Goal: Task Accomplishment & Management: Use online tool/utility

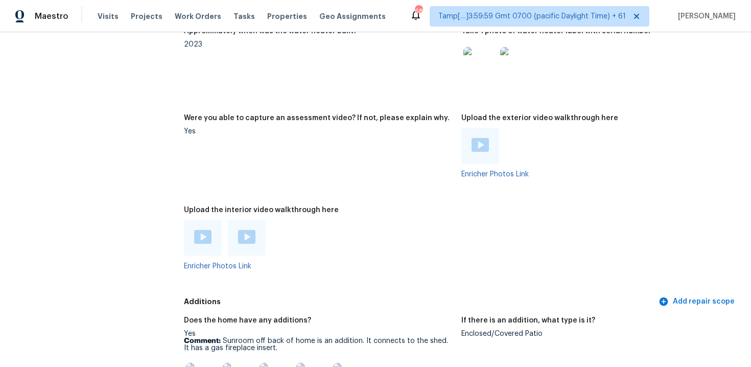
scroll to position [2032, 0]
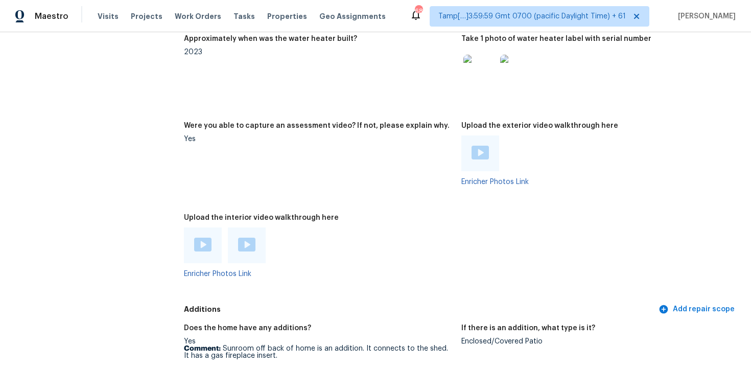
click at [194, 244] on div at bounding box center [203, 245] width 38 height 36
click at [194, 238] on img at bounding box center [202, 245] width 17 height 14
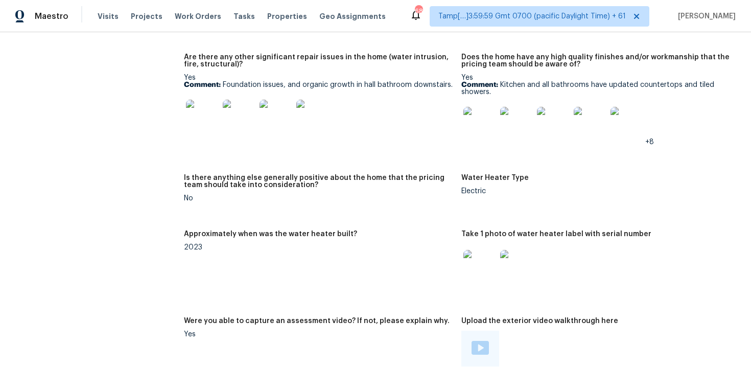
scroll to position [1827, 0]
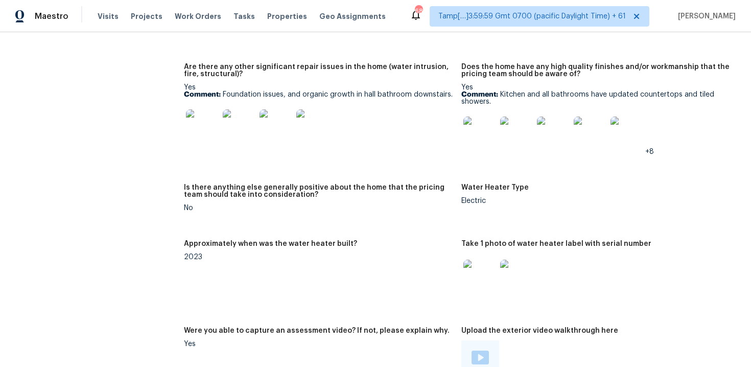
click at [212, 131] on img at bounding box center [202, 125] width 33 height 33
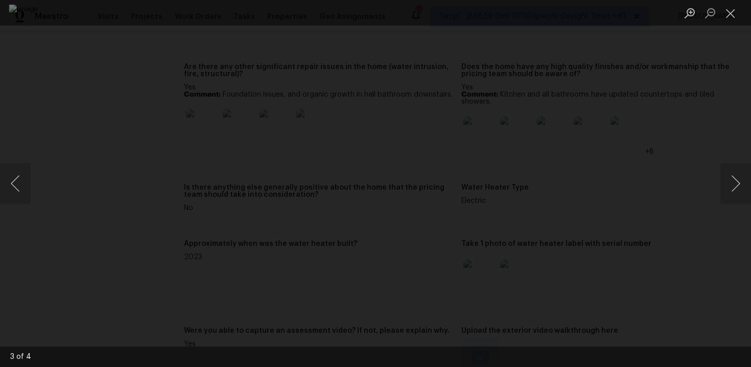
click at [667, 79] on div "Lightbox" at bounding box center [375, 183] width 751 height 367
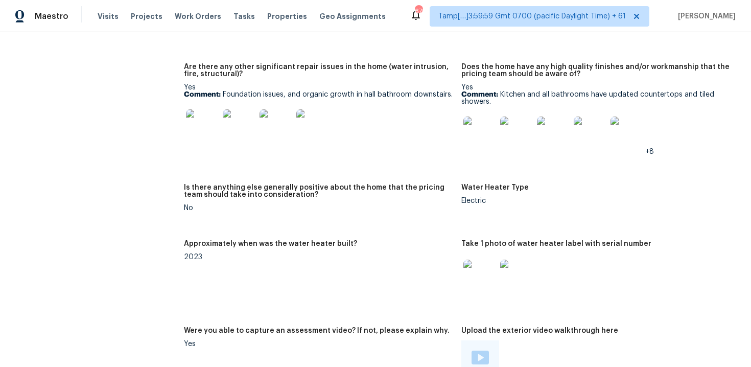
click at [323, 117] on img at bounding box center [312, 125] width 33 height 33
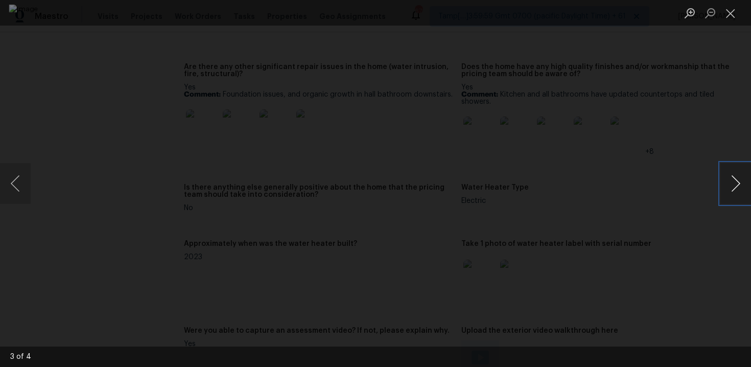
click at [735, 177] on button "Next image" at bounding box center [736, 183] width 31 height 41
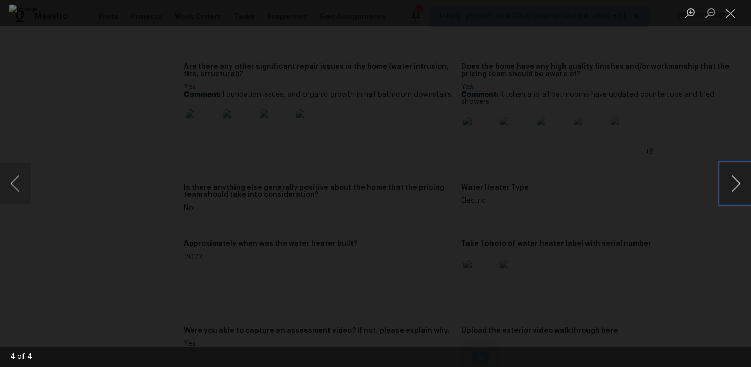
click at [735, 177] on button "Next image" at bounding box center [736, 183] width 31 height 41
click at [748, 114] on div "Lightbox" at bounding box center [375, 183] width 751 height 367
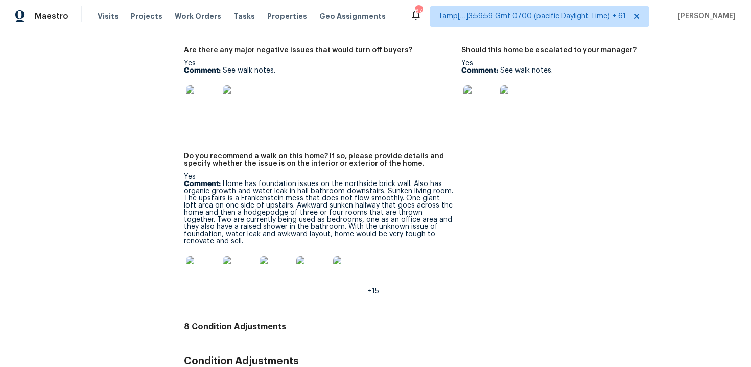
scroll to position [2556, 0]
click at [322, 256] on img at bounding box center [312, 272] width 33 height 33
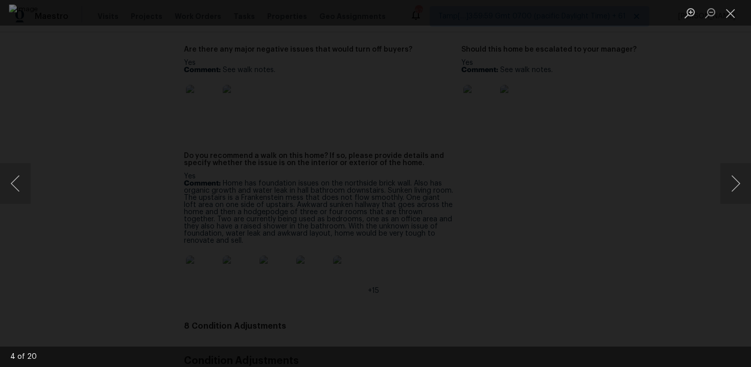
click at [687, 67] on div "Lightbox" at bounding box center [375, 183] width 751 height 367
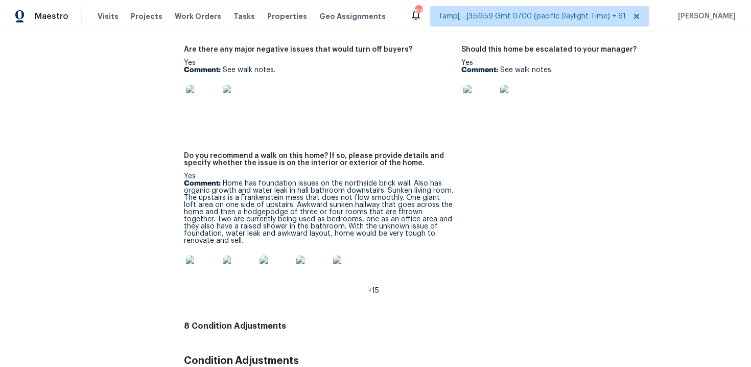
click at [313, 256] on img at bounding box center [312, 272] width 33 height 33
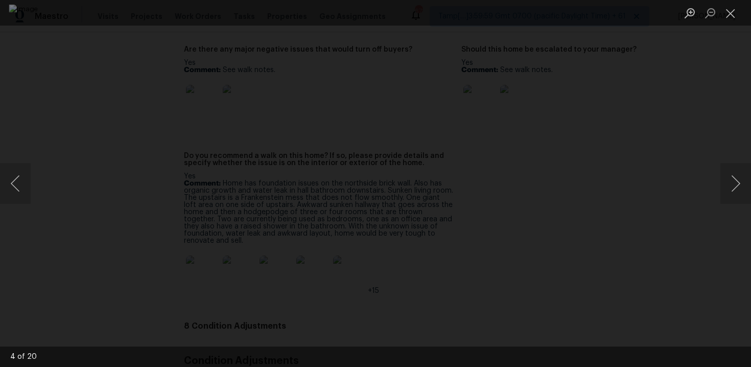
click at [666, 69] on div "Lightbox" at bounding box center [375, 183] width 751 height 367
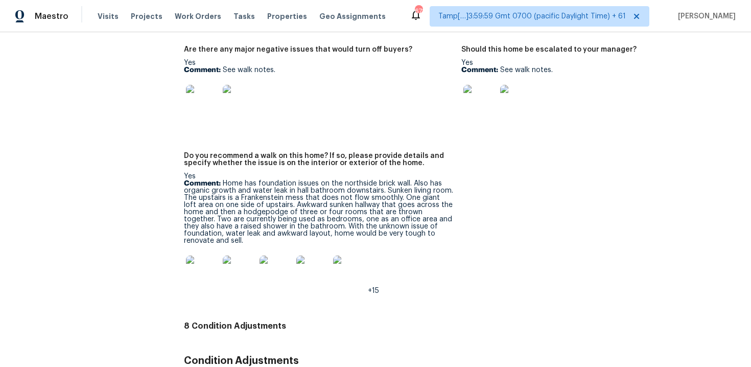
click at [303, 256] on img at bounding box center [312, 272] width 33 height 33
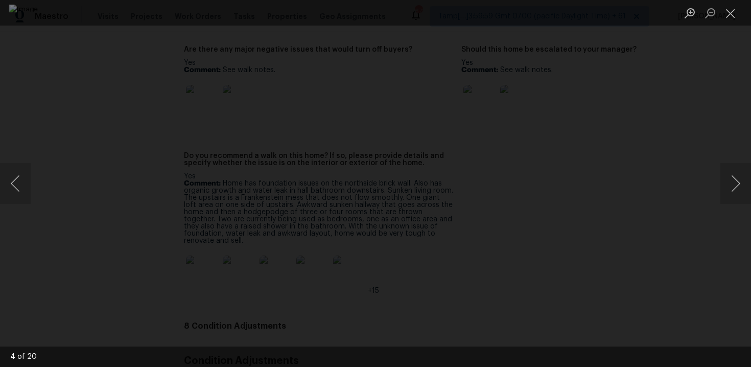
click at [709, 113] on div "Lightbox" at bounding box center [375, 183] width 751 height 367
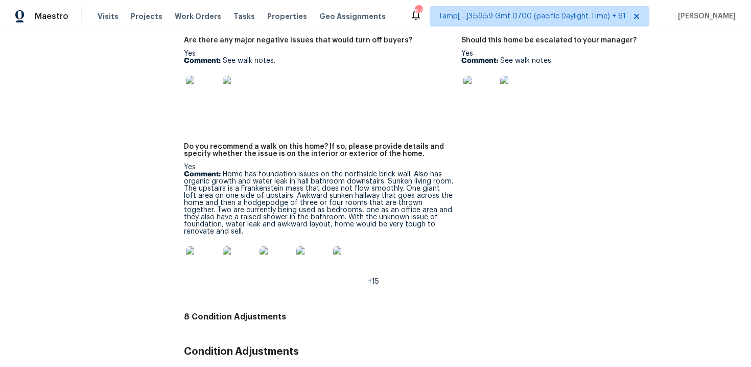
scroll to position [2566, 0]
click at [311, 245] on img at bounding box center [312, 261] width 33 height 33
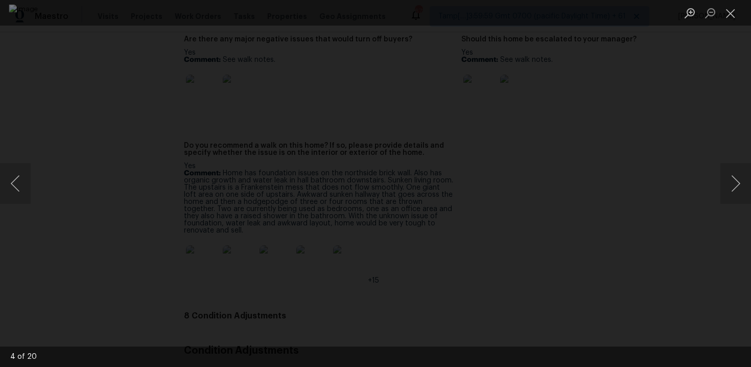
click at [694, 83] on div "Lightbox" at bounding box center [375, 183] width 751 height 367
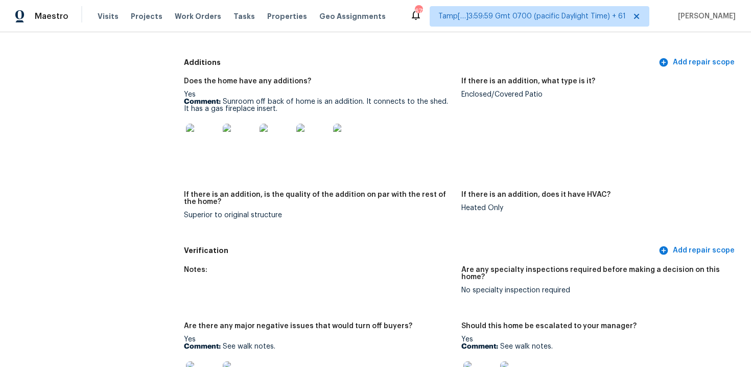
scroll to position [2279, 0]
click at [223, 223] on figure "If there is an addition, is the quality of the addition on par with the rest of…" at bounding box center [322, 214] width 277 height 44
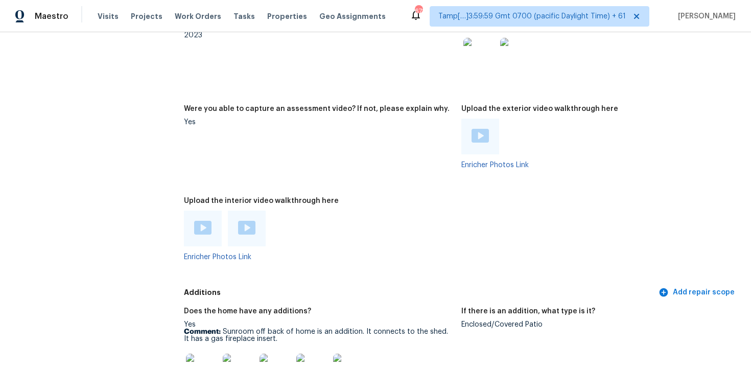
scroll to position [2034, 0]
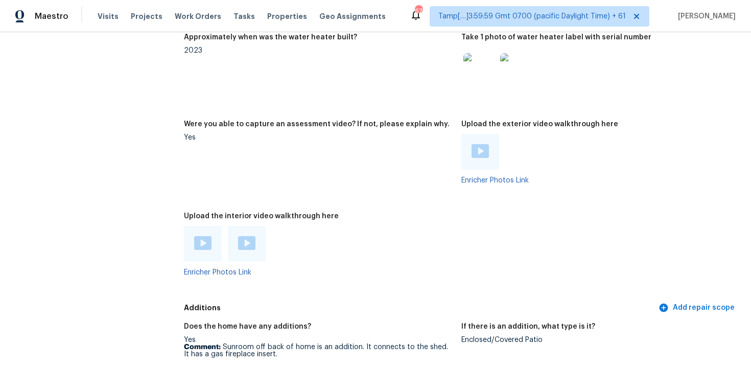
click at [199, 236] on img at bounding box center [202, 243] width 17 height 14
click at [231, 226] on div at bounding box center [247, 244] width 38 height 36
click at [244, 228] on div at bounding box center [247, 244] width 38 height 36
click at [246, 236] on img at bounding box center [246, 243] width 17 height 14
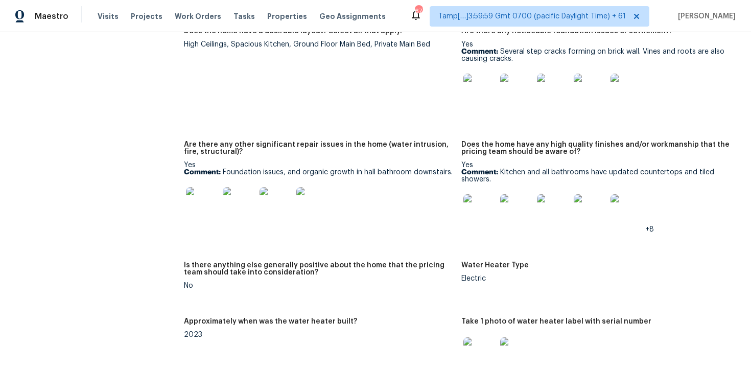
scroll to position [1744, 0]
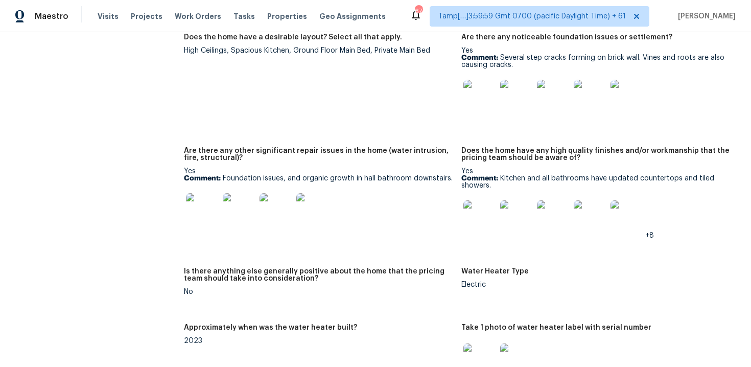
click at [250, 193] on img at bounding box center [239, 209] width 33 height 33
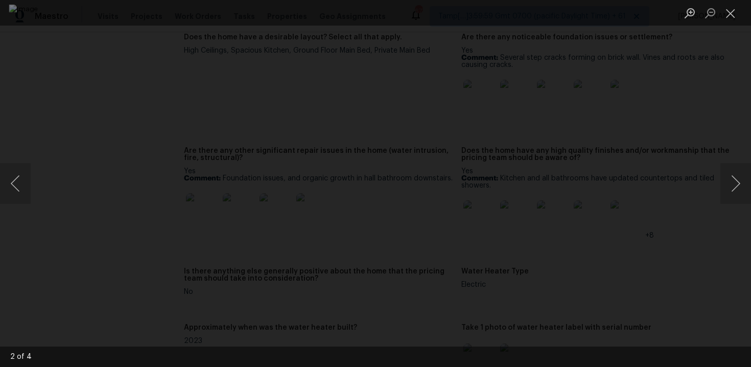
click at [679, 130] on div "Lightbox" at bounding box center [375, 183] width 751 height 367
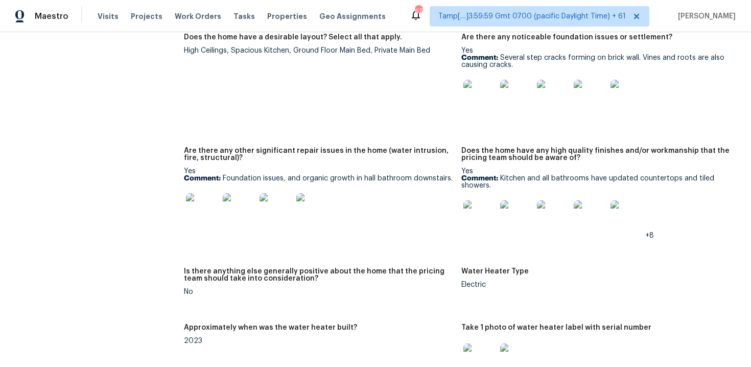
click at [226, 209] on img at bounding box center [239, 209] width 33 height 33
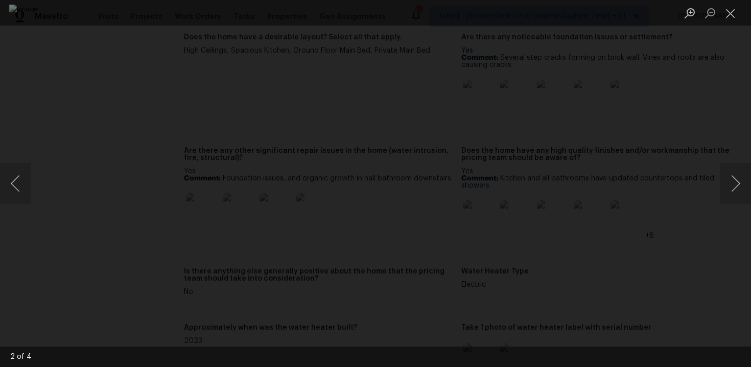
click at [703, 120] on div "Lightbox" at bounding box center [375, 183] width 751 height 367
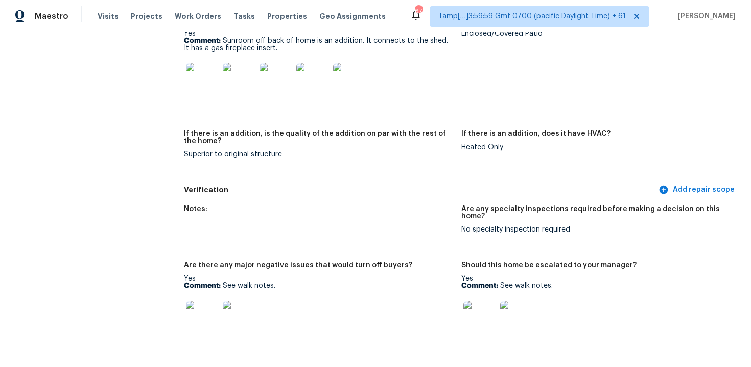
scroll to position [2337, 0]
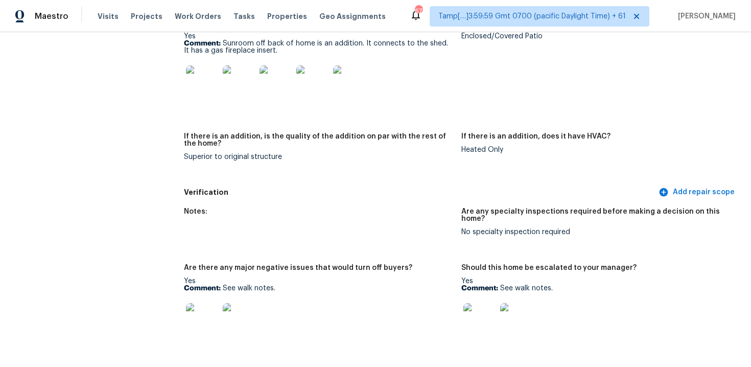
click at [243, 70] on img at bounding box center [239, 81] width 33 height 33
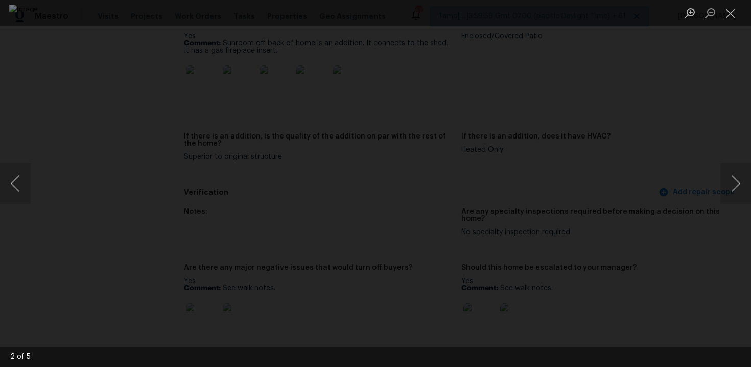
click at [665, 292] on div "Lightbox" at bounding box center [375, 183] width 751 height 367
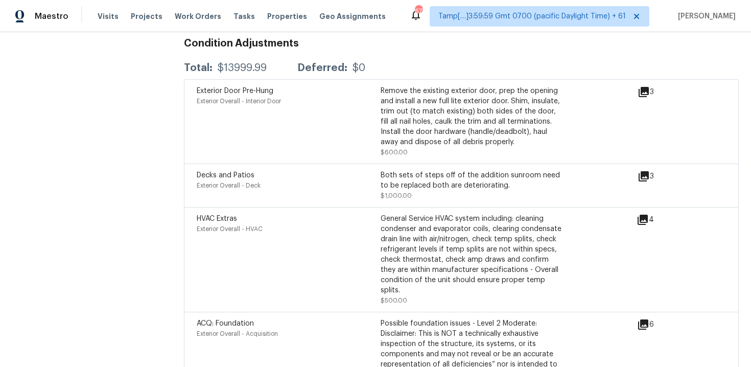
scroll to position [2874, 0]
click at [640, 169] on icon at bounding box center [644, 175] width 12 height 12
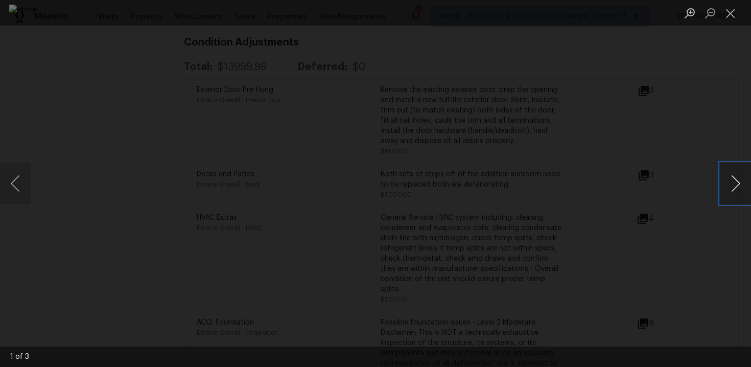
click at [729, 184] on button "Next image" at bounding box center [736, 183] width 31 height 41
click at [729, 186] on button "Next image" at bounding box center [736, 183] width 31 height 41
click at [723, 175] on button "Next image" at bounding box center [736, 183] width 31 height 41
click at [711, 126] on div "Lightbox" at bounding box center [375, 183] width 751 height 367
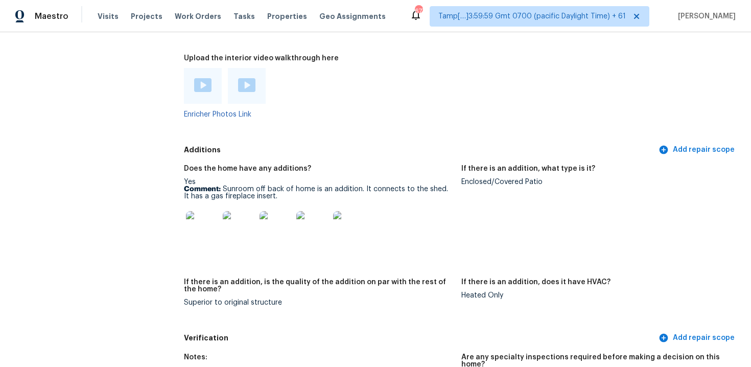
scroll to position [2202, 0]
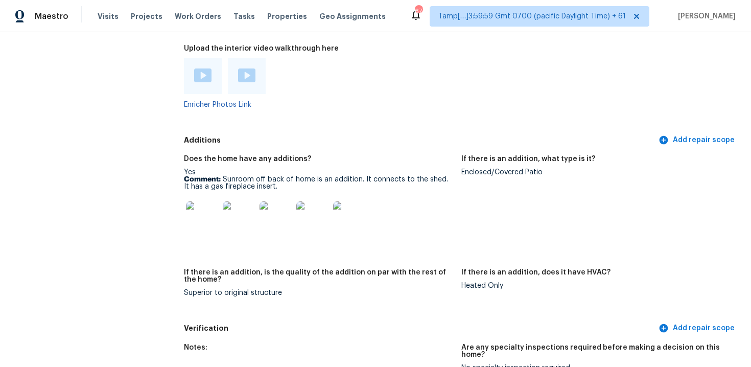
click at [206, 201] on img at bounding box center [202, 217] width 33 height 33
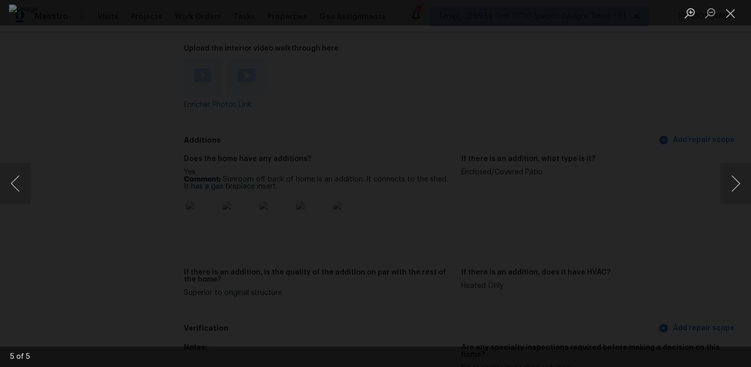
click at [699, 213] on div "Lightbox" at bounding box center [375, 183] width 751 height 367
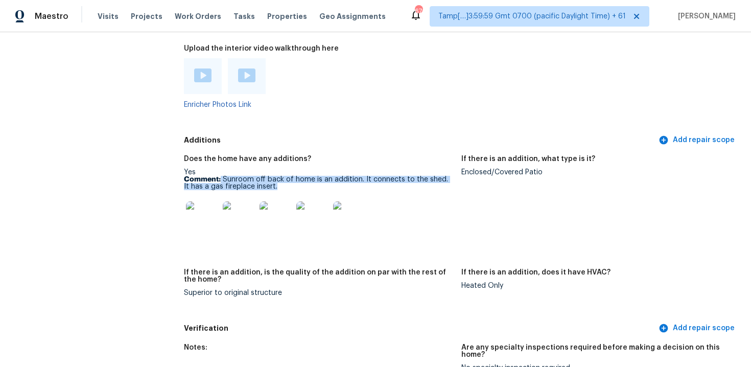
drag, startPoint x: 221, startPoint y: 174, endPoint x: 286, endPoint y: 179, distance: 65.6
click at [286, 179] on p "Comment: Sunroom off back of home is an addition. It connects to the shed. It h…" at bounding box center [318, 183] width 269 height 14
copy p "Sunroom off back of home is an addition. It connects to the shed. It has a gas …"
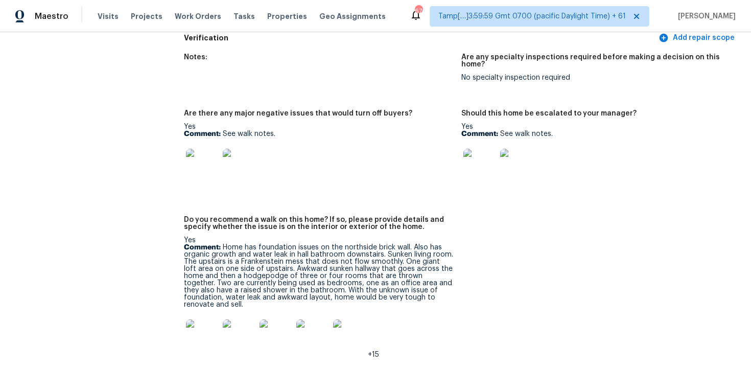
scroll to position [2469, 0]
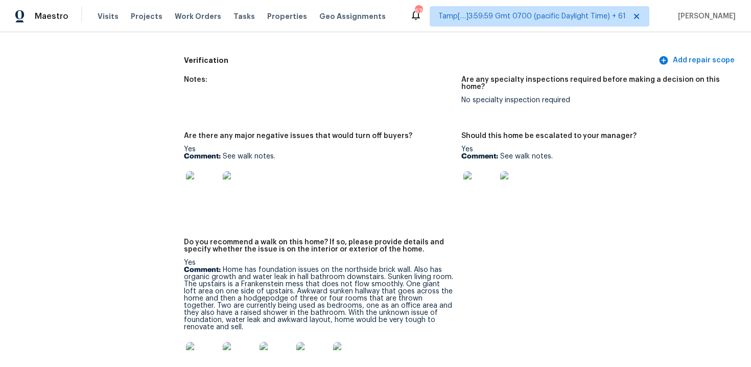
click at [347, 168] on div at bounding box center [318, 187] width 269 height 45
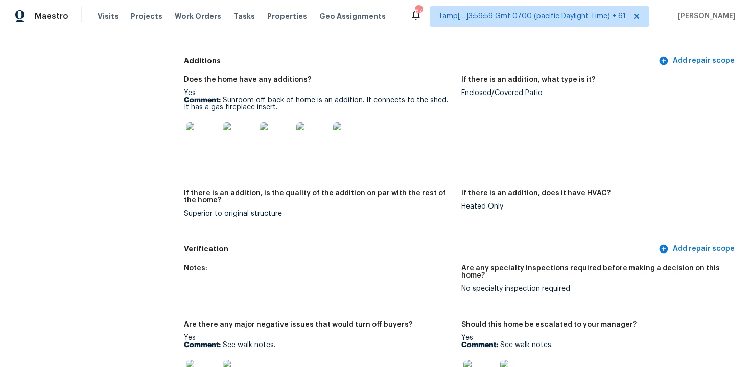
scroll to position [1012, 0]
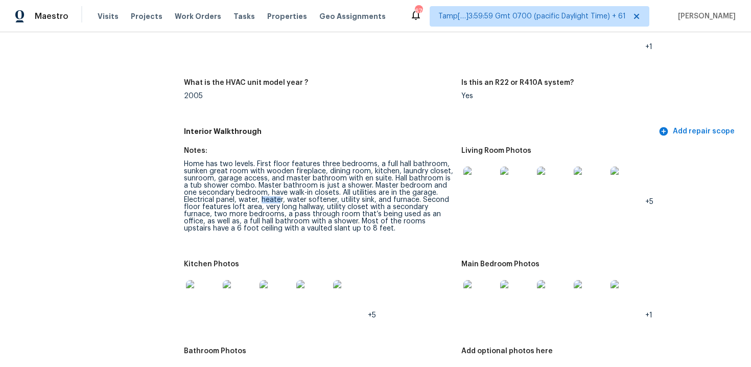
click at [422, 87] on div "What is the HVAC unit model year ?" at bounding box center [318, 85] width 269 height 13
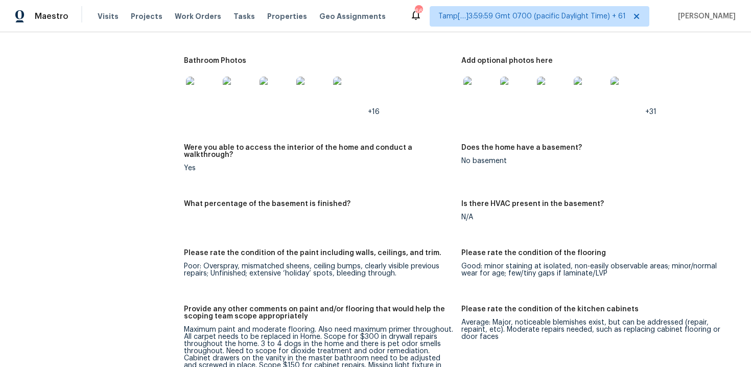
scroll to position [1269, 0]
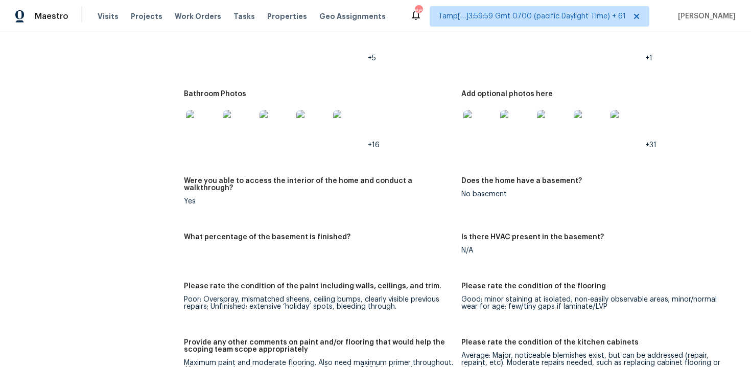
click at [478, 135] on img at bounding box center [480, 126] width 33 height 33
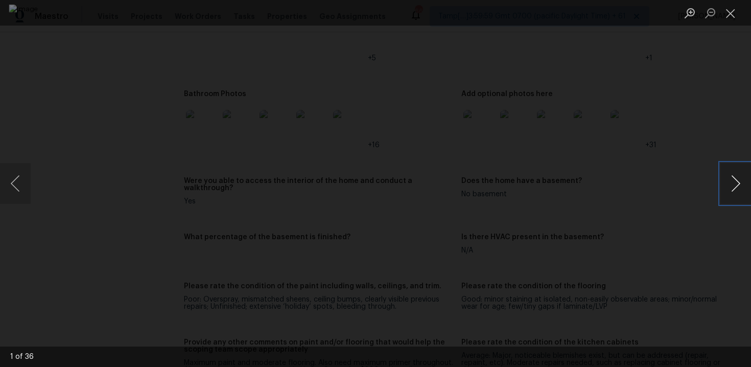
click at [728, 174] on button "Next image" at bounding box center [736, 183] width 31 height 41
click at [22, 179] on button "Previous image" at bounding box center [15, 183] width 31 height 41
click at [747, 186] on button "Next image" at bounding box center [736, 183] width 31 height 41
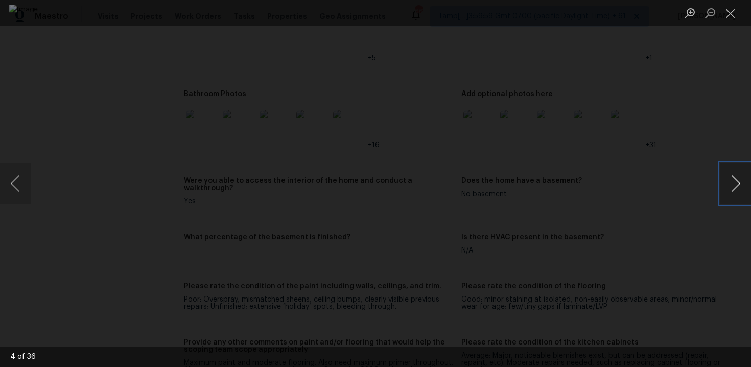
click at [747, 186] on button "Next image" at bounding box center [736, 183] width 31 height 41
click at [737, 188] on button "Next image" at bounding box center [736, 183] width 31 height 41
click at [732, 171] on button "Next image" at bounding box center [736, 183] width 31 height 41
click at [722, 127] on div "Lightbox" at bounding box center [375, 183] width 751 height 367
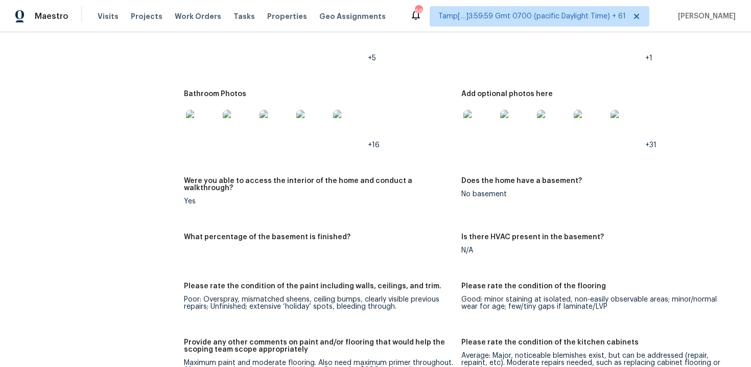
click at [386, 91] on div "Bathroom Photos" at bounding box center [318, 96] width 269 height 13
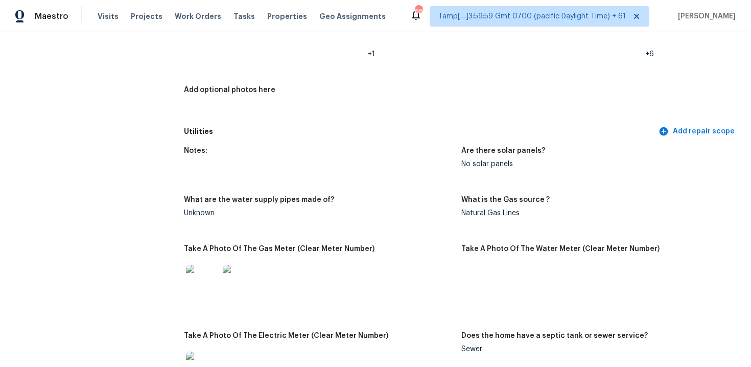
scroll to position [2182, 0]
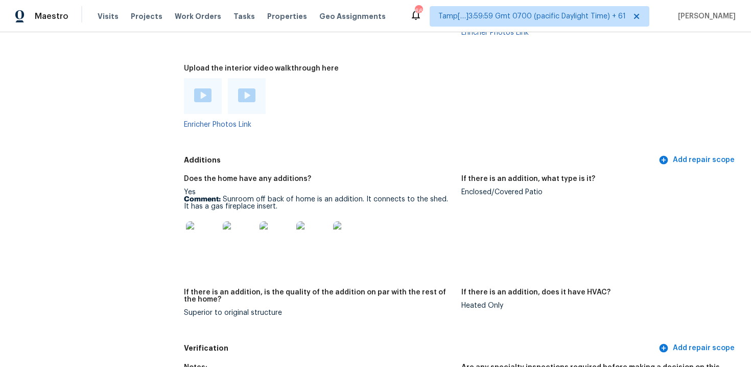
click at [316, 87] on div at bounding box center [318, 96] width 269 height 36
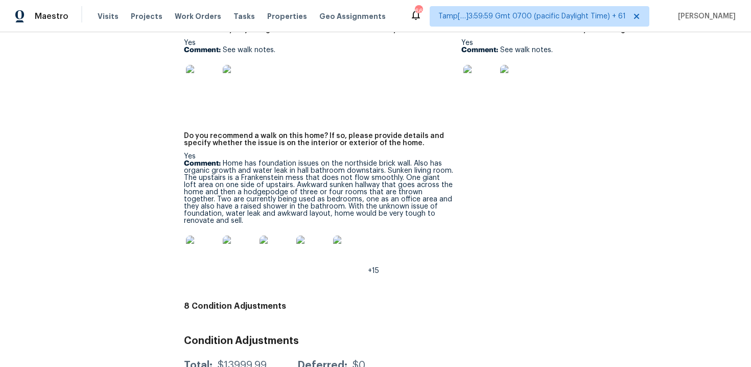
scroll to position [1475, 0]
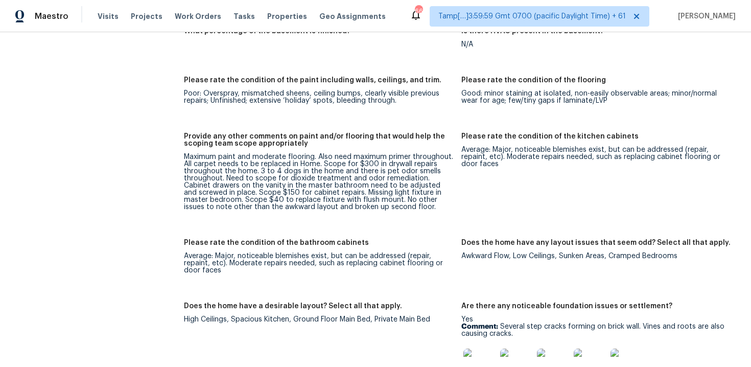
click at [340, 182] on div "Maximum paint and moderate flooring. Also need maximum primer throughout. All c…" at bounding box center [318, 181] width 269 height 57
click at [302, 170] on div "Maximum paint and moderate flooring. Also need maximum primer throughout. All c…" at bounding box center [318, 181] width 269 height 57
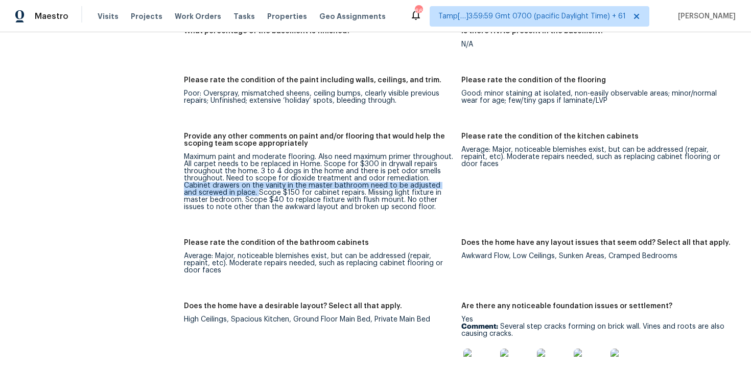
drag, startPoint x: 425, startPoint y: 169, endPoint x: 214, endPoint y: 184, distance: 212.1
click at [214, 184] on div "Maximum paint and moderate flooring. Also need maximum primer throughout. All c…" at bounding box center [318, 181] width 269 height 57
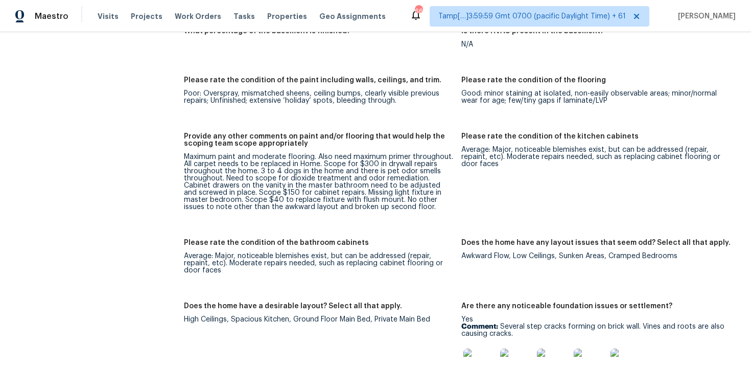
click at [214, 184] on div "Maximum paint and moderate flooring. Also need maximum primer throughout. All c…" at bounding box center [318, 181] width 269 height 57
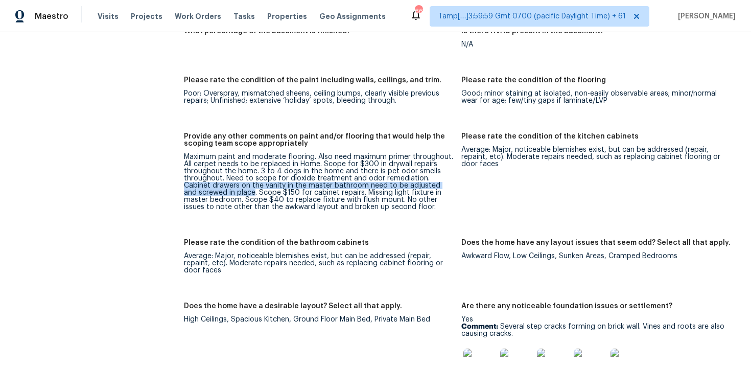
drag, startPoint x: 427, startPoint y: 173, endPoint x: 211, endPoint y: 186, distance: 217.1
click at [211, 186] on div "Maximum paint and moderate flooring. Also need maximum primer throughout. All c…" at bounding box center [318, 181] width 269 height 57
copy div "Cabinet drawers on the vanity in the master bathroom need to be adjusted and sc…"
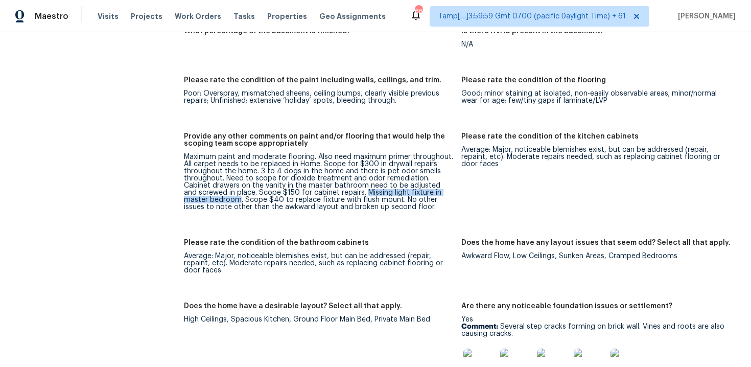
drag, startPoint x: 321, startPoint y: 187, endPoint x: 215, endPoint y: 192, distance: 106.9
click at [215, 192] on div "Maximum paint and moderate flooring. Also need maximum primer throughout. All c…" at bounding box center [318, 181] width 269 height 57
copy div "Missing light fixture in master bedroom"
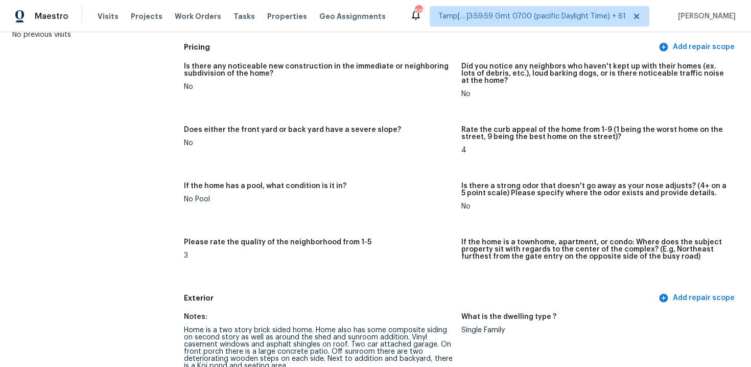
scroll to position [23, 0]
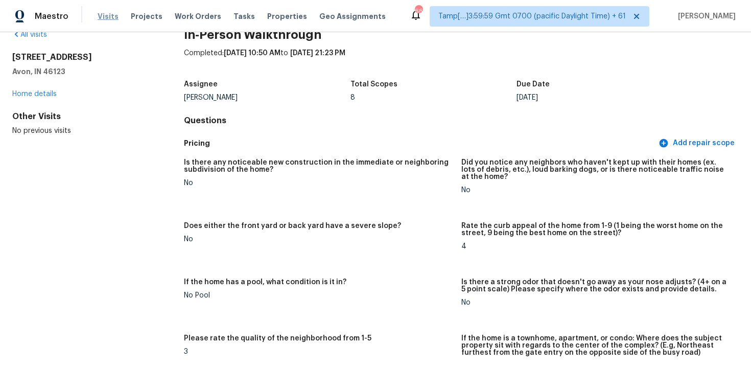
click at [108, 14] on span "Visits" at bounding box center [108, 16] width 21 height 10
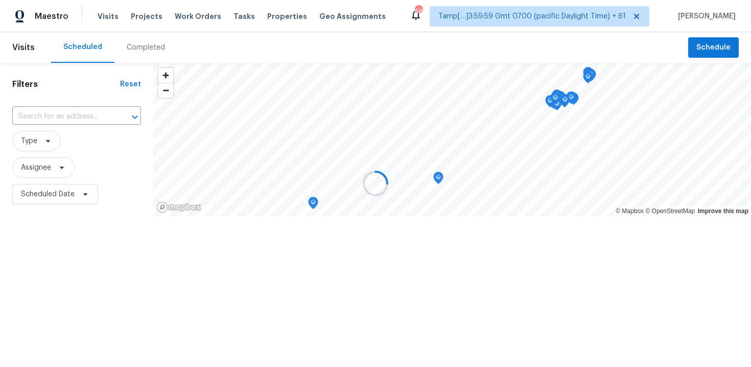
click at [138, 51] on div at bounding box center [375, 183] width 751 height 367
click at [138, 51] on div "Completed" at bounding box center [146, 47] width 38 height 10
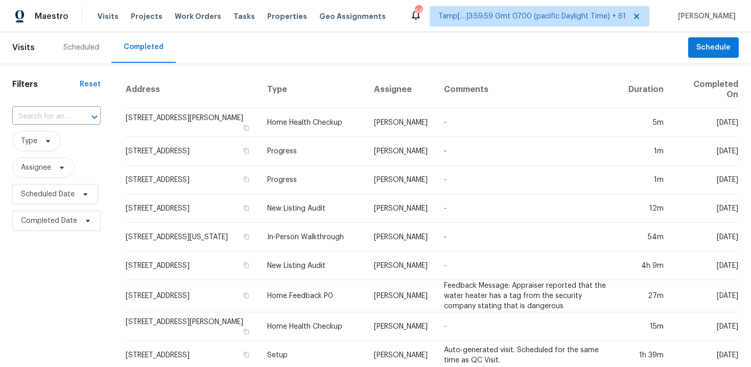
click at [43, 115] on input "text" at bounding box center [42, 117] width 60 height 16
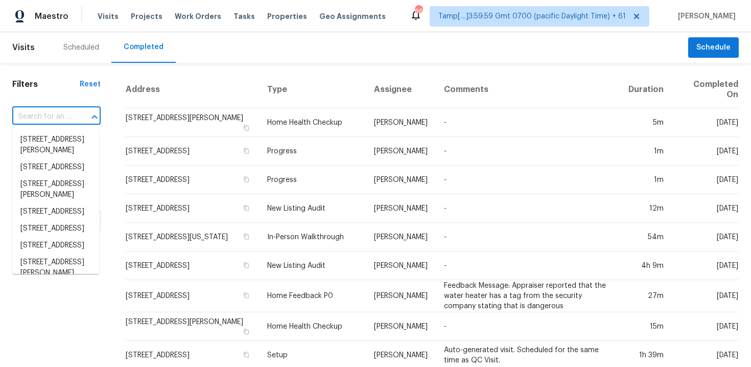
paste input "302 Garden Ct, Round Rock, TX 78664"
type input "302 Garden Ct, Round Rock, TX 78664"
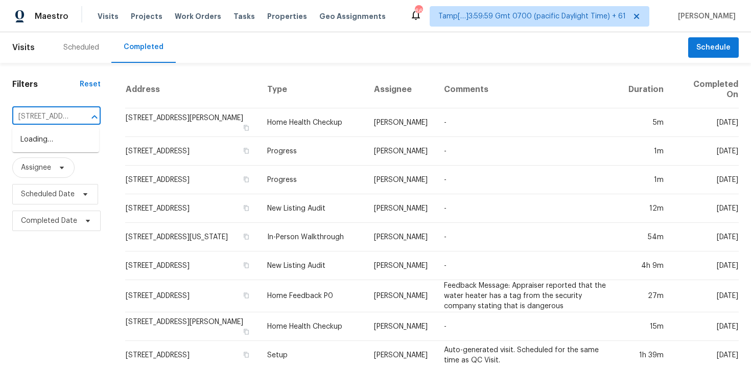
scroll to position [0, 76]
click at [77, 148] on li "302 Garden Ct, Round Rock, TX 78664" at bounding box center [55, 139] width 87 height 17
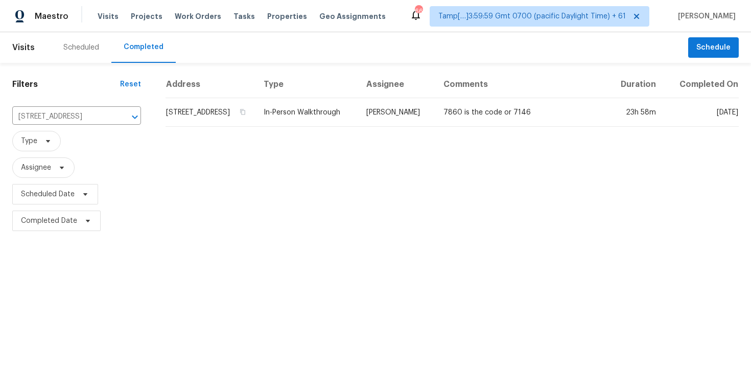
click at [231, 117] on td "302 Garden Ct, Round Rock, TX 78664" at bounding box center [211, 112] width 90 height 29
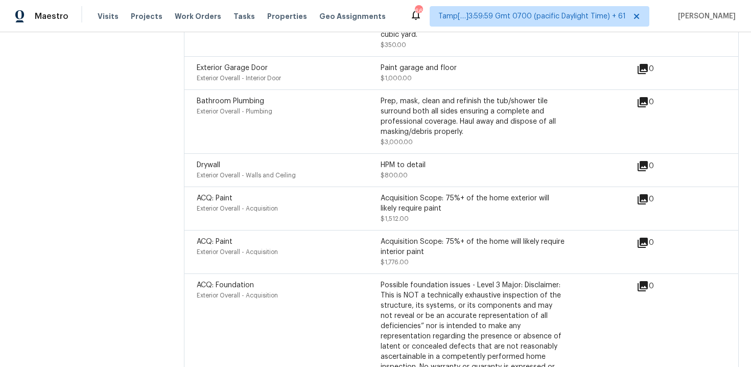
scroll to position [2722, 0]
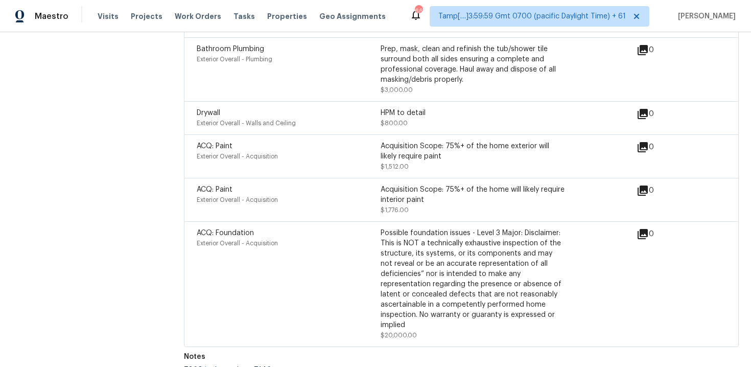
click at [409, 193] on div "Acquisition Scope: 75%+ of the home will likely require interior paint $1,776.00" at bounding box center [473, 199] width 184 height 31
click at [239, 14] on span "Tasks" at bounding box center [244, 16] width 21 height 7
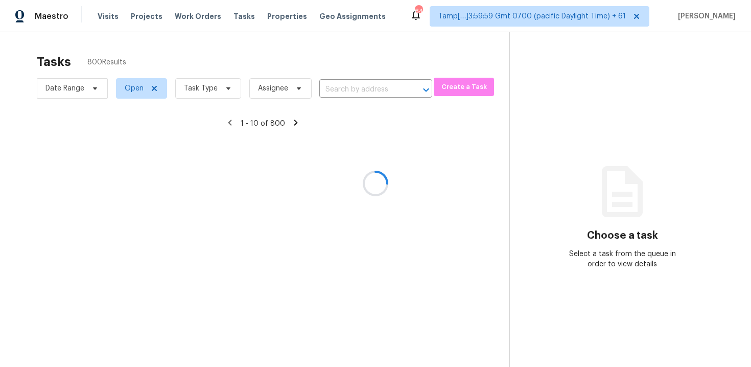
click at [112, 13] on div at bounding box center [375, 183] width 751 height 367
click at [298, 50] on div at bounding box center [375, 183] width 751 height 367
click at [106, 18] on div at bounding box center [375, 183] width 751 height 367
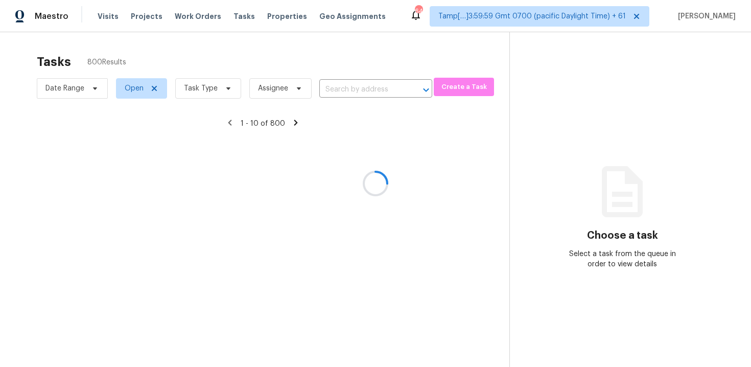
click at [106, 18] on div at bounding box center [375, 183] width 751 height 367
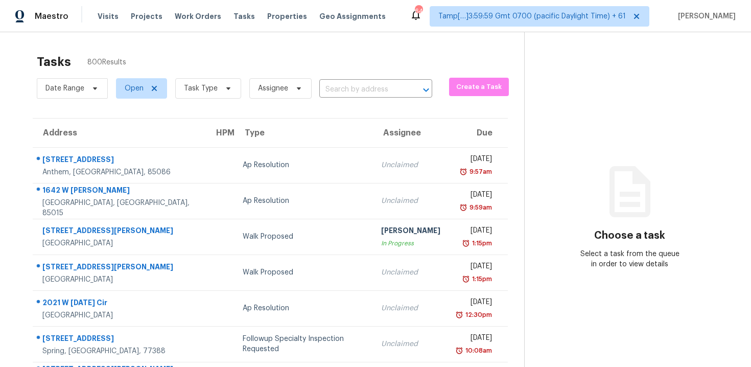
click at [106, 18] on span "Visits" at bounding box center [108, 16] width 21 height 10
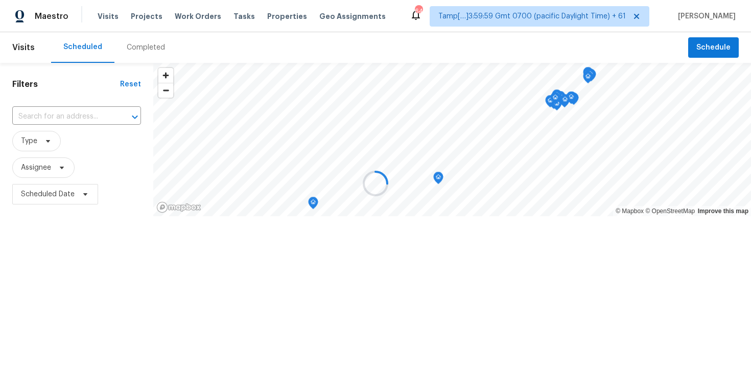
click at [158, 52] on div at bounding box center [375, 183] width 751 height 367
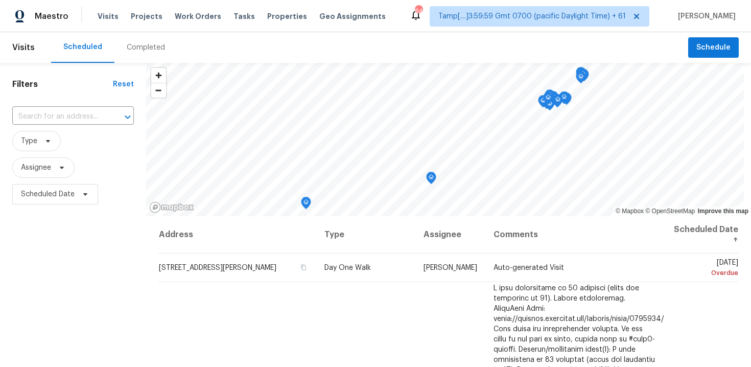
click at [149, 49] on div "Completed" at bounding box center [146, 47] width 38 height 10
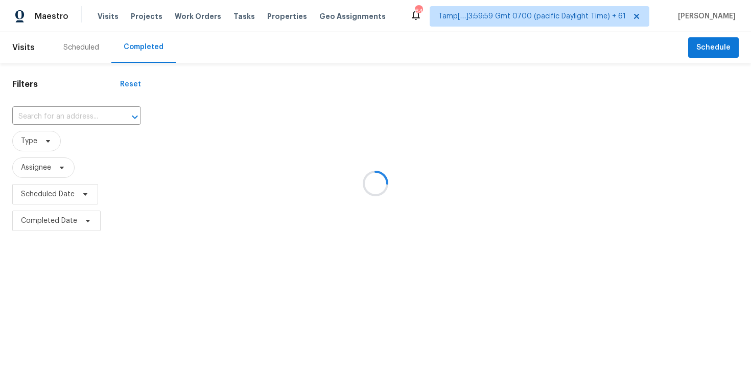
click at [60, 105] on div at bounding box center [375, 183] width 751 height 367
click at [61, 113] on div at bounding box center [375, 183] width 751 height 367
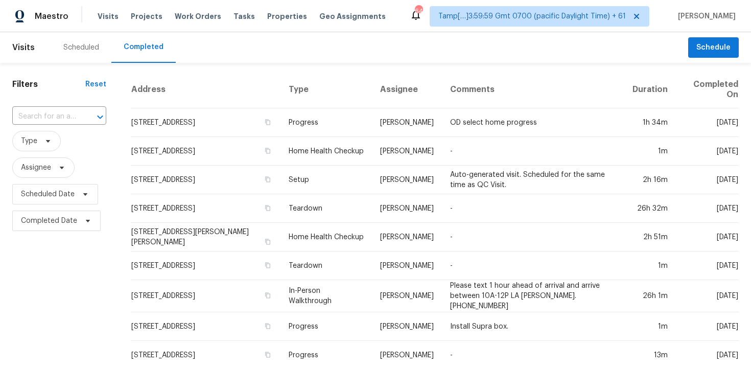
click at [61, 113] on input "text" at bounding box center [44, 117] width 65 height 16
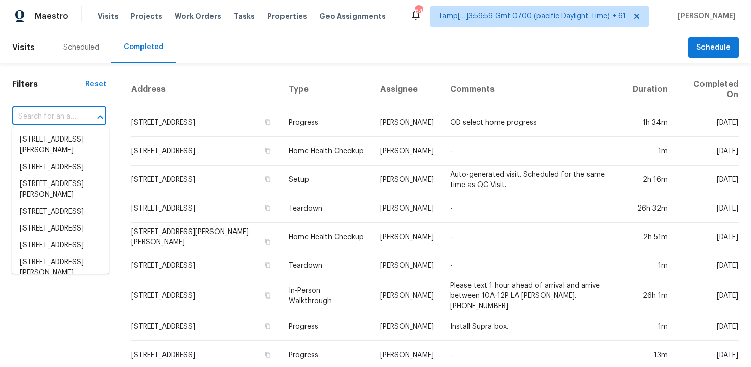
paste input "815 Hill Wood Dr, Austin, TX 78745"
type input "815 Hill Wood Dr, Austin, TX 78745"
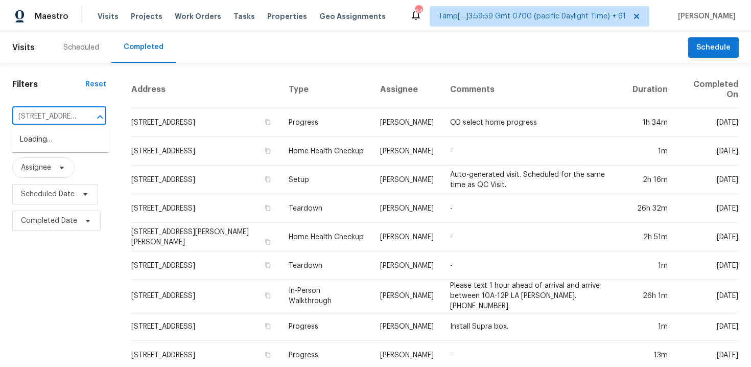
scroll to position [0, 51]
click at [85, 145] on li "815 Hill Wood Dr, Austin, TX 78745" at bounding box center [61, 139] width 98 height 17
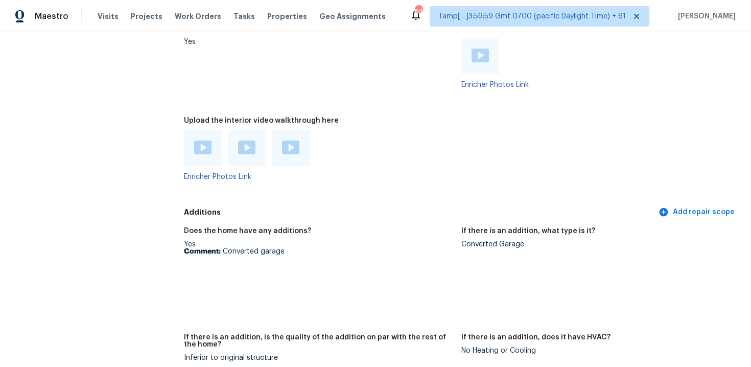
scroll to position [2008, 0]
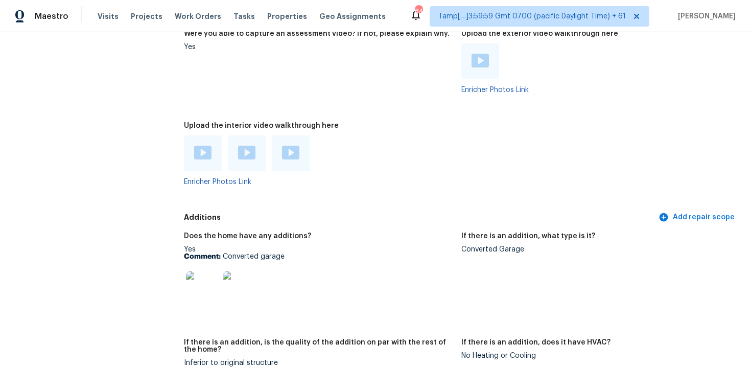
click at [215, 137] on div at bounding box center [203, 153] width 38 height 36
click at [212, 144] on div at bounding box center [203, 153] width 38 height 36
click at [199, 146] on img at bounding box center [202, 153] width 17 height 14
click at [251, 137] on div at bounding box center [247, 153] width 38 height 36
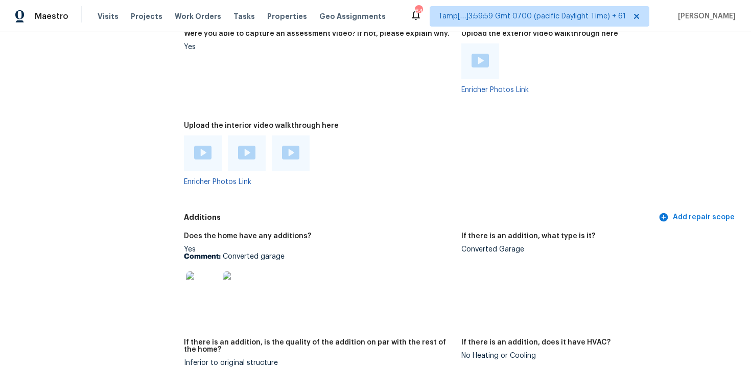
click at [250, 155] on div at bounding box center [247, 153] width 38 height 36
click at [246, 146] on img at bounding box center [246, 153] width 17 height 14
click at [212, 143] on div at bounding box center [203, 153] width 38 height 36
click at [201, 146] on img at bounding box center [202, 153] width 17 height 14
click at [294, 146] on img at bounding box center [290, 153] width 17 height 14
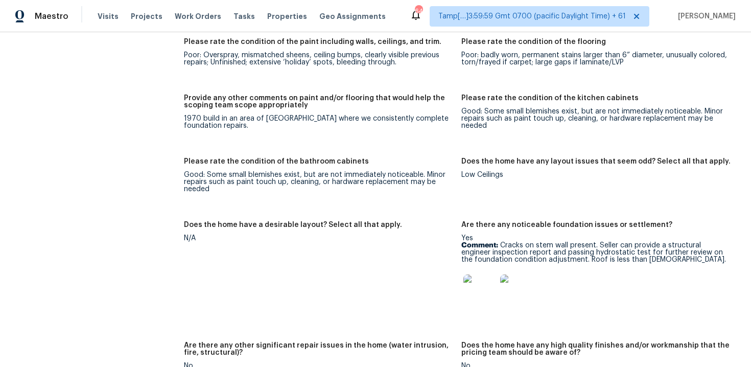
scroll to position [1501, 0]
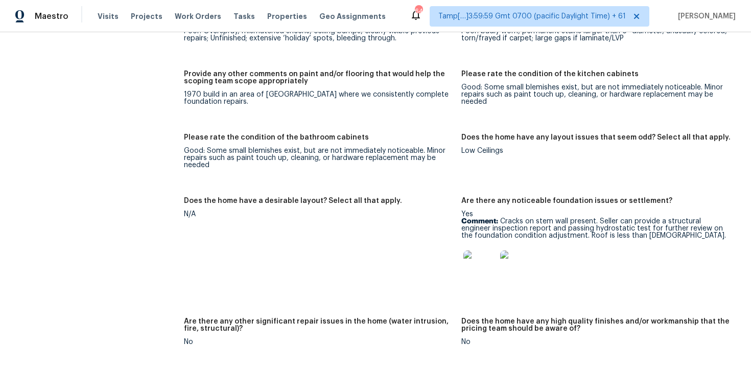
click at [482, 252] on img at bounding box center [480, 266] width 33 height 33
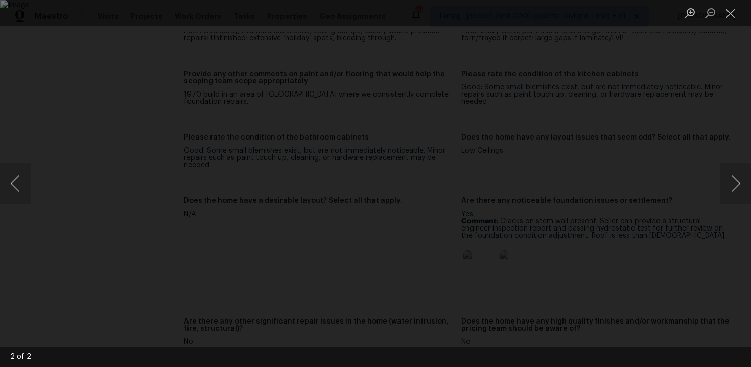
click at [698, 189] on div "Lightbox" at bounding box center [375, 183] width 751 height 367
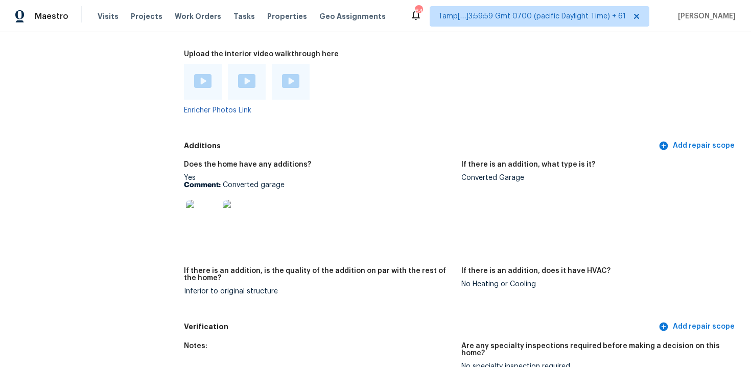
scroll to position [2083, 0]
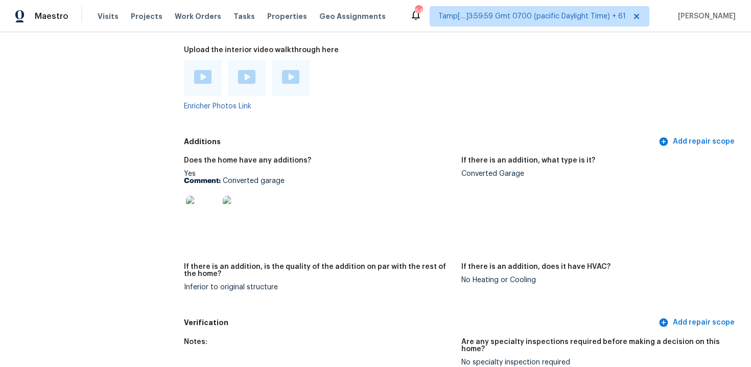
click at [268, 106] on figure "Upload the interior video walkthrough here Enricher Photos Link" at bounding box center [322, 87] width 277 height 80
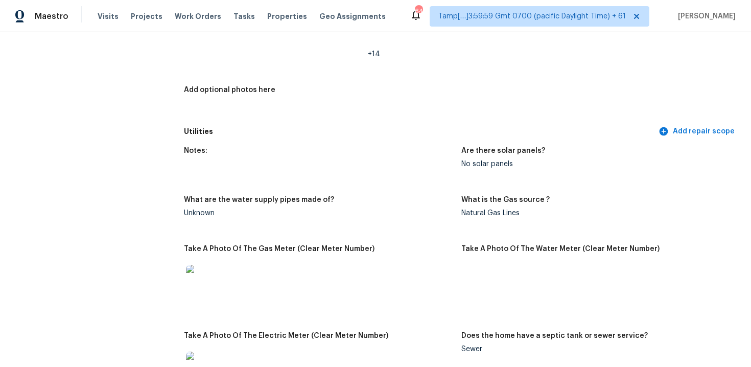
scroll to position [1686, 0]
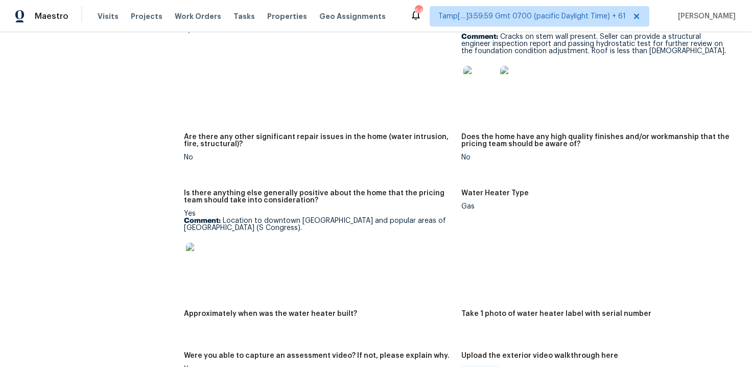
click at [353, 141] on div "Are there any other significant repair issues in the home (water intrusion, fir…" at bounding box center [318, 143] width 269 height 20
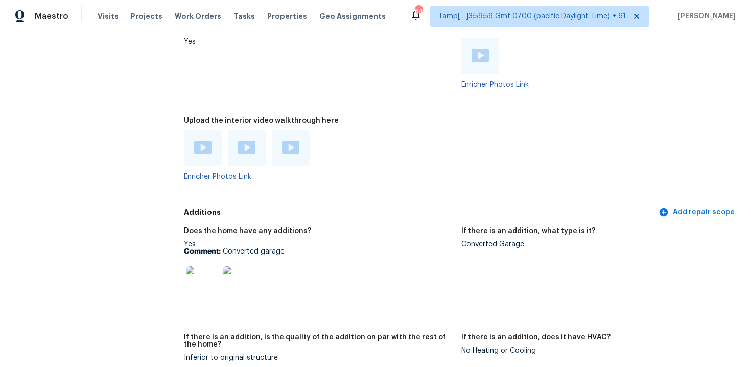
scroll to position [2099, 0]
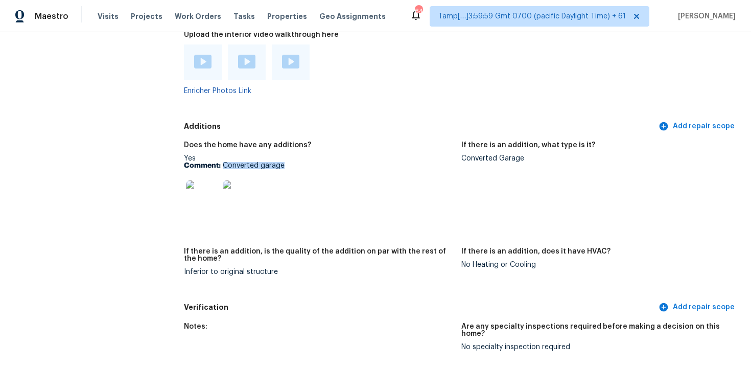
drag, startPoint x: 222, startPoint y: 156, endPoint x: 310, endPoint y: 156, distance: 87.9
click at [310, 162] on p "Comment: Converted garage" at bounding box center [318, 165] width 269 height 7
copy p "Converted garage"
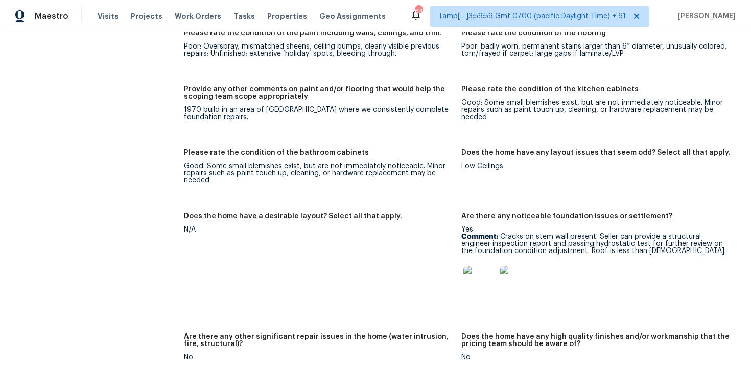
scroll to position [1485, 0]
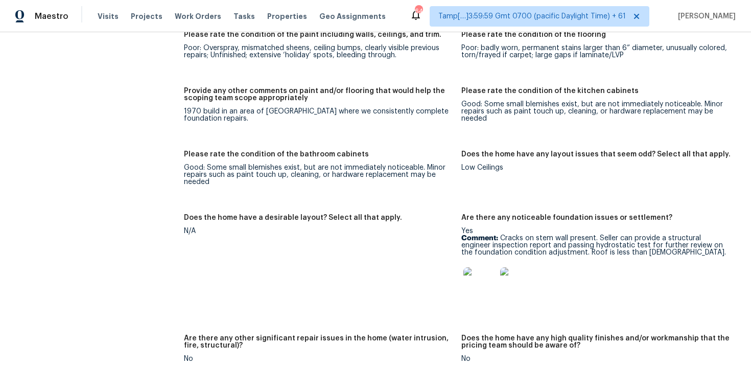
click at [320, 133] on div "Notes: The interior requires max flooring and max paint. The garage was convert…" at bounding box center [461, 195] width 555 height 1072
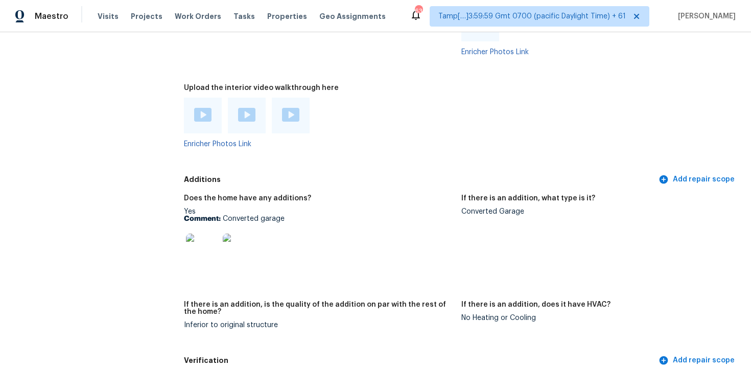
scroll to position [2583, 0]
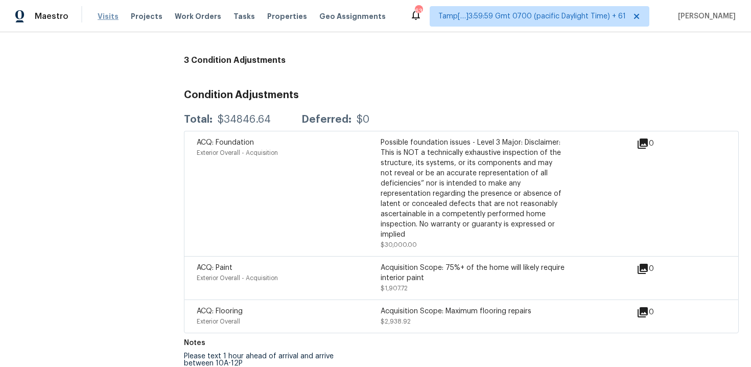
click at [112, 13] on span "Visits" at bounding box center [108, 16] width 21 height 10
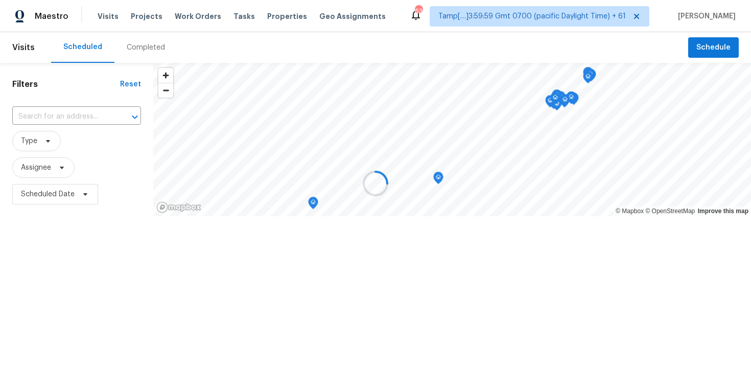
click at [144, 44] on div at bounding box center [375, 183] width 751 height 367
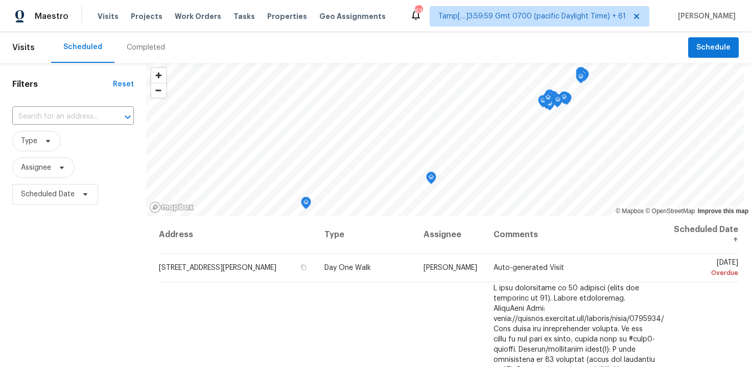
click at [144, 44] on div "Completed" at bounding box center [146, 47] width 38 height 10
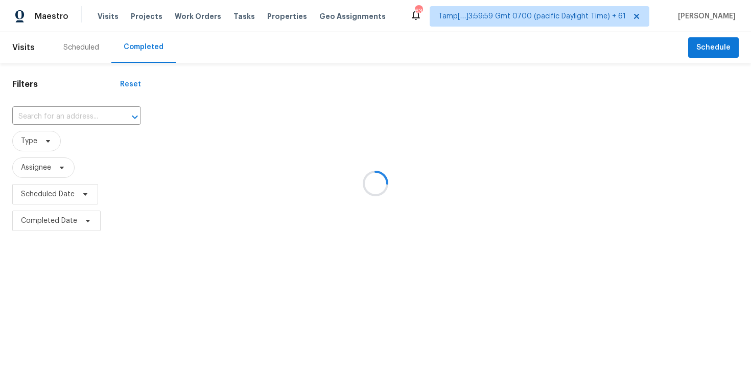
click at [82, 103] on div at bounding box center [375, 183] width 751 height 367
click at [82, 112] on div at bounding box center [375, 183] width 751 height 367
click at [71, 113] on div at bounding box center [375, 183] width 751 height 367
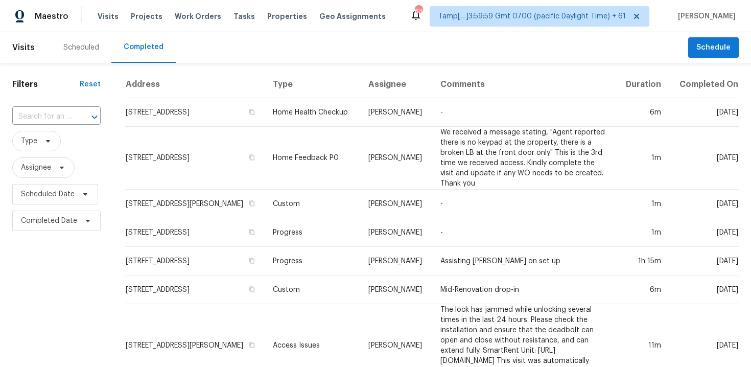
click at [71, 113] on div "​" at bounding box center [56, 117] width 88 height 16
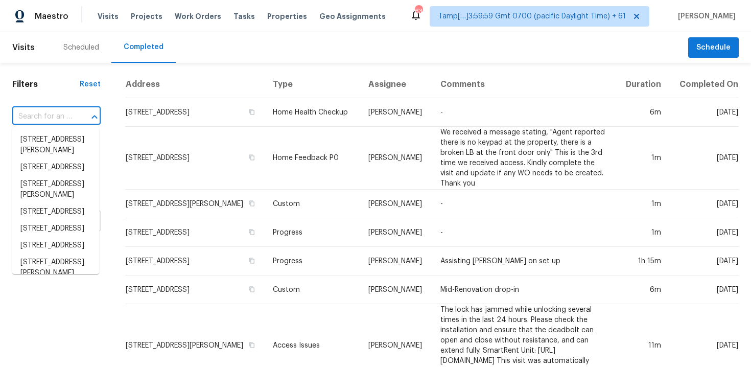
paste input "302 Garden Ct, Round Rock, TX 78664"
type input "302 Garden Ct, Round Rock, TX 78664"
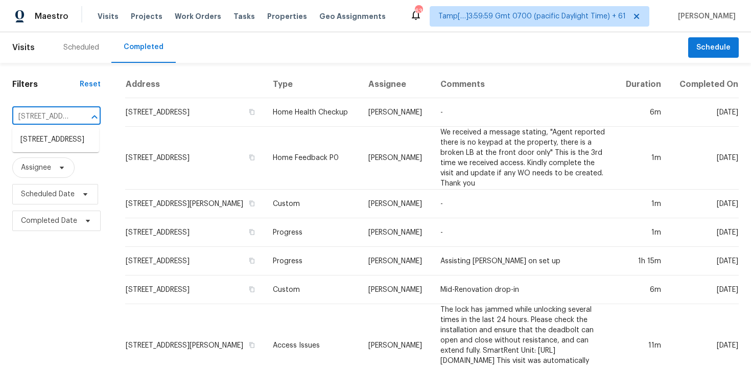
scroll to position [0, 76]
click at [73, 147] on li "302 Garden Ct, Round Rock, TX 78664" at bounding box center [55, 139] width 87 height 17
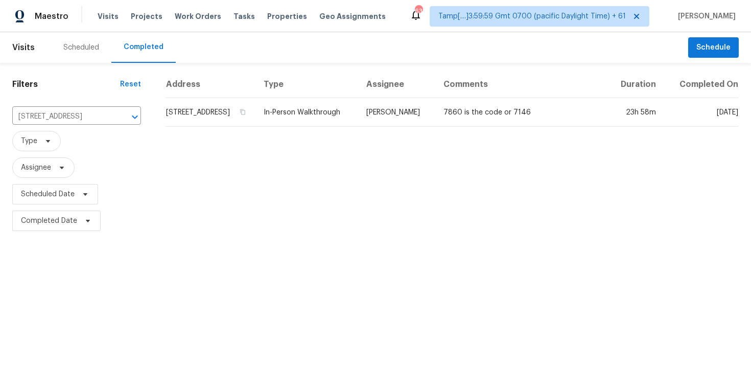
click at [171, 121] on td "302 Garden Ct, Round Rock, TX 78664" at bounding box center [211, 112] width 90 height 29
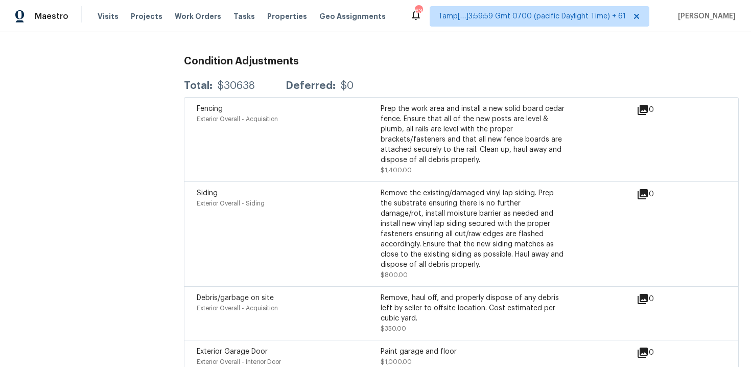
scroll to position [2373, 0]
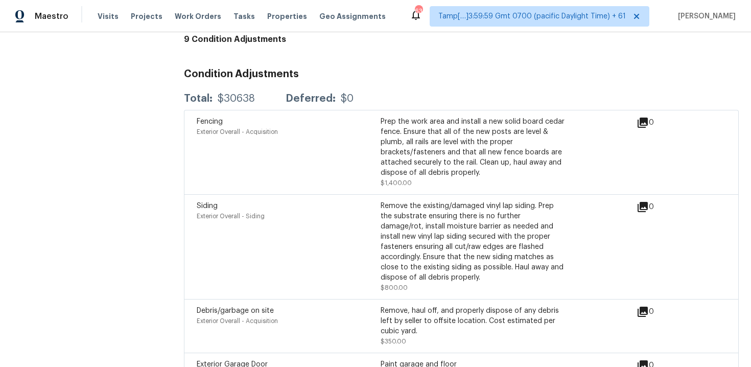
click at [105, 23] on div "Visits Projects Work Orders Tasks Properties Geo Assignments" at bounding box center [248, 16] width 300 height 20
click at [105, 19] on span "Visits" at bounding box center [108, 16] width 21 height 10
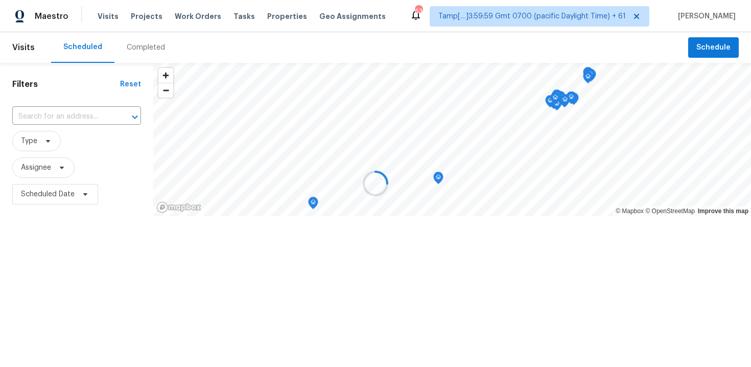
click at [119, 41] on div at bounding box center [375, 183] width 751 height 367
click at [137, 51] on div at bounding box center [375, 183] width 751 height 367
click at [148, 51] on div at bounding box center [375, 183] width 751 height 367
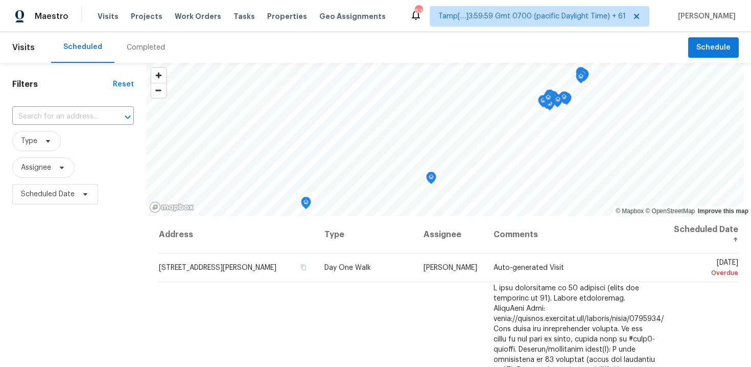
click at [143, 47] on div "Completed" at bounding box center [146, 47] width 38 height 10
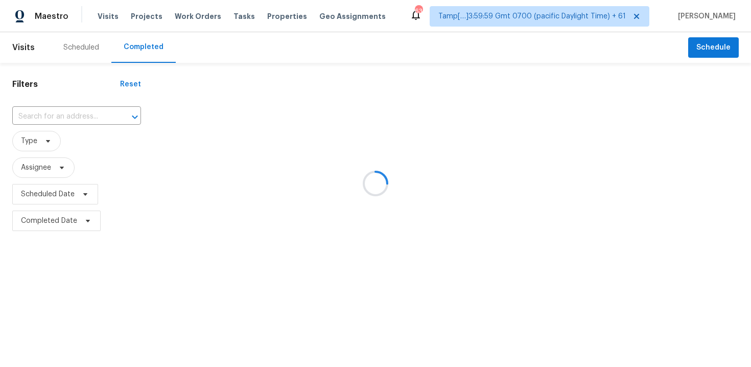
click at [77, 109] on div at bounding box center [375, 183] width 751 height 367
click at [77, 126] on div at bounding box center [375, 183] width 751 height 367
click at [72, 115] on div at bounding box center [375, 183] width 751 height 367
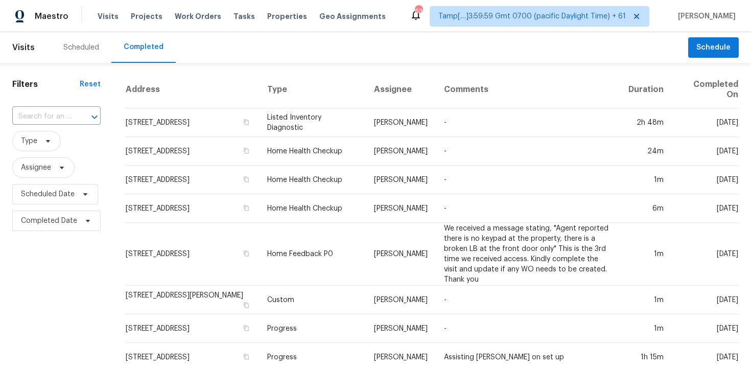
click at [72, 115] on div "​" at bounding box center [56, 117] width 88 height 16
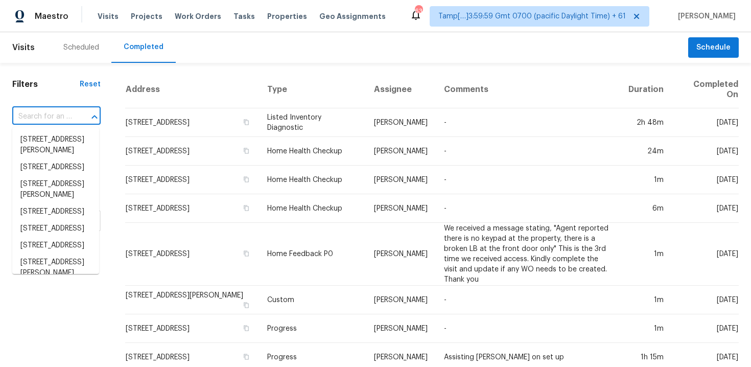
paste input "1760 Cedarwood Dr, Piscataway, NJ 08854"
type input "1760 Cedarwood Dr, Piscataway, NJ 08854"
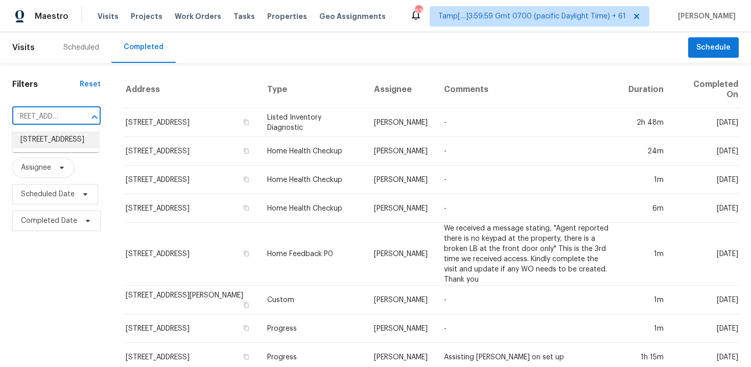
click at [88, 144] on li "1760 Cedarwood Dr, Piscataway, NJ 08854" at bounding box center [55, 139] width 87 height 17
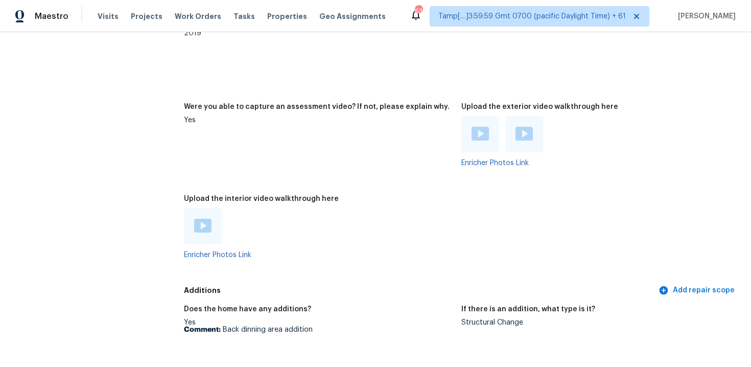
scroll to position [1967, 0]
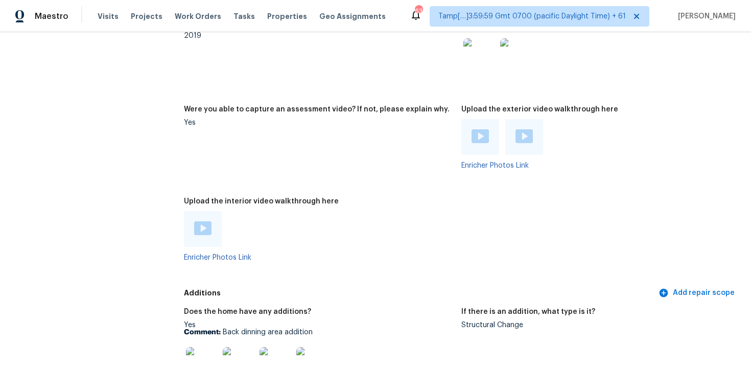
click at [201, 222] on img at bounding box center [202, 228] width 17 height 14
click at [301, 206] on div "Upload the interior video walkthrough here" at bounding box center [318, 204] width 269 height 13
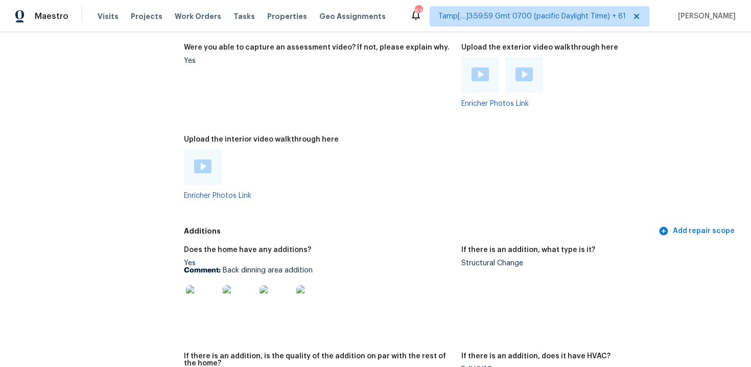
scroll to position [1841, 0]
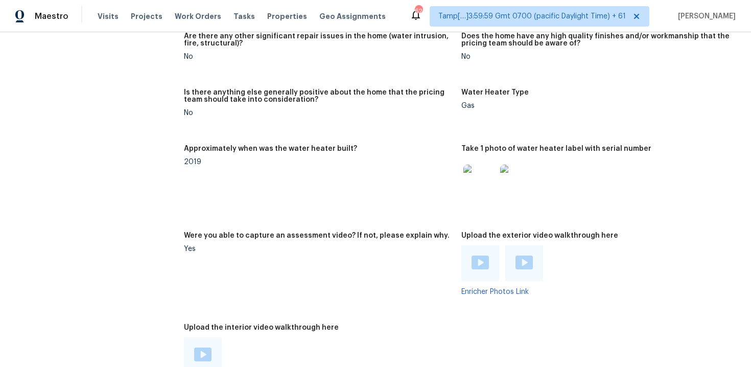
click at [326, 196] on figure "Approximately when was the water heater built? 2019" at bounding box center [322, 182] width 277 height 75
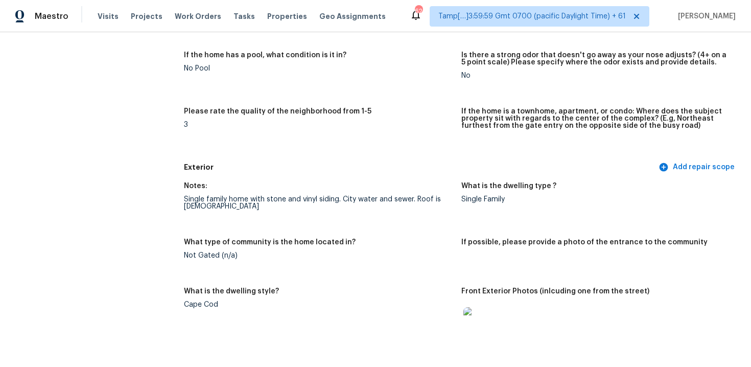
scroll to position [1042, 0]
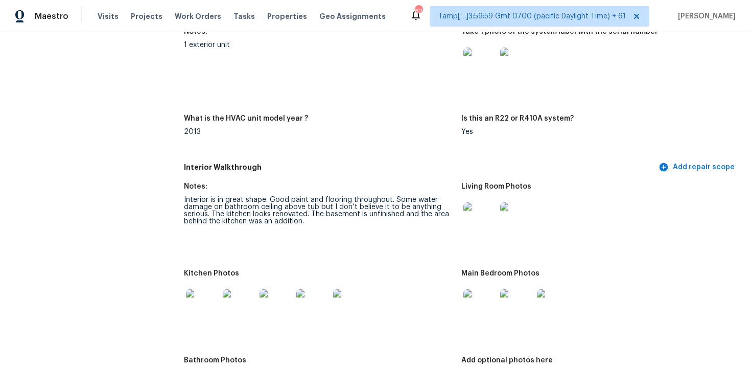
click at [294, 249] on figure "Notes: Interior is in great shape. Good paint and flooring throughout. Some wat…" at bounding box center [322, 220] width 277 height 75
click at [335, 207] on div "Interior is in great shape. Good paint and flooring throughout. Some water dama…" at bounding box center [318, 210] width 269 height 29
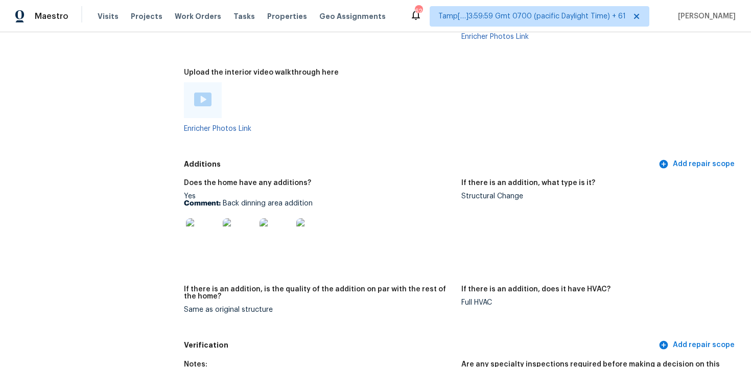
scroll to position [2103, 0]
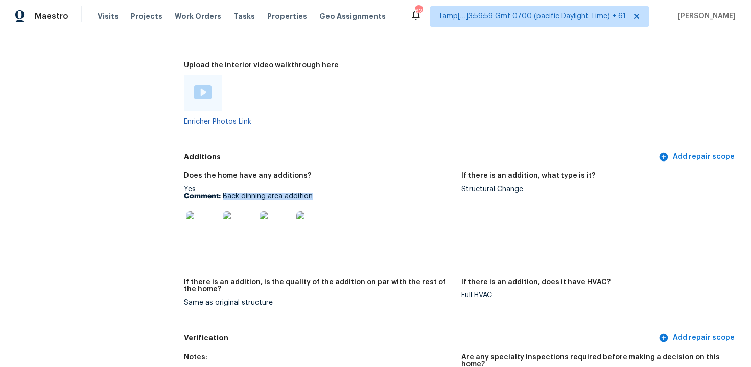
drag, startPoint x: 222, startPoint y: 196, endPoint x: 316, endPoint y: 194, distance: 94.6
click at [316, 196] on p "Comment: Back dinning area addition" at bounding box center [318, 196] width 269 height 7
copy p "Back dinning area addition"
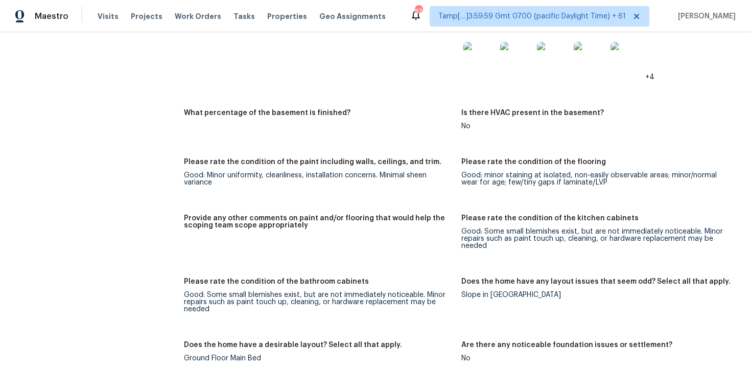
scroll to position [1487, 0]
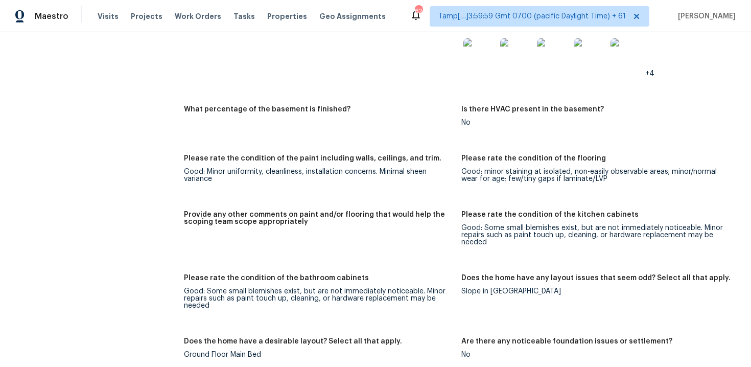
click at [455, 220] on figure "Provide any other comments on paint and/or flooring that would help the scoping…" at bounding box center [322, 236] width 277 height 51
click at [303, 107] on h5 "What percentage of the basement is finished?" at bounding box center [267, 109] width 167 height 7
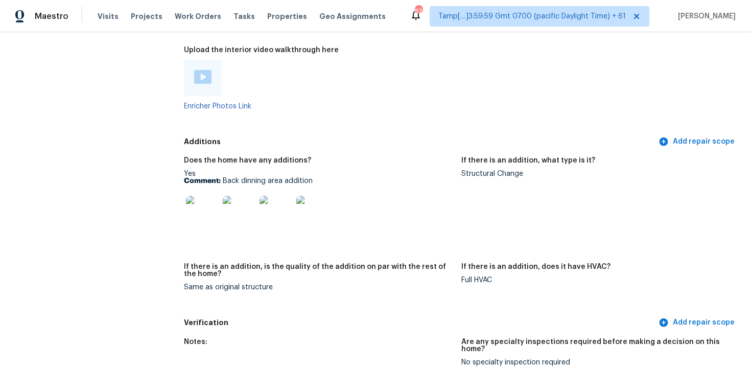
scroll to position [2079, 0]
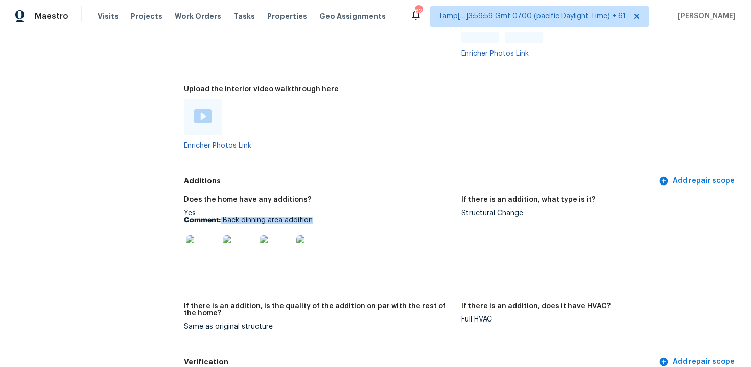
drag, startPoint x: 221, startPoint y: 219, endPoint x: 330, endPoint y: 219, distance: 108.3
click at [330, 219] on p "Comment: Back dinning area addition" at bounding box center [318, 220] width 269 height 7
copy p "Back dinning area addition"
click at [327, 156] on figure "Upload the interior video walkthrough here Enricher Photos Link" at bounding box center [322, 126] width 277 height 80
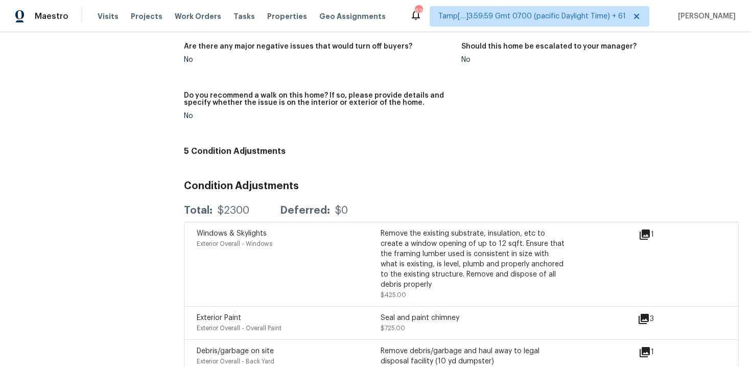
scroll to position [2468, 0]
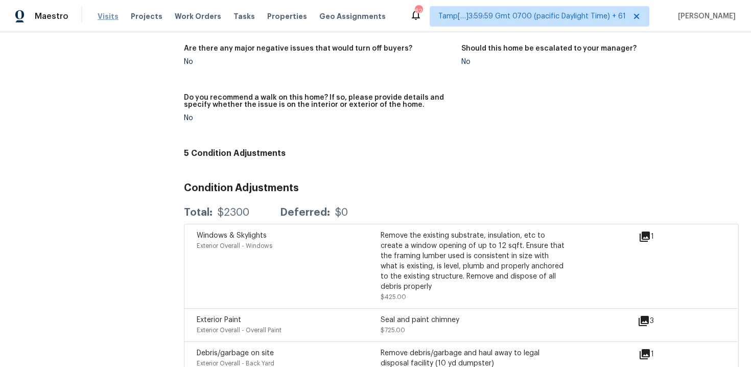
click at [102, 19] on span "Visits" at bounding box center [108, 16] width 21 height 10
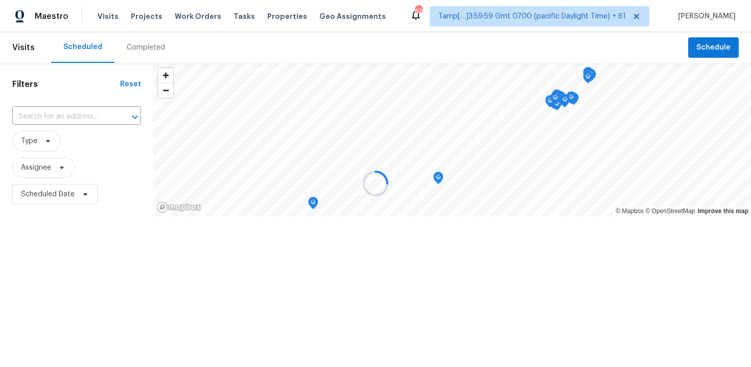
click at [142, 54] on div at bounding box center [375, 183] width 751 height 367
click at [139, 48] on div at bounding box center [375, 183] width 751 height 367
click at [139, 48] on div "Completed" at bounding box center [146, 47] width 38 height 10
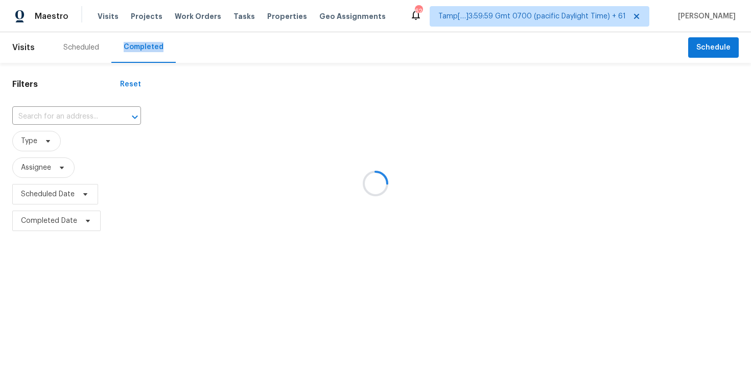
click at [91, 112] on div at bounding box center [375, 183] width 751 height 367
click at [62, 114] on div at bounding box center [375, 183] width 751 height 367
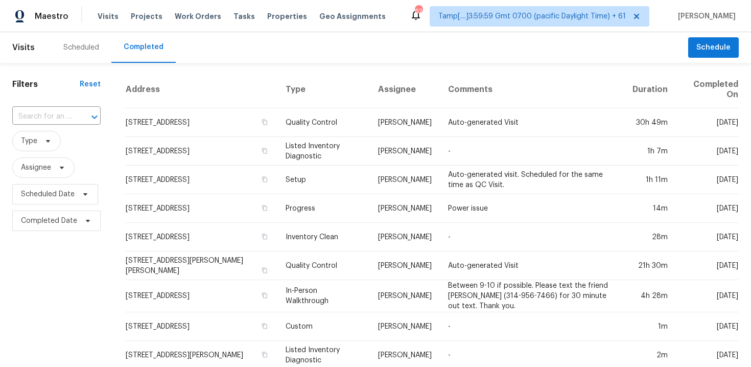
click at [62, 114] on input "text" at bounding box center [42, 117] width 60 height 16
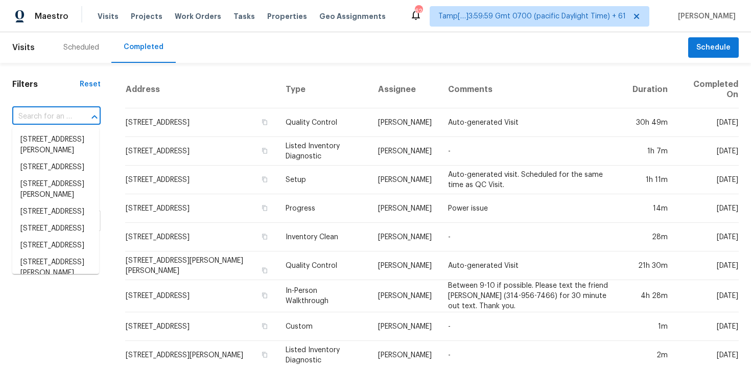
paste input "302 Garden Ct, Round Rock, TX 78664"
type input "302 Garden Ct, Round Rock, TX 78664"
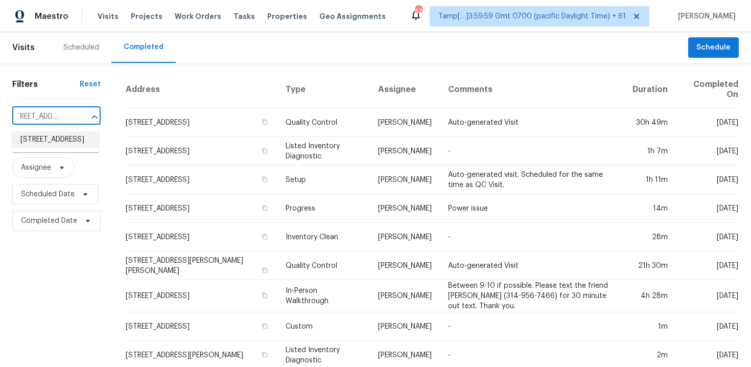
click at [66, 148] on li "302 Garden Ct, Round Rock, TX 78664" at bounding box center [55, 139] width 87 height 17
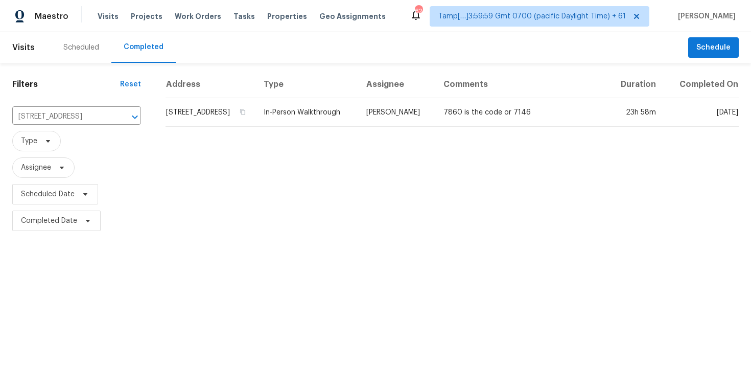
click at [229, 125] on td "302 Garden Ct, Round Rock, TX 78664" at bounding box center [211, 112] width 90 height 29
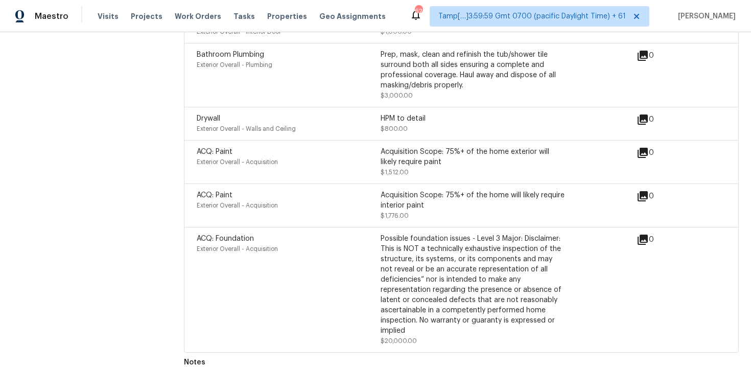
scroll to position [2722, 0]
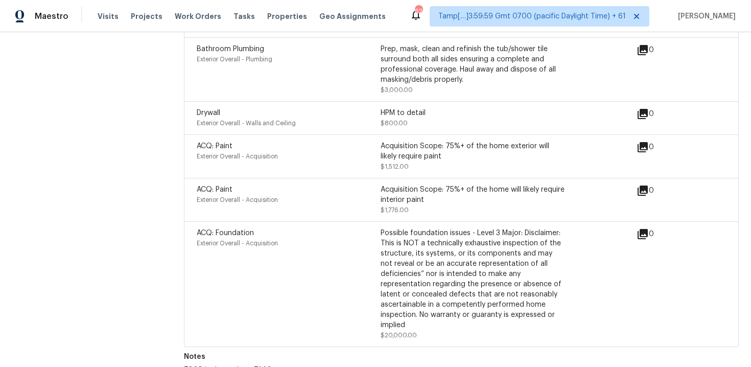
click at [424, 286] on div "Possible foundation issues - Level 3 Major: Disclaimer: This is NOT a technical…" at bounding box center [473, 279] width 184 height 102
click at [374, 296] on div "ACQ: Foundation Exterior Overall - Acquisition" at bounding box center [289, 284] width 184 height 112
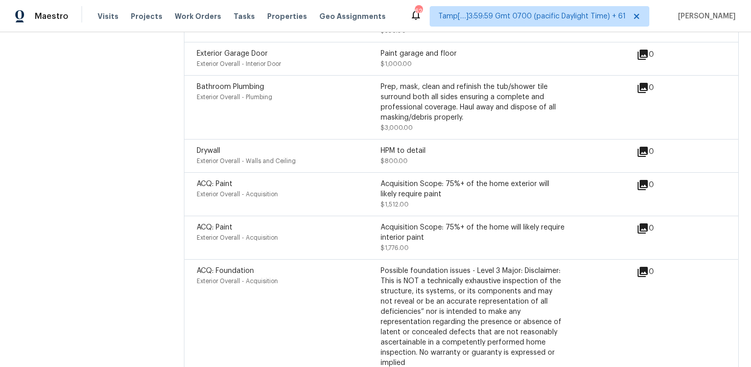
scroll to position [2678, 0]
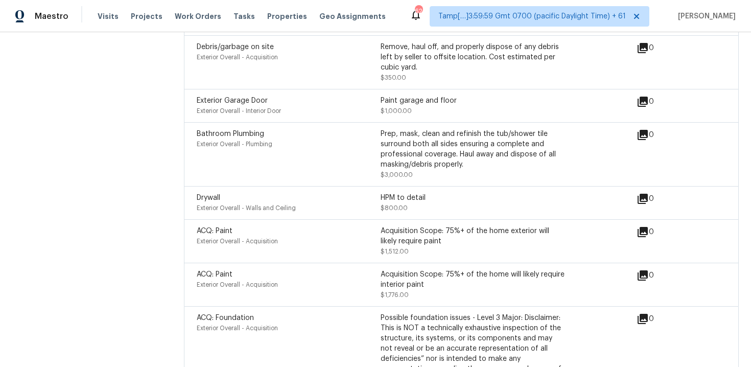
click at [364, 236] on div "Exterior Overall - Acquisition" at bounding box center [289, 241] width 184 height 10
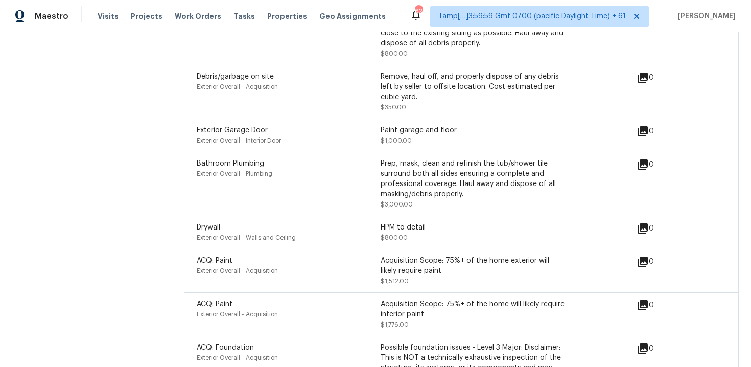
scroll to position [2566, 0]
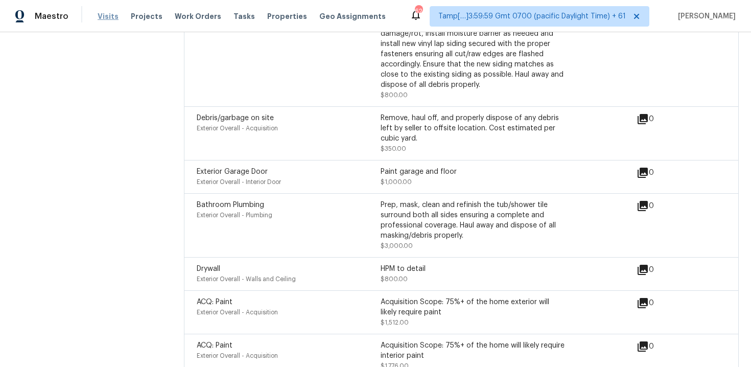
click at [102, 16] on span "Visits" at bounding box center [108, 16] width 21 height 10
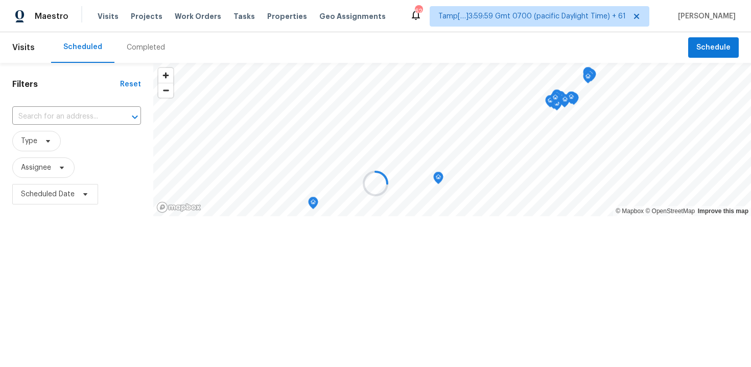
click at [127, 52] on div at bounding box center [375, 183] width 751 height 367
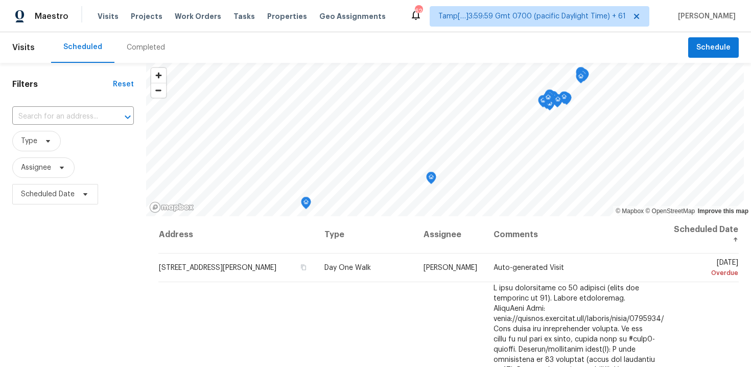
click at [127, 52] on div "Completed" at bounding box center [146, 47] width 38 height 10
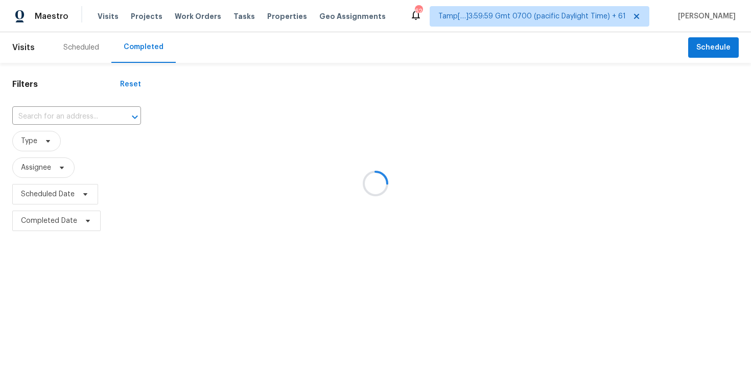
click at [81, 111] on div at bounding box center [375, 183] width 751 height 367
click at [72, 111] on div at bounding box center [375, 183] width 751 height 367
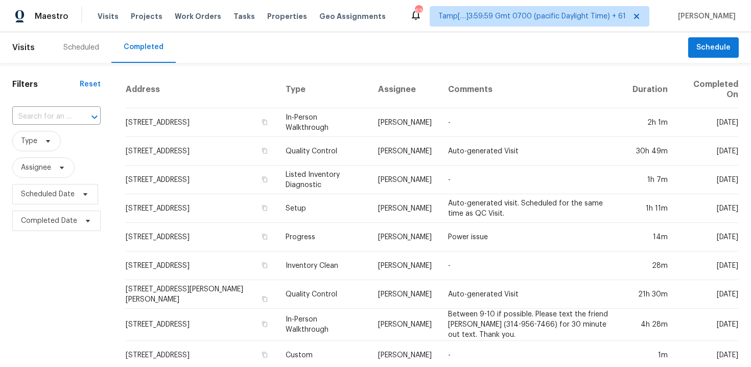
click at [72, 111] on div "​" at bounding box center [56, 117] width 88 height 16
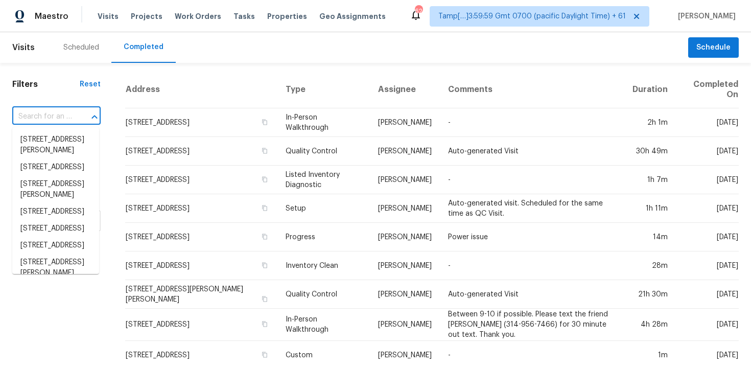
paste input "424 Murphy Rd, Burleson, TX 76028"
type input "424 Murphy Rd, Burleson, TX 76028"
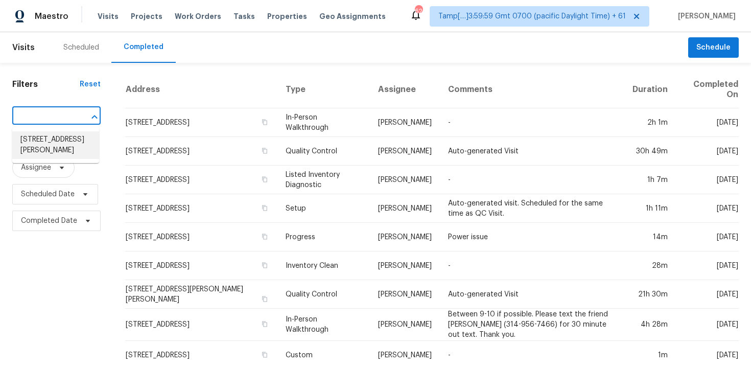
click at [75, 142] on li "424 Murphy Rd, Burleson, TX 76028" at bounding box center [55, 145] width 87 height 28
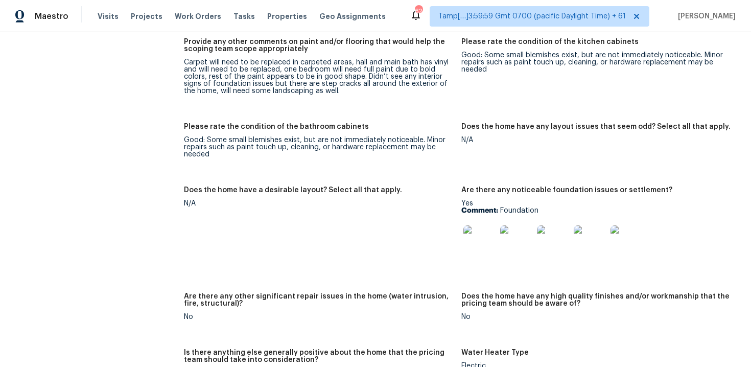
scroll to position [1459, 0]
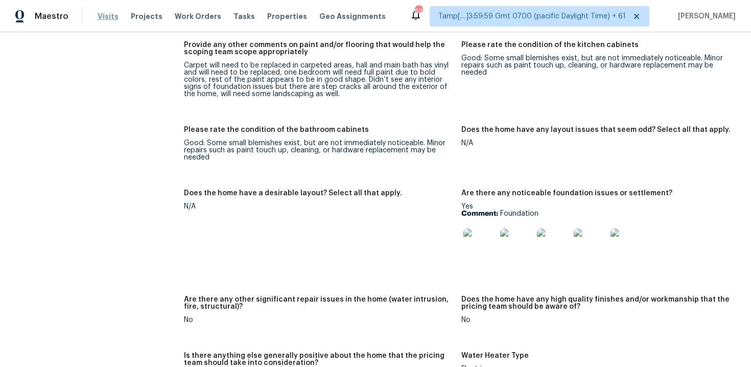
click at [98, 20] on span "Visits" at bounding box center [108, 16] width 21 height 10
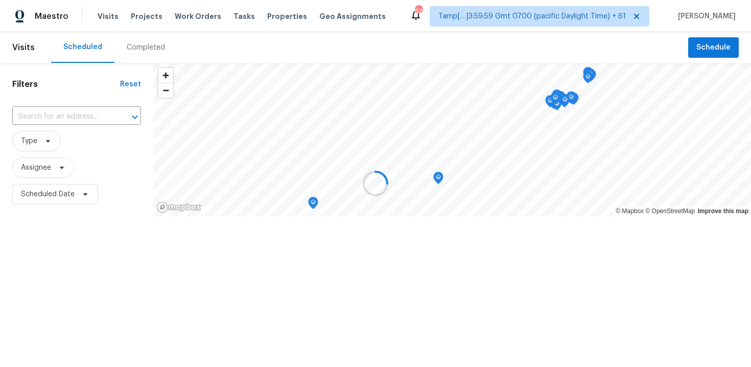
click at [124, 46] on div at bounding box center [375, 183] width 751 height 367
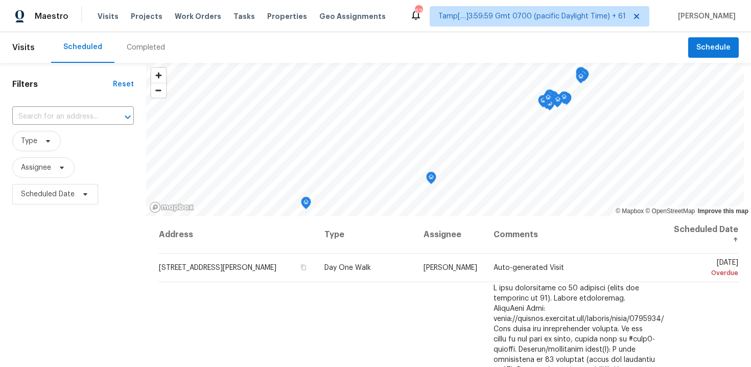
click at [127, 46] on div "Completed" at bounding box center [146, 47] width 38 height 10
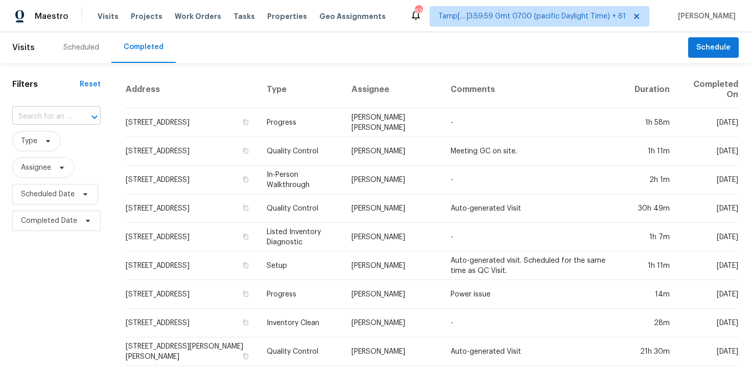
click at [68, 121] on input "text" at bounding box center [42, 117] width 60 height 16
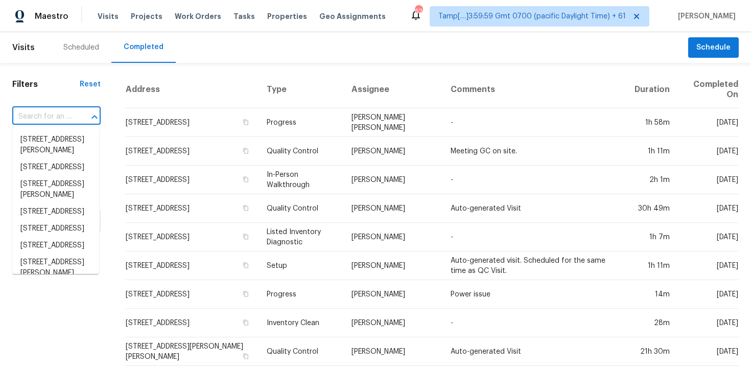
paste input "[STREET_ADDRESS]"
type input "[STREET_ADDRESS]"
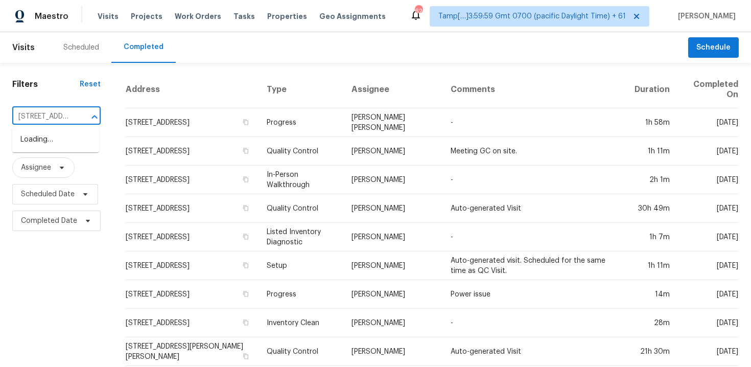
scroll to position [0, 83]
click at [77, 144] on li "[STREET_ADDRESS]" at bounding box center [55, 139] width 87 height 17
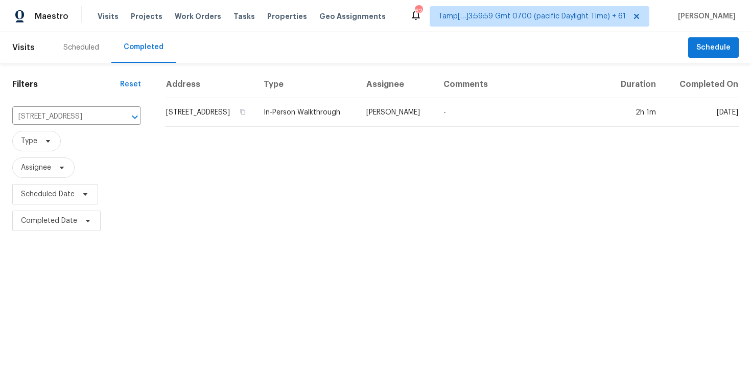
click at [207, 127] on td "[STREET_ADDRESS]" at bounding box center [211, 112] width 90 height 29
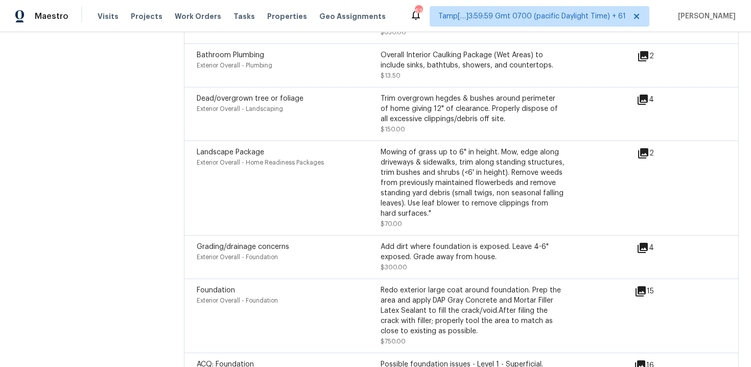
scroll to position [3027, 0]
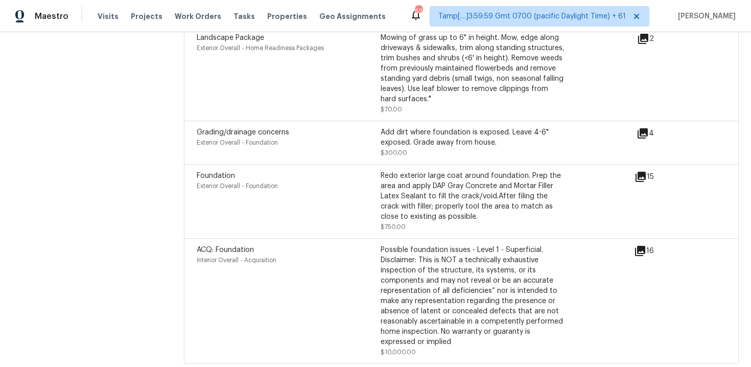
click at [386, 280] on div "Possible foundation issues - Level 1 - Superficial. Disclaimer: This is NOT a t…" at bounding box center [473, 296] width 184 height 102
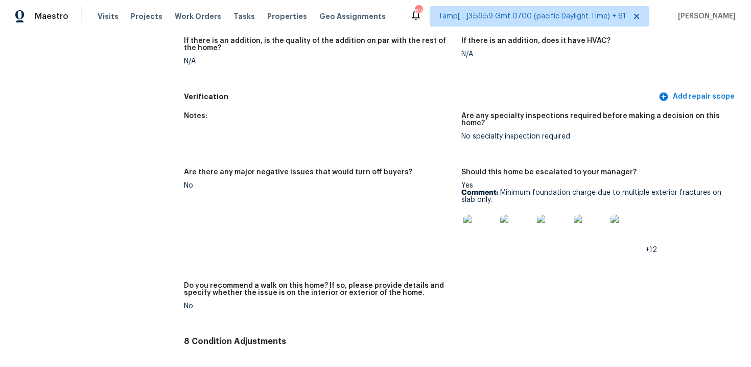
scroll to position [2353, 0]
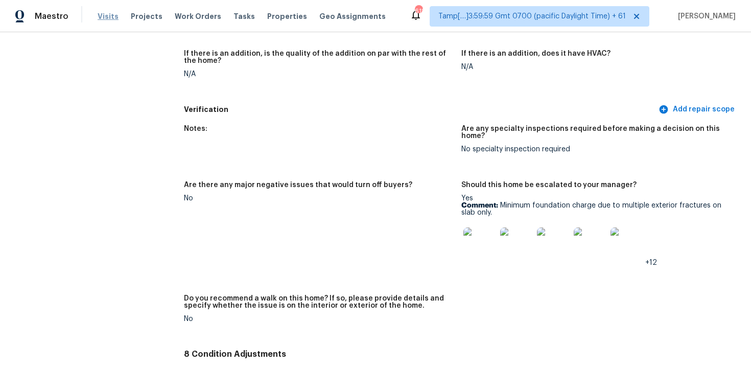
click at [103, 17] on span "Visits" at bounding box center [108, 16] width 21 height 10
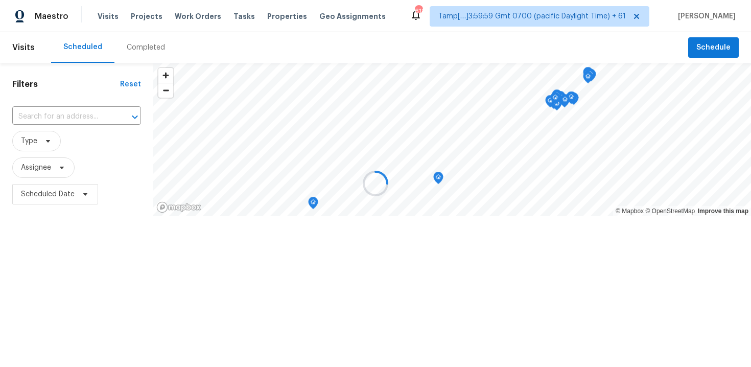
click at [133, 40] on div at bounding box center [375, 183] width 751 height 367
click at [135, 44] on div at bounding box center [375, 183] width 751 height 367
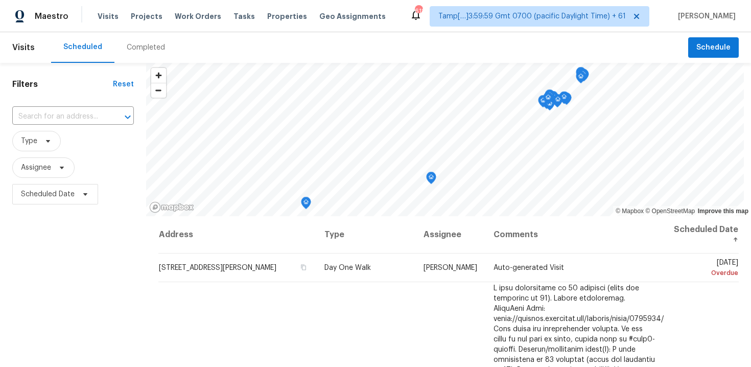
click at [135, 44] on div "Completed" at bounding box center [146, 47] width 38 height 10
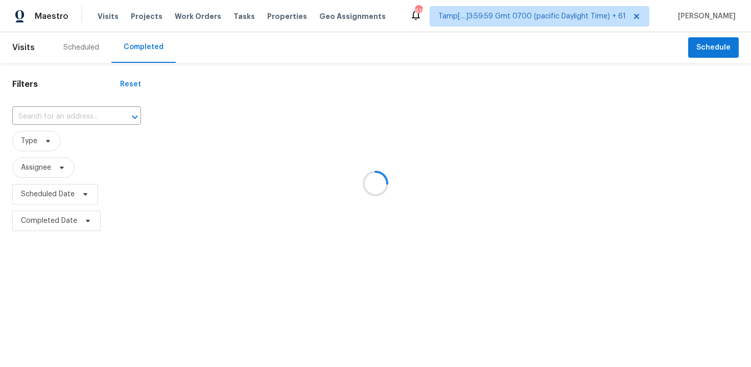
click at [75, 117] on div at bounding box center [375, 183] width 751 height 367
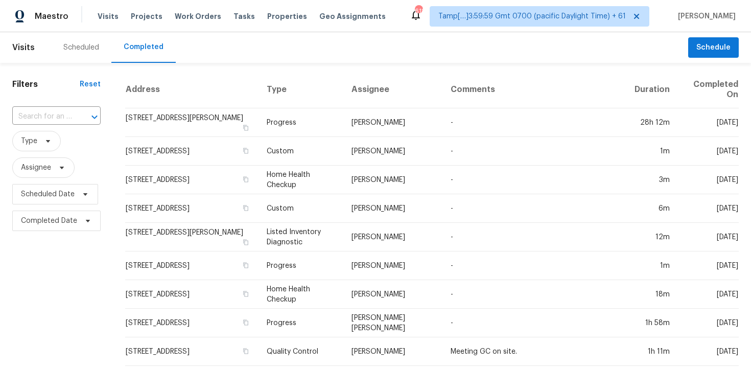
click at [75, 117] on div at bounding box center [87, 117] width 27 height 14
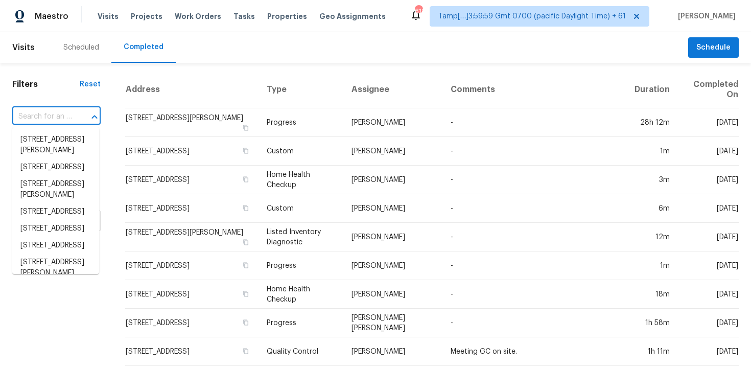
paste input "5370 Bradley Cir, Colorado Springs, CO 80911"
type input "5370 Bradley Cir, Colorado Springs, CO 80911"
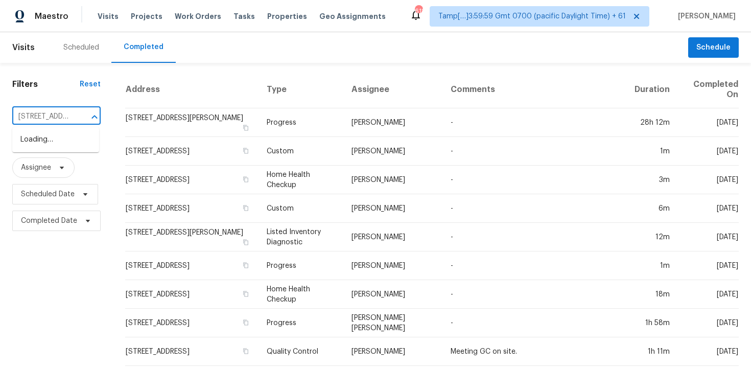
scroll to position [0, 101]
click at [84, 152] on li "5370 Bradley Cir, Colorado Springs, CO 80911" at bounding box center [55, 150] width 87 height 38
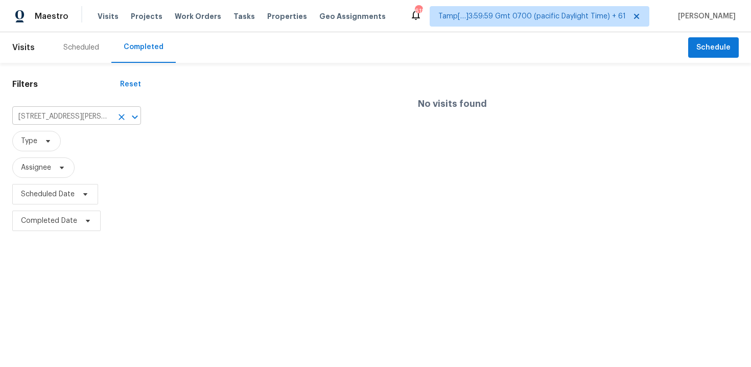
click at [97, 115] on input "5370 Bradley Cir, Colorado Springs, CO 80911" at bounding box center [62, 117] width 100 height 16
click at [76, 106] on div at bounding box center [375, 183] width 751 height 367
click at [78, 118] on div at bounding box center [375, 183] width 751 height 367
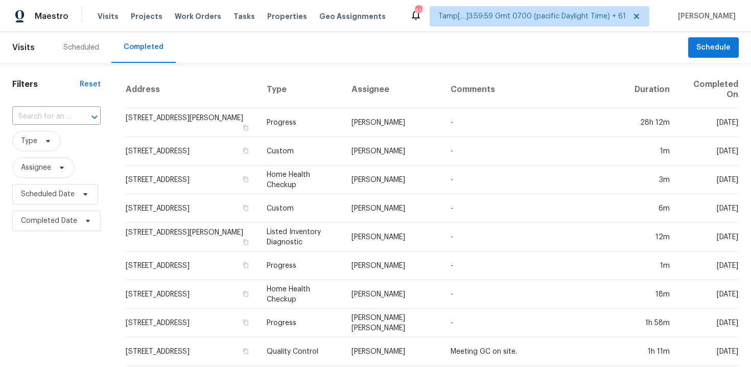
click at [78, 118] on div at bounding box center [87, 117] width 27 height 14
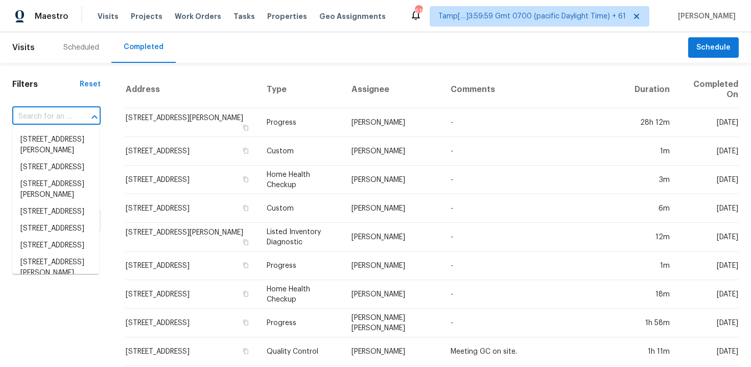
paste input "[STREET_ADDRESS]"
type input "[STREET_ADDRESS]"
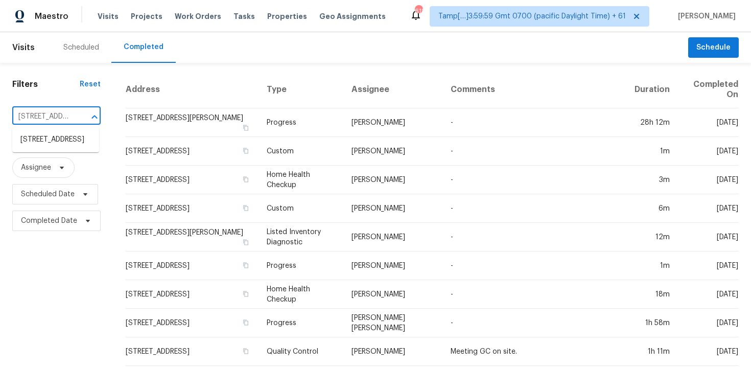
scroll to position [0, 83]
click at [78, 139] on li "[STREET_ADDRESS]" at bounding box center [55, 139] width 87 height 17
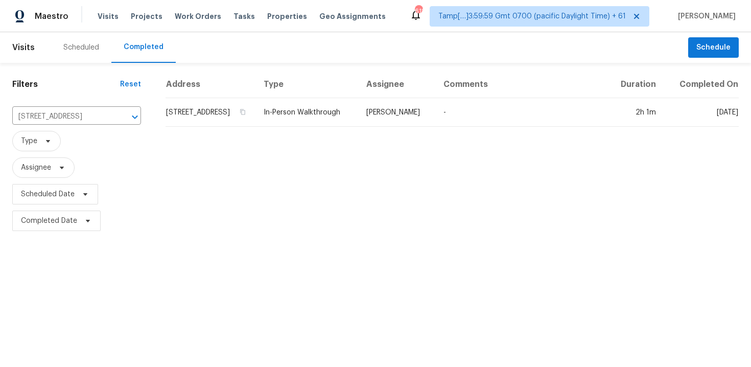
click at [191, 121] on td "[STREET_ADDRESS]" at bounding box center [211, 112] width 90 height 29
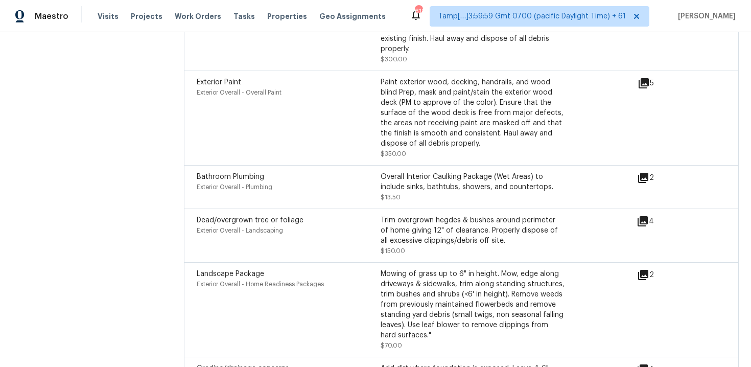
scroll to position [3027, 0]
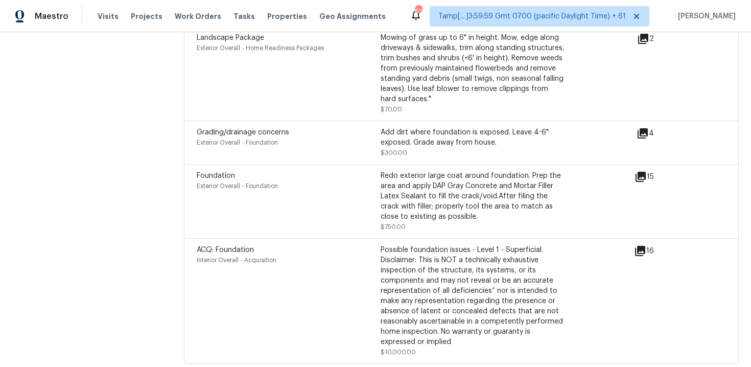
click at [373, 273] on div "ACQ: Foundation Interior Overall - Acquisition" at bounding box center [289, 301] width 184 height 112
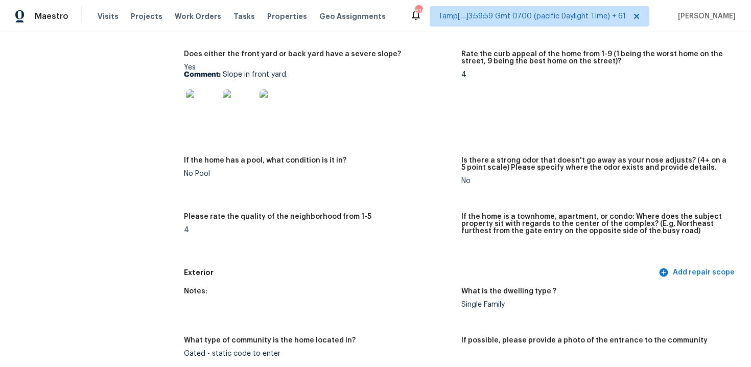
scroll to position [198, 0]
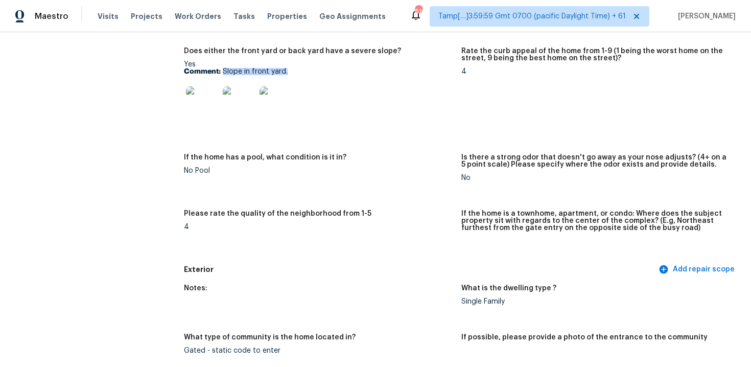
drag, startPoint x: 224, startPoint y: 74, endPoint x: 330, endPoint y: 73, distance: 106.3
click at [330, 73] on p "Comment: Slope in front yard." at bounding box center [318, 71] width 269 height 7
click at [325, 122] on div at bounding box center [318, 102] width 269 height 45
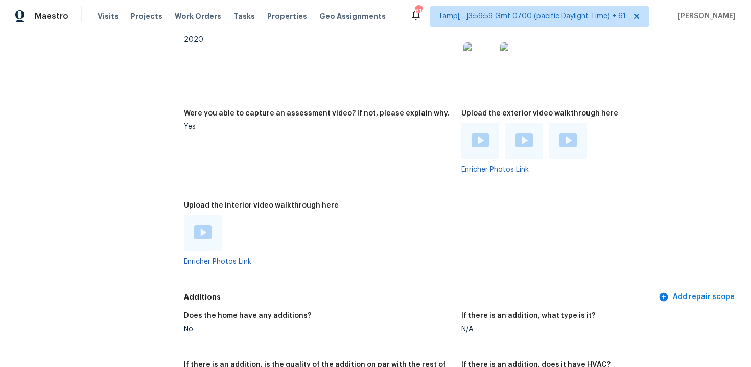
scroll to position [2028, 0]
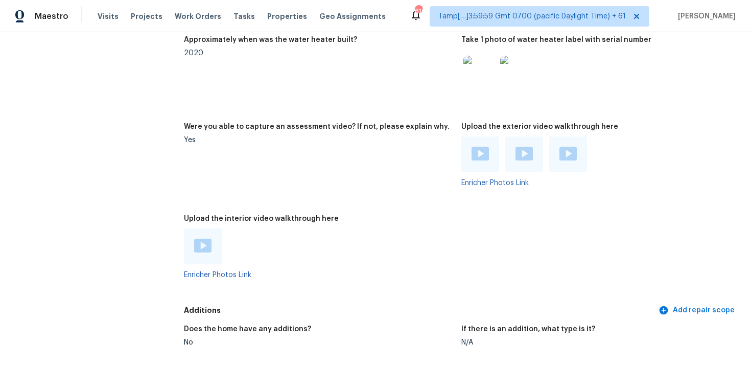
click at [208, 243] on img at bounding box center [202, 246] width 17 height 14
click at [559, 147] on div at bounding box center [568, 154] width 38 height 36
click at [489, 143] on div at bounding box center [480, 154] width 38 height 36
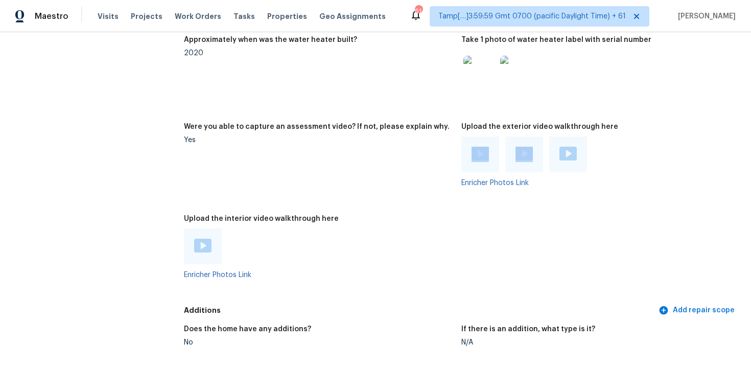
click at [485, 151] on img at bounding box center [480, 154] width 17 height 14
click at [345, 69] on figure "Approximately when was the water heater built? 2020" at bounding box center [322, 73] width 277 height 75
click at [525, 147] on img at bounding box center [524, 154] width 17 height 14
click at [405, 319] on div "Does the home have any additions? No If there is an addition, what type is it? …" at bounding box center [461, 371] width 555 height 105
click at [569, 169] on div "Enricher Photos Link" at bounding box center [595, 161] width 269 height 50
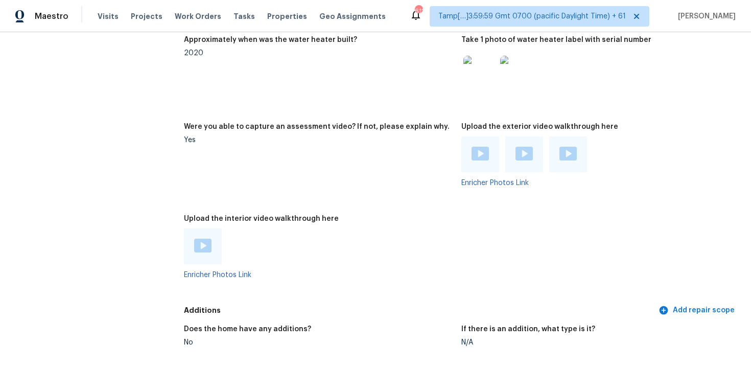
click at [567, 156] on div at bounding box center [568, 154] width 38 height 36
click at [565, 147] on img at bounding box center [568, 154] width 17 height 14
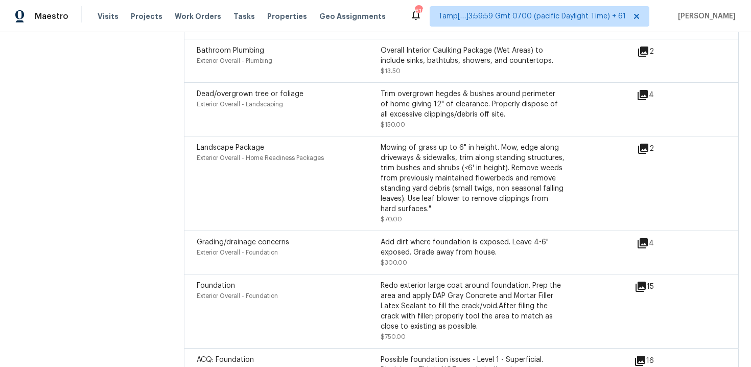
scroll to position [3027, 0]
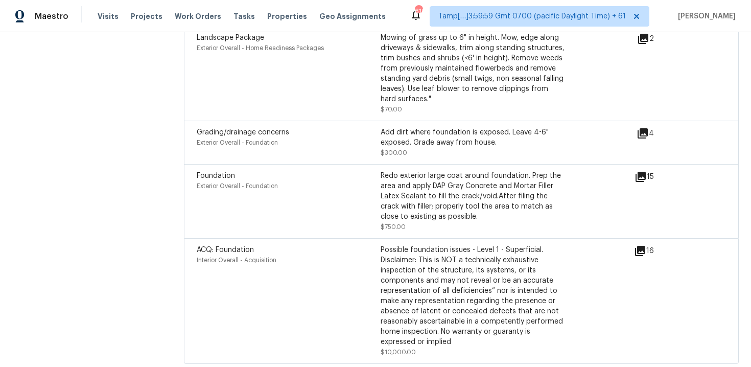
click at [454, 127] on div "Add dirt where foundation is exposed. Leave 4-6" exposed. Grade away from house." at bounding box center [473, 137] width 184 height 20
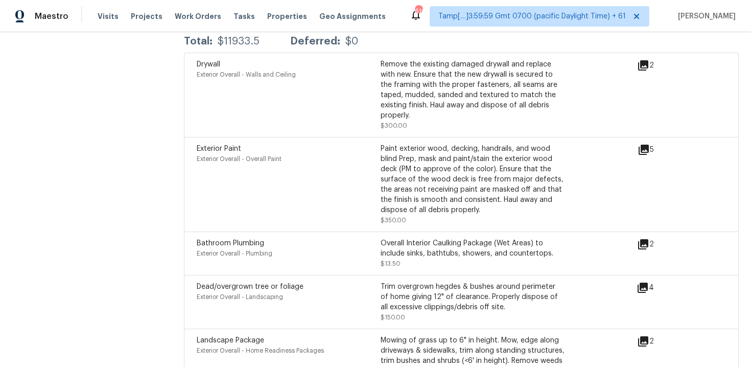
scroll to position [2724, 0]
click at [99, 20] on span "Visits" at bounding box center [108, 16] width 21 height 10
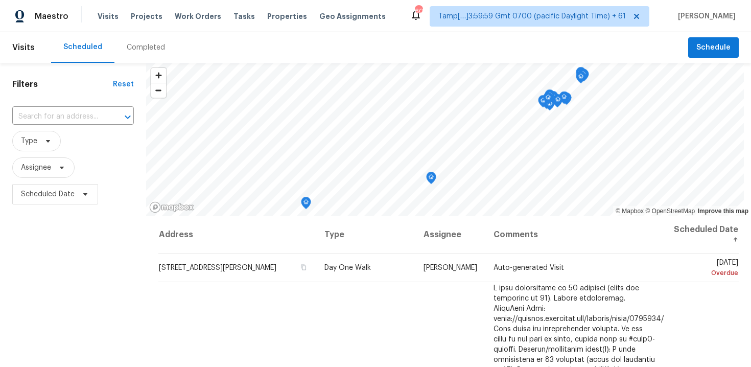
click at [141, 48] on div "Completed" at bounding box center [146, 47] width 38 height 10
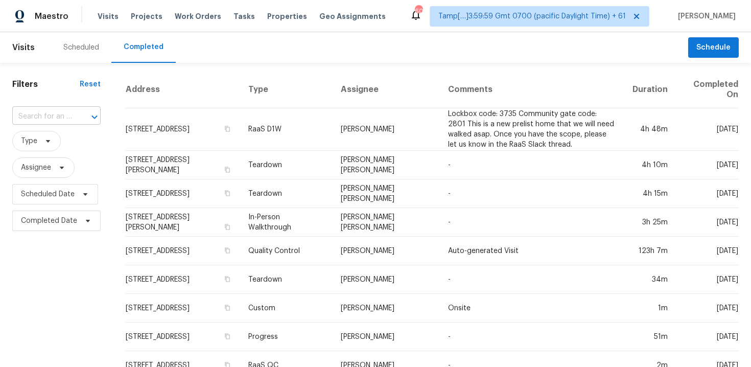
click at [71, 122] on div "​" at bounding box center [56, 117] width 88 height 16
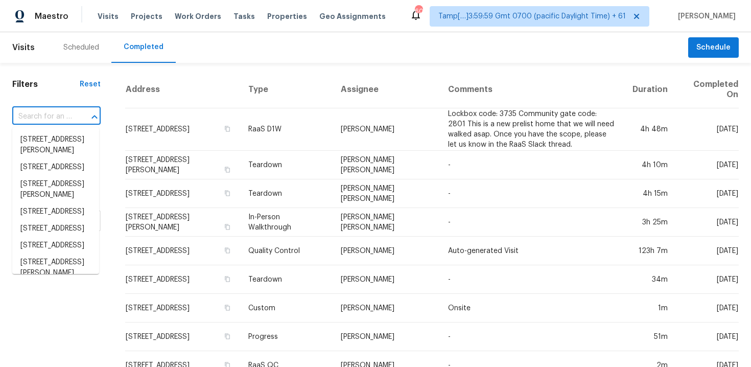
paste input "[STREET_ADDRESS]"
type input "[STREET_ADDRESS]"
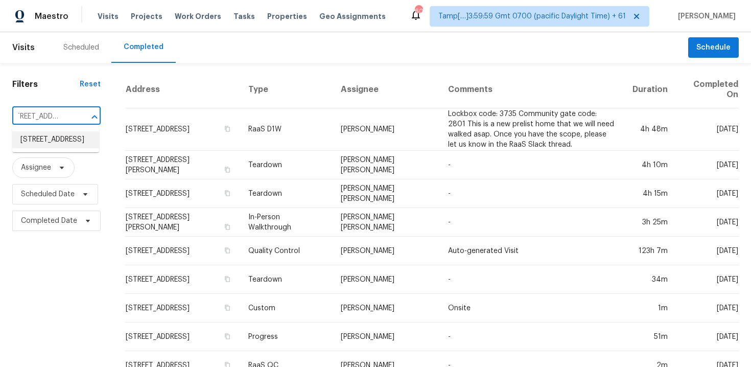
click at [80, 146] on li "[STREET_ADDRESS]" at bounding box center [55, 139] width 87 height 17
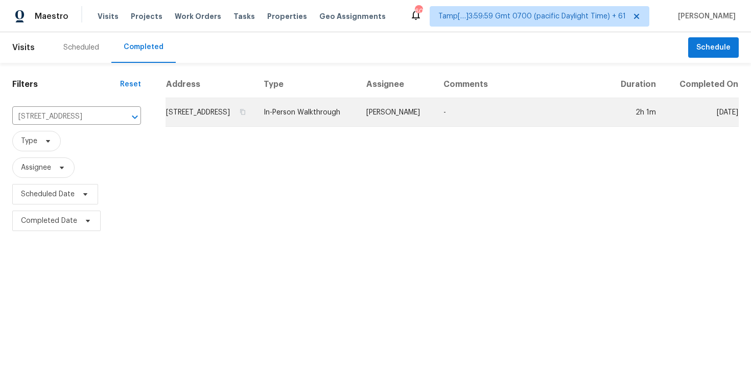
click at [222, 127] on td "[STREET_ADDRESS]" at bounding box center [211, 112] width 90 height 29
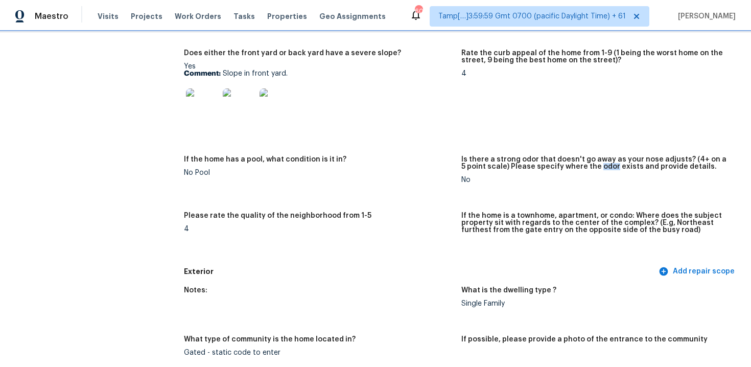
scroll to position [201, 0]
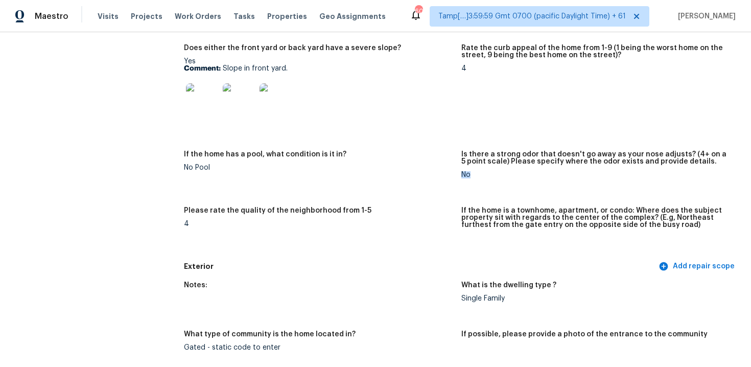
drag, startPoint x: 463, startPoint y: 177, endPoint x: 486, endPoint y: 177, distance: 23.0
click at [486, 177] on div "No" at bounding box center [595, 174] width 269 height 7
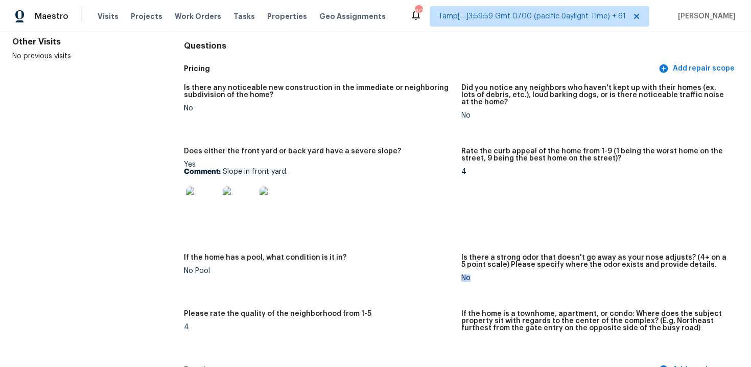
scroll to position [100, 0]
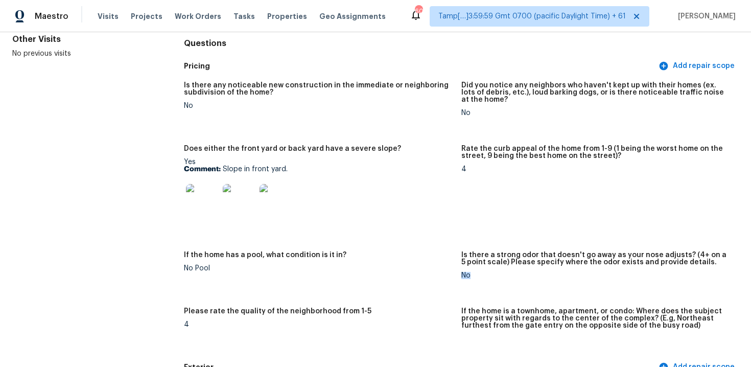
click at [331, 194] on div at bounding box center [318, 200] width 269 height 45
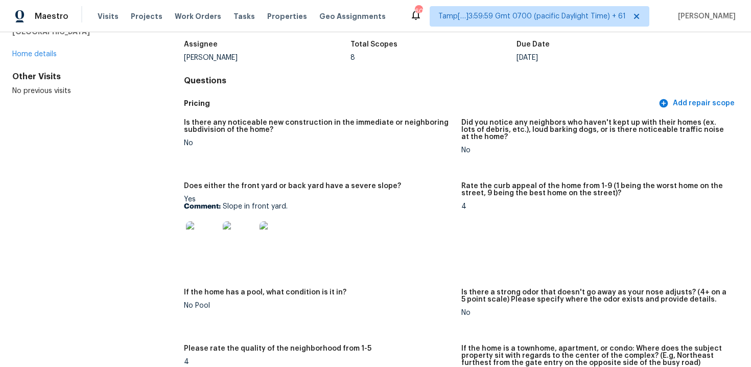
scroll to position [62, 0]
drag, startPoint x: 470, startPoint y: 153, endPoint x: 482, endPoint y: 153, distance: 12.8
click at [482, 153] on div "No" at bounding box center [595, 151] width 269 height 7
click at [482, 152] on div "No" at bounding box center [595, 151] width 269 height 7
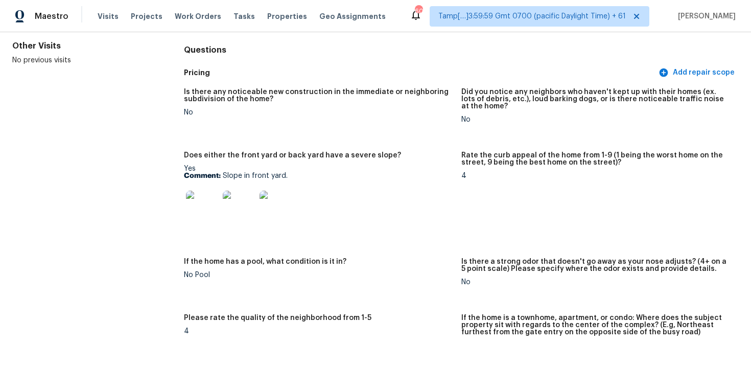
scroll to position [140, 0]
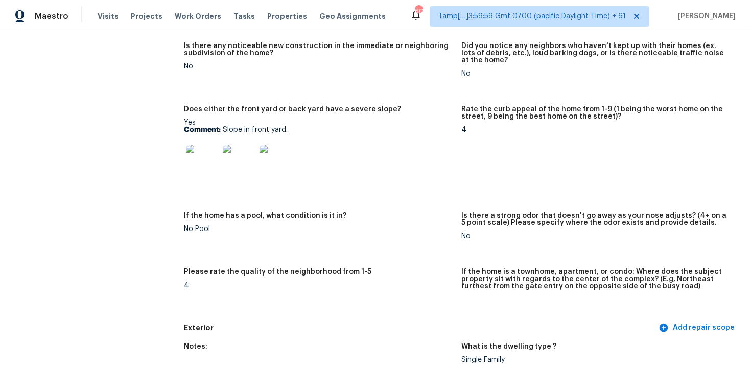
click at [203, 155] on img at bounding box center [202, 161] width 33 height 33
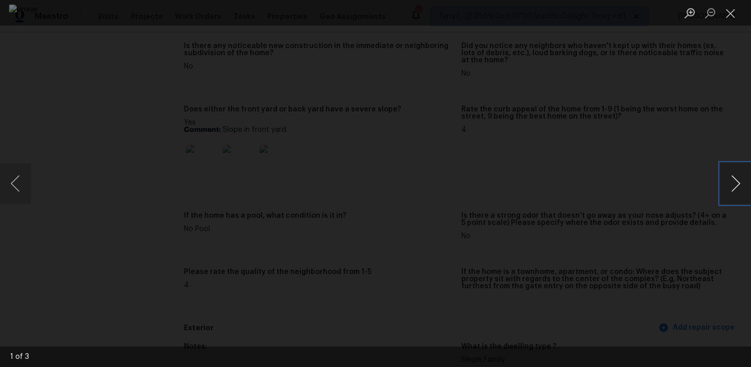
click at [748, 173] on button "Next image" at bounding box center [736, 183] width 31 height 41
click at [736, 160] on div "Lightbox" at bounding box center [375, 183] width 751 height 367
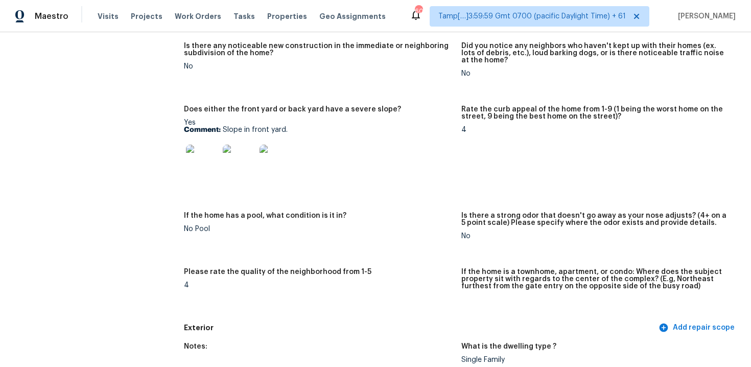
click at [714, 125] on div "Rate the curb appeal of the home from 1-9 (1 being the worst home on the street…" at bounding box center [595, 116] width 269 height 20
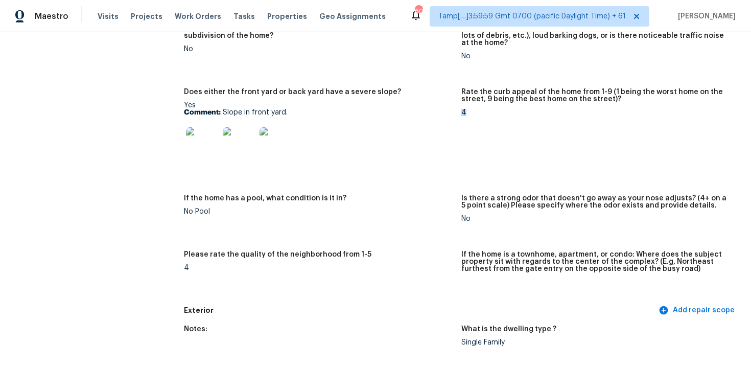
click at [467, 112] on div "4" at bounding box center [595, 112] width 269 height 7
click at [467, 111] on div "4" at bounding box center [595, 112] width 269 height 7
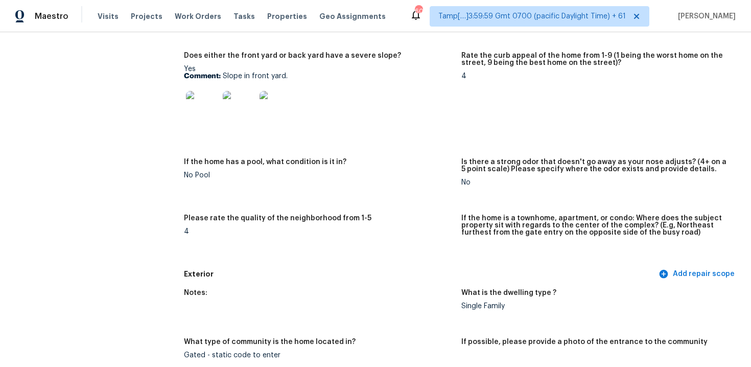
scroll to position [194, 0]
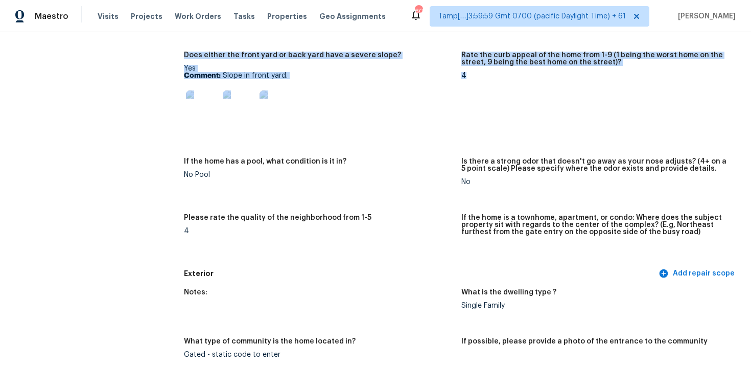
drag, startPoint x: 460, startPoint y: 50, endPoint x: 589, endPoint y: 90, distance: 135.0
click at [589, 90] on div "Is there any noticeable new construction in the immediate or neighboring subdiv…" at bounding box center [461, 123] width 555 height 282
click at [589, 90] on figure "Rate the curb appeal of the home from 1-9 (1 being the worst home on the street…" at bounding box center [599, 99] width 277 height 94
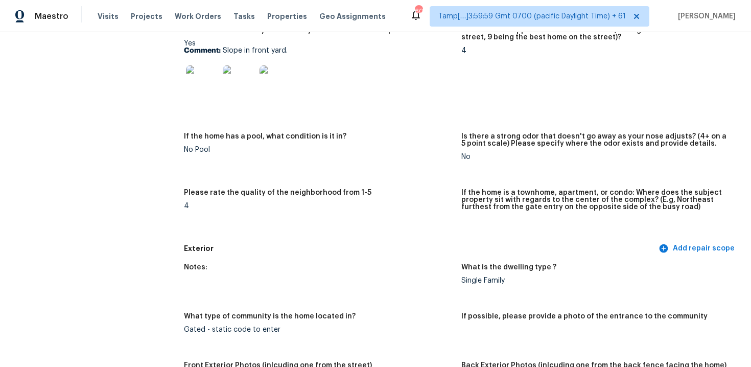
scroll to position [241, 0]
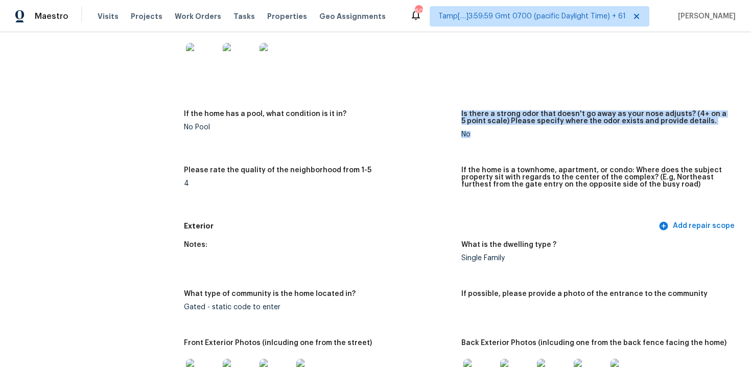
drag, startPoint x: 459, startPoint y: 135, endPoint x: 483, endPoint y: 135, distance: 24.0
click at [483, 135] on div "Is there any noticeable new construction in the immediate or neighboring subdiv…" at bounding box center [461, 76] width 555 height 282
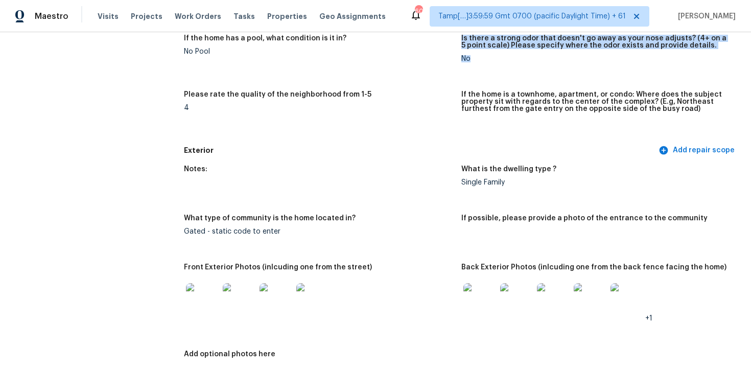
scroll to position [316, 0]
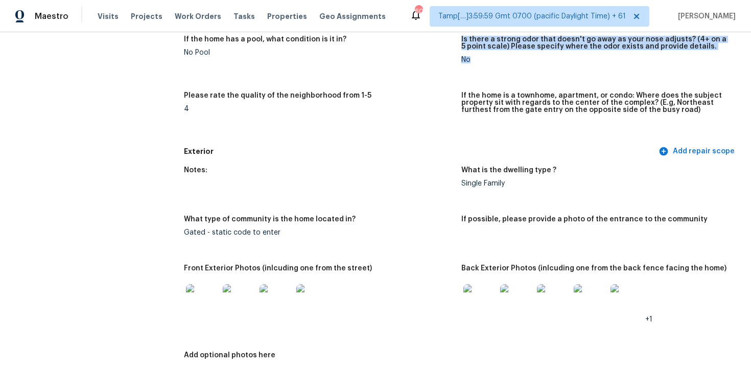
click at [279, 137] on div "Is there any noticeable new construction in the immediate or neighboring subdiv…" at bounding box center [461, 1] width 555 height 282
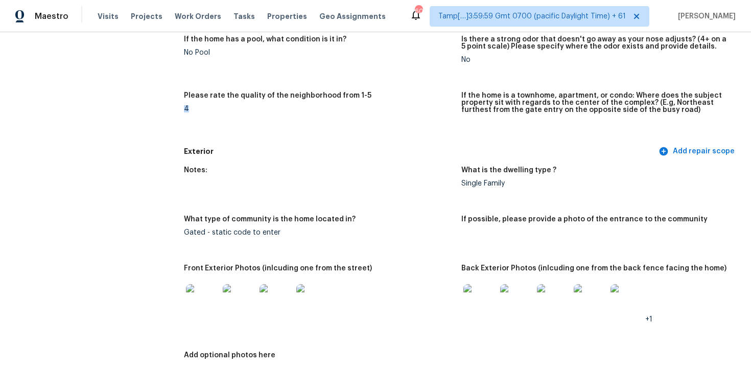
drag, startPoint x: 185, startPoint y: 109, endPoint x: 191, endPoint y: 109, distance: 6.2
click at [191, 109] on div "4" at bounding box center [318, 108] width 269 height 7
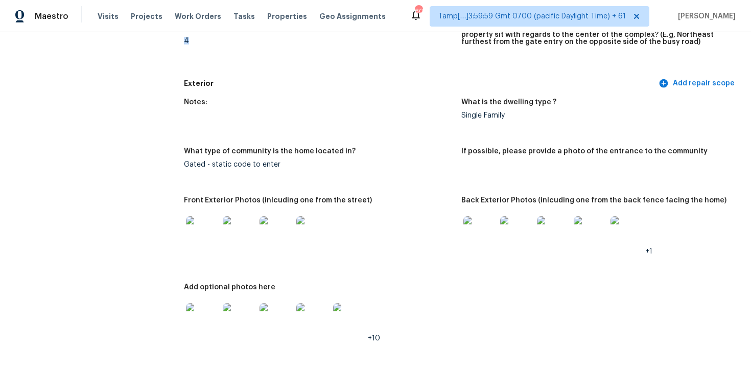
scroll to position [387, 0]
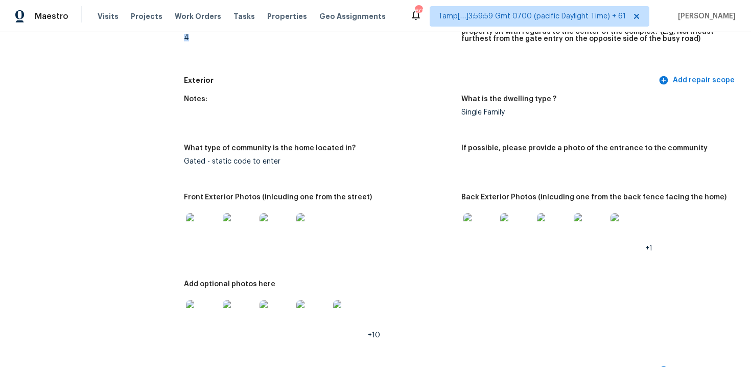
click at [195, 110] on figure "Notes:" at bounding box center [322, 114] width 277 height 37
drag, startPoint x: 462, startPoint y: 113, endPoint x: 514, endPoint y: 112, distance: 52.1
click at [515, 113] on div "Single Family" at bounding box center [595, 112] width 269 height 7
click at [436, 163] on div "Gated - static code to enter" at bounding box center [318, 161] width 269 height 7
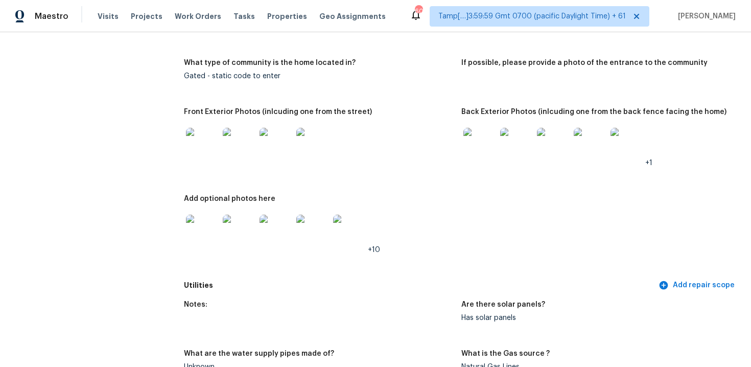
scroll to position [473, 0]
click at [202, 133] on img at bounding box center [202, 143] width 33 height 33
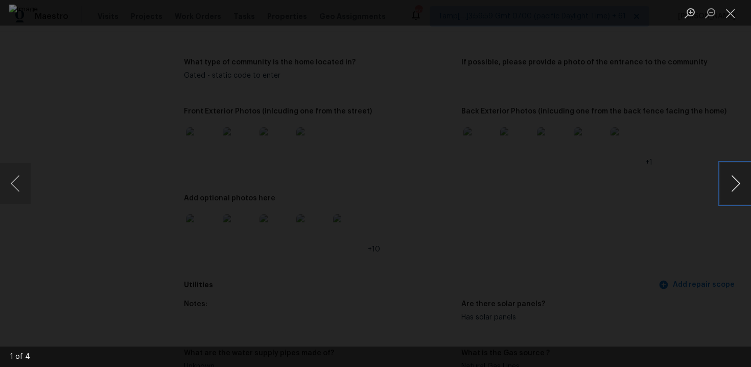
click at [728, 176] on button "Next image" at bounding box center [736, 183] width 31 height 41
click at [15, 184] on button "Previous image" at bounding box center [15, 183] width 31 height 41
click at [726, 173] on button "Next image" at bounding box center [736, 183] width 31 height 41
click at [736, 178] on button "Next image" at bounding box center [736, 183] width 31 height 41
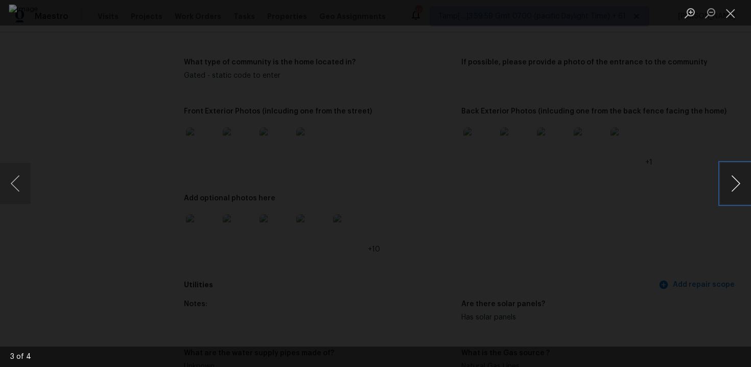
click at [736, 178] on button "Next image" at bounding box center [736, 183] width 31 height 41
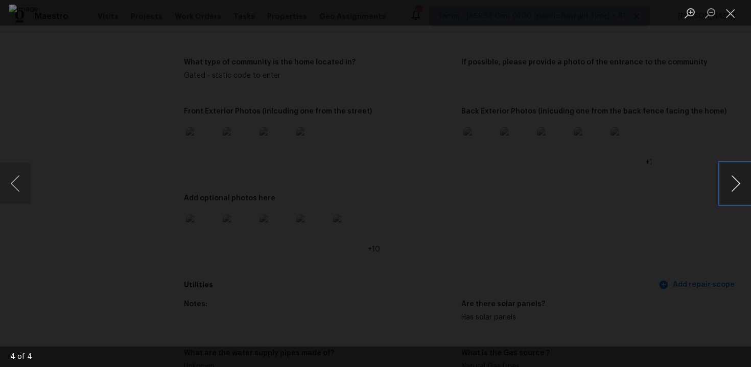
click at [736, 178] on button "Next image" at bounding box center [736, 183] width 31 height 41
click at [711, 135] on div "Lightbox" at bounding box center [375, 183] width 751 height 367
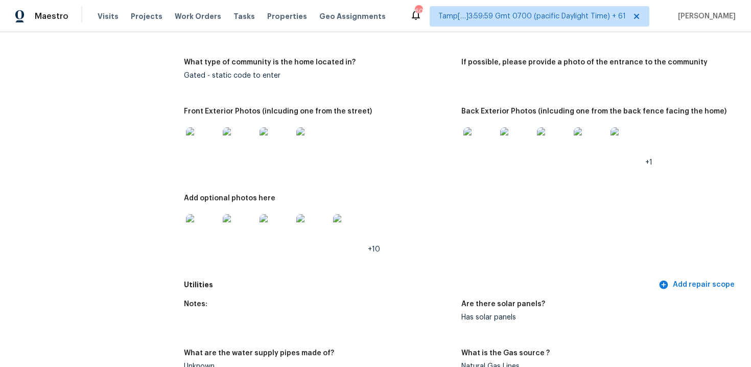
click at [470, 157] on img at bounding box center [480, 143] width 33 height 33
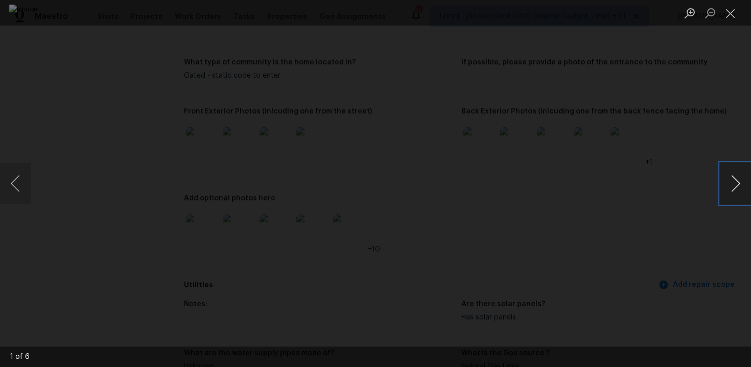
click at [730, 183] on button "Next image" at bounding box center [736, 183] width 31 height 41
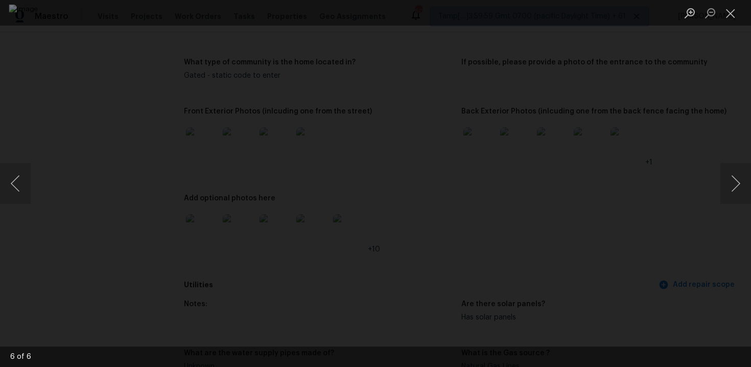
click at [700, 140] on div "Lightbox" at bounding box center [375, 183] width 751 height 367
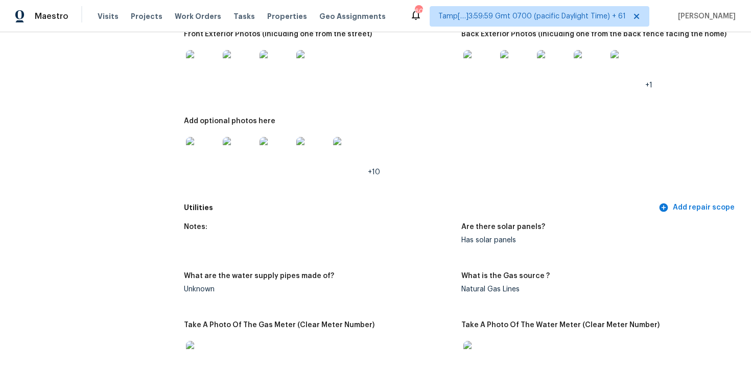
scroll to position [553, 0]
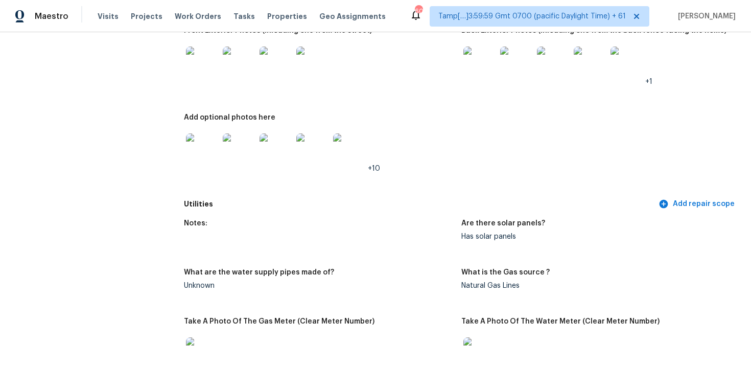
click at [205, 148] on img at bounding box center [202, 149] width 33 height 33
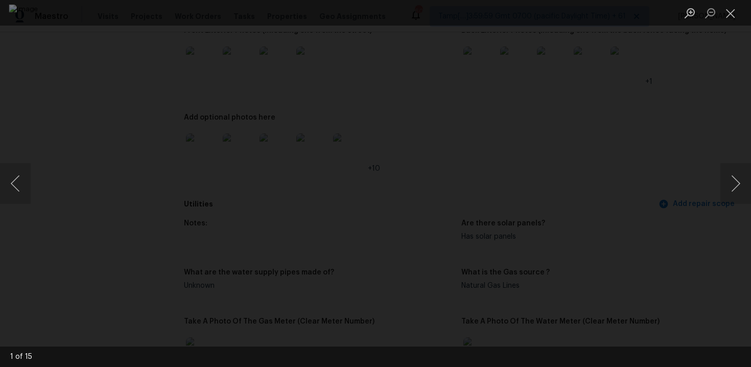
click at [653, 182] on div "Lightbox" at bounding box center [375, 183] width 751 height 367
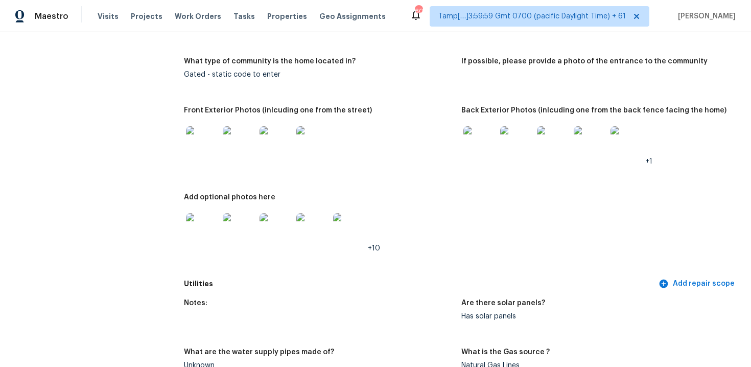
scroll to position [475, 0]
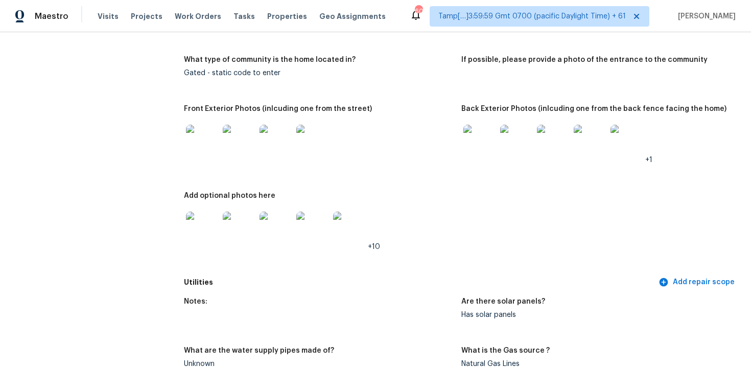
click at [241, 222] on img at bounding box center [239, 228] width 33 height 33
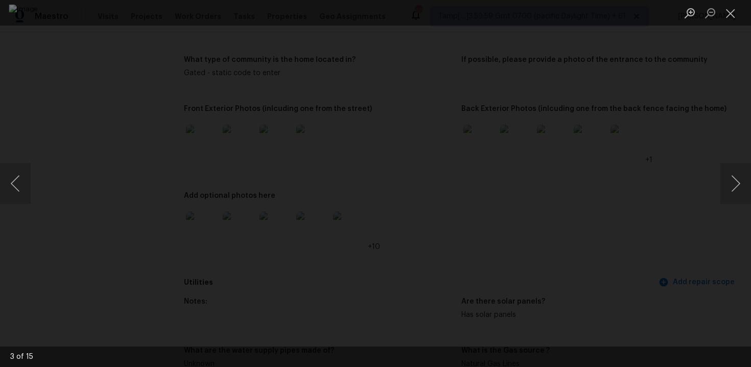
click at [669, 246] on div "Lightbox" at bounding box center [375, 183] width 751 height 367
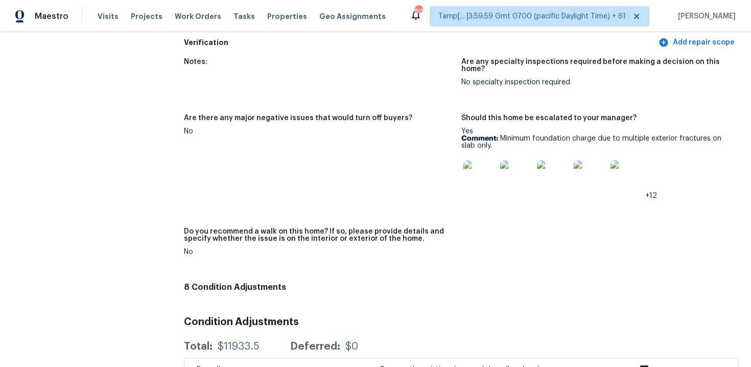
scroll to position [3027, 0]
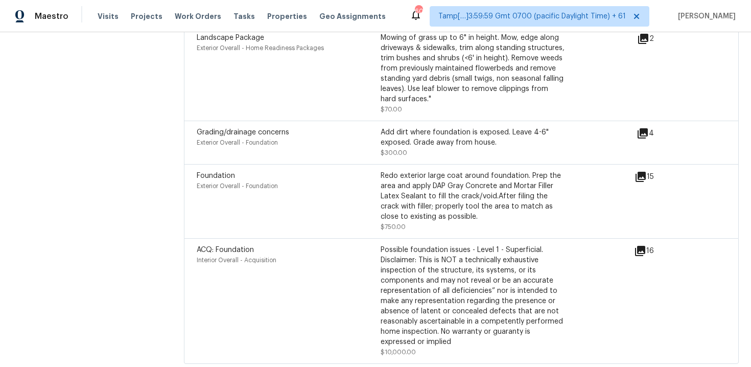
click at [641, 246] on icon at bounding box center [640, 251] width 10 height 10
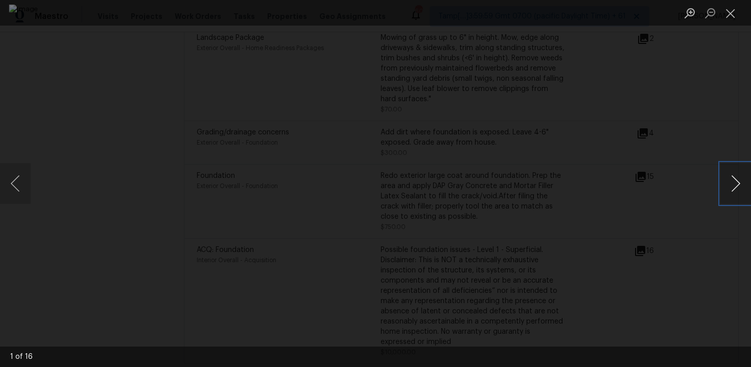
click at [729, 179] on button "Next image" at bounding box center [736, 183] width 31 height 41
click at [742, 182] on button "Next image" at bounding box center [736, 183] width 31 height 41
click at [729, 181] on button "Next image" at bounding box center [736, 183] width 31 height 41
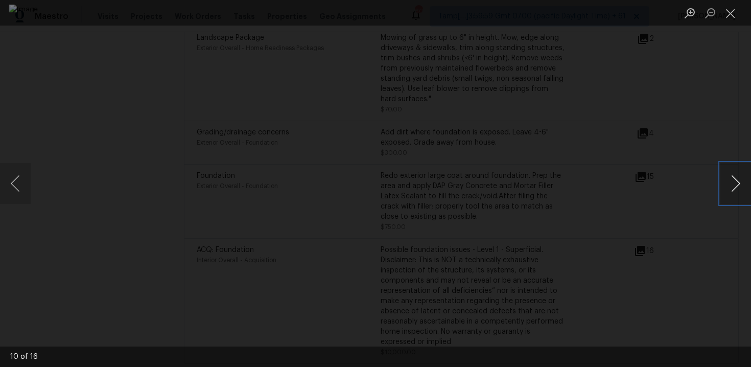
click at [729, 181] on button "Next image" at bounding box center [736, 183] width 31 height 41
click at [718, 175] on div "Lightbox" at bounding box center [375, 183] width 751 height 367
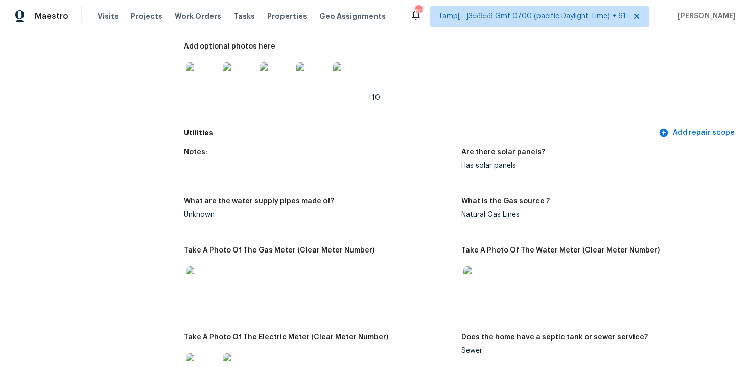
scroll to position [625, 0]
drag, startPoint x: 184, startPoint y: 128, endPoint x: 250, endPoint y: 130, distance: 66.0
click at [250, 131] on h5 "Utilities" at bounding box center [420, 132] width 473 height 11
click at [302, 171] on figure "Notes:" at bounding box center [322, 166] width 277 height 37
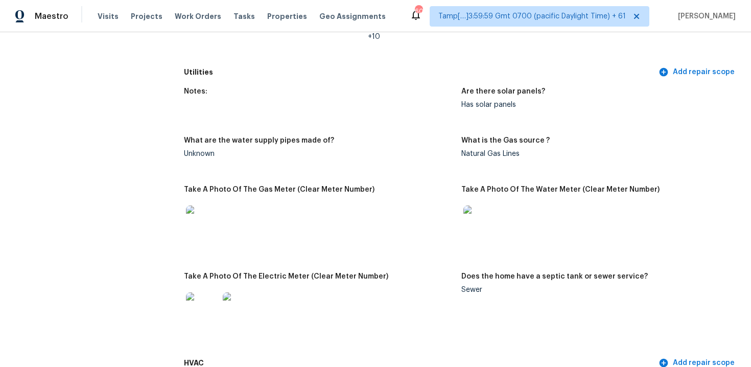
scroll to position [685, 0]
drag, startPoint x: 465, startPoint y: 105, endPoint x: 526, endPoint y: 106, distance: 61.3
click at [526, 106] on div "Has solar panels" at bounding box center [595, 105] width 269 height 7
click at [549, 111] on figure "Are there solar panels? Has solar panels" at bounding box center [599, 106] width 277 height 37
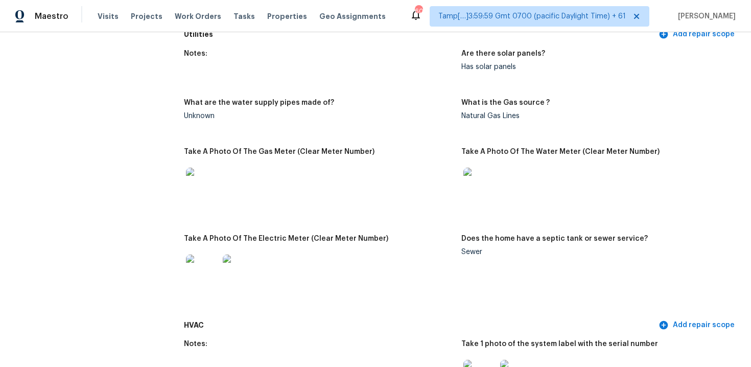
scroll to position [730, 0]
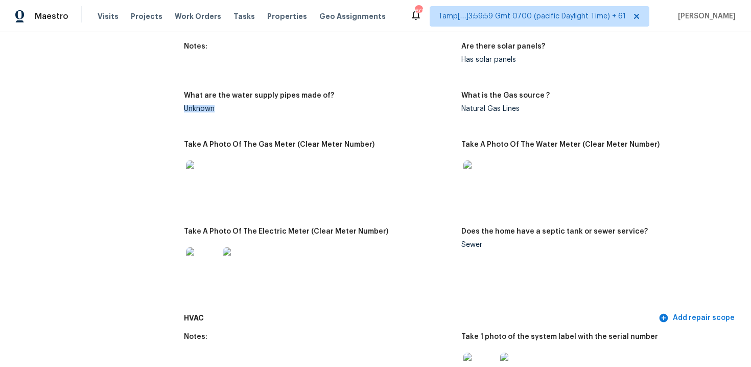
drag, startPoint x: 184, startPoint y: 109, endPoint x: 224, endPoint y: 107, distance: 39.4
click at [224, 109] on div "Unknown" at bounding box center [318, 108] width 269 height 7
drag, startPoint x: 184, startPoint y: 109, endPoint x: 220, endPoint y: 108, distance: 35.8
click at [220, 110] on div "Unknown" at bounding box center [318, 108] width 269 height 7
click at [220, 108] on div "Unknown" at bounding box center [318, 108] width 269 height 7
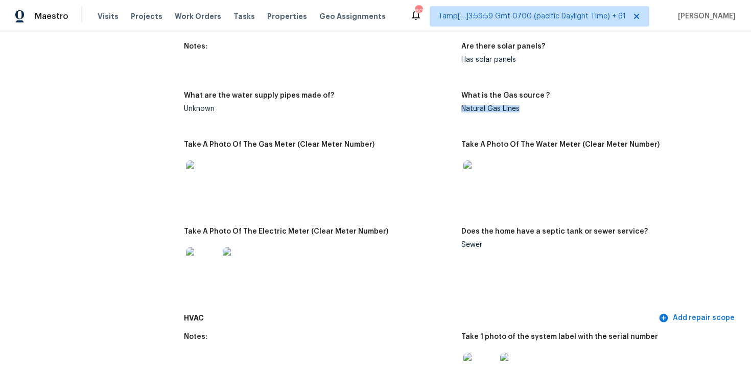
drag, startPoint x: 462, startPoint y: 108, endPoint x: 520, endPoint y: 105, distance: 57.8
click at [520, 105] on div "Natural Gas Lines" at bounding box center [595, 108] width 269 height 7
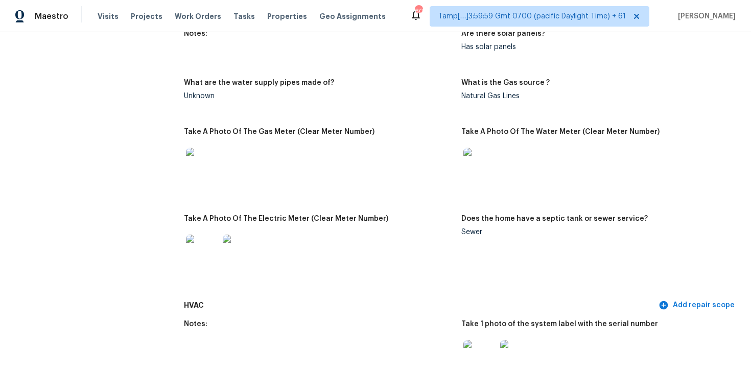
scroll to position [747, 0]
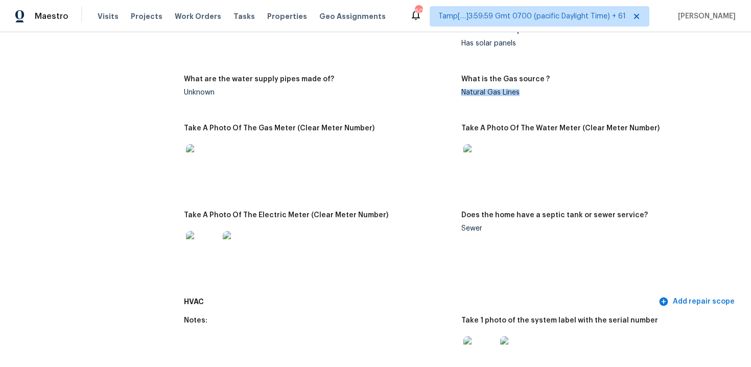
drag, startPoint x: 462, startPoint y: 91, endPoint x: 526, endPoint y: 92, distance: 63.9
click at [526, 93] on div "Natural Gas Lines" at bounding box center [595, 92] width 269 height 7
click at [530, 92] on div "Natural Gas Lines" at bounding box center [595, 92] width 269 height 7
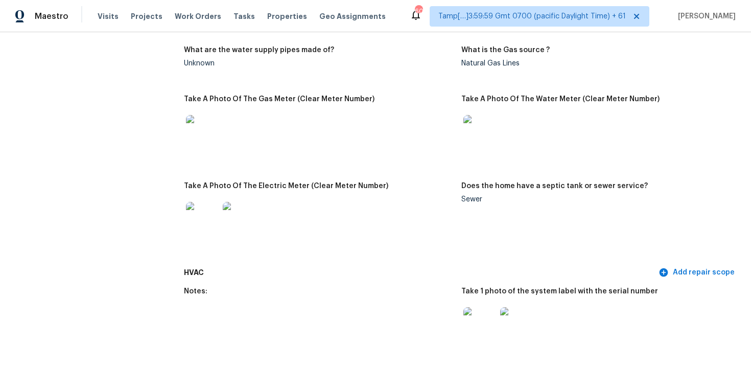
scroll to position [782, 0]
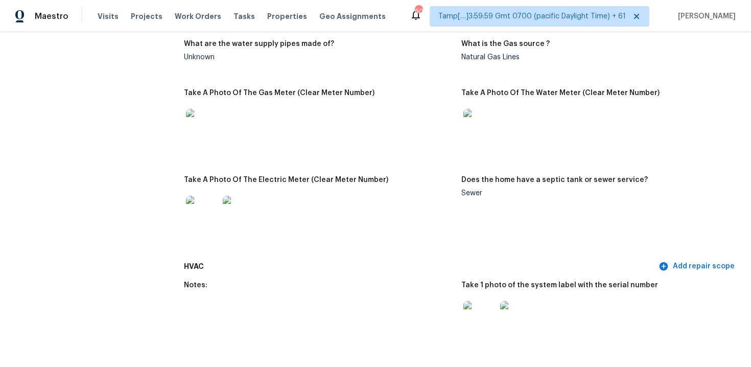
click at [204, 119] on img at bounding box center [202, 125] width 33 height 33
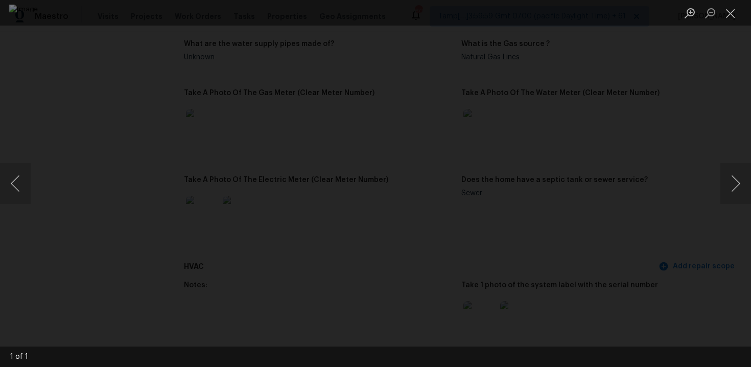
click at [663, 120] on div "Lightbox" at bounding box center [375, 183] width 751 height 367
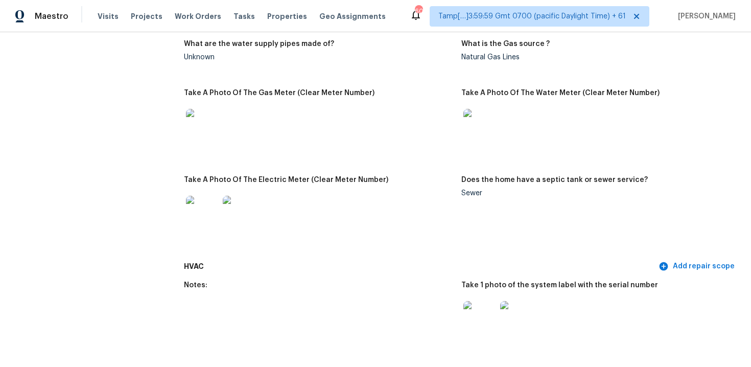
click at [478, 123] on img at bounding box center [480, 125] width 33 height 33
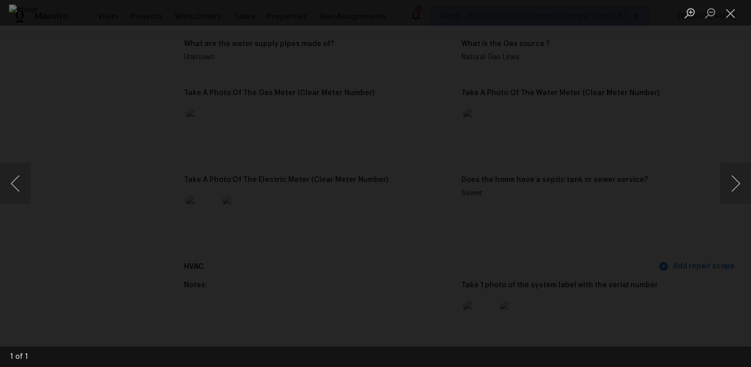
click at [657, 114] on div "Lightbox" at bounding box center [375, 183] width 751 height 367
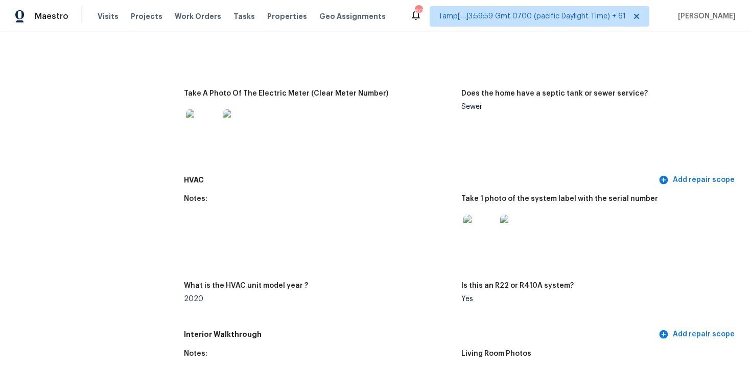
scroll to position [889, 0]
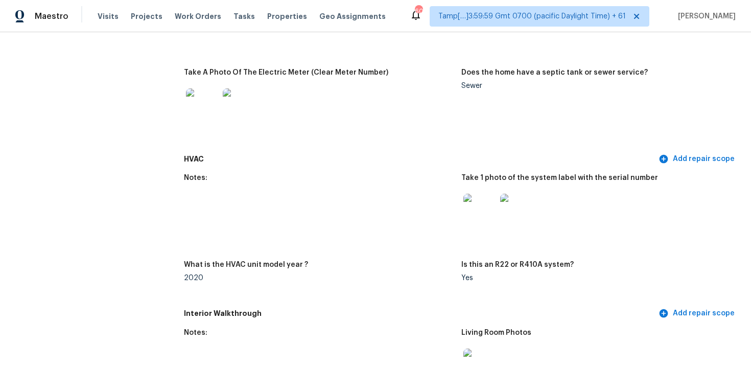
click at [213, 110] on img at bounding box center [202, 104] width 33 height 33
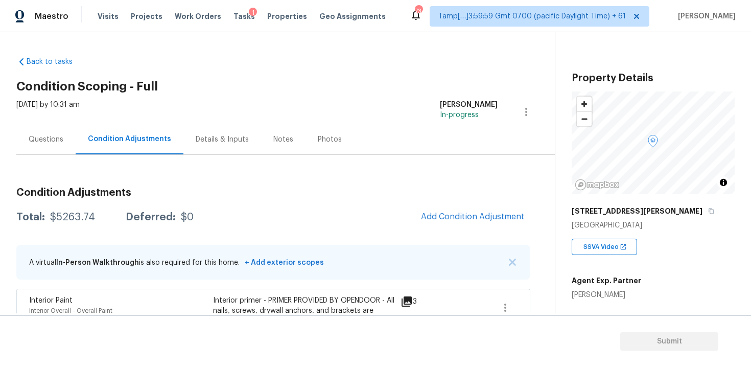
click at [39, 137] on div "Questions" at bounding box center [46, 139] width 35 height 10
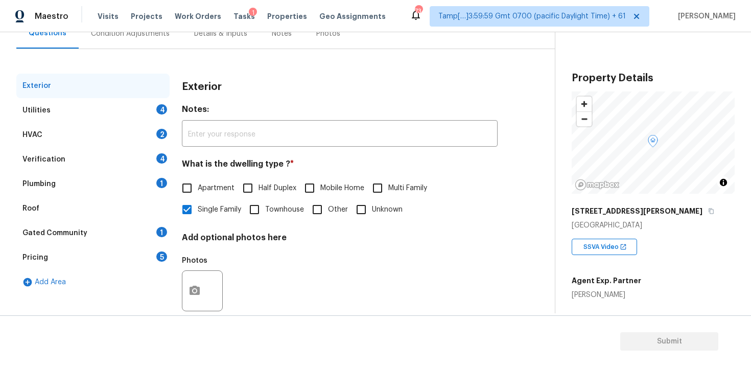
scroll to position [125, 0]
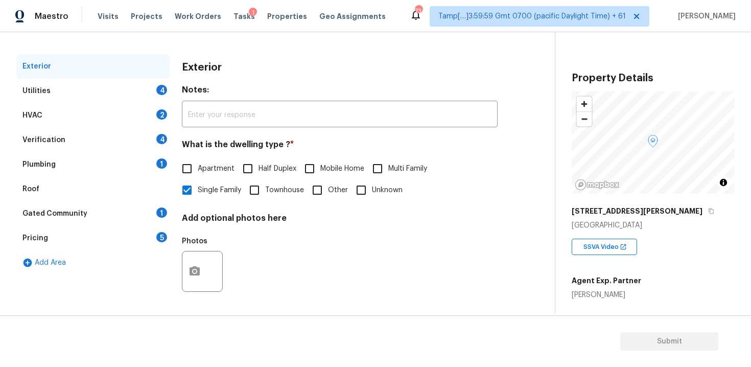
click at [148, 91] on div "Utilities 4" at bounding box center [92, 91] width 153 height 25
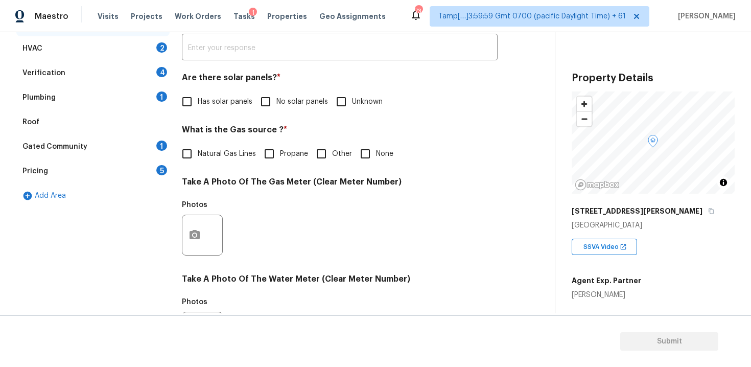
scroll to position [198, 0]
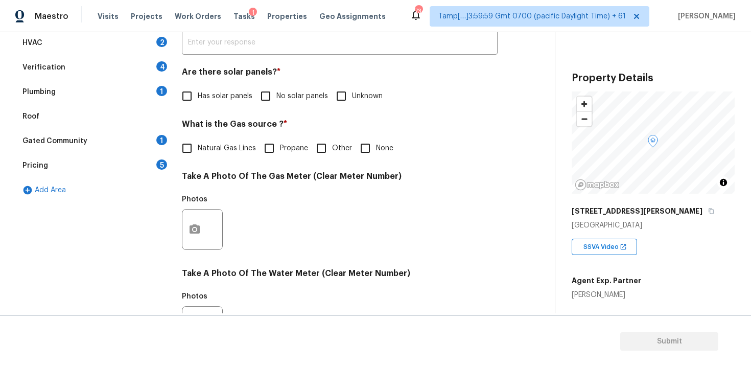
click at [260, 102] on input "No solar panels" at bounding box center [265, 95] width 21 height 21
checkbox input "true"
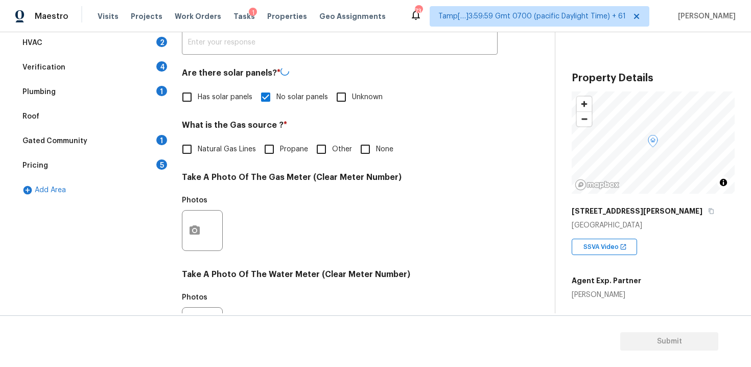
click at [230, 150] on span "Natural Gas Lines" at bounding box center [227, 149] width 58 height 11
click at [198, 150] on input "Natural Gas Lines" at bounding box center [186, 148] width 21 height 21
checkbox input "true"
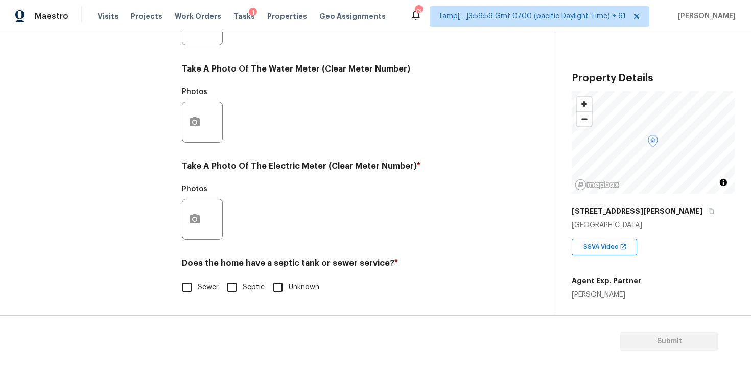
scroll to position [402, 0]
click at [181, 201] on div "Exterior Utilities 2 HVAC 2 Verification 4 Plumbing 1 Roof Gated Community 1 Pr…" at bounding box center [273, 43] width 514 height 533
click at [194, 220] on circle "button" at bounding box center [194, 219] width 3 height 3
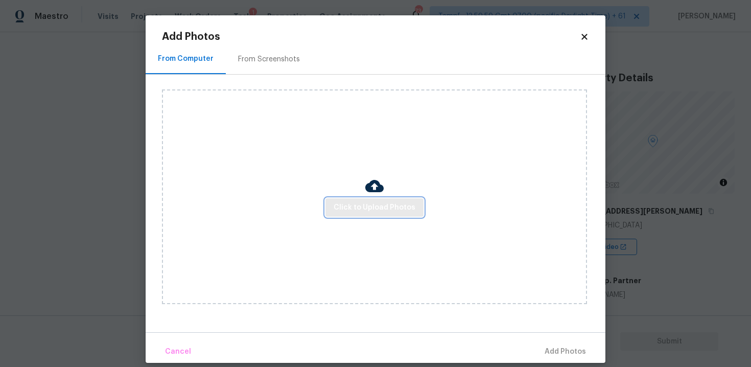
click at [345, 202] on span "Click to Upload Photos" at bounding box center [375, 207] width 82 height 13
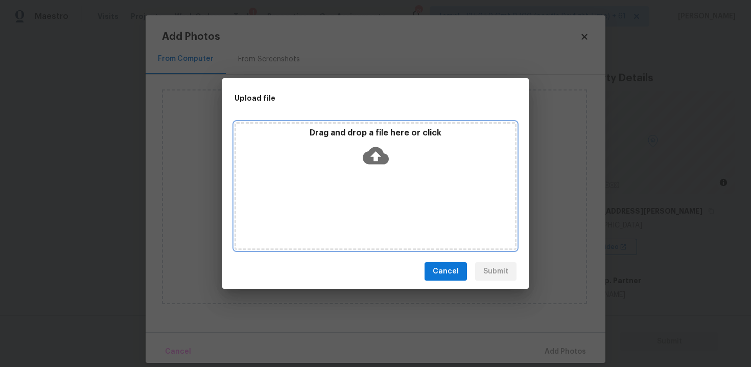
click at [365, 147] on icon at bounding box center [376, 156] width 26 height 26
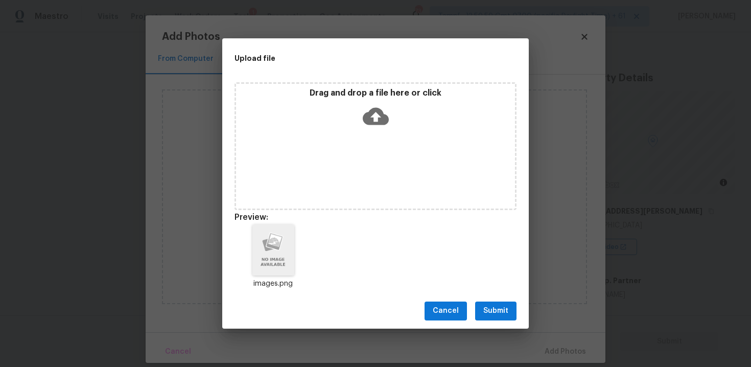
scroll to position [8, 0]
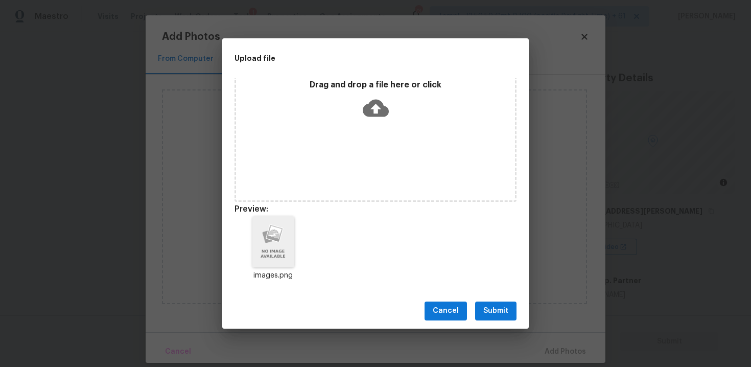
click at [495, 297] on div "Cancel Submit" at bounding box center [375, 310] width 307 height 35
click at [502, 312] on span "Submit" at bounding box center [495, 311] width 25 height 13
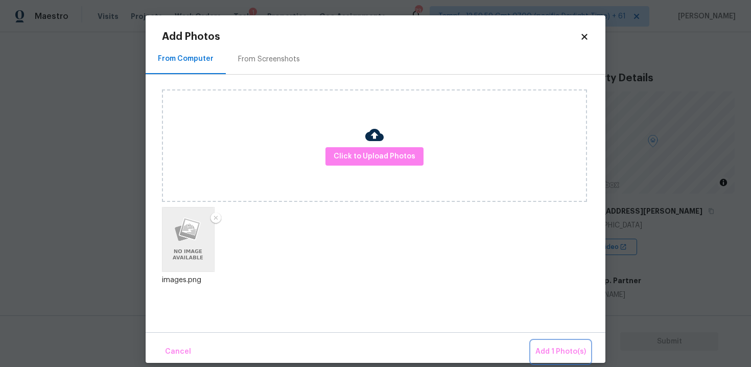
click at [553, 345] on span "Add 1 Photo(s)" at bounding box center [561, 351] width 51 height 13
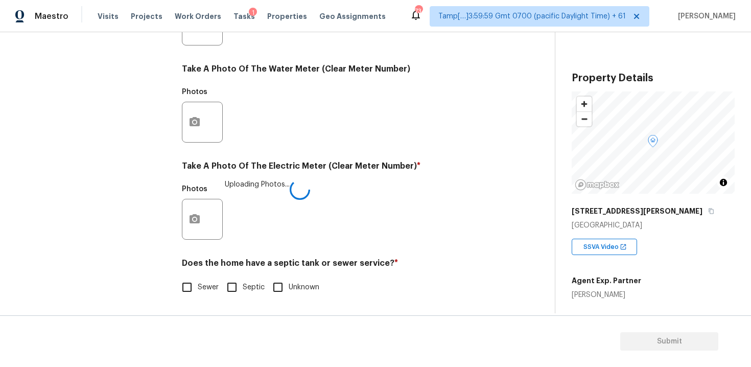
click at [191, 279] on input "Sewer" at bounding box center [186, 286] width 21 height 21
checkbox input "true"
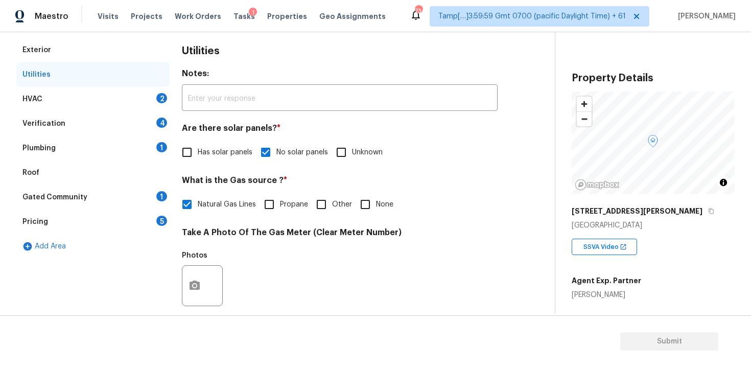
click at [133, 90] on div "HVAC 2" at bounding box center [92, 99] width 153 height 25
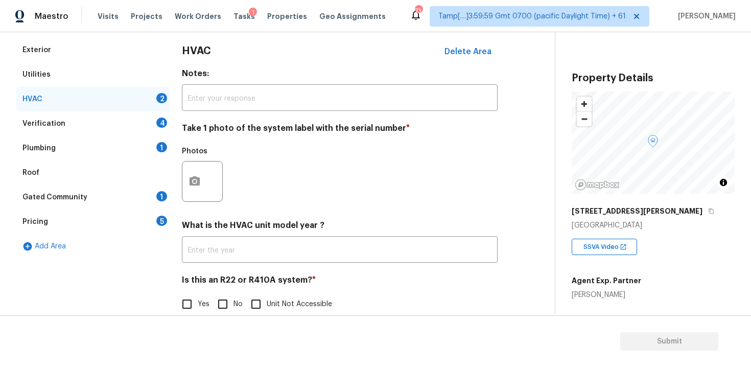
scroll to position [159, 0]
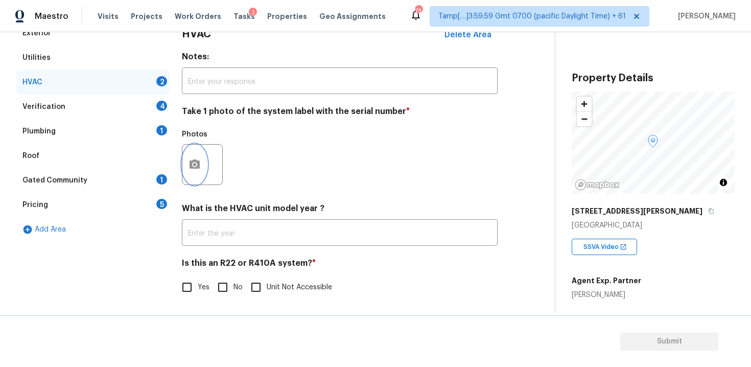
click at [197, 158] on icon "button" at bounding box center [195, 164] width 12 height 12
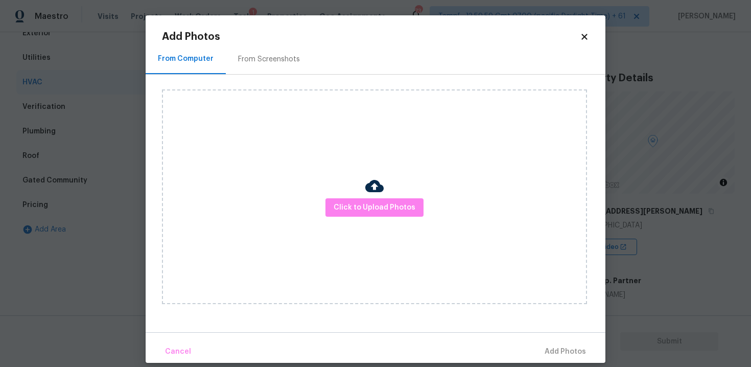
click at [396, 191] on div "Click to Upload Photos" at bounding box center [374, 196] width 425 height 215
click at [387, 205] on span "Click to Upload Photos" at bounding box center [375, 207] width 82 height 13
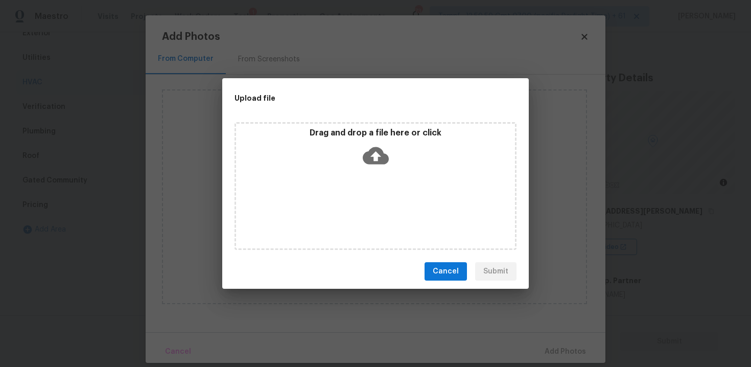
click at [374, 160] on icon at bounding box center [376, 156] width 26 height 26
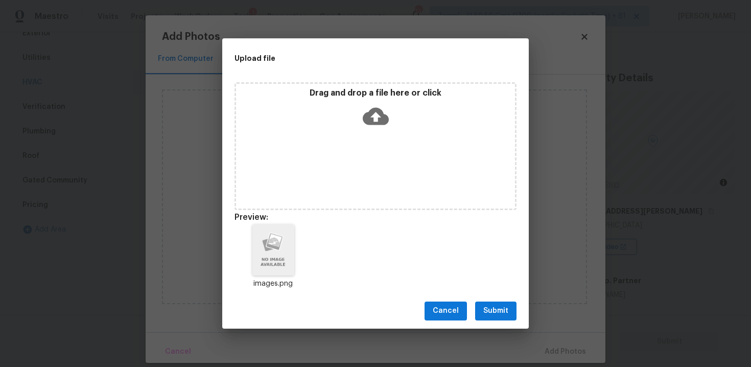
click at [476, 325] on div "Cancel Submit" at bounding box center [375, 310] width 307 height 35
click at [490, 313] on span "Submit" at bounding box center [495, 311] width 25 height 13
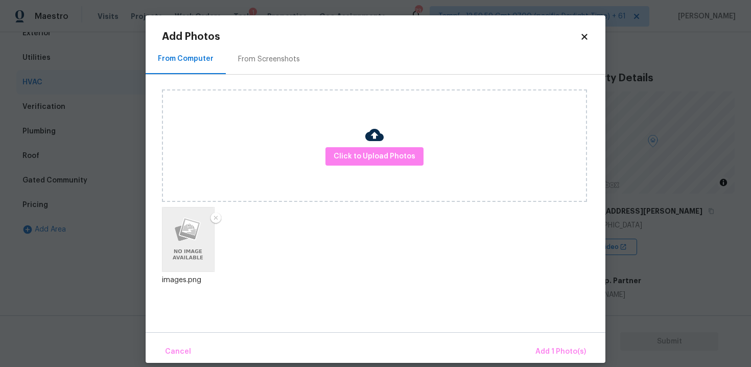
click at [553, 340] on div "Cancel Add 1 Photo(s)" at bounding box center [376, 347] width 460 height 31
click at [557, 353] on span "Add 1 Photo(s)" at bounding box center [561, 351] width 51 height 13
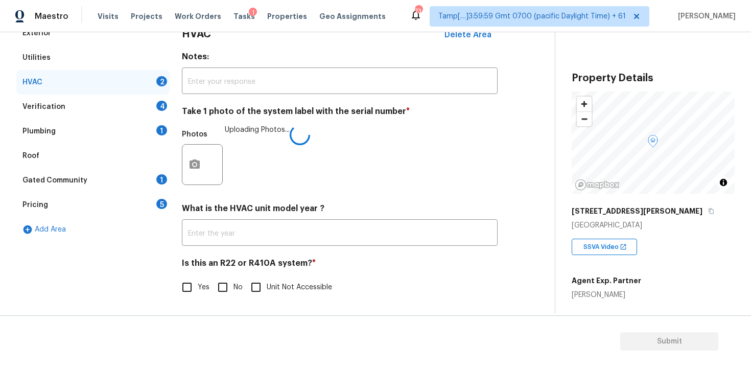
click at [225, 284] on input "No" at bounding box center [222, 286] width 21 height 21
checkbox input "true"
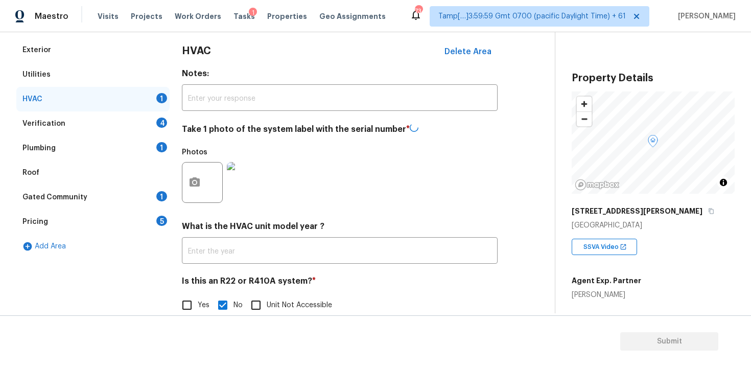
click at [154, 114] on div "Verification 4" at bounding box center [92, 123] width 153 height 25
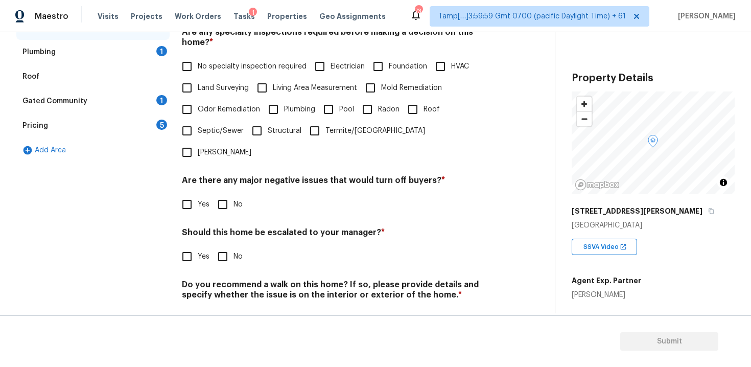
scroll to position [237, 0]
click at [206, 62] on label "No specialty inspection required" at bounding box center [241, 66] width 130 height 21
click at [198, 62] on input "No specialty inspection required" at bounding box center [186, 66] width 21 height 21
checkbox input "true"
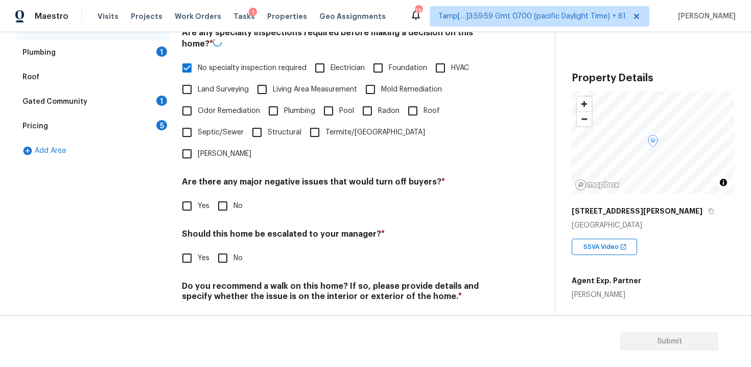
scroll to position [238, 0]
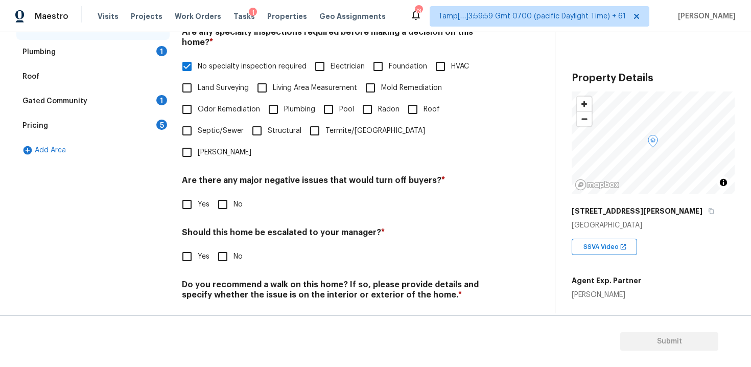
click at [230, 194] on input "No" at bounding box center [222, 204] width 21 height 21
checkbox input "true"
click at [228, 246] on input "No" at bounding box center [222, 256] width 21 height 21
checkbox input "true"
click at [231, 299] on div "Verification Notes: ​ Are any specialty inspections required before making a de…" at bounding box center [340, 142] width 316 height 400
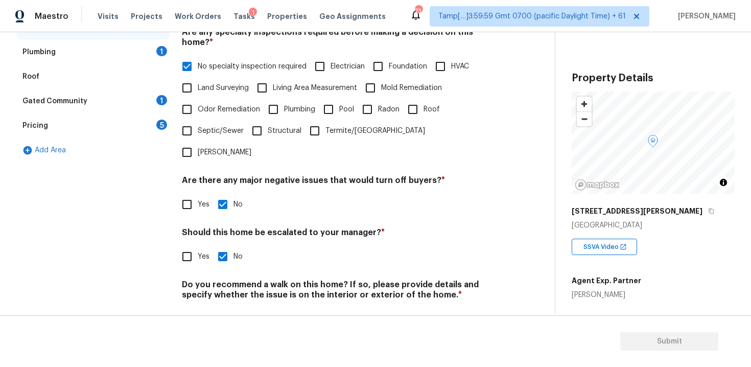
click at [227, 308] on input "No" at bounding box center [222, 318] width 21 height 21
checkbox input "true"
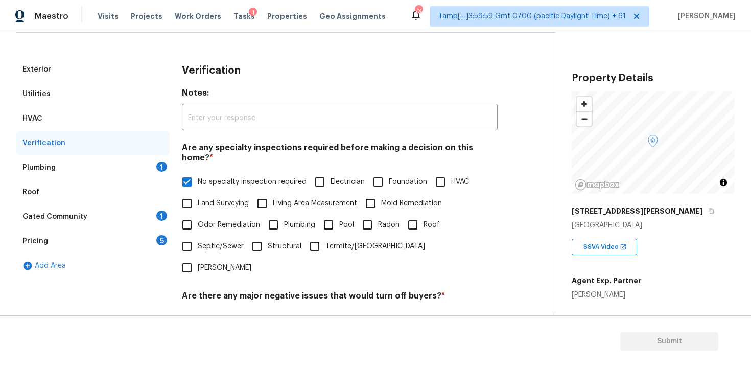
click at [155, 165] on div "Plumbing 1" at bounding box center [92, 167] width 153 height 25
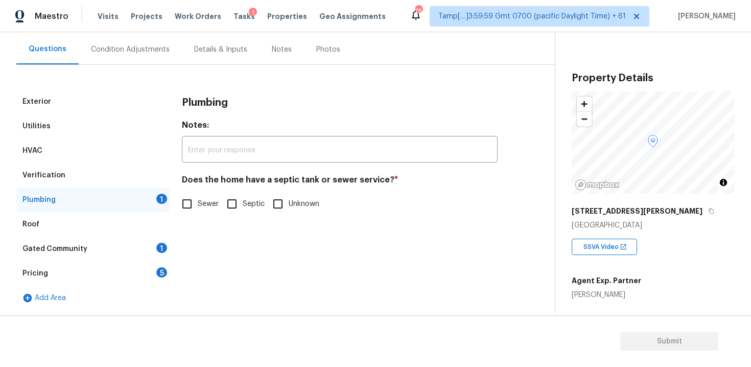
click at [187, 197] on input "Sewer" at bounding box center [186, 203] width 21 height 21
checkbox input "true"
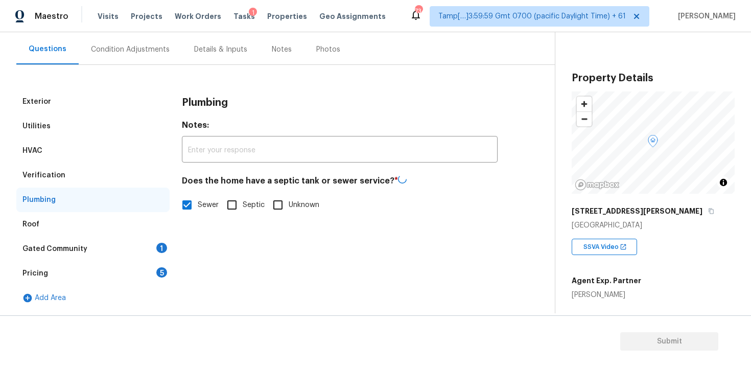
click at [157, 236] on div "Roof" at bounding box center [92, 224] width 153 height 25
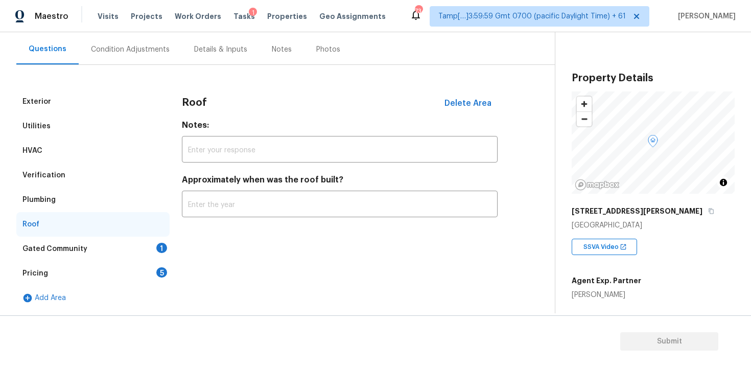
click at [156, 249] on div "1" at bounding box center [161, 248] width 11 height 10
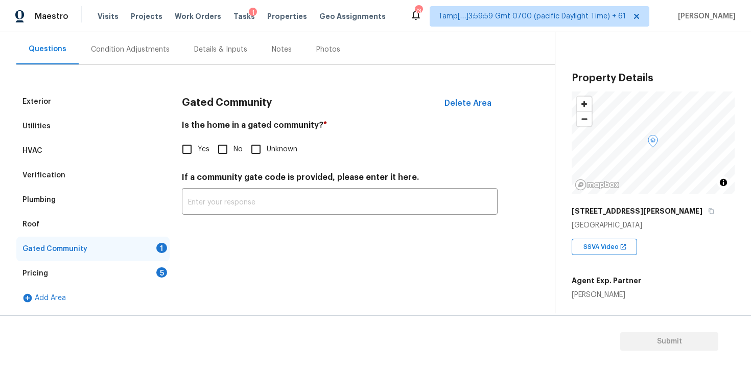
click at [219, 146] on input "No" at bounding box center [222, 148] width 21 height 21
checkbox input "true"
click at [162, 273] on div "5" at bounding box center [161, 272] width 11 height 10
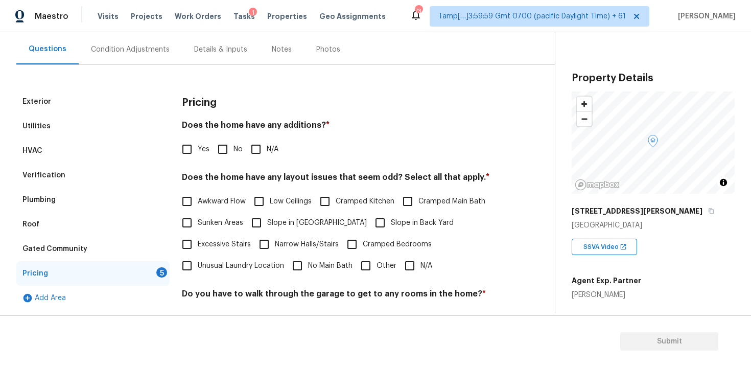
click at [218, 155] on input "No" at bounding box center [222, 148] width 21 height 21
checkbox input "true"
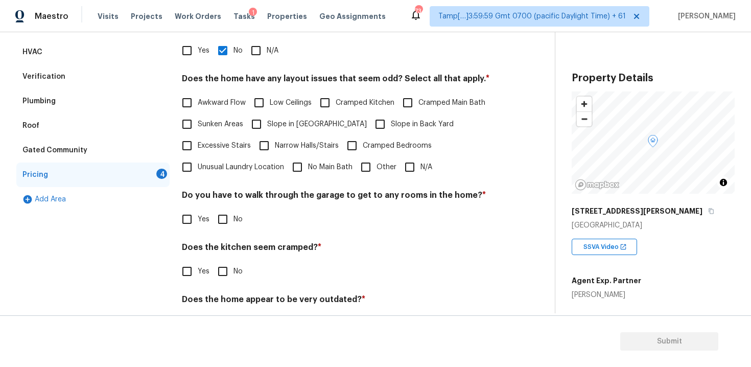
scroll to position [225, 0]
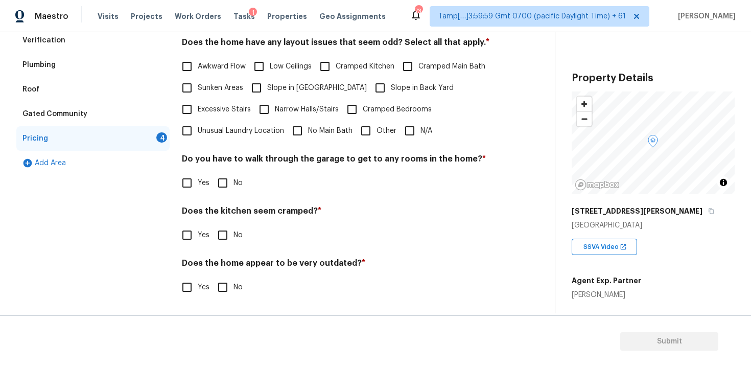
click at [420, 127] on input "N/A" at bounding box center [409, 130] width 21 height 21
checkbox input "true"
click at [230, 175] on input "No" at bounding box center [222, 182] width 21 height 21
checkbox input "true"
click at [219, 242] on input "No" at bounding box center [222, 235] width 21 height 21
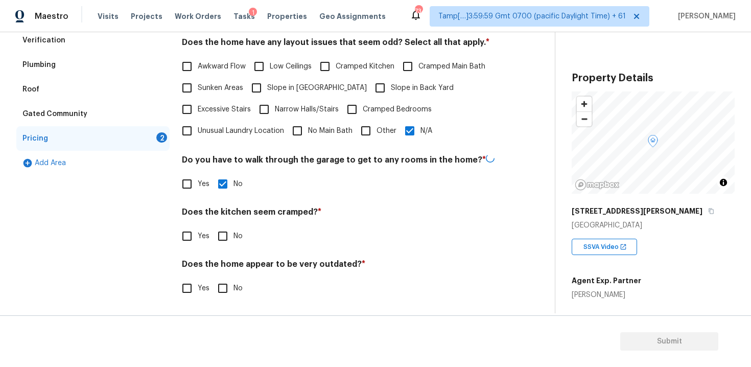
checkbox input "true"
click at [220, 293] on input "No" at bounding box center [222, 287] width 21 height 21
checkbox input "true"
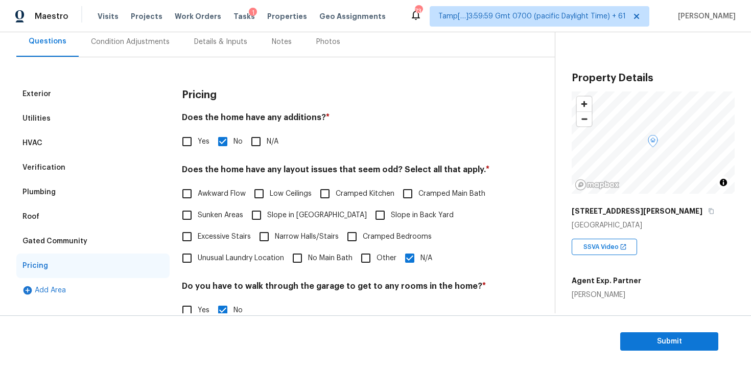
click at [130, 55] on div "Condition Adjustments" at bounding box center [130, 42] width 103 height 30
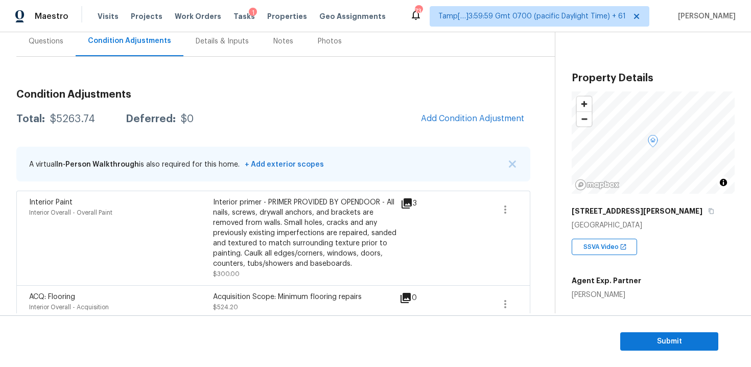
scroll to position [419, 0]
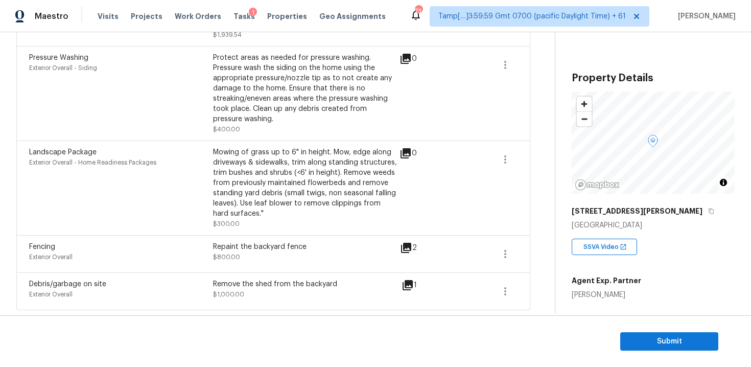
click at [164, 269] on div "Fencing Exterior Overall Repaint the backyard fence $800.00 2" at bounding box center [273, 253] width 514 height 37
click at [180, 256] on div "Exterior Overall" at bounding box center [121, 257] width 184 height 10
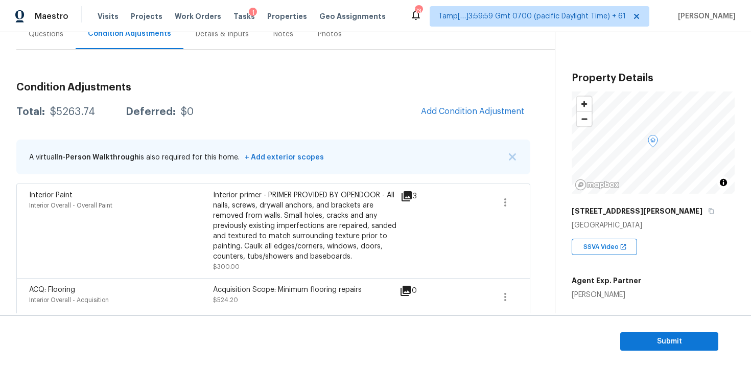
scroll to position [90, 0]
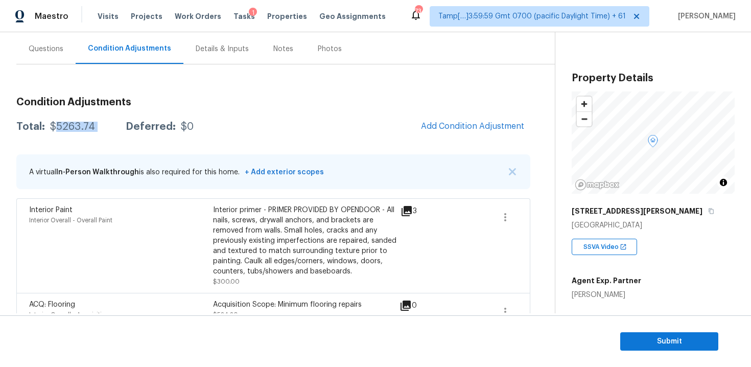
drag, startPoint x: 54, startPoint y: 124, endPoint x: 110, endPoint y: 125, distance: 56.7
click at [110, 125] on div "Total: $5263.74 Deferred: $0" at bounding box center [104, 127] width 177 height 10
copy div "5263.74"
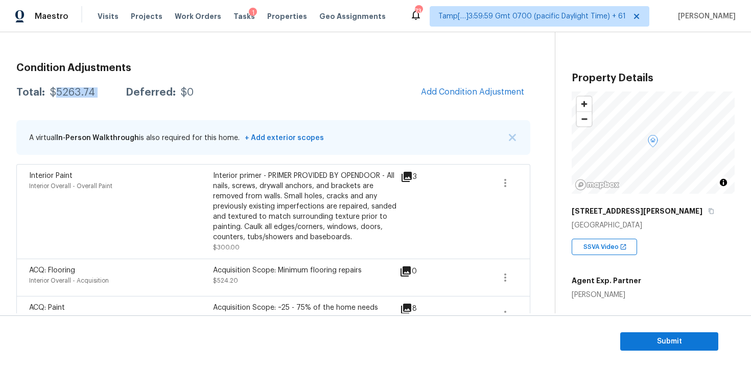
scroll to position [92, 0]
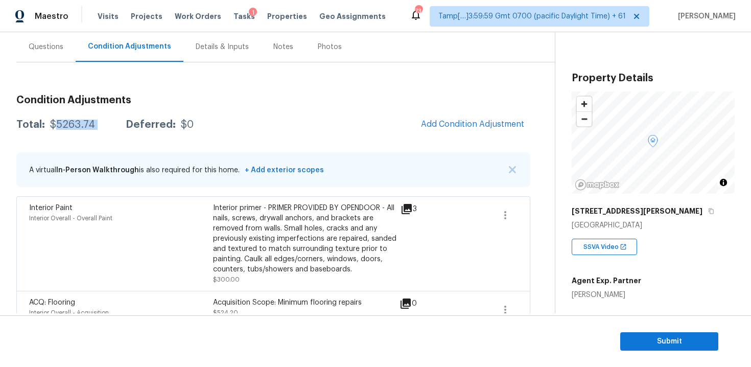
click at [49, 52] on div "Questions" at bounding box center [45, 47] width 59 height 30
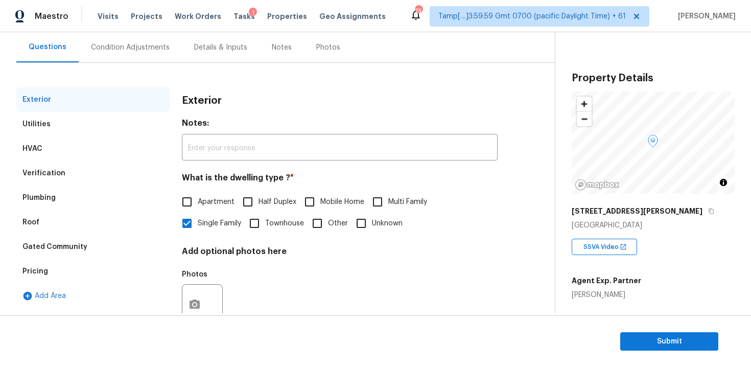
scroll to position [125, 0]
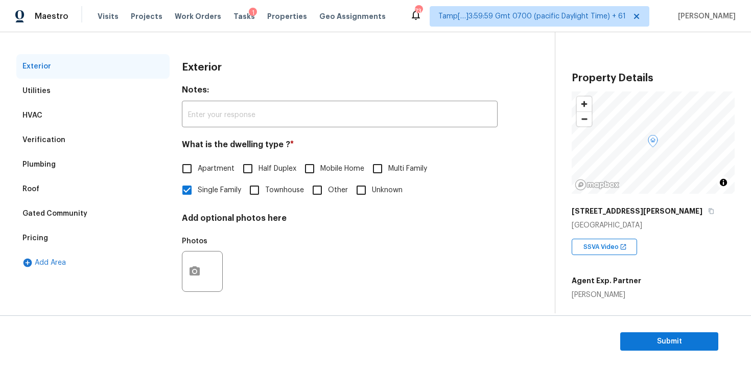
click at [137, 92] on div "Utilities" at bounding box center [92, 91] width 153 height 25
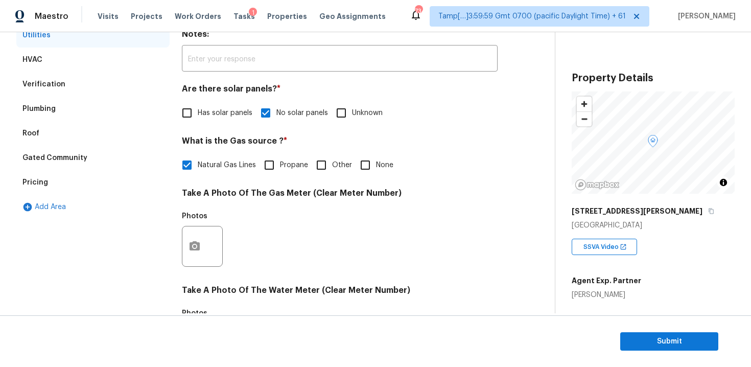
scroll to position [155, 0]
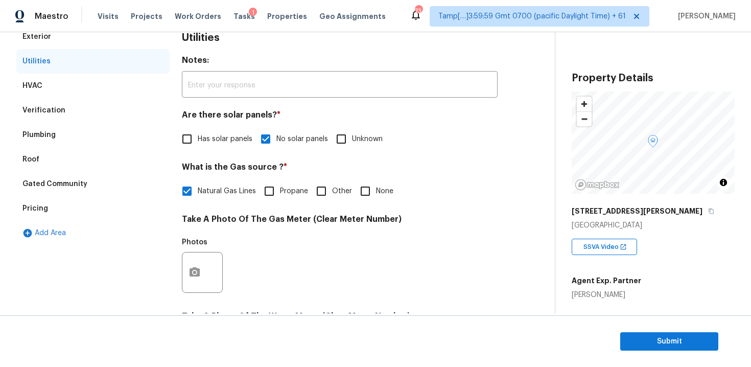
click at [108, 96] on div "HVAC" at bounding box center [92, 86] width 153 height 25
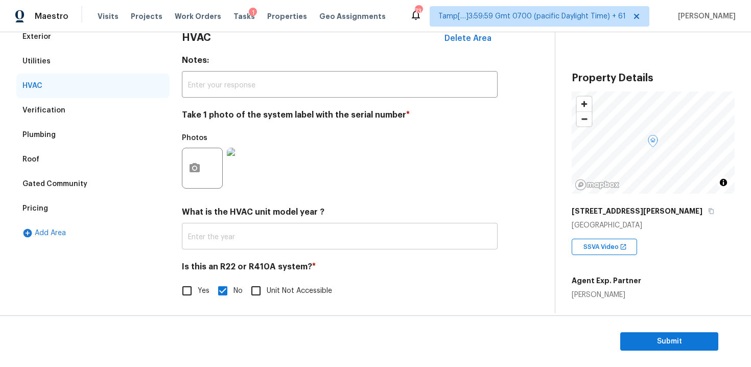
scroll to position [159, 0]
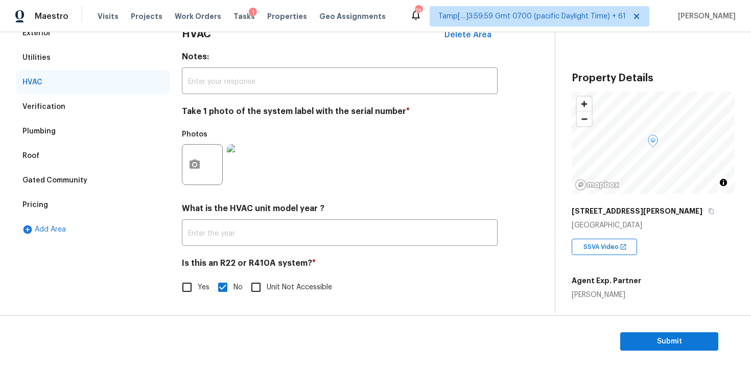
click at [112, 111] on div "Verification" at bounding box center [92, 107] width 153 height 25
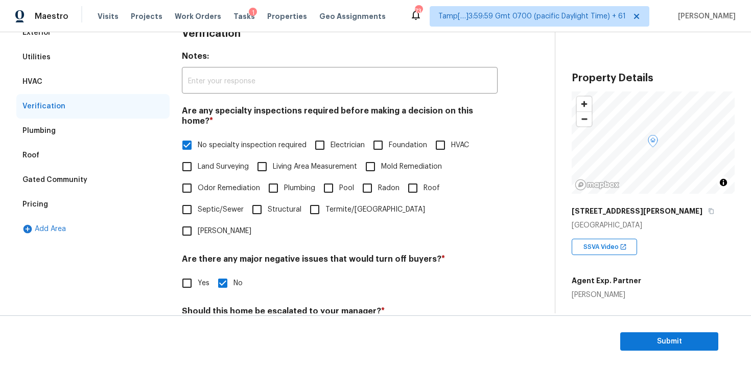
scroll to position [238, 0]
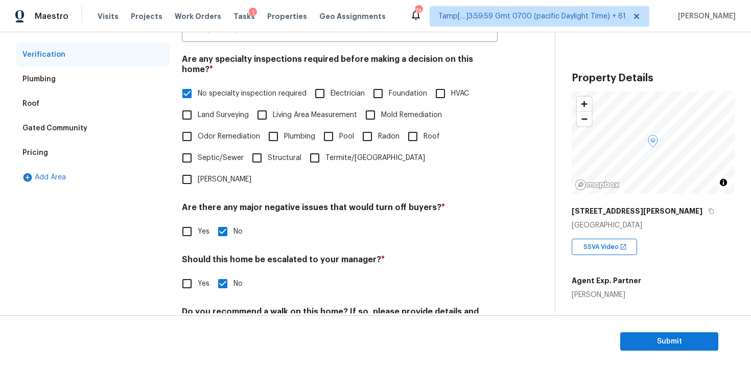
click at [115, 86] on div "Plumbing" at bounding box center [92, 79] width 153 height 25
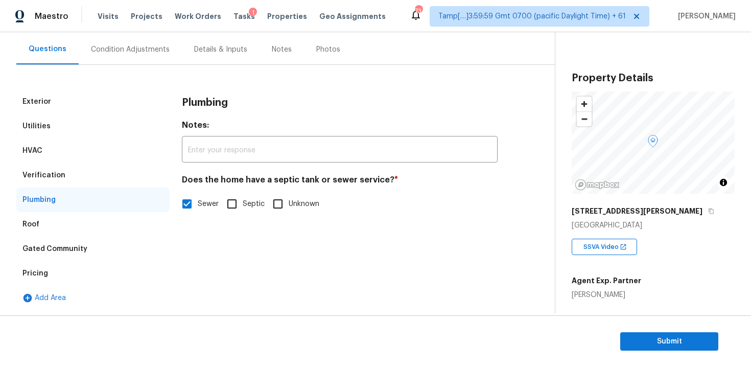
click at [142, 220] on div "Roof" at bounding box center [92, 224] width 153 height 25
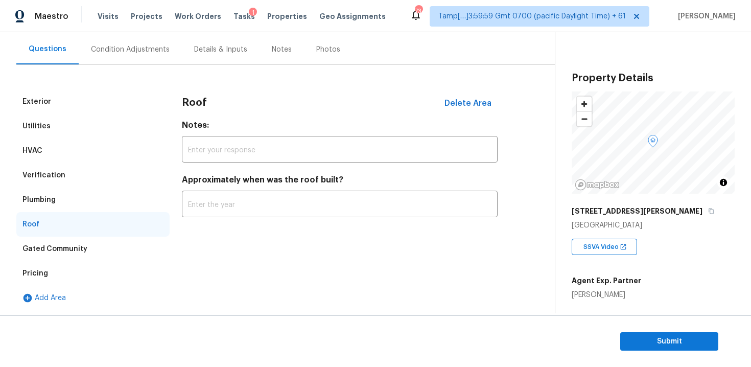
click at [141, 268] on div "Pricing" at bounding box center [92, 273] width 153 height 25
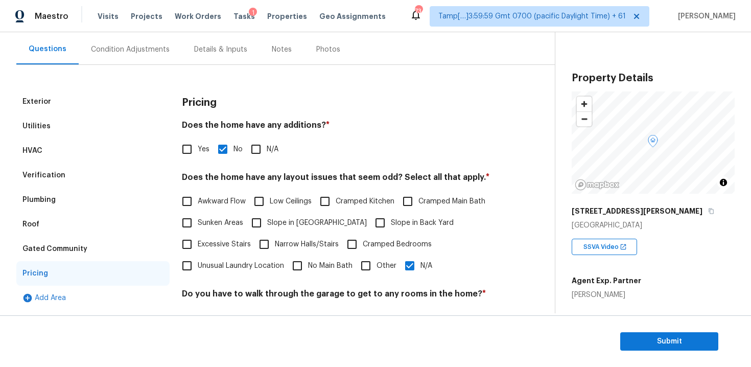
scroll to position [211, 0]
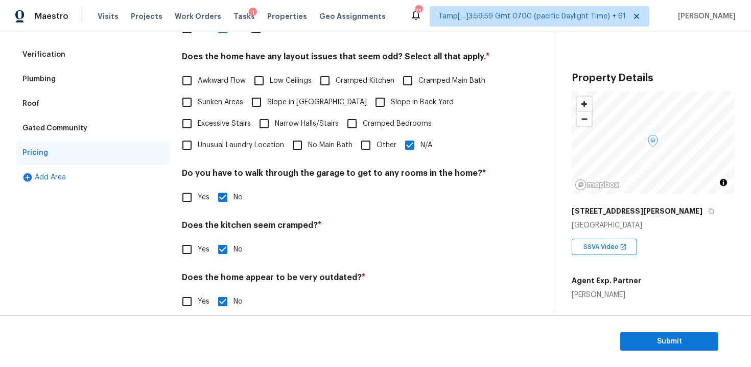
click at [393, 152] on label "Other" at bounding box center [375, 144] width 41 height 21
click at [377, 152] on input "Other" at bounding box center [365, 144] width 21 height 21
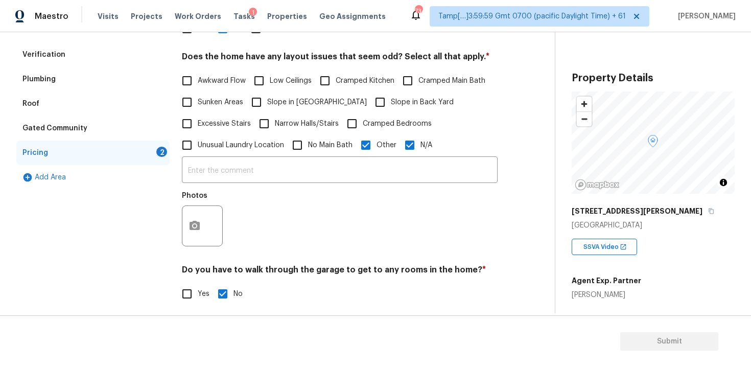
click at [370, 139] on input "Other" at bounding box center [365, 144] width 21 height 21
checkbox input "false"
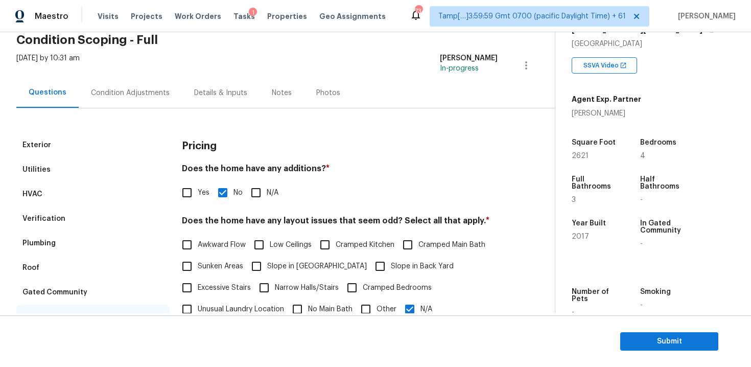
scroll to position [37, 0]
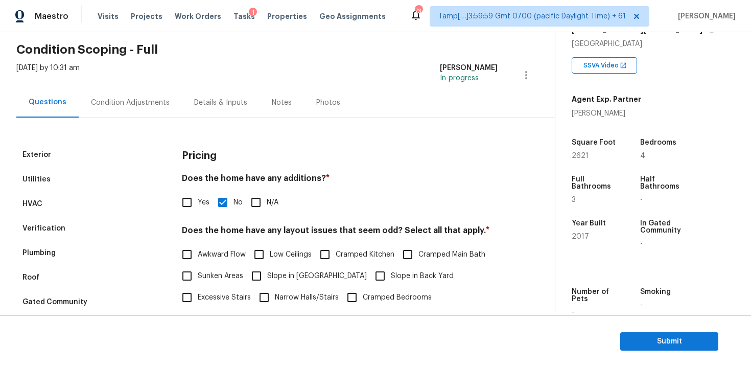
click at [182, 117] on div "Details & Inputs" at bounding box center [221, 102] width 78 height 30
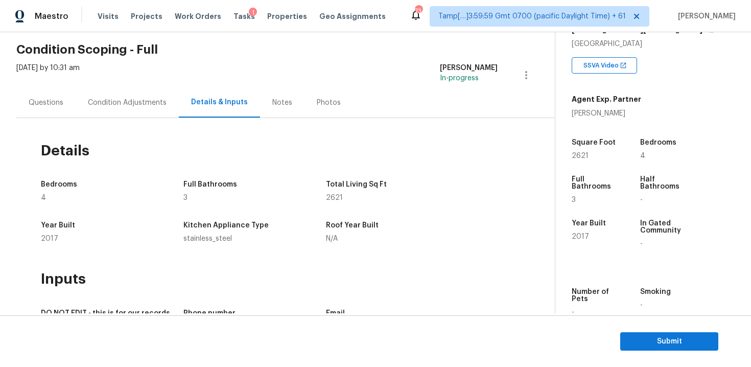
click at [162, 109] on div "Condition Adjustments" at bounding box center [127, 102] width 103 height 30
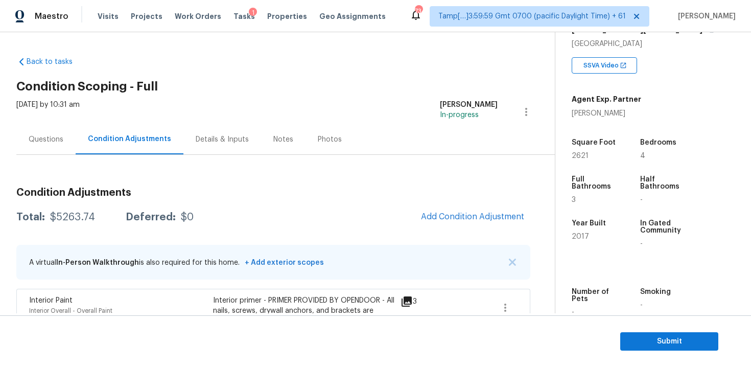
click at [50, 147] on div "Questions" at bounding box center [45, 139] width 59 height 30
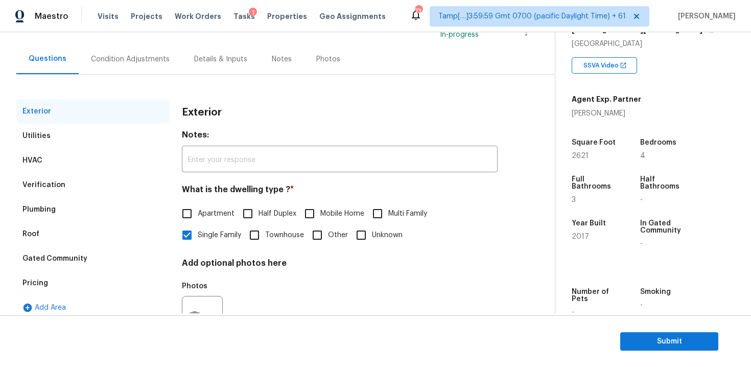
scroll to position [125, 0]
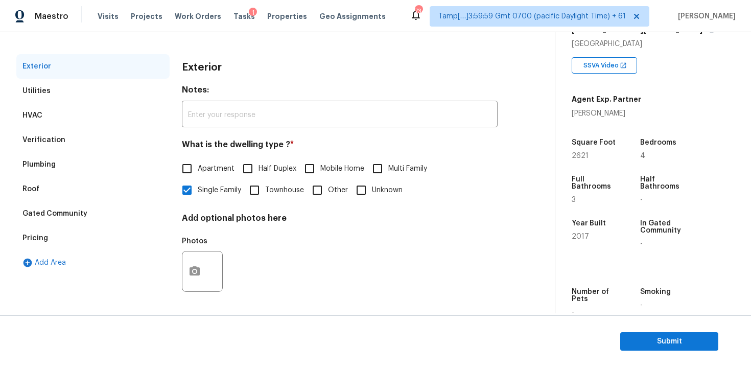
click at [94, 92] on div "Utilities" at bounding box center [92, 91] width 153 height 25
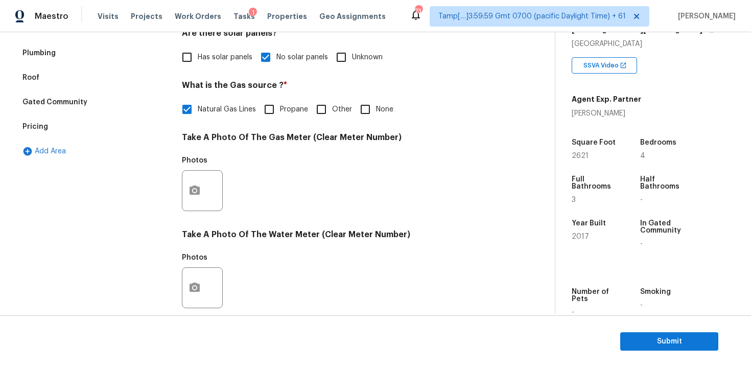
scroll to position [402, 0]
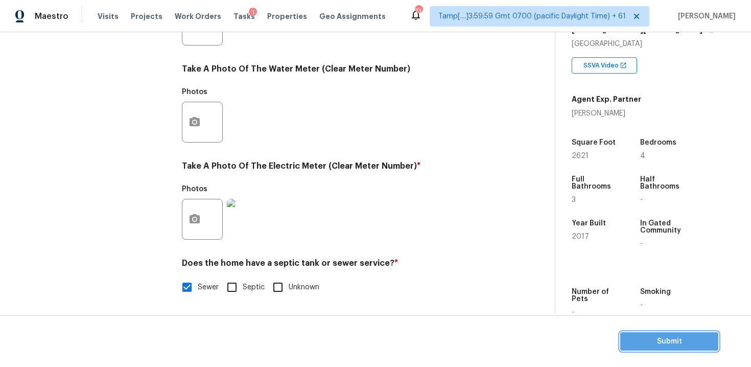
click at [666, 341] on span "Submit" at bounding box center [670, 341] width 82 height 13
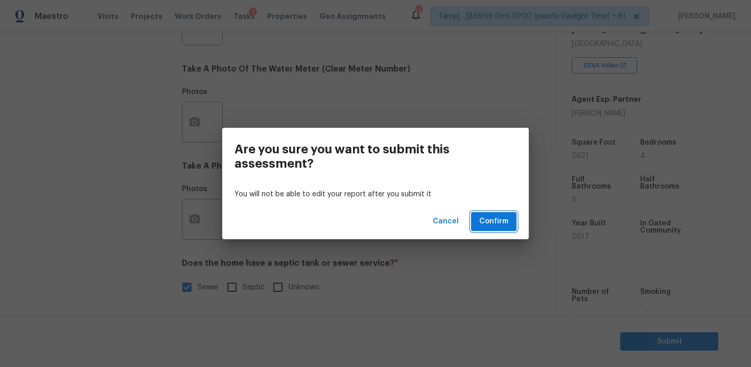
click at [502, 218] on span "Confirm" at bounding box center [493, 221] width 29 height 13
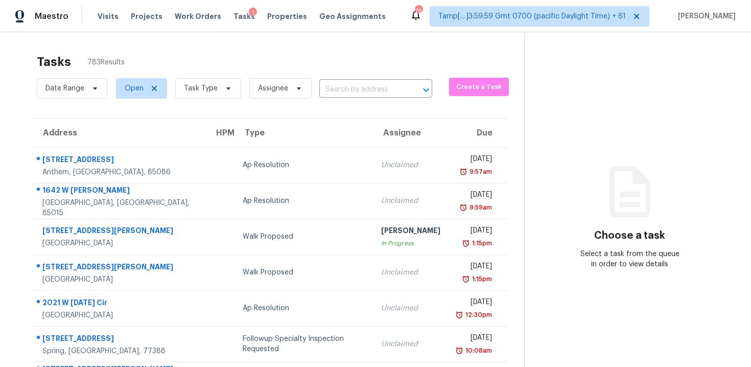
click at [200, 101] on span "Task Type" at bounding box center [204, 88] width 74 height 27
click at [206, 91] on span "Task Type" at bounding box center [201, 88] width 34 height 10
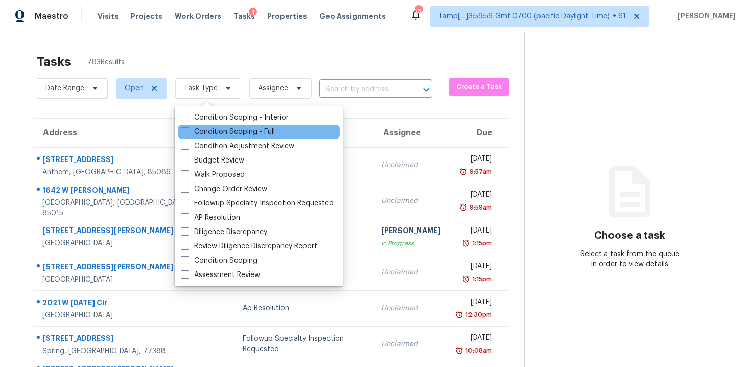
click at [228, 126] on div "Condition Scoping - Full" at bounding box center [259, 132] width 162 height 14
click at [229, 126] on div "Condition Scoping - Full" at bounding box center [259, 132] width 162 height 14
click at [229, 128] on label "Condition Scoping - Full" at bounding box center [228, 132] width 94 height 10
click at [188, 128] on input "Condition Scoping - Full" at bounding box center [184, 130] width 7 height 7
checkbox input "true"
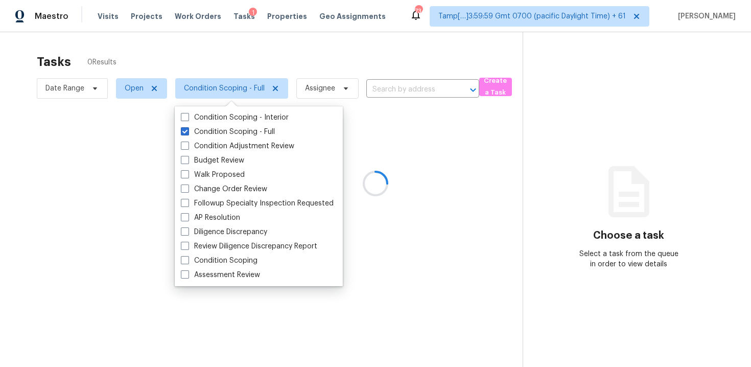
click at [231, 60] on div at bounding box center [375, 183] width 751 height 367
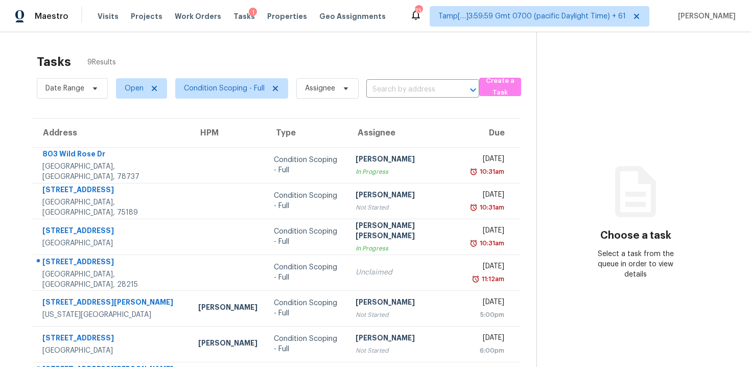
scroll to position [110, 0]
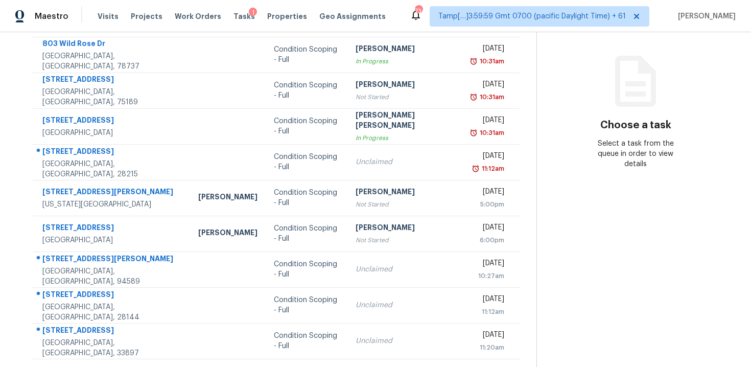
click at [327, 259] on td "Condition Scoping - Full" at bounding box center [307, 269] width 82 height 36
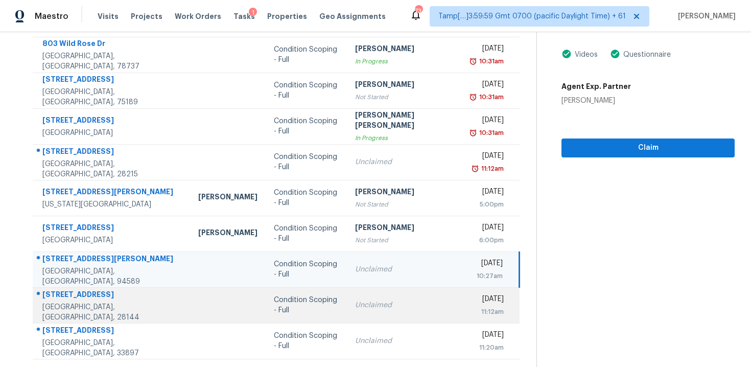
click at [355, 304] on div "Unclaimed" at bounding box center [405, 305] width 100 height 10
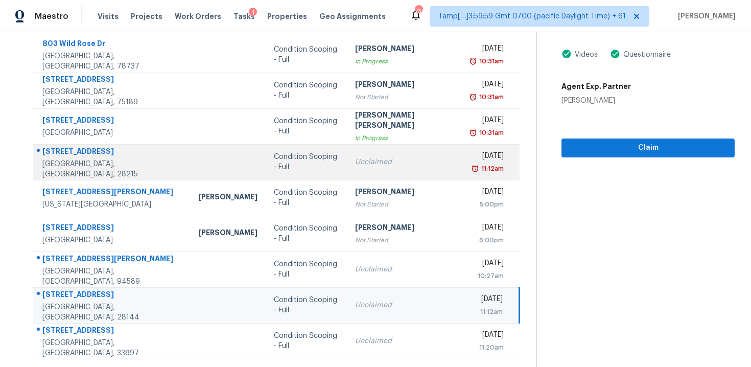
click at [352, 156] on td "Unclaimed" at bounding box center [405, 162] width 117 height 36
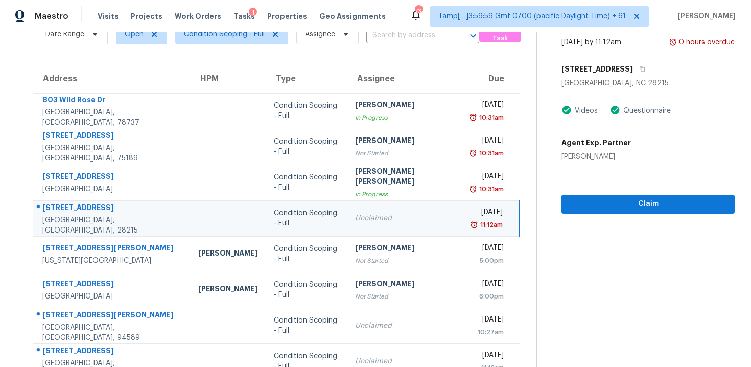
scroll to position [54, 0]
click at [620, 63] on div "[STREET_ADDRESS]" at bounding box center [648, 69] width 173 height 18
click at [619, 64] on div "[STREET_ADDRESS]" at bounding box center [648, 69] width 173 height 18
click at [639, 68] on icon "button" at bounding box center [642, 69] width 6 height 6
click at [274, 223] on div "Condition Scoping - Full" at bounding box center [306, 218] width 65 height 20
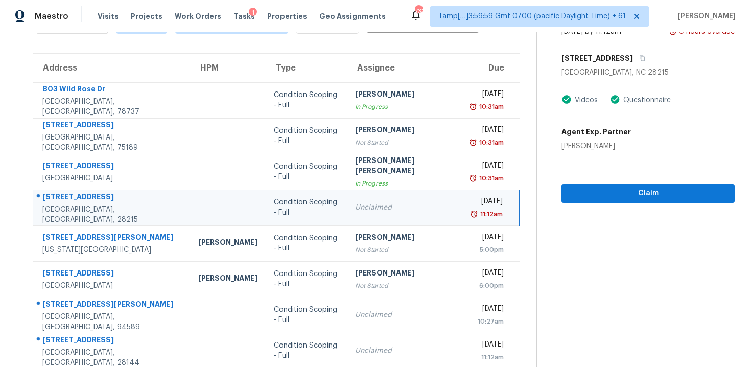
scroll to position [110, 0]
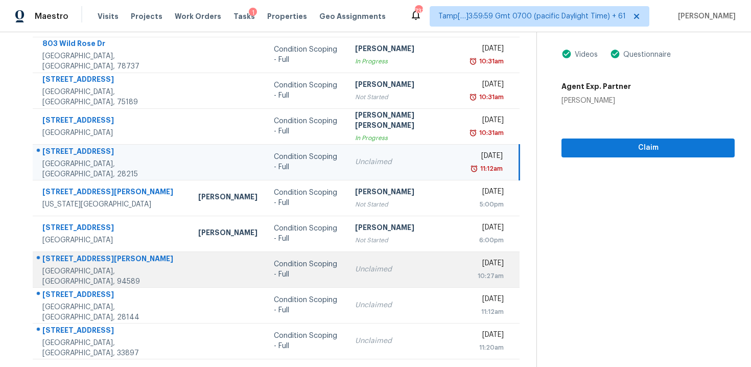
click at [315, 274] on td "Condition Scoping - Full" at bounding box center [306, 269] width 81 height 36
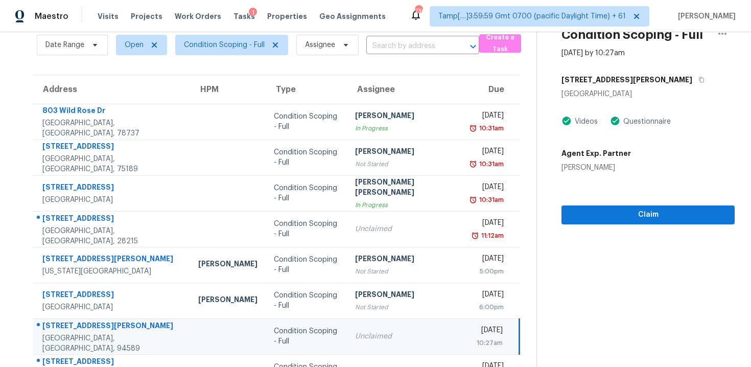
scroll to position [0, 0]
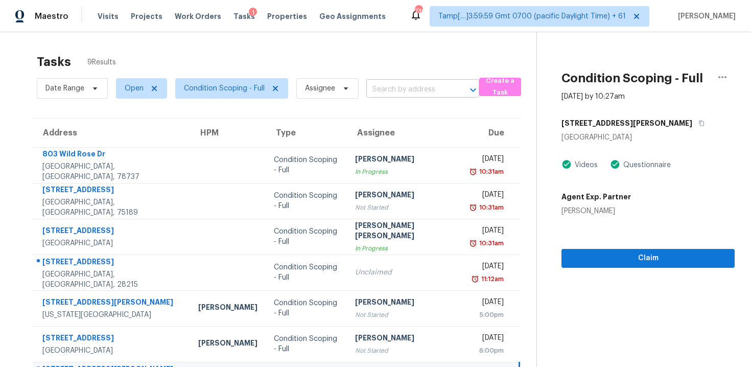
click at [388, 87] on input "text" at bounding box center [408, 90] width 84 height 16
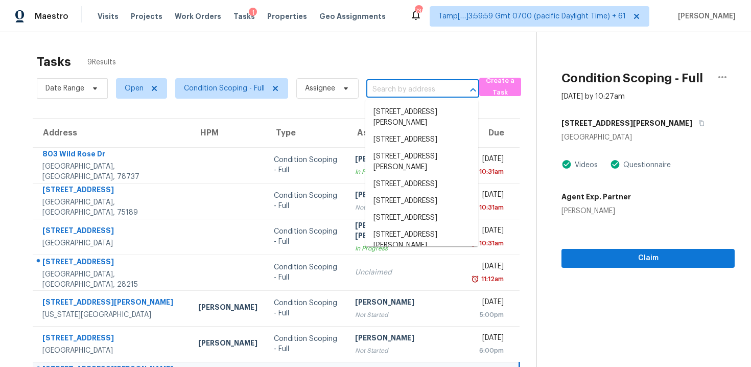
paste input "815 Hill Wood Dr, Austin, TX 78745"
type input "815 Hill Wood Dr, Austin, TX 78745"
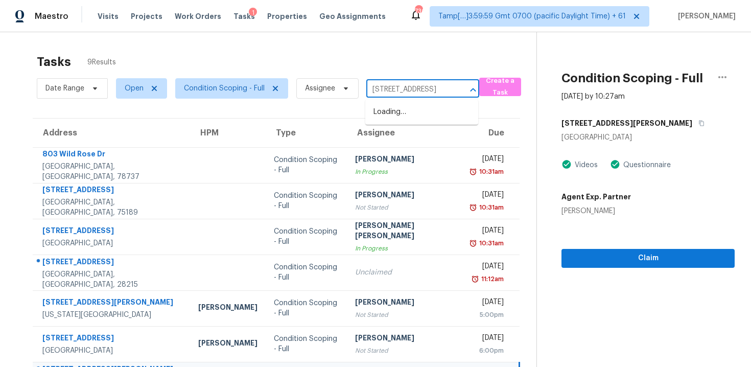
scroll to position [0, 35]
click at [394, 114] on li "815 Hill Wood Dr, Austin, TX 78745" at bounding box center [421, 112] width 113 height 17
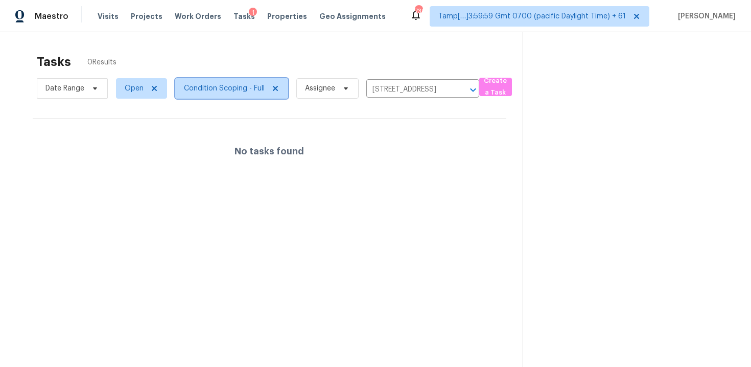
click at [246, 91] on span "Condition Scoping - Full" at bounding box center [224, 88] width 81 height 10
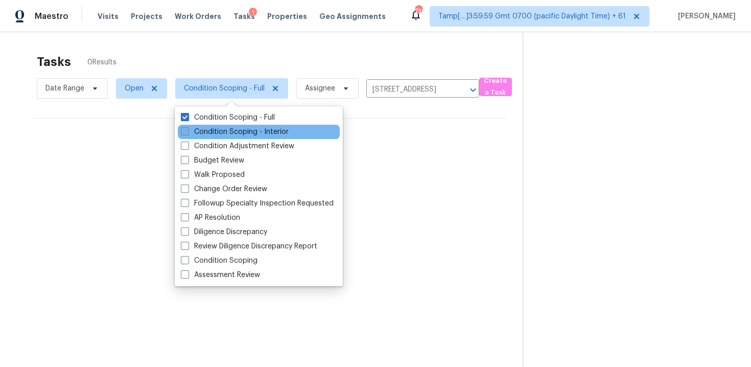
click at [249, 131] on label "Condition Scoping - Interior" at bounding box center [235, 132] width 108 height 10
click at [188, 131] on input "Condition Scoping - Interior" at bounding box center [184, 130] width 7 height 7
checkbox input "true"
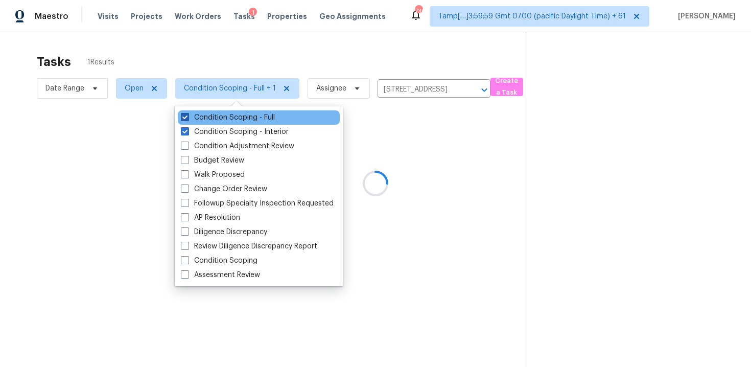
click at [249, 122] on label "Condition Scoping - Full" at bounding box center [228, 117] width 94 height 10
click at [188, 119] on input "Condition Scoping - Full" at bounding box center [184, 115] width 7 height 7
checkbox input "false"
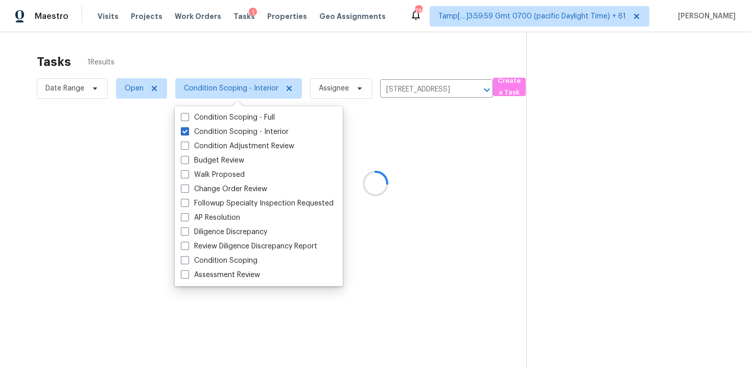
click at [247, 58] on div at bounding box center [375, 183] width 751 height 367
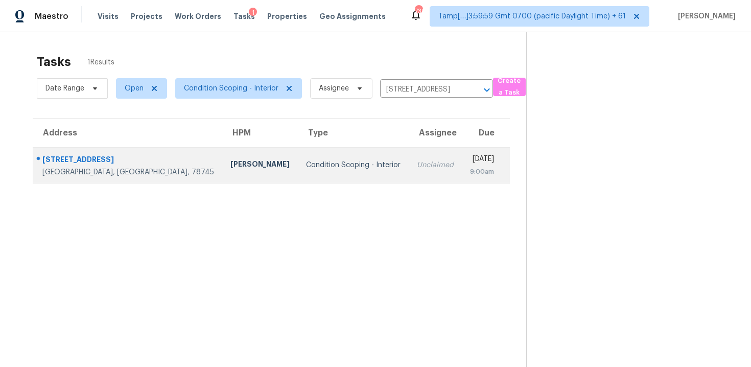
click at [331, 173] on td "Condition Scoping - Interior" at bounding box center [353, 165] width 111 height 36
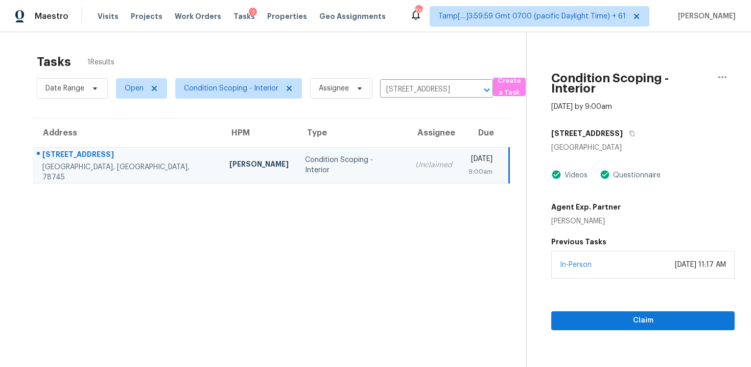
click at [636, 310] on div "Claim" at bounding box center [642, 305] width 183 height 52
click at [637, 329] on button "Claim" at bounding box center [642, 320] width 183 height 19
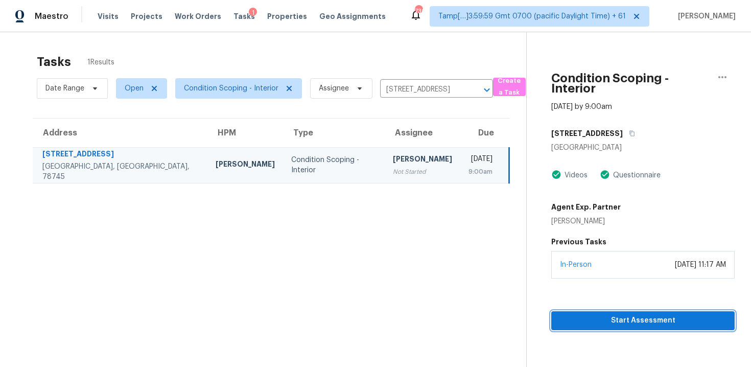
click at [638, 320] on span "Start Assessment" at bounding box center [643, 320] width 167 height 13
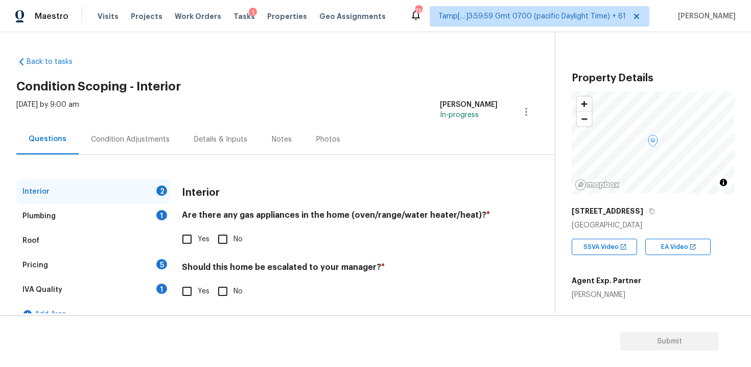
scroll to position [16, 0]
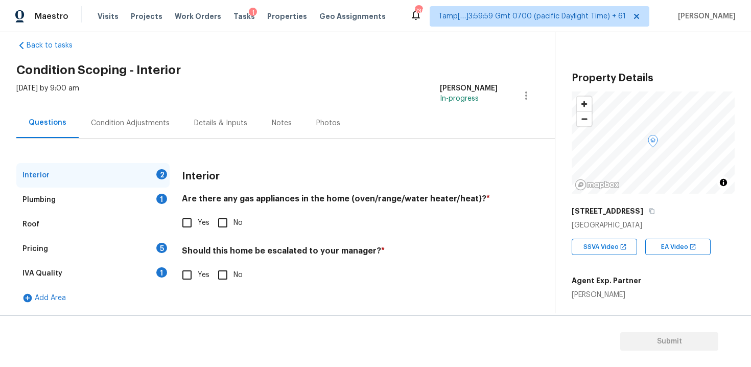
click at [190, 274] on input "Yes" at bounding box center [186, 274] width 21 height 21
checkbox input "true"
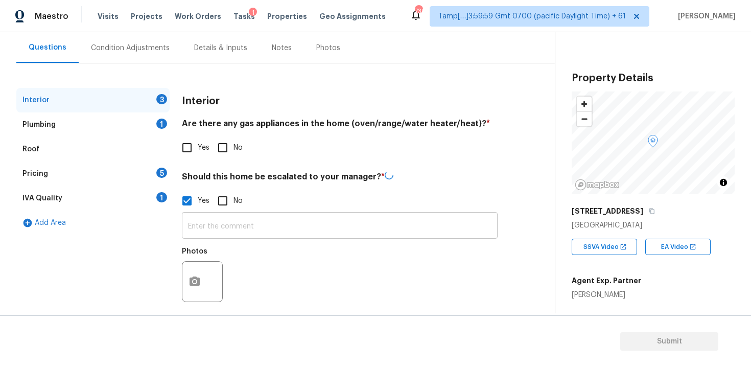
scroll to position [101, 0]
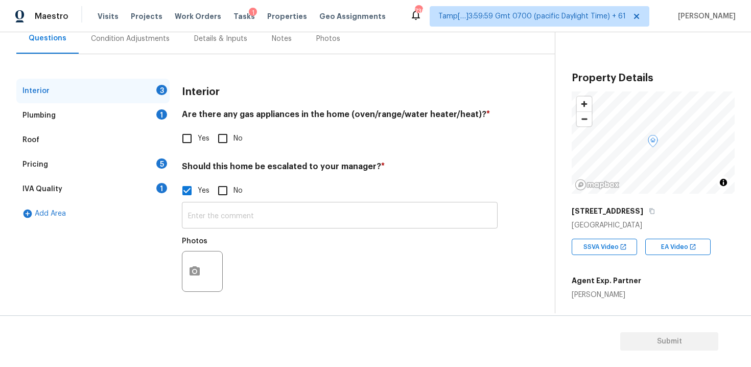
click at [253, 212] on input "text" at bounding box center [340, 216] width 316 height 24
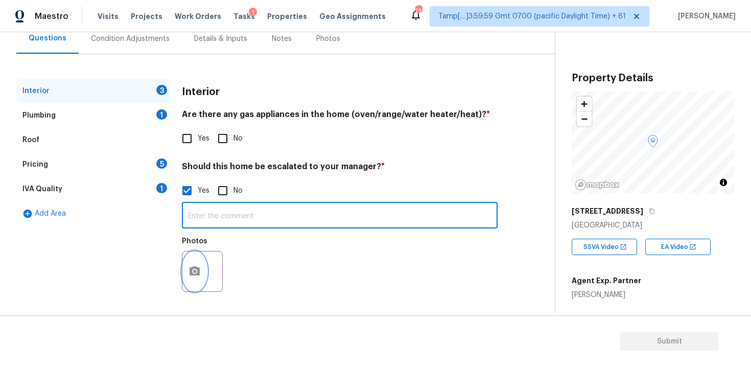
click at [188, 260] on button "button" at bounding box center [194, 271] width 25 height 40
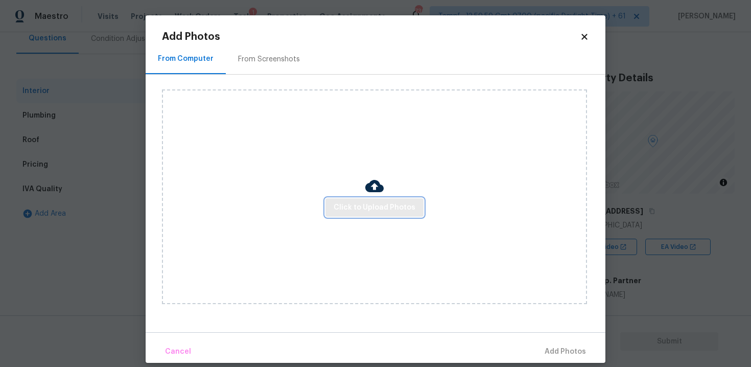
click at [345, 202] on span "Click to Upload Photos" at bounding box center [375, 207] width 82 height 13
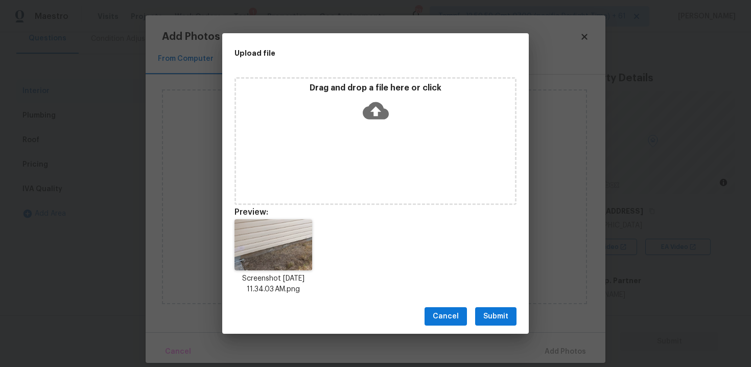
click at [379, 136] on div "Drag and drop a file here or click" at bounding box center [376, 141] width 282 height 128
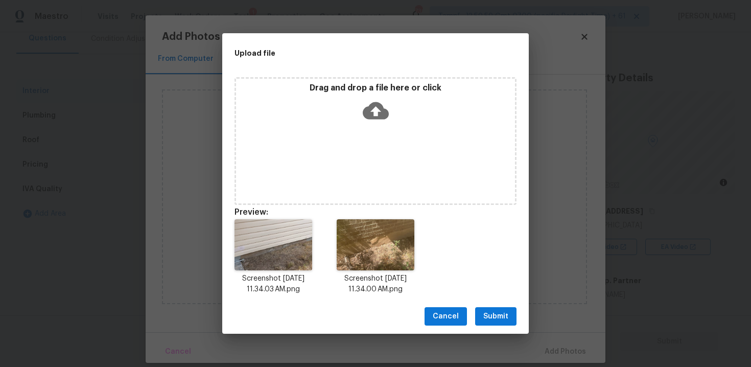
scroll to position [8, 0]
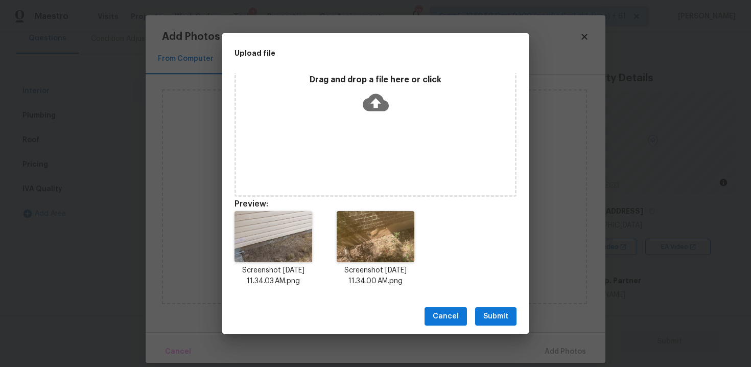
click at [493, 306] on div "Cancel Submit" at bounding box center [375, 316] width 307 height 35
click at [502, 315] on span "Submit" at bounding box center [495, 316] width 25 height 13
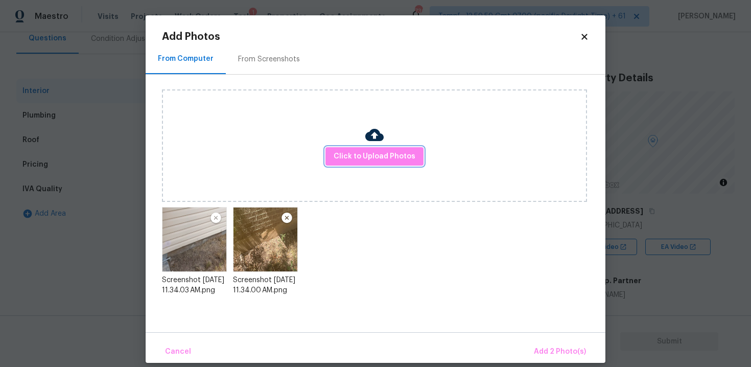
scroll to position [0, 0]
click at [547, 337] on div "Cancel Add 2 Photo(s)" at bounding box center [376, 347] width 460 height 31
click at [552, 344] on button "Add 2 Photo(s)" at bounding box center [560, 352] width 60 height 22
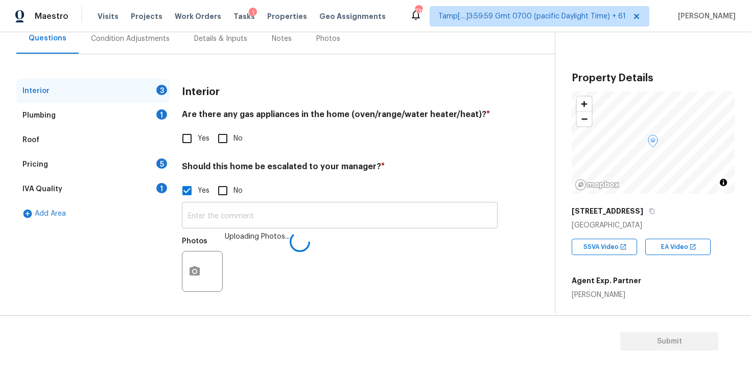
click at [346, 214] on input "text" at bounding box center [340, 216] width 316 height 24
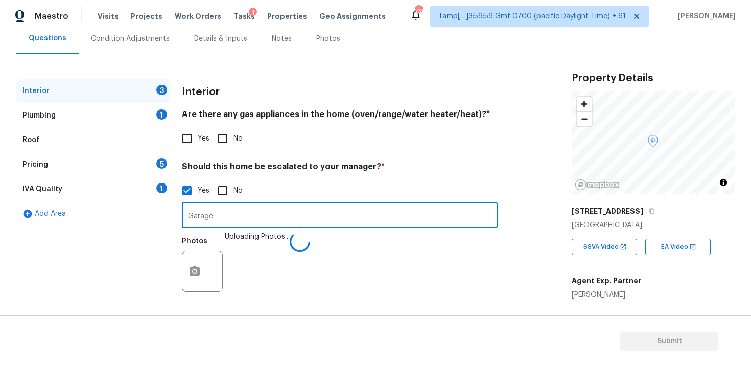
type input "Garage"
click at [335, 278] on div "Photos" at bounding box center [340, 264] width 316 height 66
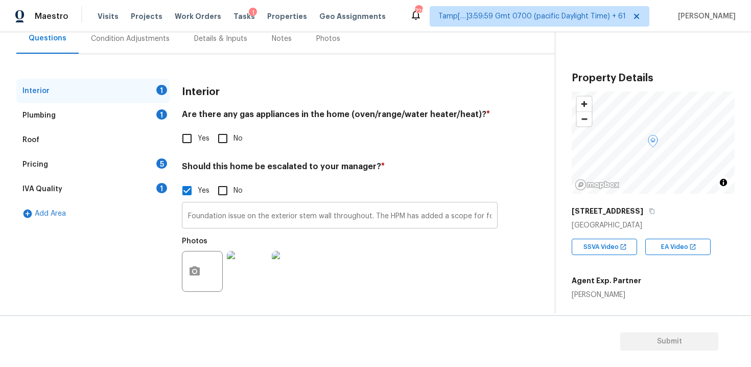
click at [307, 206] on input "Foundation issue on the exterior stem wall throughout. The HPM has added a scop…" at bounding box center [340, 216] width 316 height 24
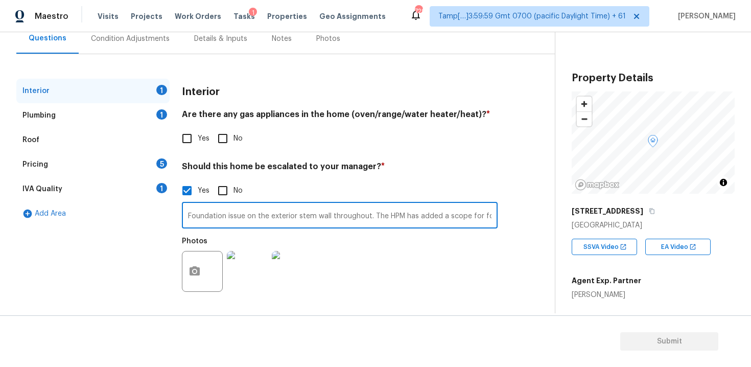
click at [309, 219] on input "Foundation issue on the exterior stem wall throughout. The HPM has added a scop…" at bounding box center [340, 216] width 316 height 24
click at [314, 216] on input "This property has a Converted garageFoundation issue on the exterior stem wall …" at bounding box center [340, 216] width 316 height 24
type input "This property has a Converted garage. Foundation issue on the exterior stem wal…"
click at [327, 245] on div "Photos" at bounding box center [340, 264] width 316 height 66
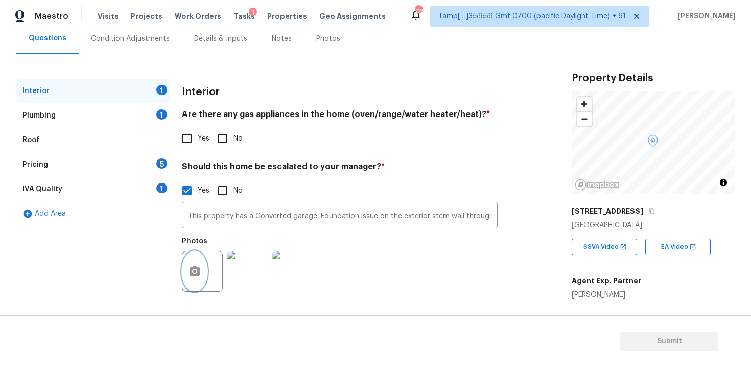
click at [194, 266] on icon "button" at bounding box center [195, 271] width 12 height 12
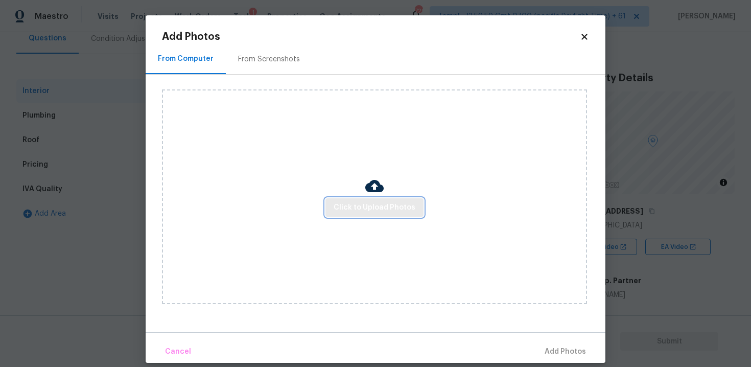
click at [366, 202] on span "Click to Upload Photos" at bounding box center [375, 207] width 82 height 13
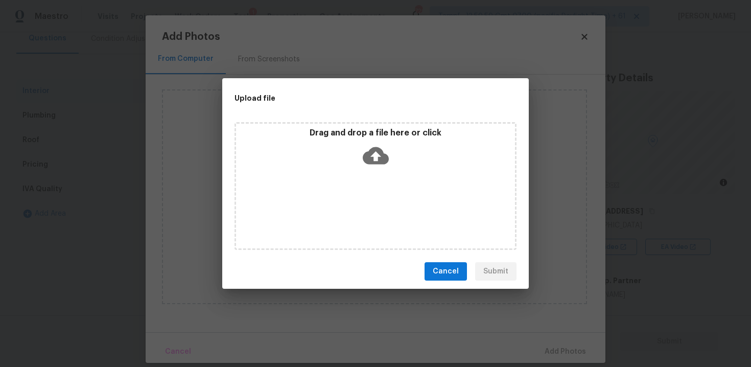
click at [375, 165] on icon at bounding box center [376, 156] width 26 height 26
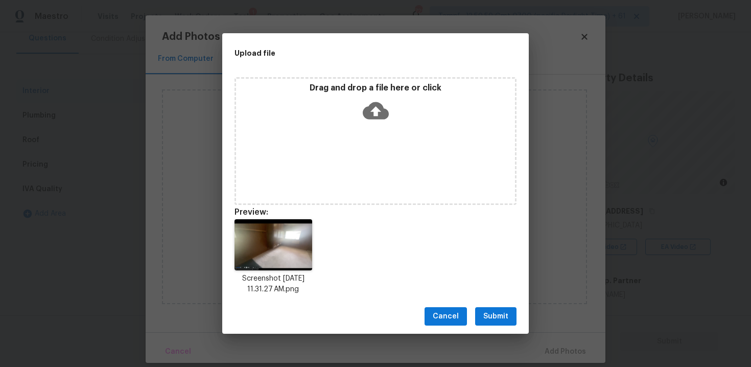
click at [494, 313] on span "Submit" at bounding box center [495, 316] width 25 height 13
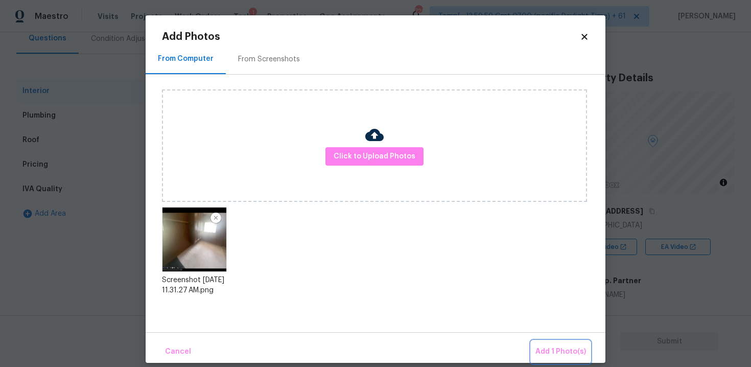
click at [546, 347] on span "Add 1 Photo(s)" at bounding box center [561, 351] width 51 height 13
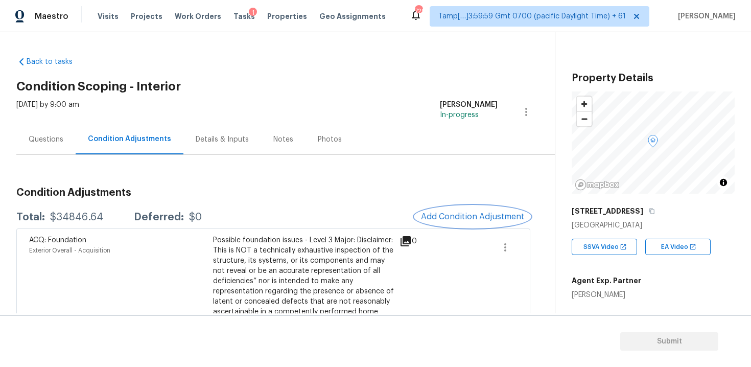
click at [463, 218] on span "Add Condition Adjustment" at bounding box center [472, 216] width 103 height 9
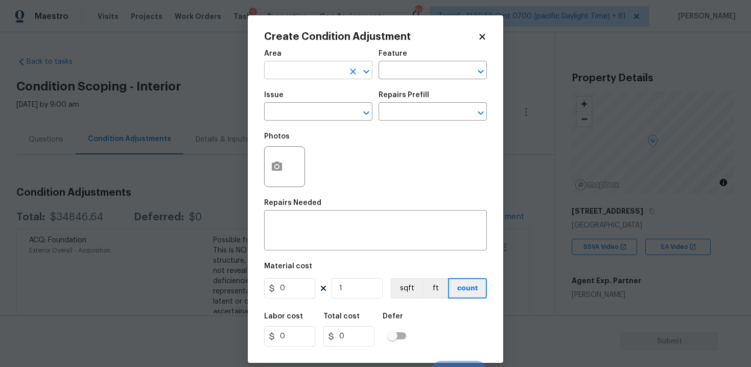
click at [308, 74] on input "text" at bounding box center [304, 71] width 80 height 16
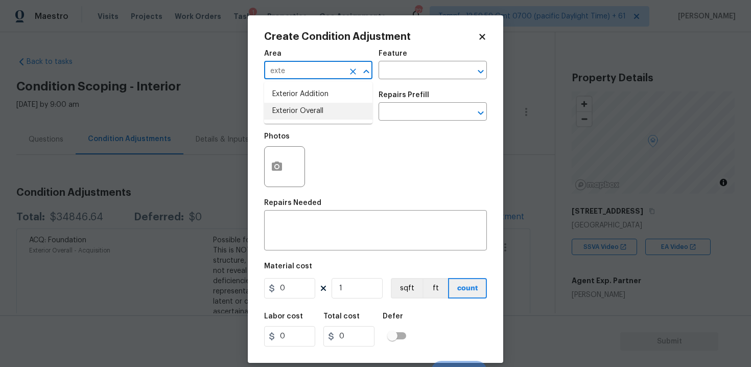
click at [296, 114] on li "Exterior Overall" at bounding box center [318, 111] width 108 height 17
type input "Exterior Overall"
click at [296, 114] on input "text" at bounding box center [304, 113] width 80 height 16
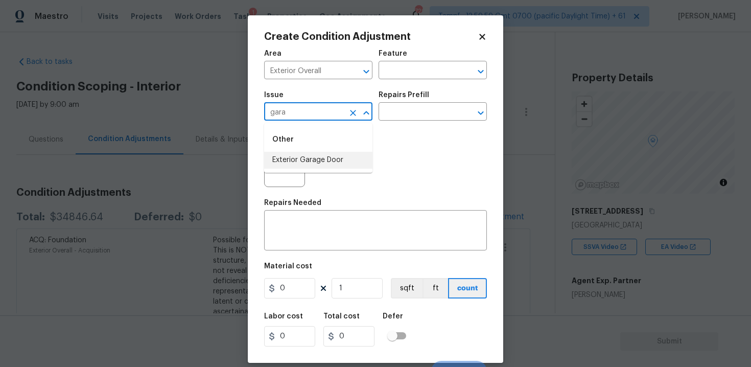
click at [297, 153] on li "Exterior Garage Door" at bounding box center [318, 160] width 108 height 17
type input "Exterior Garage Door"
click at [281, 163] on icon "button" at bounding box center [277, 165] width 10 height 9
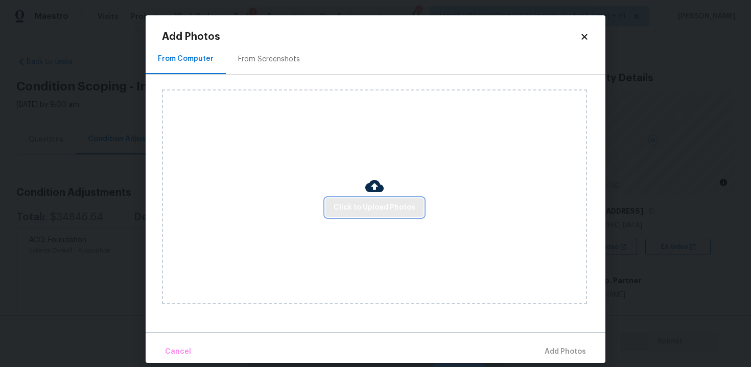
click at [367, 214] on button "Click to Upload Photos" at bounding box center [375, 207] width 98 height 19
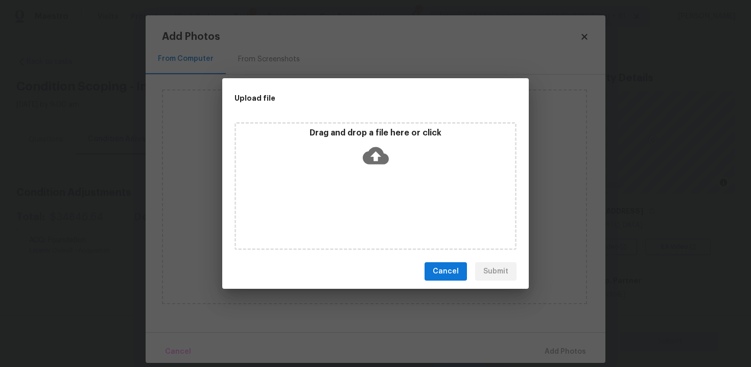
click at [369, 149] on icon at bounding box center [376, 156] width 26 height 26
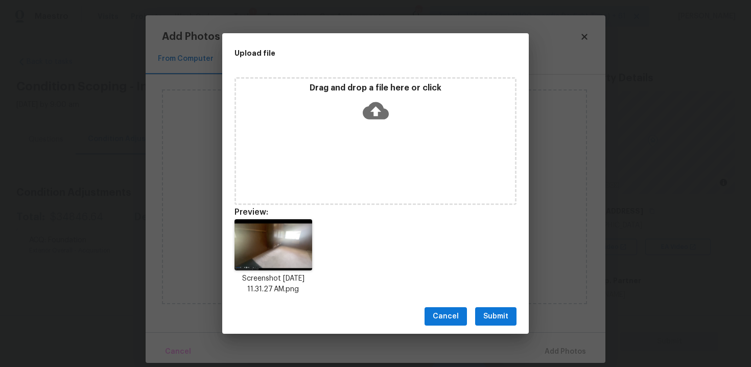
click at [491, 318] on span "Submit" at bounding box center [495, 316] width 25 height 13
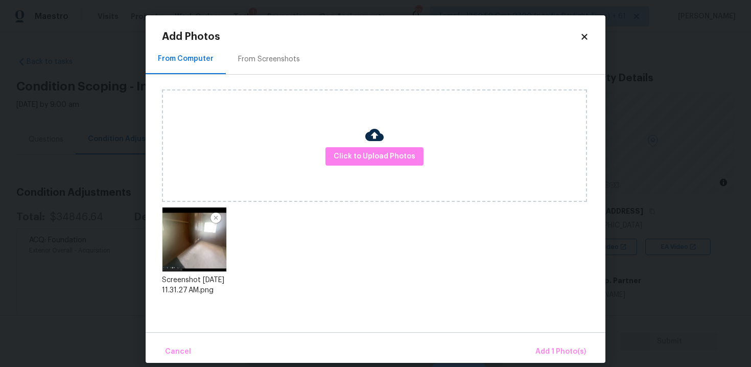
click at [543, 339] on div "Cancel Add 1 Photo(s)" at bounding box center [376, 347] width 460 height 31
click at [545, 343] on button "Add 1 Photo(s)" at bounding box center [560, 352] width 59 height 22
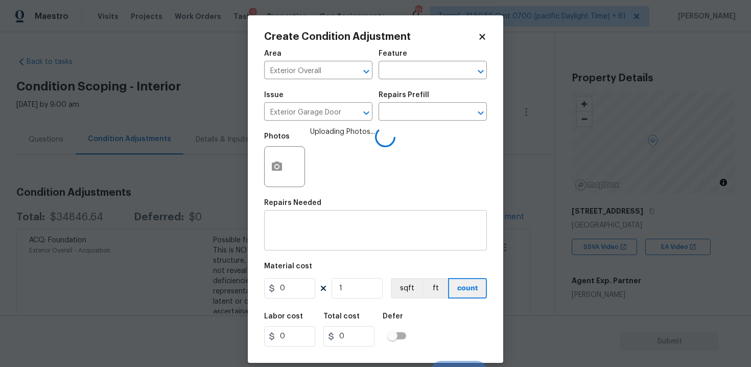
click at [338, 230] on textarea at bounding box center [375, 231] width 211 height 21
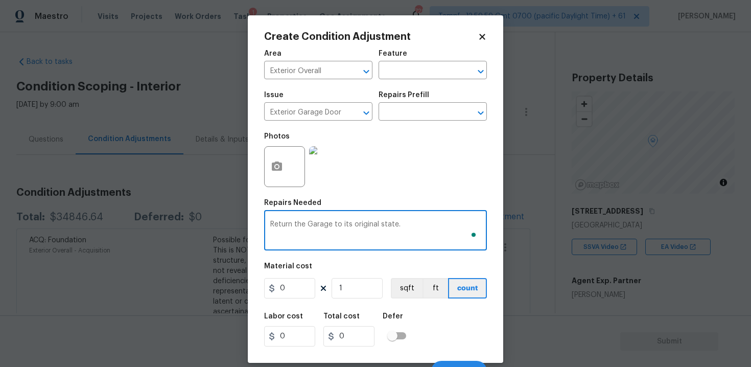
type textarea "Return the Garage to its original state."
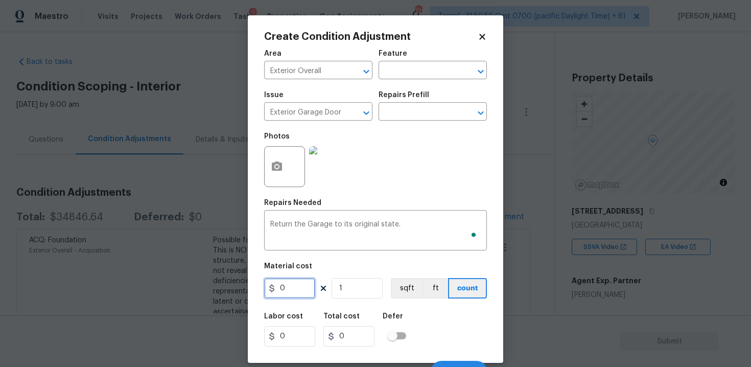
click at [297, 293] on input "0" at bounding box center [289, 288] width 51 height 20
type input "2500"
click at [438, 326] on div "Labor cost 0 Total cost 2500 Defer" at bounding box center [375, 330] width 223 height 46
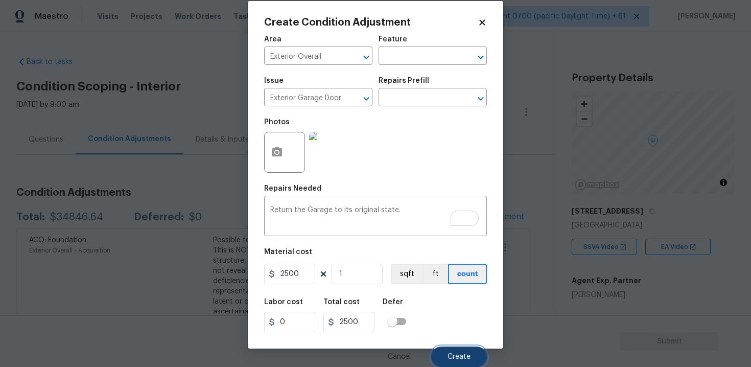
click at [465, 355] on span "Create" at bounding box center [459, 357] width 23 height 8
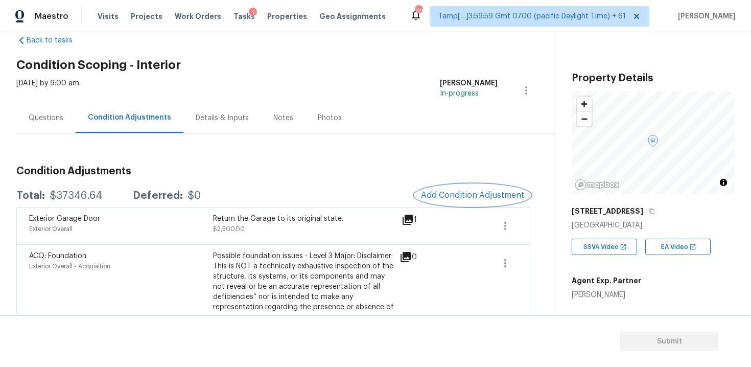
scroll to position [163, 0]
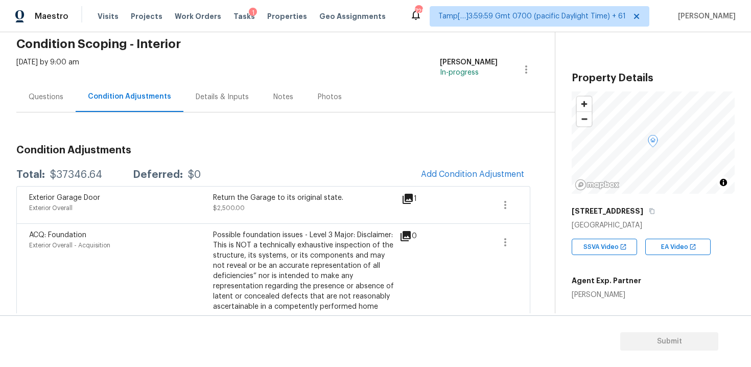
click at [55, 100] on div "Questions" at bounding box center [46, 97] width 35 height 10
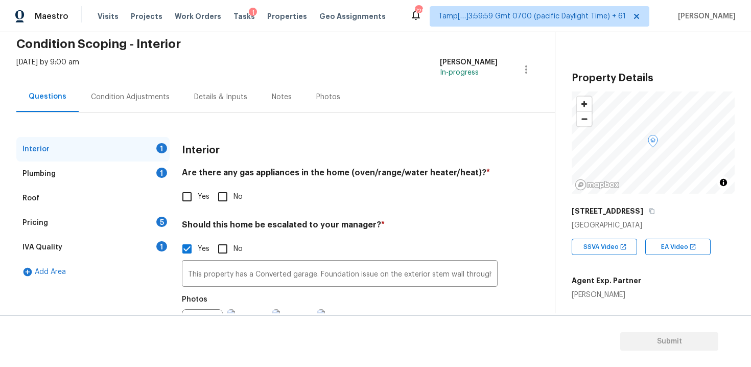
scroll to position [101, 0]
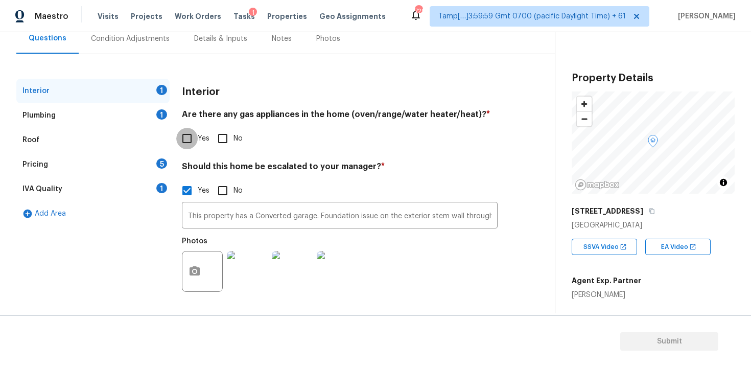
click at [180, 135] on input "Yes" at bounding box center [186, 138] width 21 height 21
checkbox input "true"
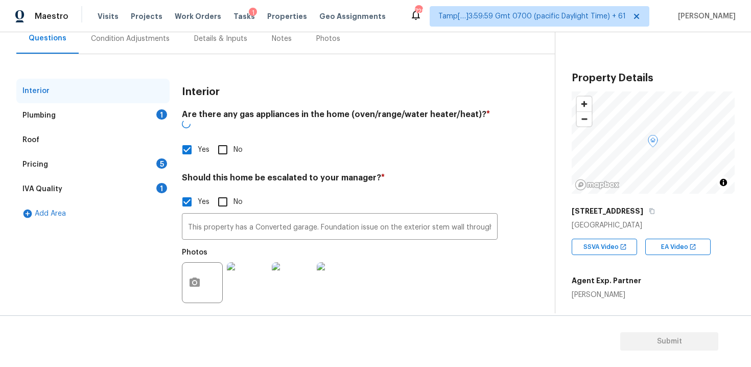
click at [160, 115] on div "1" at bounding box center [161, 114] width 11 height 10
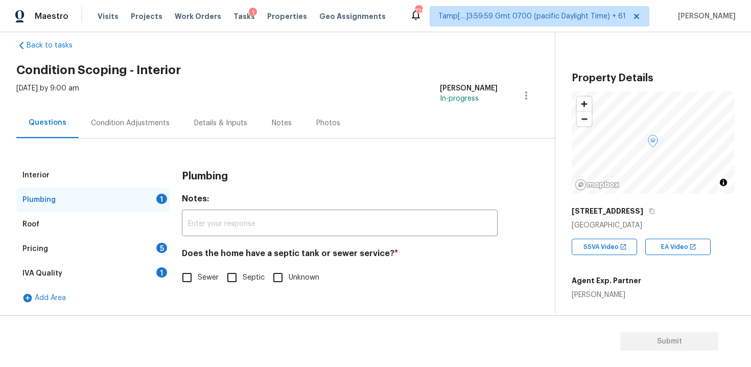
scroll to position [16, 0]
click at [205, 276] on span "Sewer" at bounding box center [208, 277] width 21 height 11
click at [198, 276] on input "Sewer" at bounding box center [186, 277] width 21 height 21
checkbox input "true"
click at [158, 246] on div "5" at bounding box center [161, 248] width 11 height 10
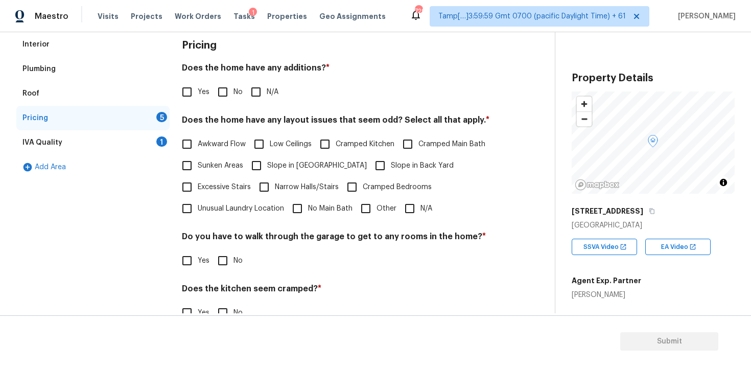
scroll to position [159, 0]
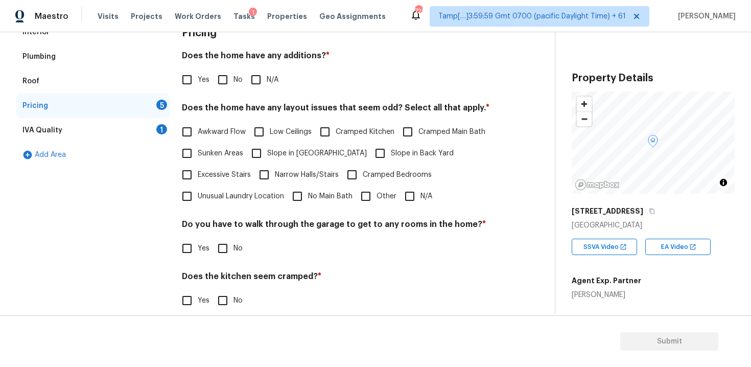
click at [221, 74] on input "No" at bounding box center [222, 79] width 21 height 21
checkbox input "true"
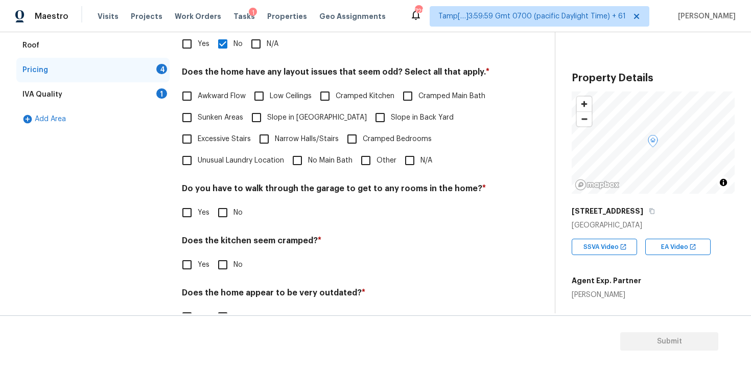
scroll to position [196, 0]
click at [264, 102] on input "Low Ceilings" at bounding box center [258, 95] width 21 height 21
checkbox input "true"
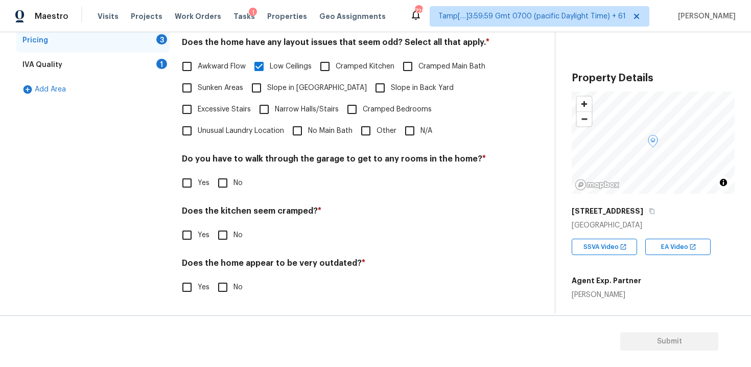
scroll to position [225, 0]
click at [220, 182] on input "No" at bounding box center [222, 182] width 21 height 21
checkbox input "true"
click at [218, 225] on input "No" at bounding box center [222, 235] width 21 height 21
checkbox input "true"
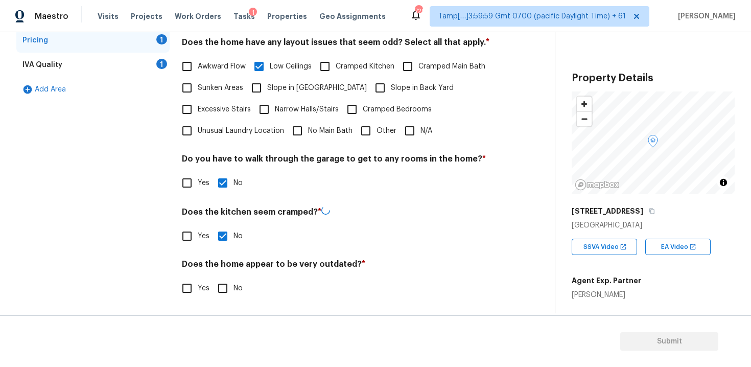
click at [231, 282] on input "No" at bounding box center [222, 287] width 21 height 21
checkbox input "true"
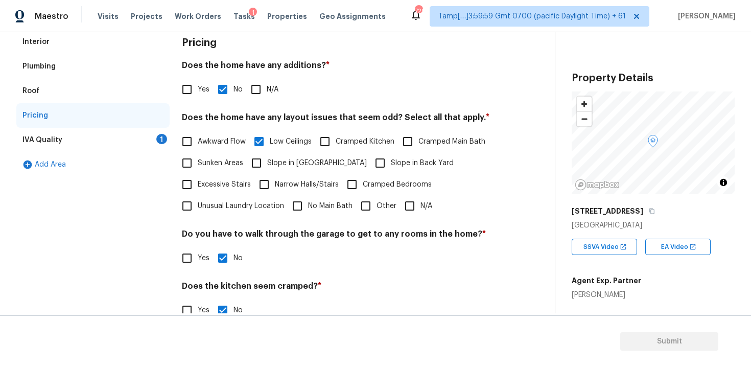
click at [141, 146] on div "IVA Quality 1" at bounding box center [92, 140] width 153 height 25
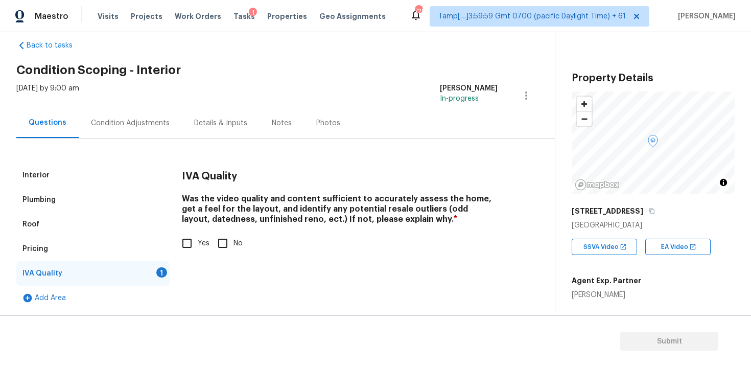
click at [189, 235] on input "Yes" at bounding box center [186, 243] width 21 height 21
checkbox input "true"
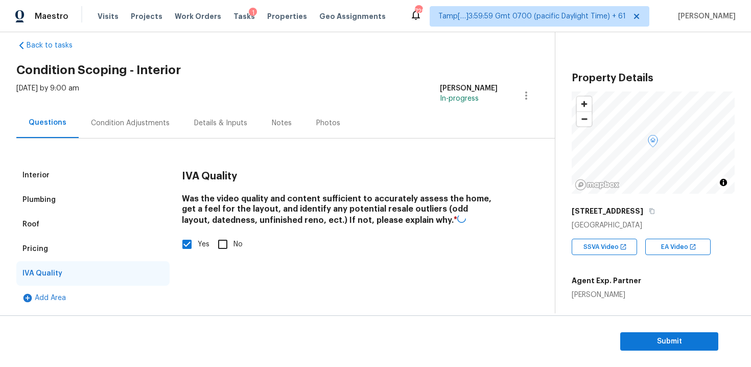
click at [143, 100] on div "[DATE] by 9:00 am [PERSON_NAME] B In-progress" at bounding box center [285, 95] width 539 height 25
click at [146, 133] on div "Condition Adjustments" at bounding box center [130, 123] width 103 height 30
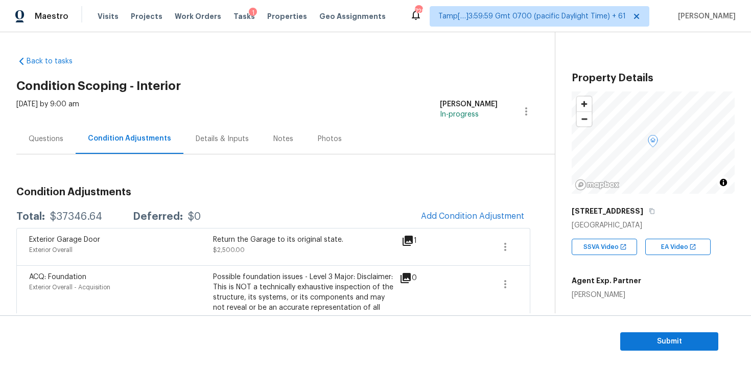
scroll to position [5, 0]
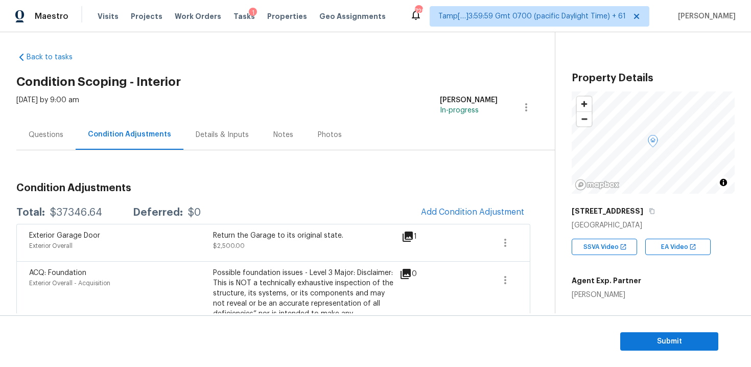
click at [26, 137] on div "Questions" at bounding box center [45, 135] width 59 height 30
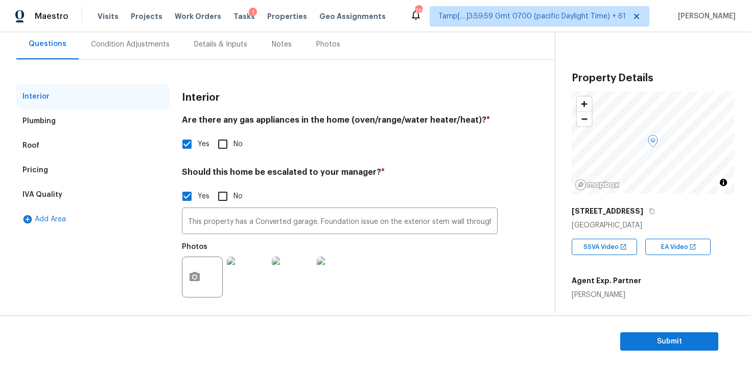
click at [128, 187] on div "IVA Quality" at bounding box center [92, 194] width 153 height 25
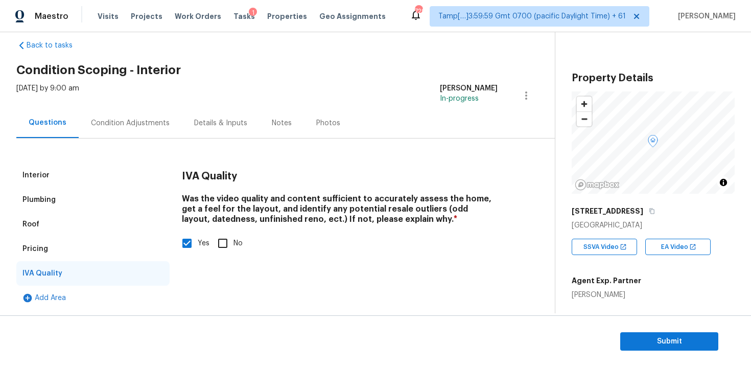
click at [125, 247] on div "Pricing" at bounding box center [92, 249] width 153 height 25
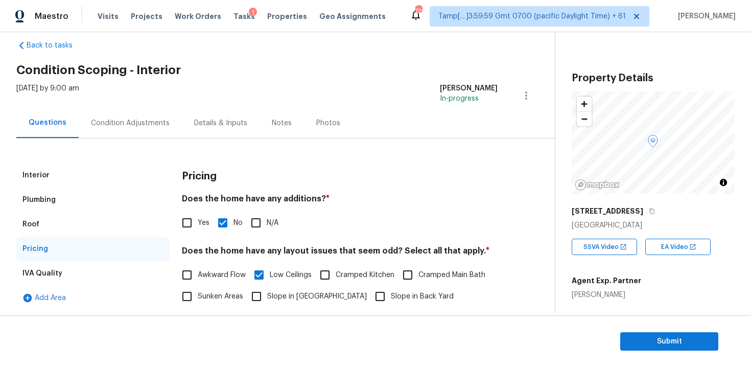
scroll to position [95, 0]
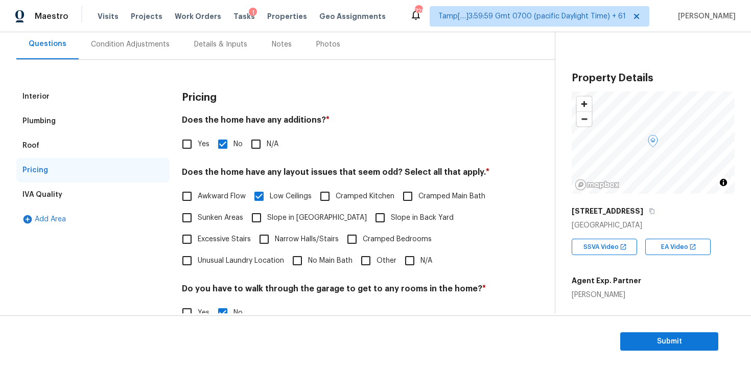
click at [200, 136] on label "Yes" at bounding box center [192, 143] width 33 height 21
click at [198, 136] on input "Yes" at bounding box center [186, 143] width 21 height 21
checkbox input "true"
checkbox input "false"
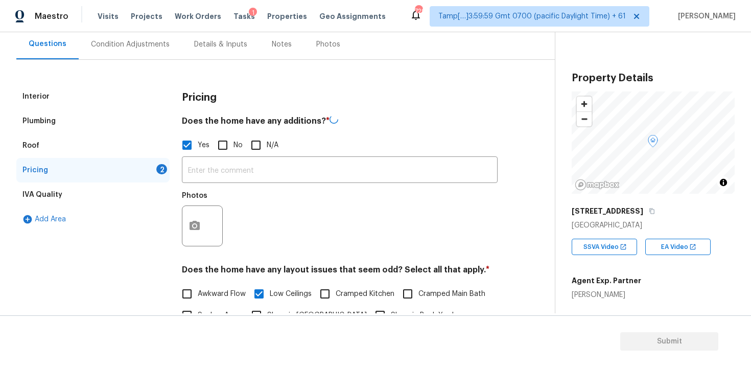
click at [230, 183] on div "​ Photos" at bounding box center [340, 204] width 316 height 97
click at [229, 176] on input "text" at bounding box center [340, 171] width 316 height 24
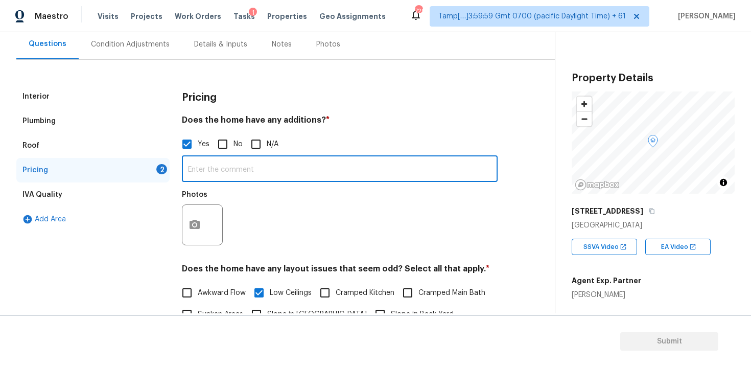
click at [289, 171] on input "text" at bounding box center [340, 170] width 316 height 24
paste input "Converted garage"
type input "Converted garage"
click at [185, 215] on button "button" at bounding box center [194, 225] width 25 height 40
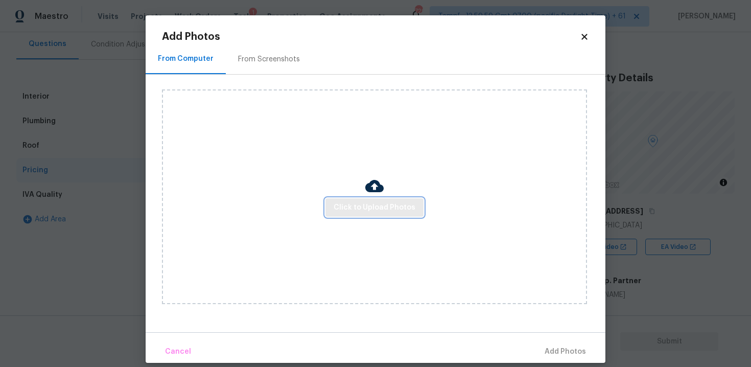
click at [329, 208] on button "Click to Upload Photos" at bounding box center [375, 207] width 98 height 19
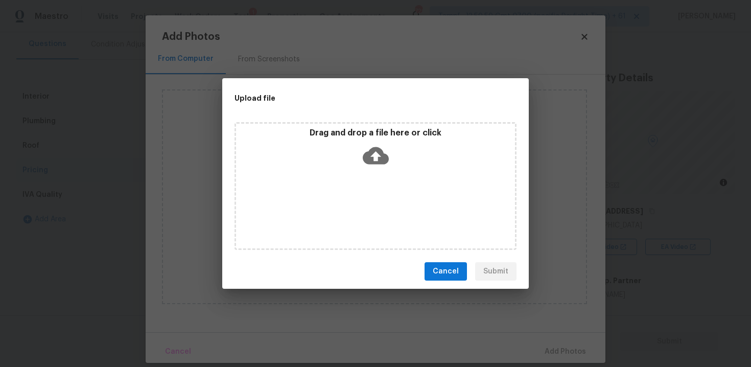
click at [357, 129] on p "Drag and drop a file here or click" at bounding box center [375, 133] width 279 height 11
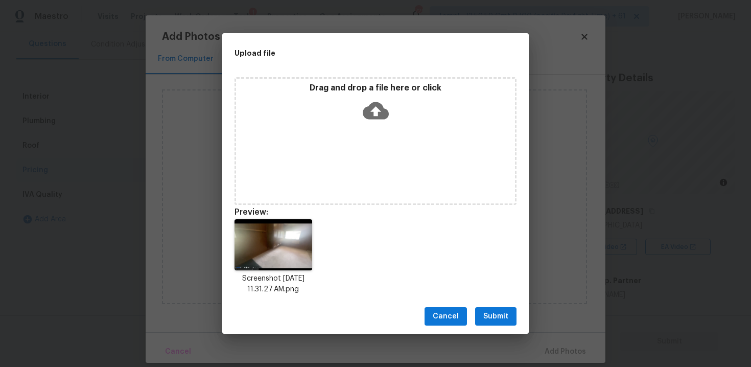
click at [505, 317] on span "Submit" at bounding box center [495, 316] width 25 height 13
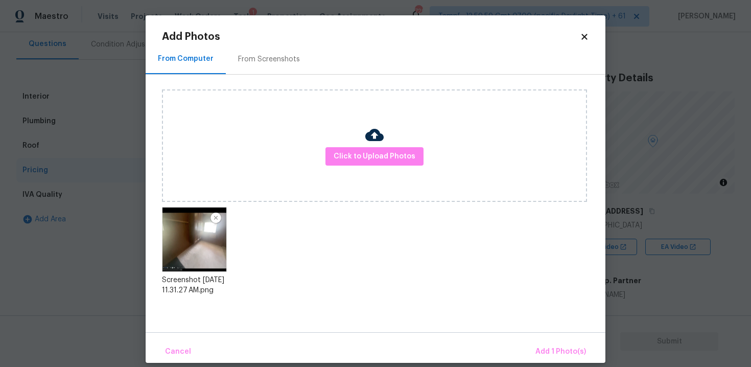
click at [547, 337] on div "Cancel Add 1 Photo(s)" at bounding box center [376, 347] width 460 height 31
click at [548, 346] on span "Add 1 Photo(s)" at bounding box center [561, 351] width 51 height 13
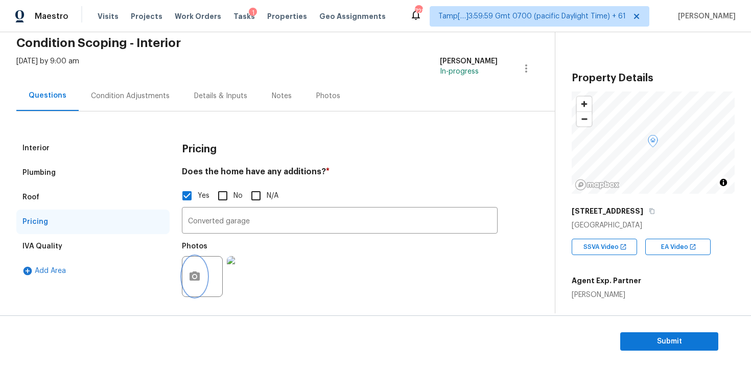
scroll to position [31, 0]
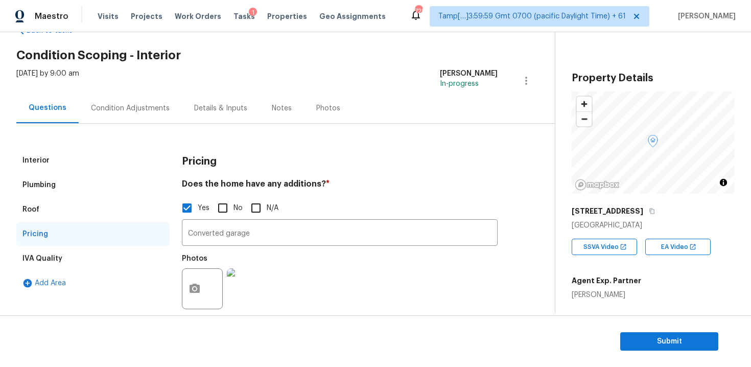
click at [158, 115] on div "Condition Adjustments" at bounding box center [130, 108] width 103 height 30
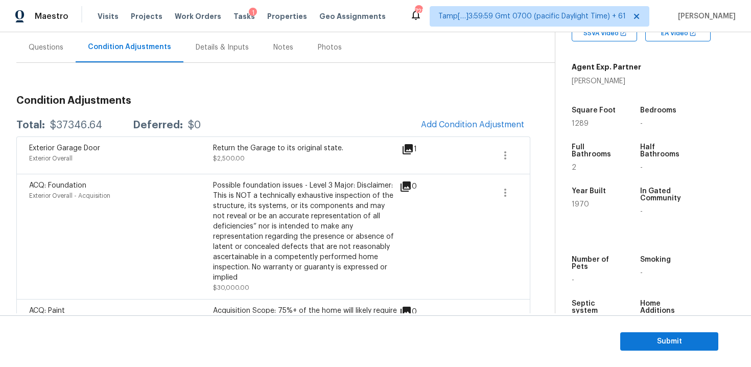
scroll to position [90, 0]
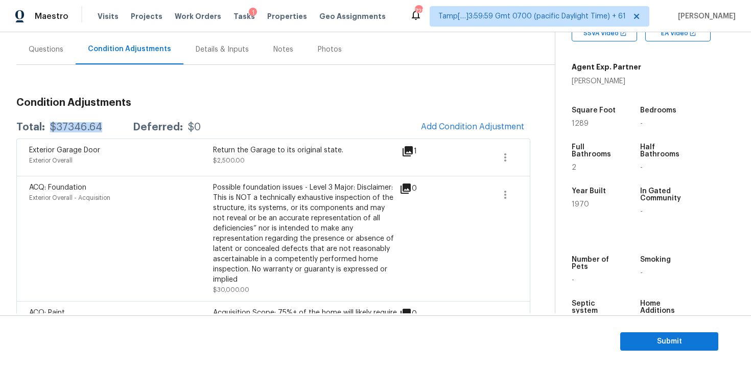
drag, startPoint x: 52, startPoint y: 127, endPoint x: 97, endPoint y: 125, distance: 45.5
click at [98, 126] on div "$37346.64" at bounding box center [76, 127] width 52 height 10
copy div "$37346.64"
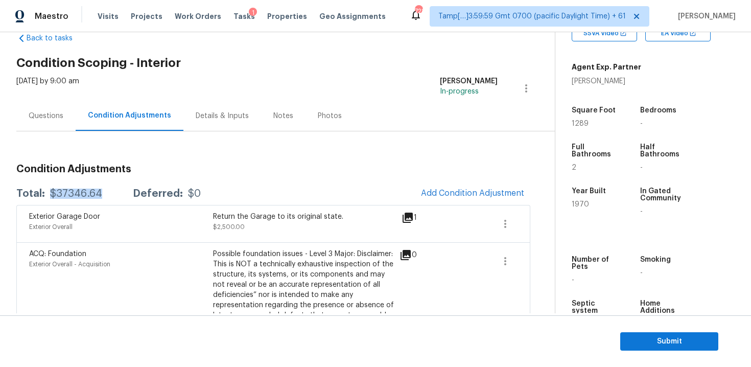
click at [66, 109] on div "Questions" at bounding box center [45, 116] width 59 height 30
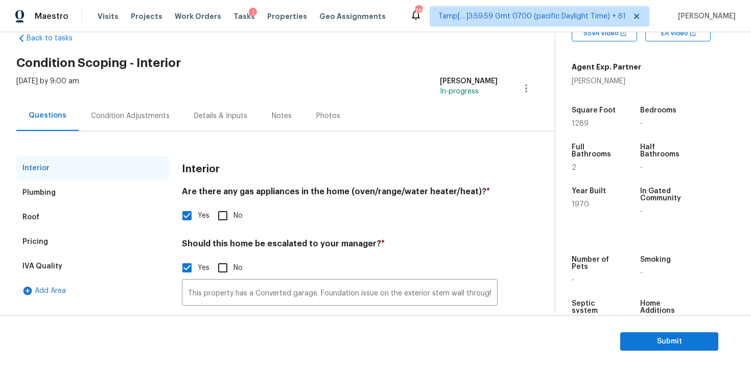
scroll to position [101, 0]
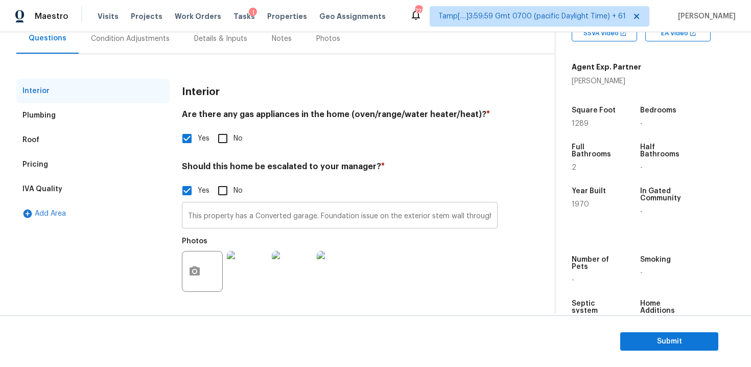
click at [280, 214] on input "This property has a Converted garage. Foundation issue on the exterior stem wal…" at bounding box center [340, 216] width 316 height 24
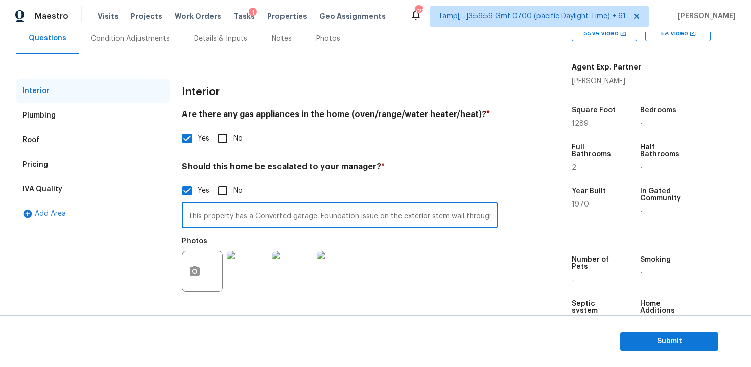
click at [280, 214] on input "This property has a Converted garage. Foundation issue on the exterior stem wal…" at bounding box center [340, 216] width 316 height 24
click at [304, 166] on h4 "Should this home be escalated to your manager? *" at bounding box center [340, 168] width 316 height 14
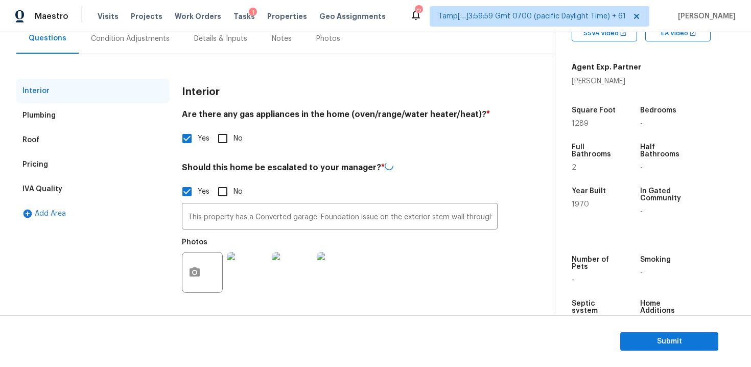
click at [134, 44] on div "Condition Adjustments" at bounding box center [130, 39] width 103 height 30
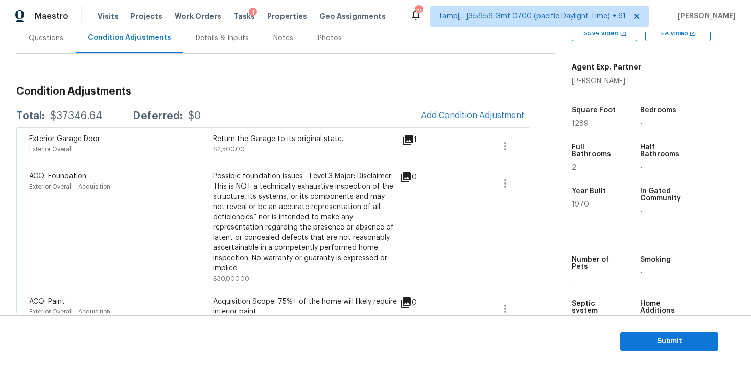
scroll to position [163, 0]
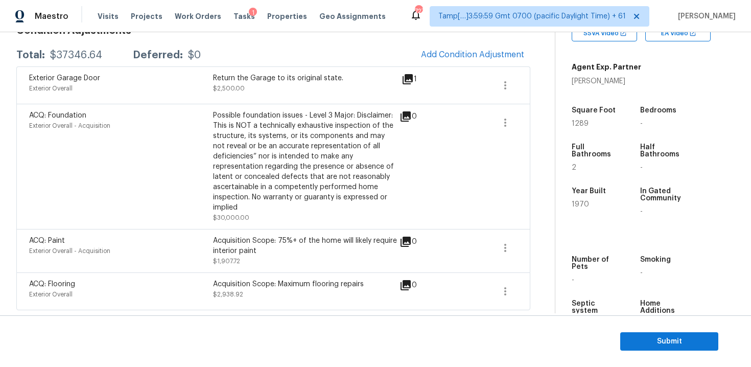
click at [226, 296] on span "$2,938.92" at bounding box center [228, 294] width 30 height 6
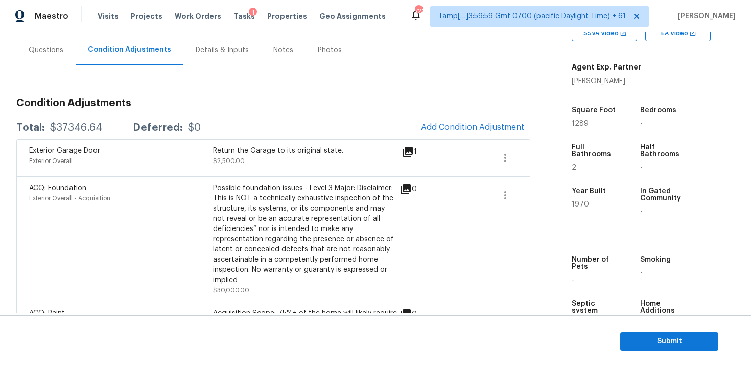
click at [44, 47] on div "Questions" at bounding box center [46, 50] width 35 height 10
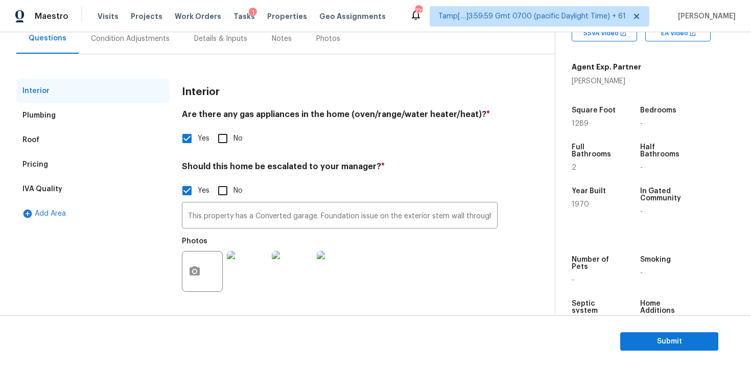
click at [126, 183] on div "IVA Quality" at bounding box center [92, 189] width 153 height 25
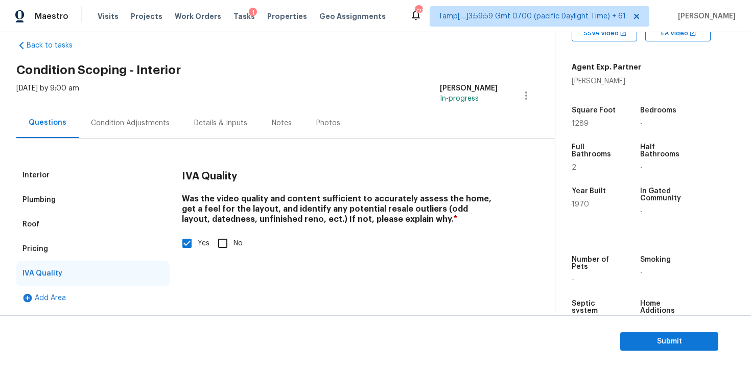
click at [126, 242] on div "Pricing" at bounding box center [92, 249] width 153 height 25
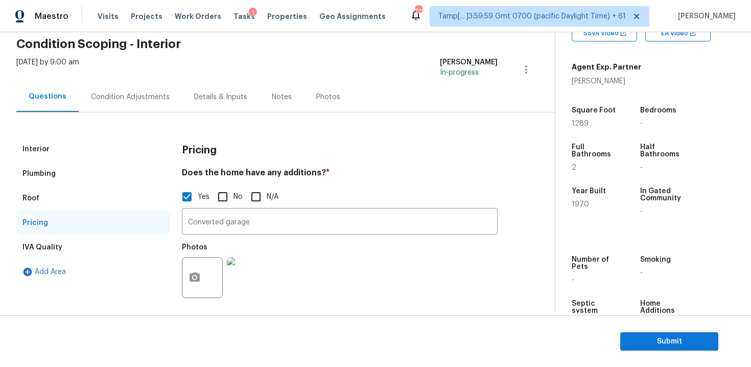
scroll to position [14, 0]
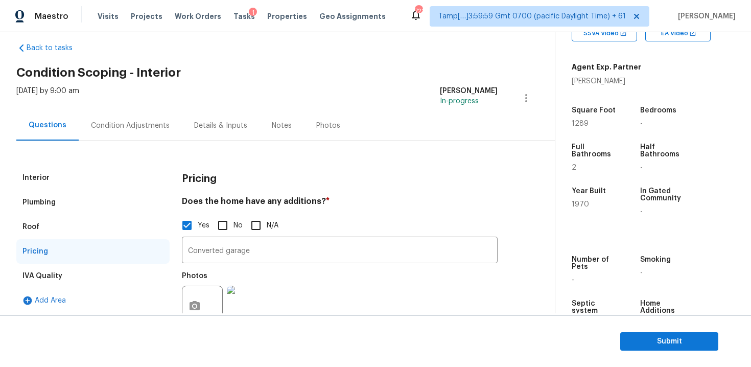
click at [168, 124] on div "Condition Adjustments" at bounding box center [130, 125] width 103 height 30
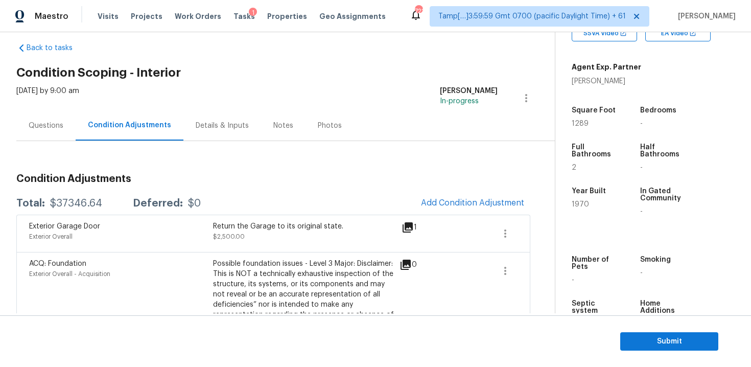
scroll to position [163, 0]
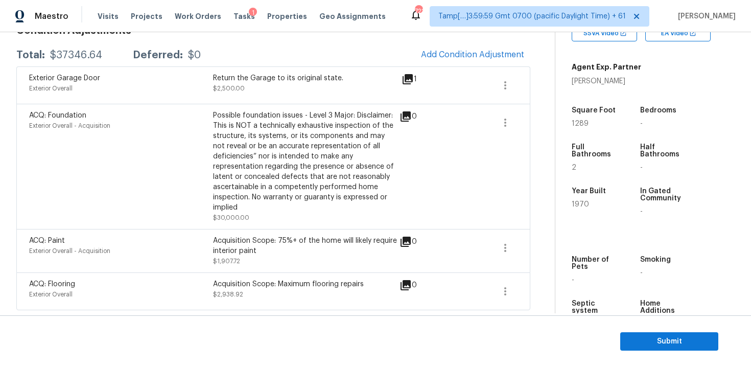
click at [303, 212] on div "Possible foundation issues - Level 3 Major: Disclaimer: This is NOT a technical…" at bounding box center [305, 166] width 184 height 112
click at [692, 359] on section "Submit" at bounding box center [375, 341] width 751 height 52
click at [682, 338] on span "Submit" at bounding box center [670, 341] width 82 height 13
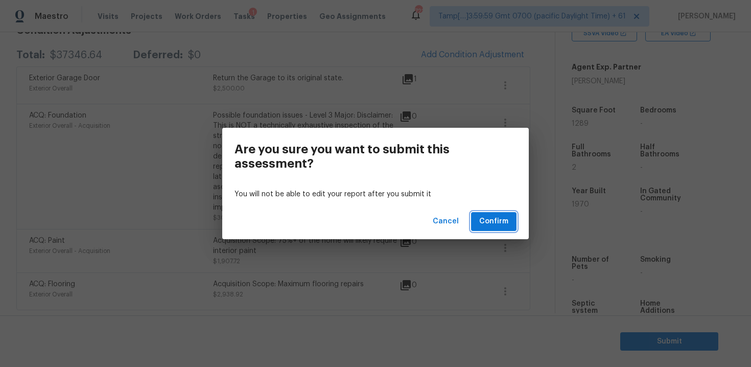
click at [499, 219] on span "Confirm" at bounding box center [493, 221] width 29 height 13
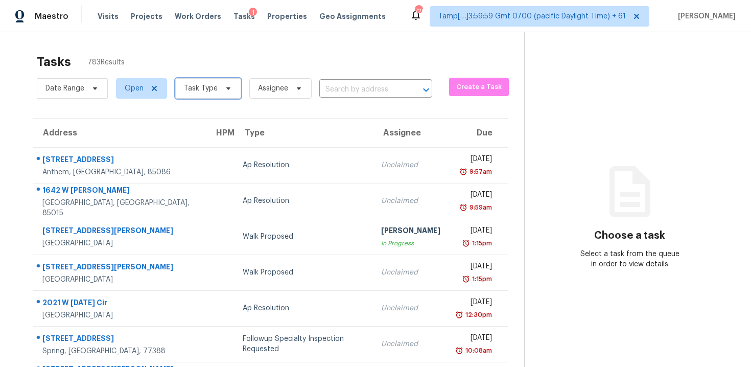
click at [235, 79] on span "Task Type" at bounding box center [208, 88] width 66 height 20
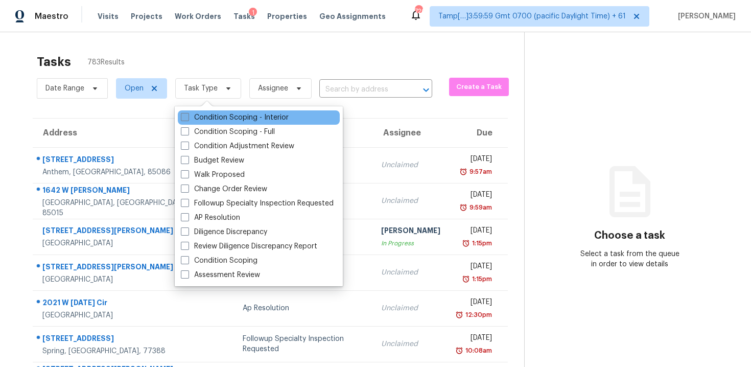
click at [242, 120] on label "Condition Scoping - Interior" at bounding box center [235, 117] width 108 height 10
click at [188, 119] on input "Condition Scoping - Interior" at bounding box center [184, 115] width 7 height 7
checkbox input "true"
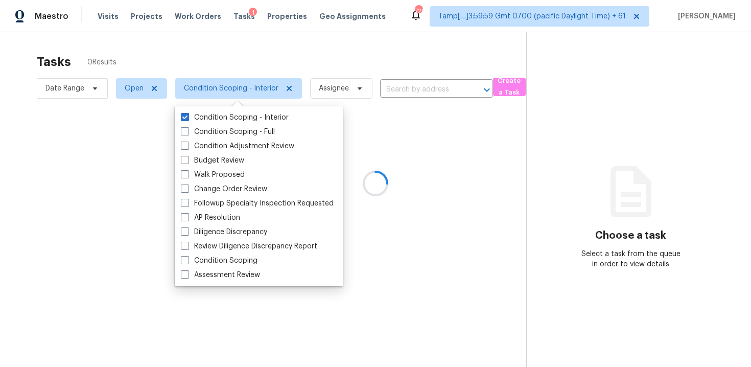
click at [240, 63] on div at bounding box center [375, 183] width 751 height 367
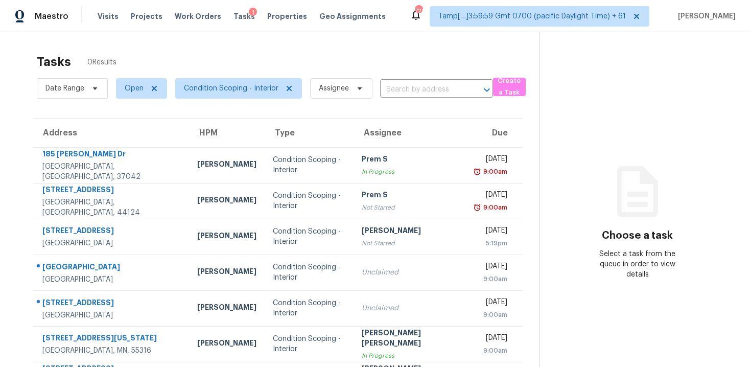
click at [376, 74] on div "Tasks 0 Results" at bounding box center [288, 62] width 503 height 27
click at [418, 89] on input "text" at bounding box center [422, 90] width 84 height 16
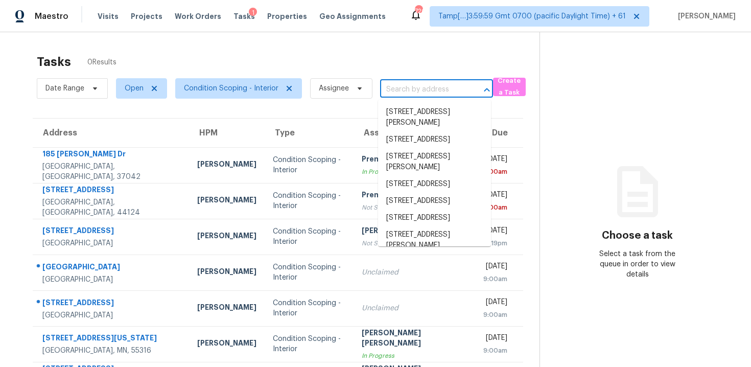
paste input "815 Hill Wood Dr, Austin, TX 78745"
type input "815 Hill Wood Dr, Austin, TX 78745"
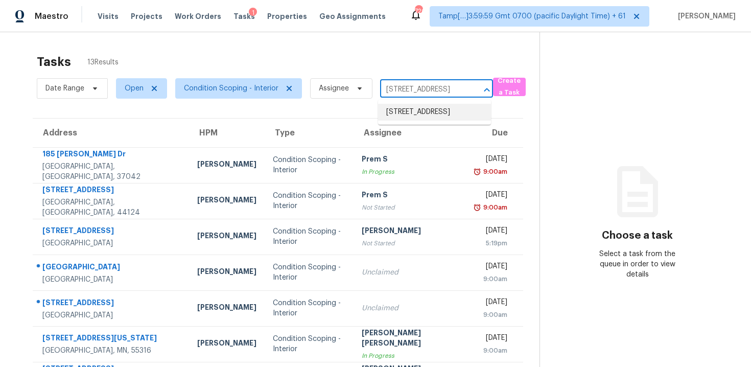
click at [423, 106] on li "815 Hill Wood Dr, Austin, TX 78745" at bounding box center [434, 112] width 113 height 17
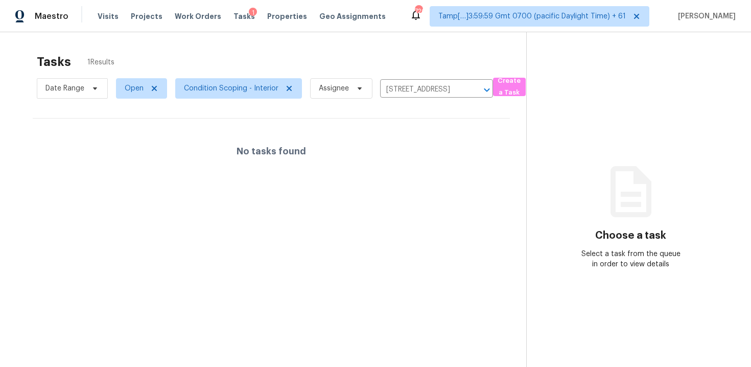
click at [422, 151] on div "No tasks found" at bounding box center [271, 151] width 477 height 65
click at [244, 84] on span "Condition Scoping - Interior" at bounding box center [231, 88] width 95 height 10
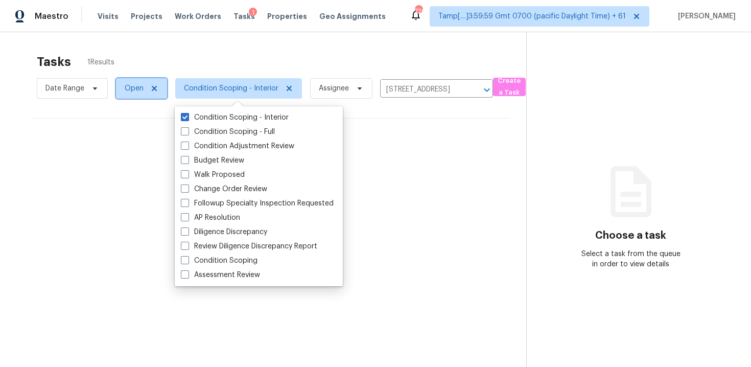
click at [141, 94] on span "Open" at bounding box center [141, 88] width 51 height 20
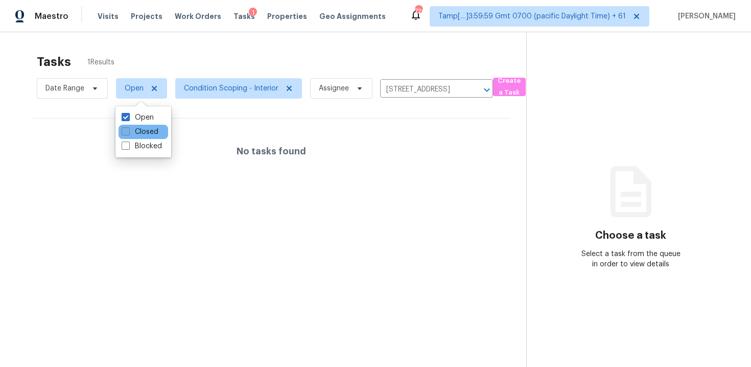
click at [151, 132] on label "Closed" at bounding box center [140, 132] width 37 height 10
click at [128, 132] on input "Closed" at bounding box center [125, 130] width 7 height 7
checkbox input "true"
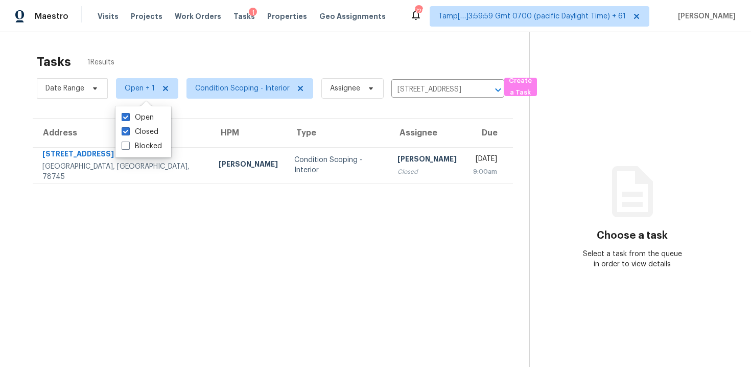
click at [242, 66] on div "Tasks 1 Results" at bounding box center [283, 62] width 493 height 27
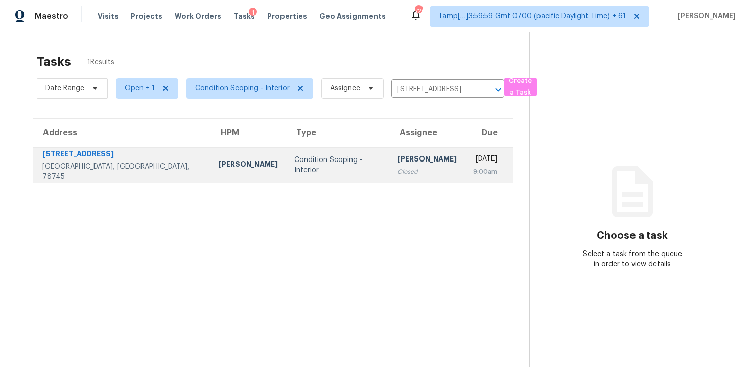
click at [389, 166] on td "Vigneshwaran B Closed" at bounding box center [427, 165] width 76 height 36
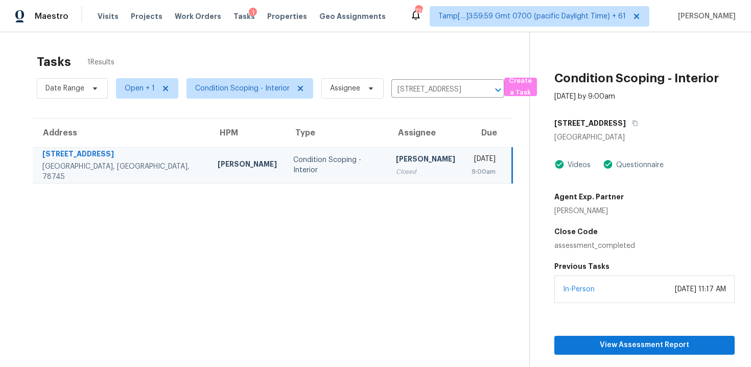
scroll to position [39, 0]
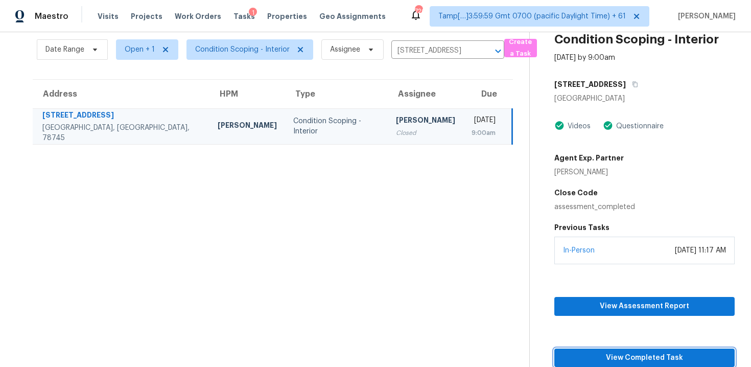
click at [607, 350] on button "View Completed Task" at bounding box center [644, 358] width 180 height 19
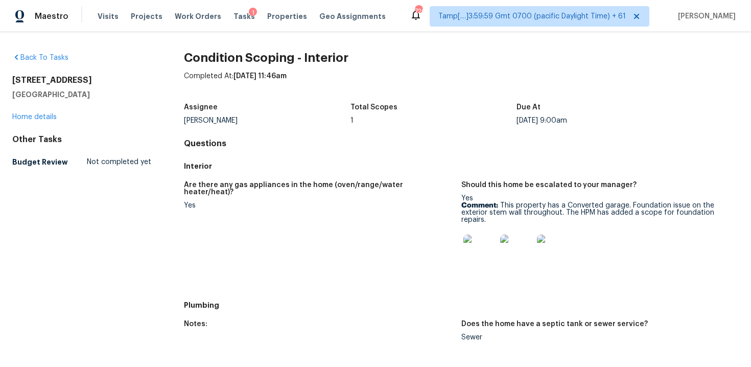
scroll to position [485, 0]
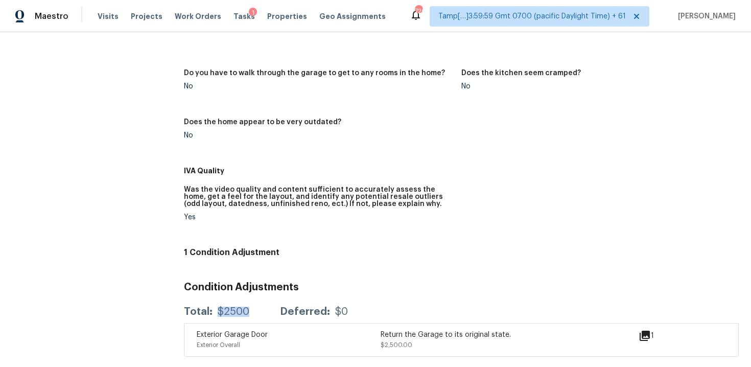
drag, startPoint x: 216, startPoint y: 312, endPoint x: 254, endPoint y: 312, distance: 38.3
click at [254, 312] on div "Total: $2500 Deferred: $0" at bounding box center [266, 312] width 164 height 10
copy div "$2500"
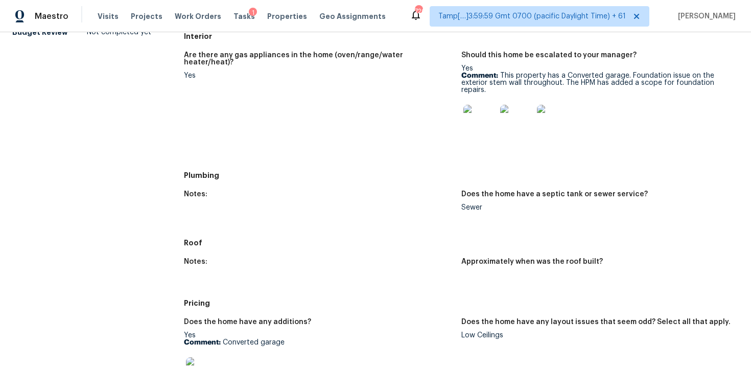
scroll to position [0, 0]
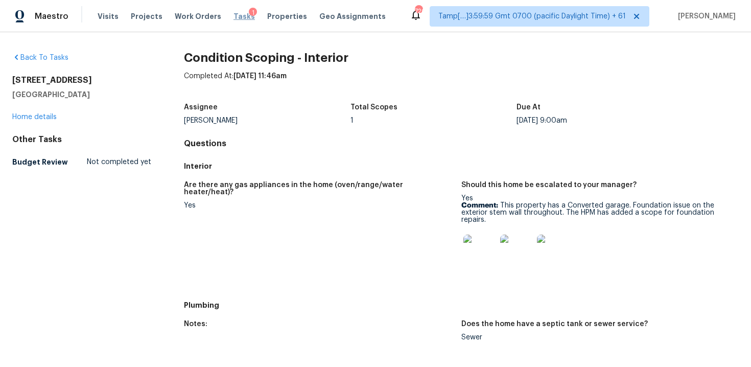
click at [234, 16] on span "Tasks" at bounding box center [244, 16] width 21 height 7
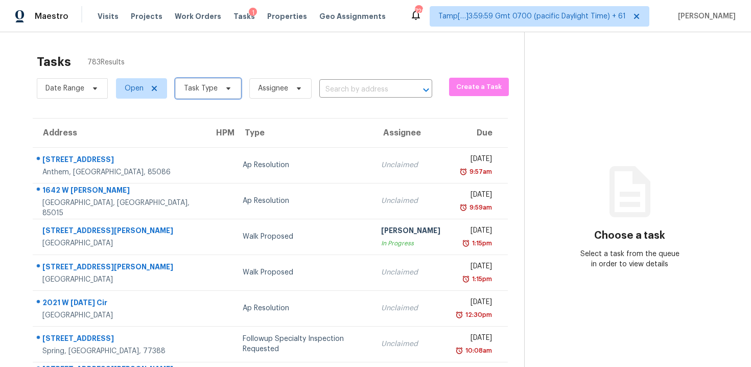
click at [215, 79] on span "Task Type" at bounding box center [208, 88] width 66 height 20
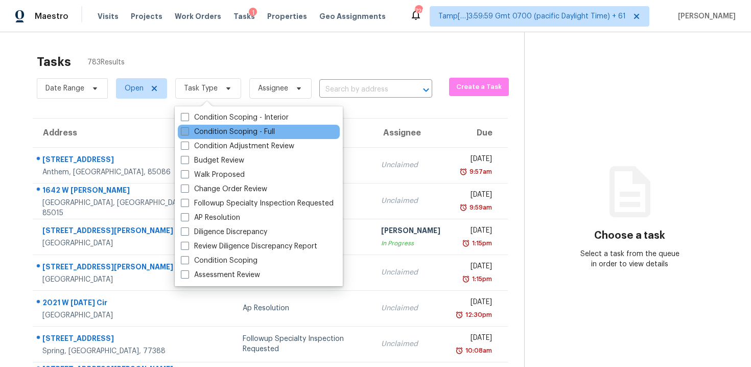
click at [246, 129] on label "Condition Scoping - Full" at bounding box center [228, 132] width 94 height 10
click at [188, 129] on input "Condition Scoping - Full" at bounding box center [184, 130] width 7 height 7
checkbox input "true"
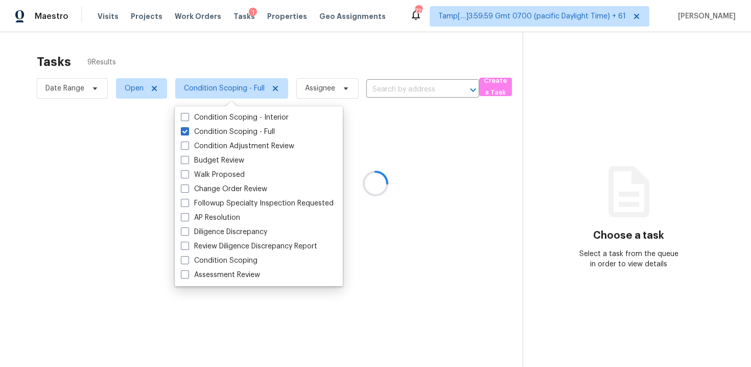
click at [234, 56] on div at bounding box center [375, 183] width 751 height 367
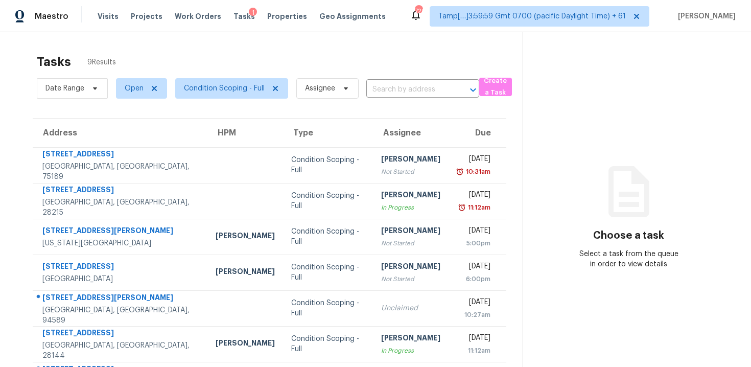
scroll to position [39, 0]
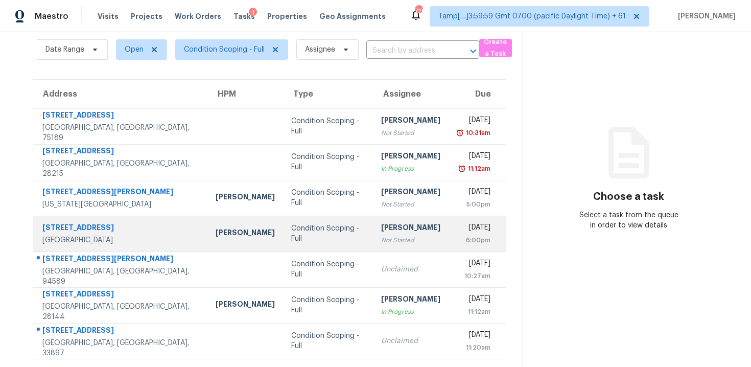
click at [311, 243] on td "Condition Scoping - Full" at bounding box center [328, 234] width 90 height 36
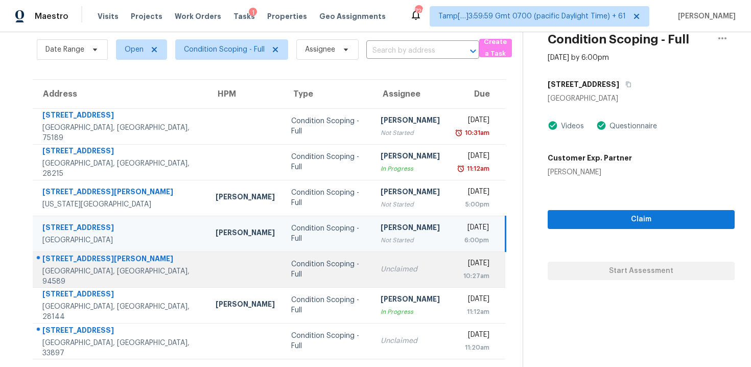
click at [315, 258] on td "Condition Scoping - Full" at bounding box center [327, 269] width 89 height 36
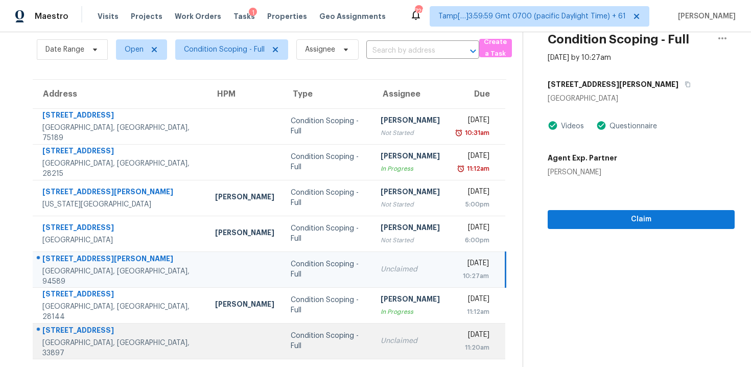
click at [381, 331] on td "Unclaimed" at bounding box center [411, 341] width 76 height 36
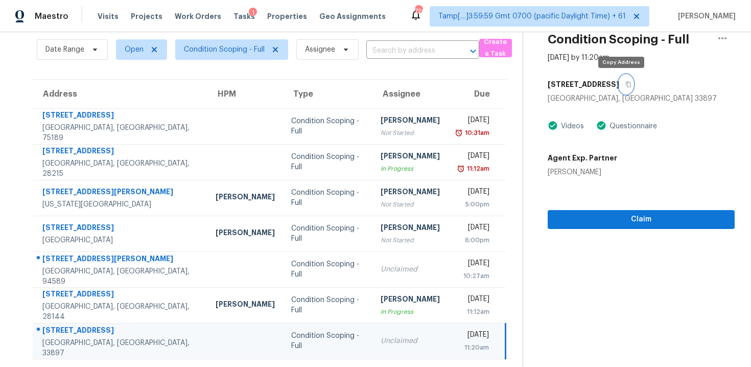
click at [625, 83] on icon "button" at bounding box center [628, 84] width 6 height 6
click at [388, 338] on div "Unclaimed" at bounding box center [410, 341] width 59 height 10
click at [594, 229] on section "Condition Scoping - Full Sep 25th 2025 by 11:20am 5001 Vellacito Way Davenport,…" at bounding box center [629, 180] width 212 height 374
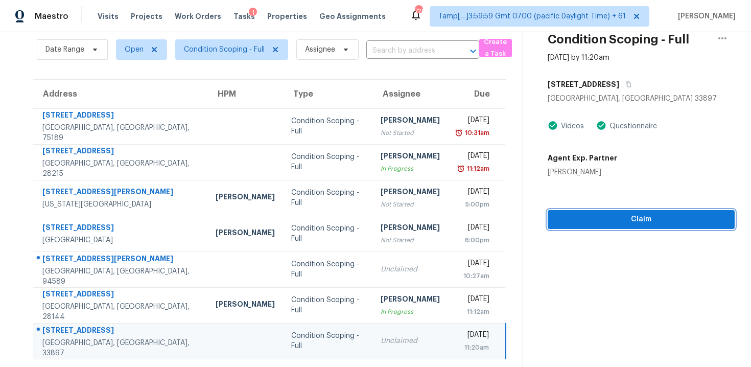
click at [594, 220] on span "Claim" at bounding box center [641, 219] width 171 height 13
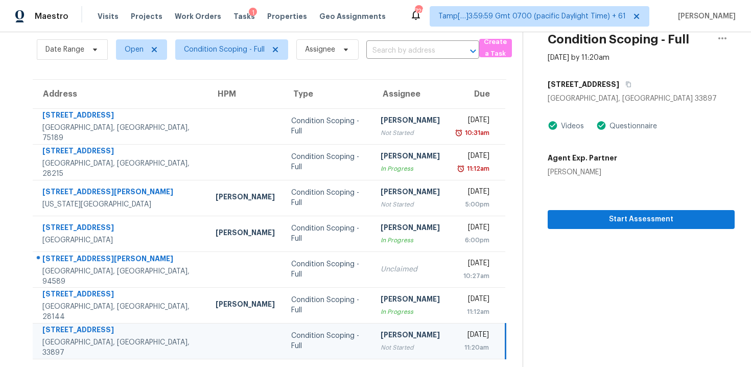
click at [666, 184] on div "Start Assessment" at bounding box center [641, 203] width 187 height 52
click at [456, 338] on div "Thu, Sep 25th 2025" at bounding box center [472, 336] width 33 height 13
click at [252, 53] on span "Condition Scoping - Full" at bounding box center [224, 49] width 81 height 10
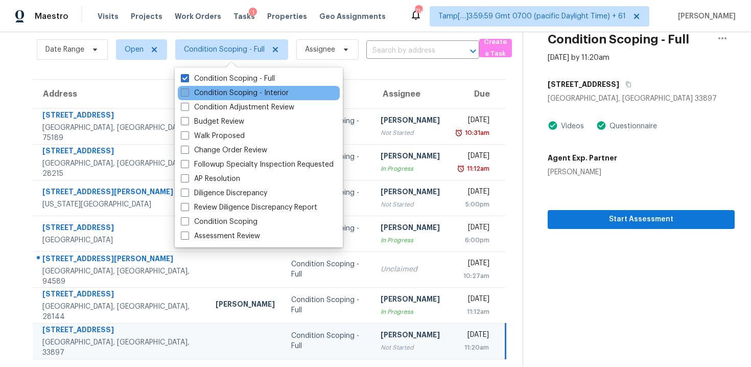
click at [260, 92] on label "Condition Scoping - Interior" at bounding box center [235, 93] width 108 height 10
click at [188, 92] on input "Condition Scoping - Interior" at bounding box center [184, 91] width 7 height 7
checkbox input "true"
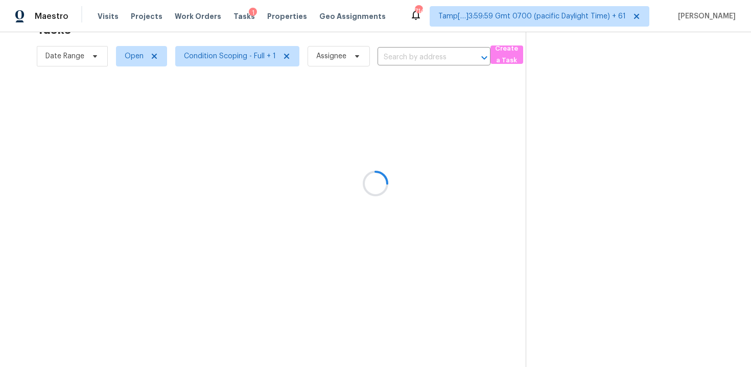
click at [275, 39] on div at bounding box center [375, 183] width 751 height 367
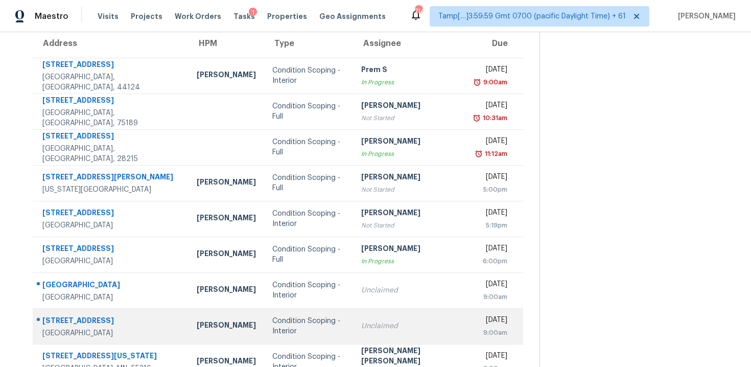
scroll to position [0, 0]
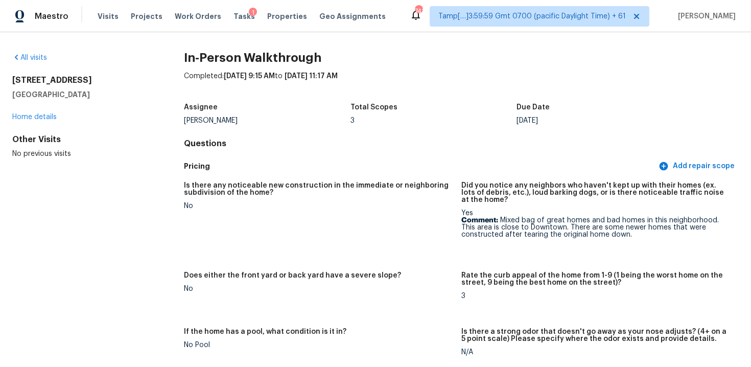
click at [237, 10] on div "Visits Projects Work Orders Tasks 1 Properties Geo Assignments" at bounding box center [248, 16] width 300 height 20
click at [237, 17] on span "Tasks" at bounding box center [244, 16] width 21 height 7
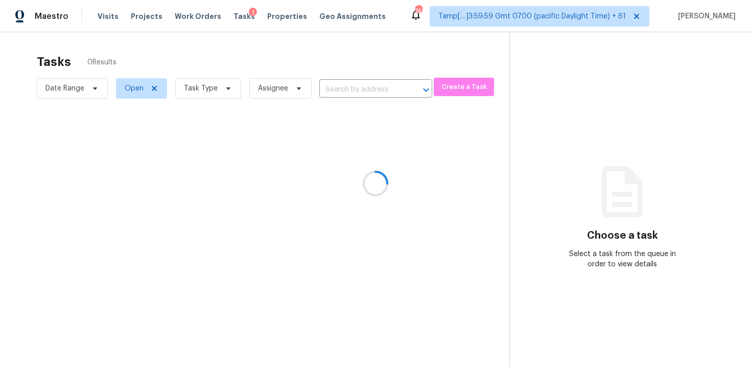
click at [180, 64] on div at bounding box center [375, 183] width 751 height 367
click at [234, 71] on div at bounding box center [375, 183] width 751 height 367
click at [225, 67] on div at bounding box center [375, 183] width 751 height 367
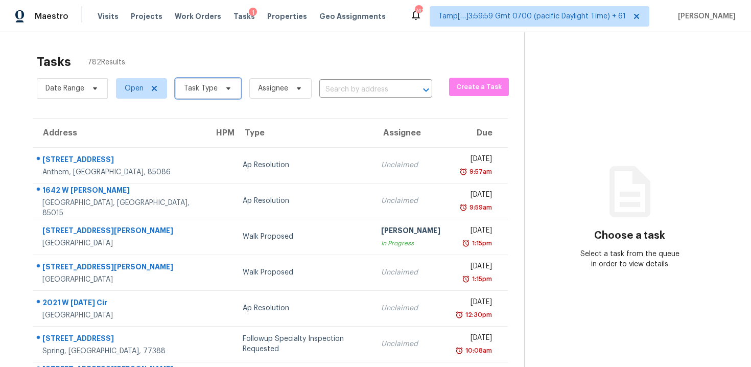
click at [227, 84] on icon at bounding box center [228, 88] width 8 height 8
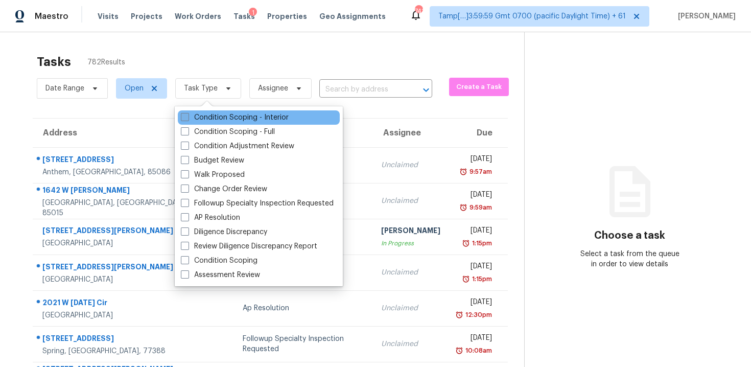
click at [236, 117] on label "Condition Scoping - Interior" at bounding box center [235, 117] width 108 height 10
click at [188, 117] on input "Condition Scoping - Interior" at bounding box center [184, 115] width 7 height 7
checkbox input "true"
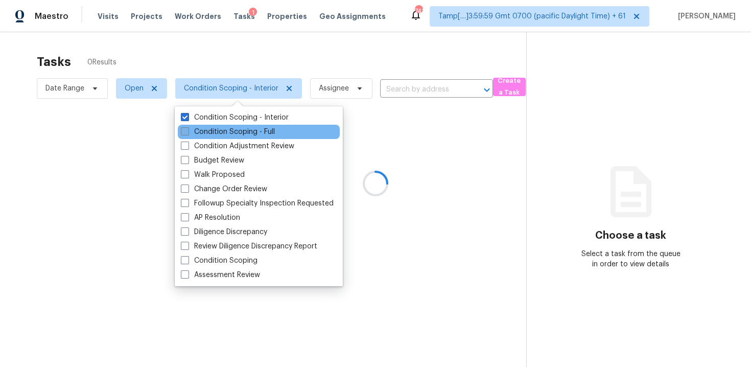
click at [236, 131] on label "Condition Scoping - Full" at bounding box center [228, 132] width 94 height 10
click at [188, 131] on input "Condition Scoping - Full" at bounding box center [184, 130] width 7 height 7
checkbox input "true"
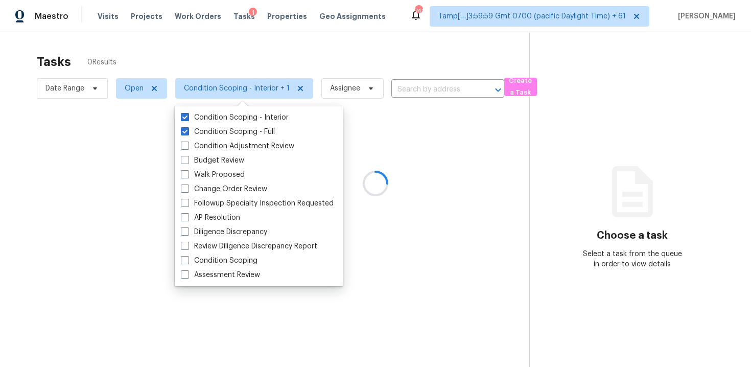
click at [221, 68] on div at bounding box center [375, 183] width 751 height 367
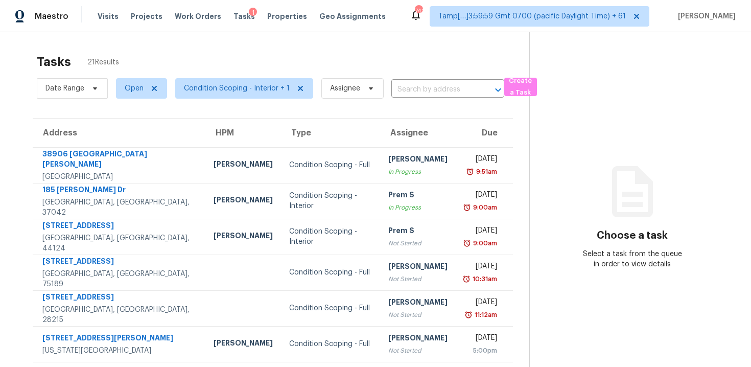
scroll to position [165, 0]
click at [238, 89] on span "Condition Scoping - Interior + 1" at bounding box center [237, 88] width 106 height 10
click at [239, 63] on div "Tasks 21 Results" at bounding box center [283, 62] width 493 height 27
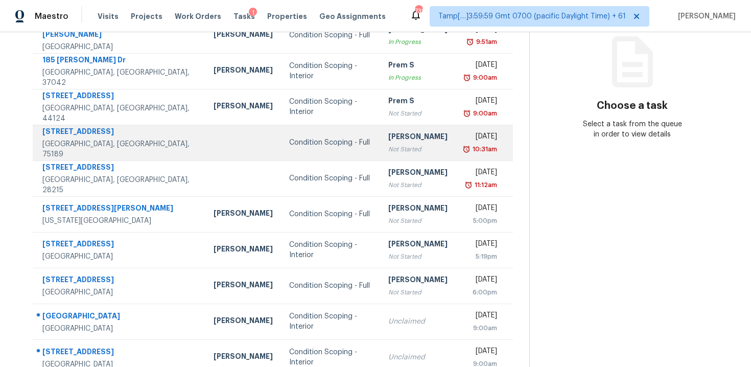
scroll to position [165, 0]
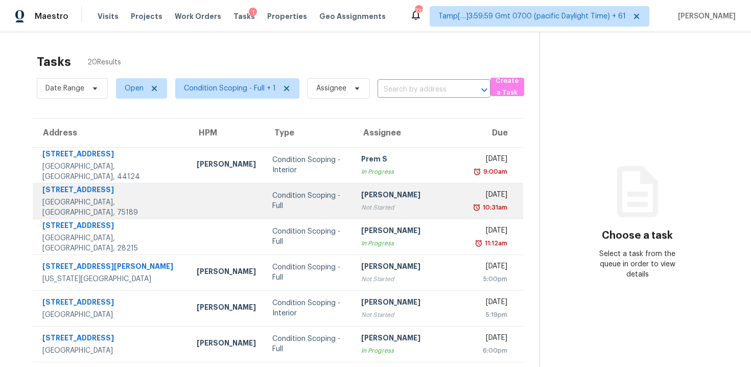
scroll to position [165, 0]
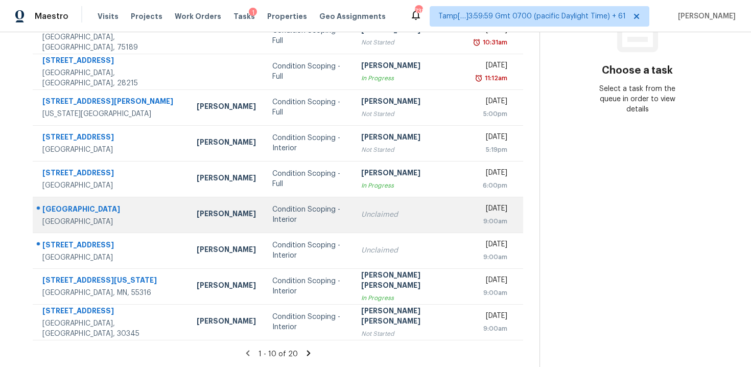
click at [323, 217] on div "Condition Scoping - Interior" at bounding box center [308, 214] width 73 height 20
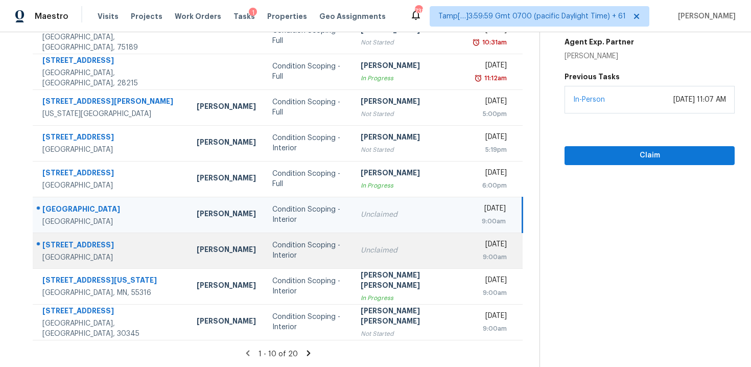
click at [325, 246] on div "Condition Scoping - Interior" at bounding box center [308, 250] width 72 height 20
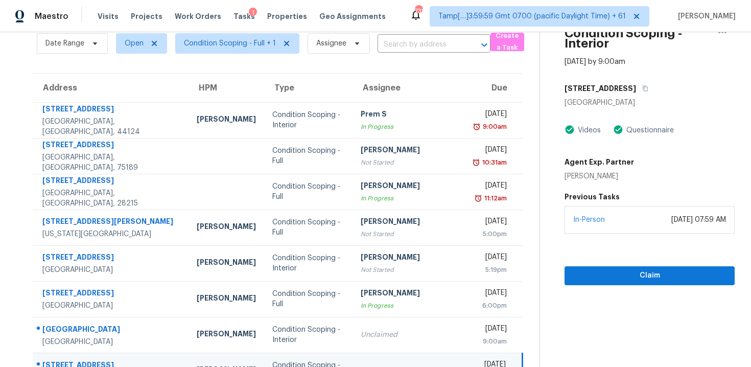
scroll to position [36, 0]
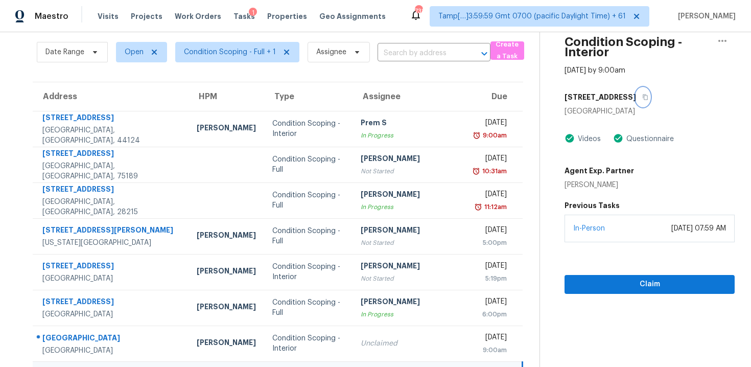
click at [642, 96] on icon "button" at bounding box center [645, 97] width 6 height 6
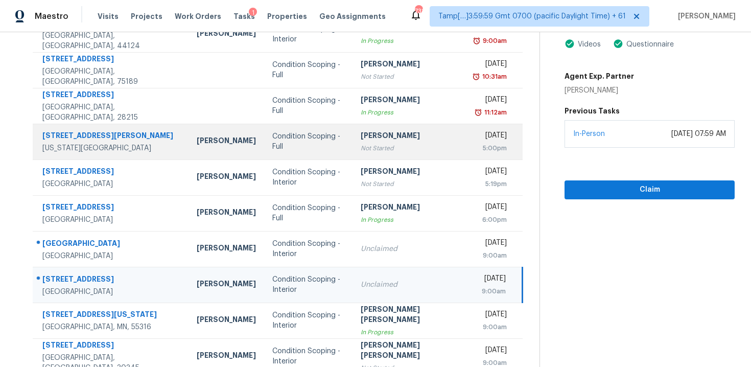
scroll to position [165, 0]
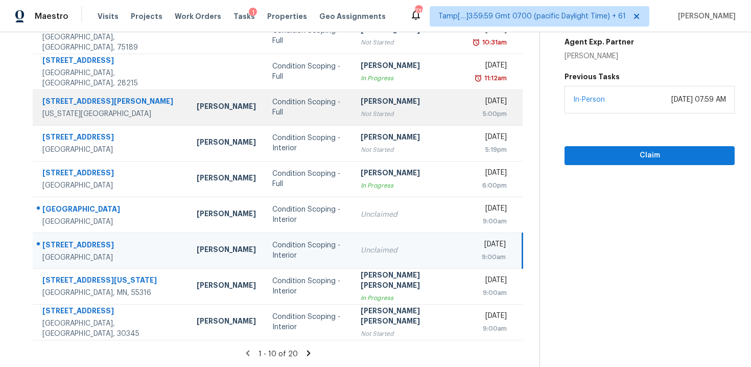
click at [293, 253] on div "Condition Scoping - Interior" at bounding box center [308, 250] width 72 height 20
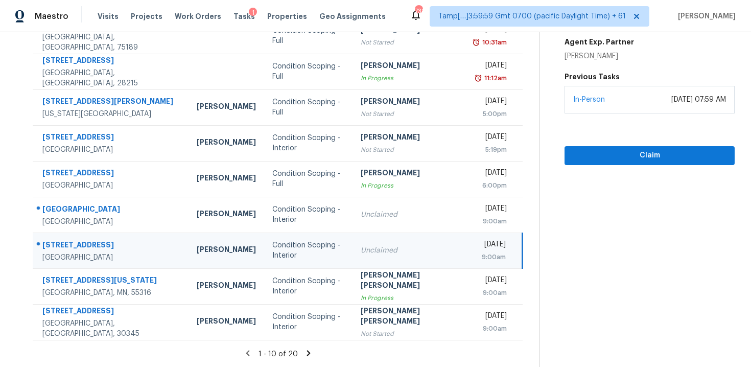
click at [304, 352] on icon at bounding box center [308, 353] width 9 height 9
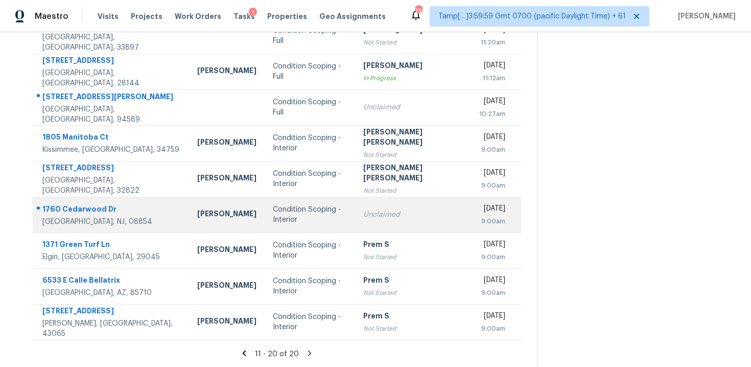
click at [273, 219] on div "Condition Scoping - Interior" at bounding box center [310, 214] width 74 height 20
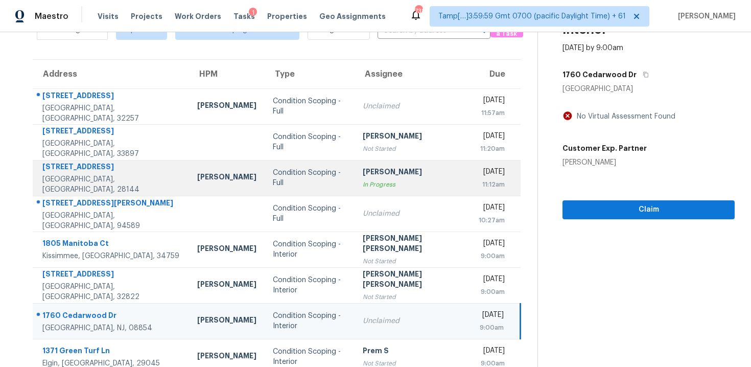
scroll to position [53, 0]
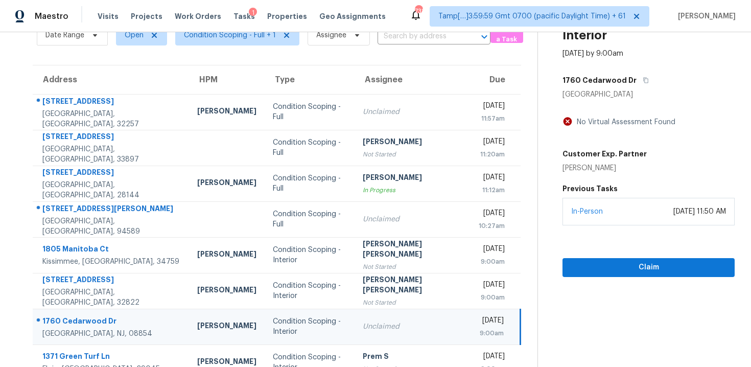
click at [616, 89] on div "[GEOGRAPHIC_DATA]" at bounding box center [649, 94] width 172 height 10
click at [637, 82] on button "button" at bounding box center [644, 80] width 14 height 18
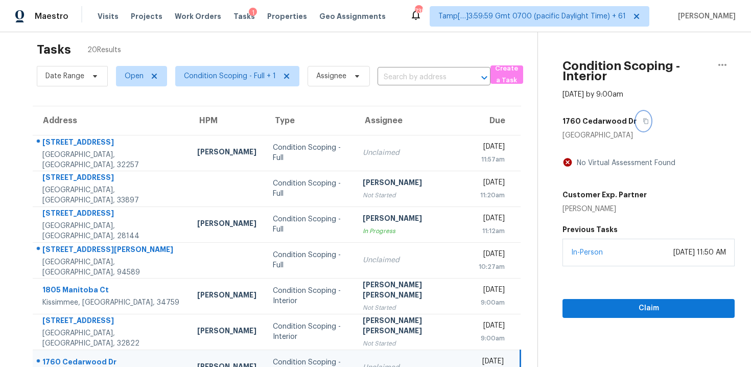
scroll to position [0, 0]
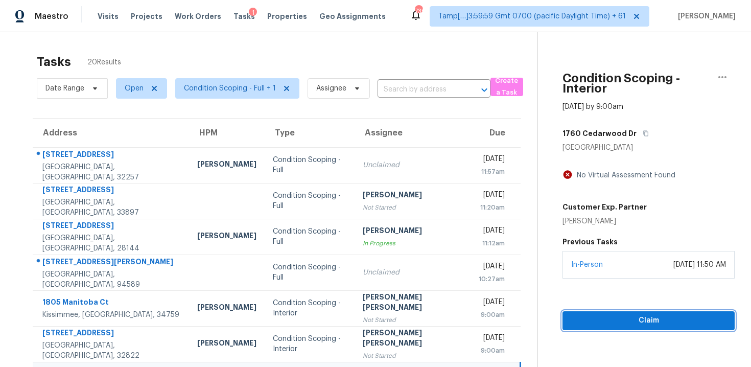
click at [604, 317] on span "Claim" at bounding box center [649, 320] width 156 height 13
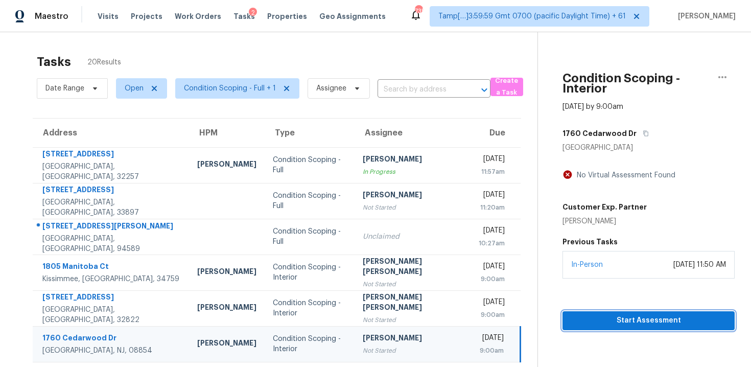
click at [615, 317] on span "Start Assessment" at bounding box center [649, 320] width 156 height 13
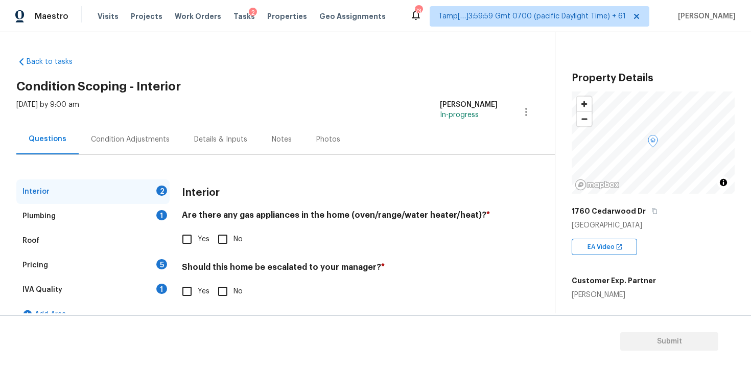
click at [359, 98] on div "Back to tasks Condition Scoping - Interior [DATE] by 9:00 am [PERSON_NAME] B In…" at bounding box center [285, 189] width 539 height 281
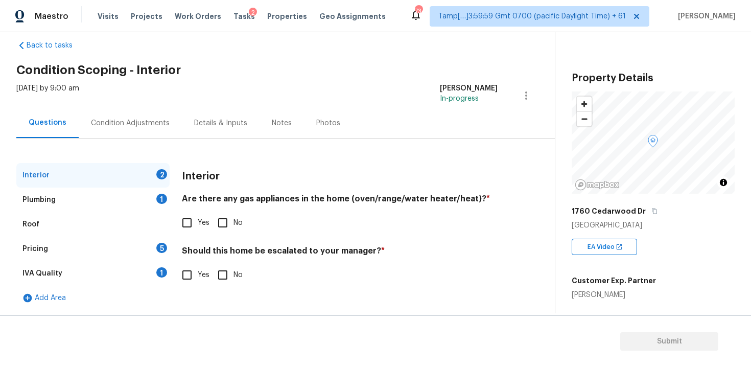
click at [130, 113] on div "Condition Adjustments" at bounding box center [130, 123] width 103 height 30
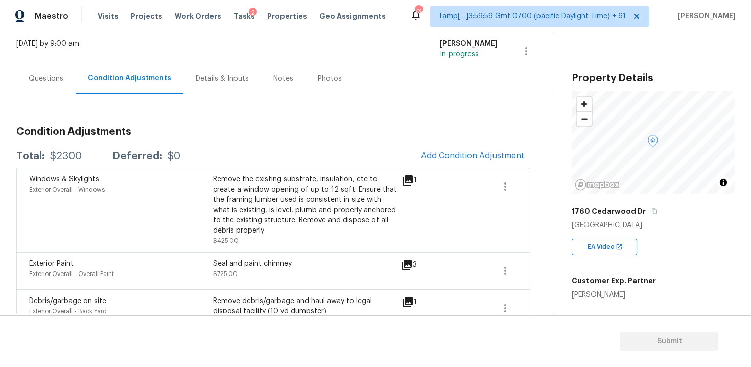
scroll to position [29, 0]
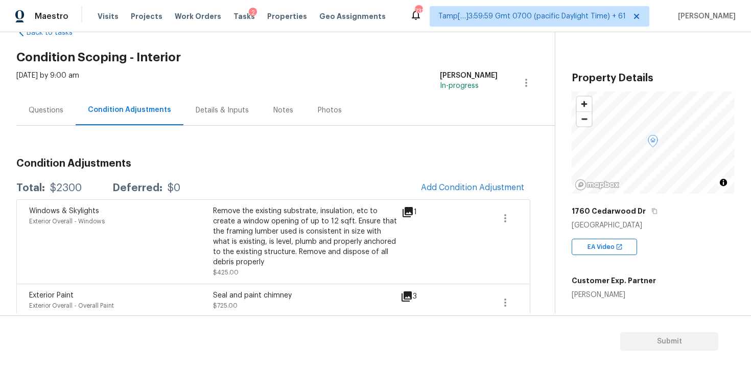
click at [66, 117] on div "Questions" at bounding box center [45, 110] width 59 height 30
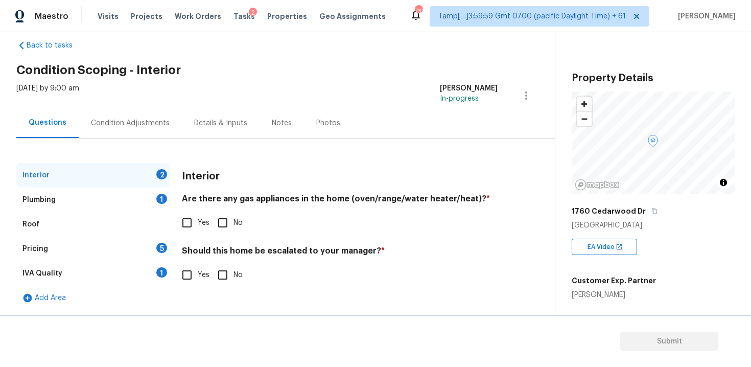
scroll to position [16, 0]
click at [127, 261] on div "IVA Quality 1" at bounding box center [92, 273] width 153 height 25
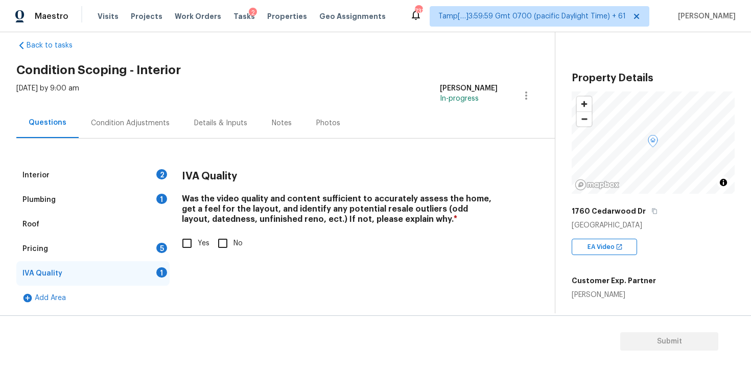
click at [128, 256] on div "Pricing 5" at bounding box center [92, 249] width 153 height 25
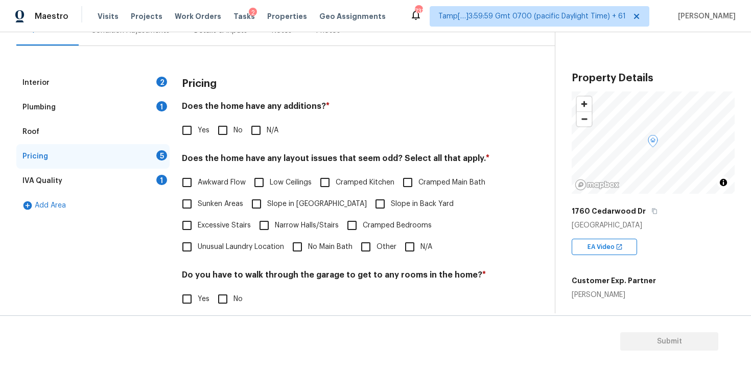
scroll to position [119, 0]
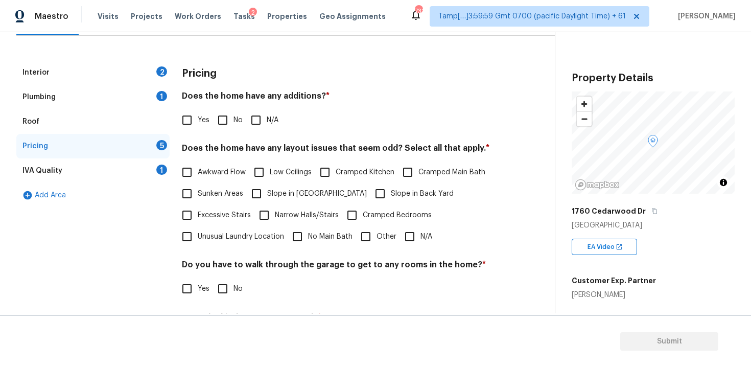
click at [190, 106] on div "Does the home have any additions? * Yes No N/A" at bounding box center [340, 111] width 316 height 40
click at [191, 113] on input "Yes" at bounding box center [186, 119] width 21 height 21
checkbox input "true"
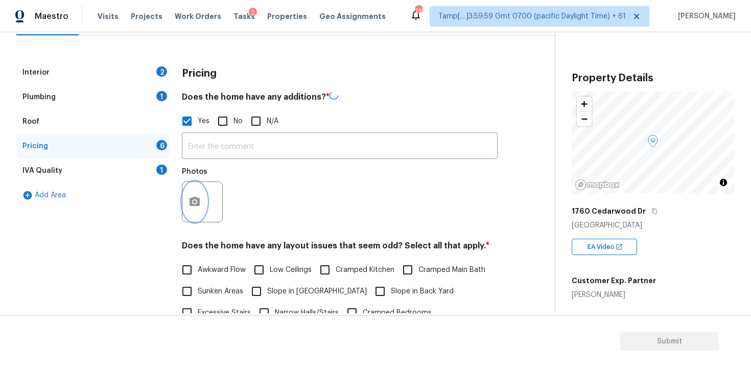
click at [199, 206] on icon "button" at bounding box center [195, 202] width 12 height 12
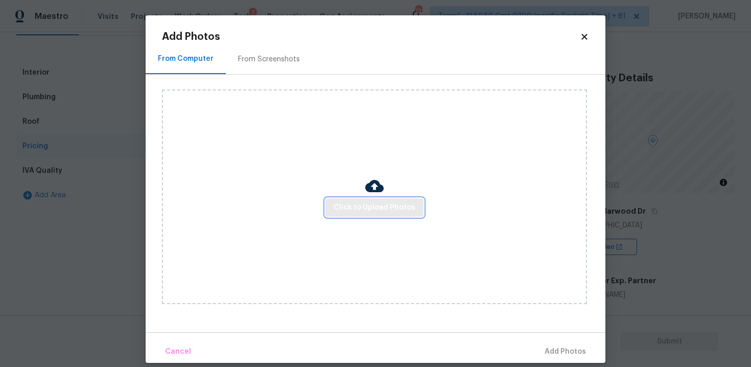
click at [352, 199] on button "Click to Upload Photos" at bounding box center [375, 207] width 98 height 19
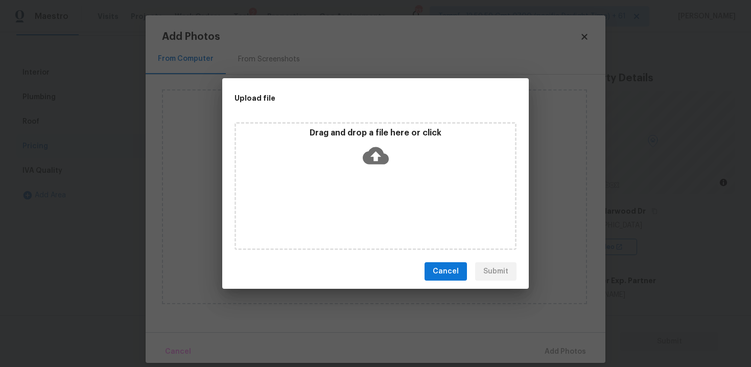
click at [361, 160] on div "Drag and drop a file here or click" at bounding box center [375, 150] width 279 height 44
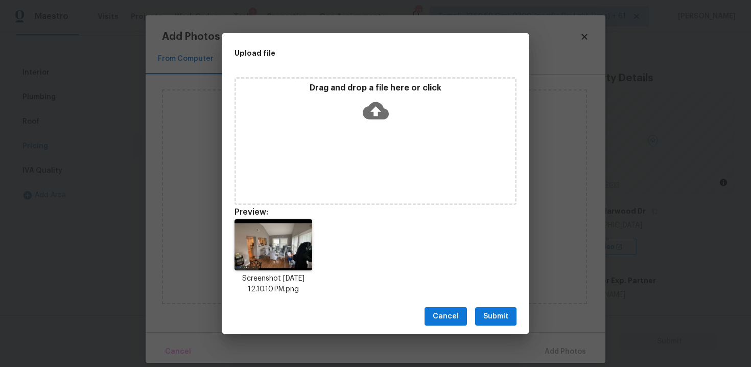
click at [486, 320] on span "Submit" at bounding box center [495, 316] width 25 height 13
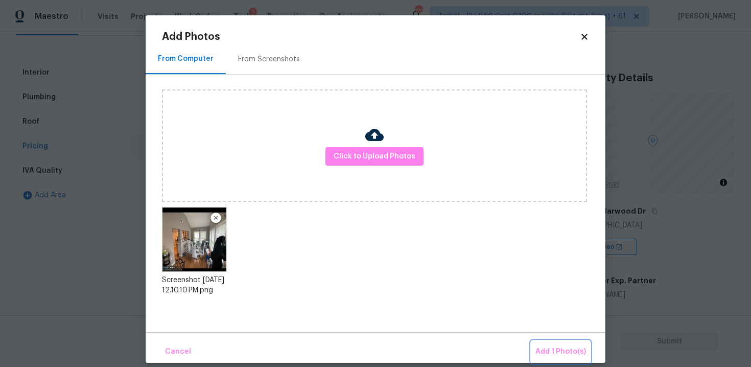
click at [559, 358] on button "Add 1 Photo(s)" at bounding box center [560, 352] width 59 height 22
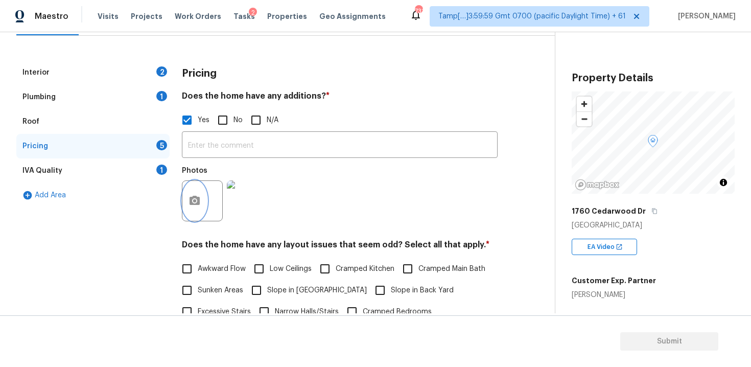
scroll to position [0, 0]
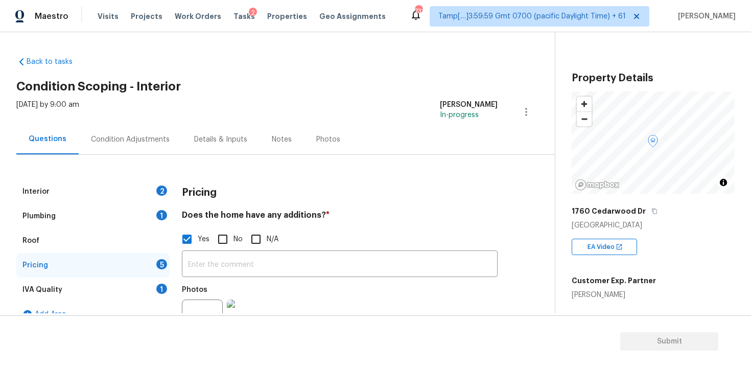
click at [140, 119] on div "[DATE] by 9:00 am [PERSON_NAME] B In-progress" at bounding box center [285, 112] width 539 height 25
click at [146, 132] on div "Condition Adjustments" at bounding box center [130, 139] width 103 height 30
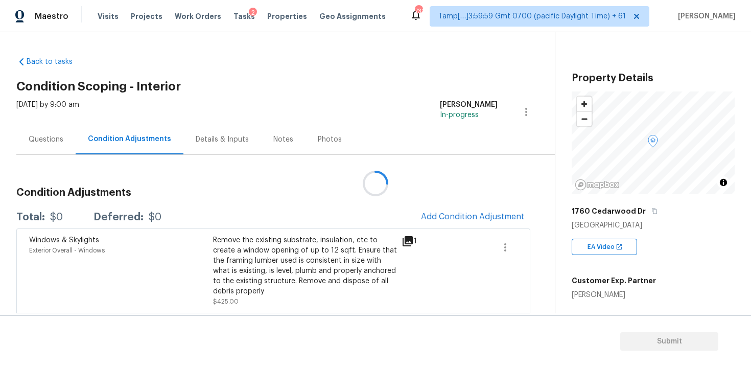
click at [491, 230] on div "Windows & Skylights Exterior Overall - Windows Remove the existing substrate, i…" at bounding box center [273, 270] width 514 height 84
click at [473, 215] on span "Add Condition Adjustment" at bounding box center [472, 216] width 103 height 9
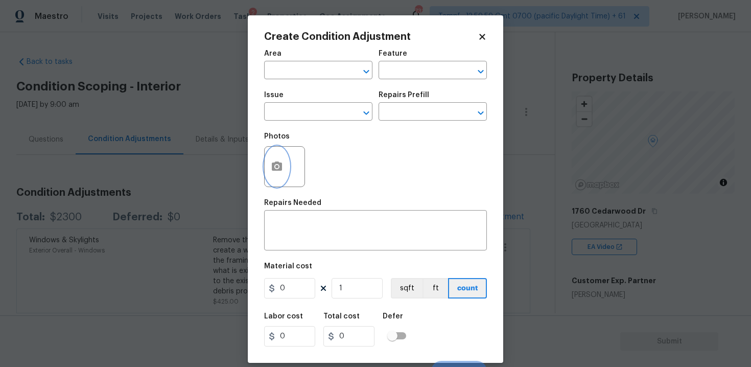
click at [278, 165] on icon "button" at bounding box center [277, 165] width 10 height 9
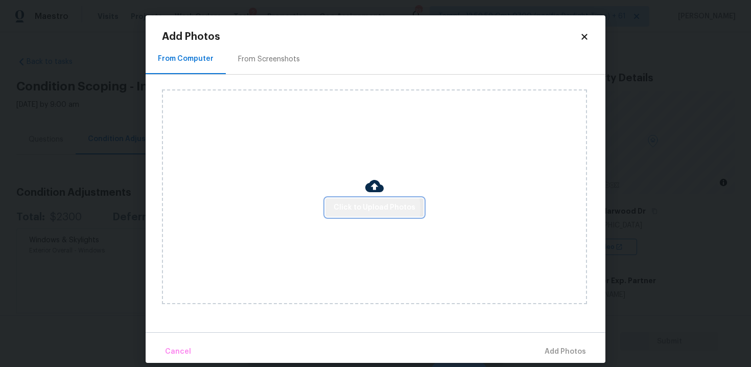
click at [365, 208] on span "Click to Upload Photos" at bounding box center [375, 207] width 82 height 13
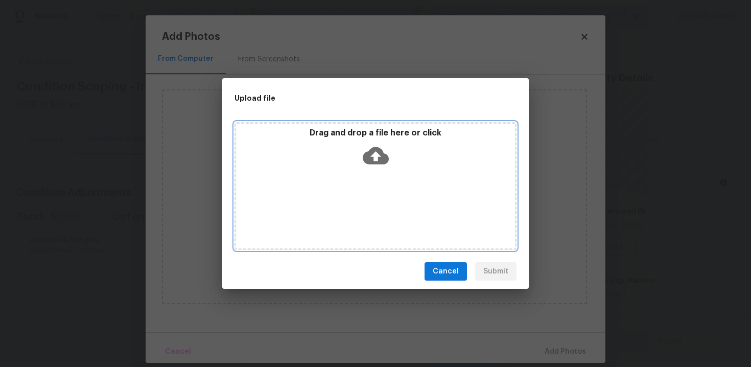
click at [363, 129] on p "Drag and drop a file here or click" at bounding box center [375, 133] width 279 height 11
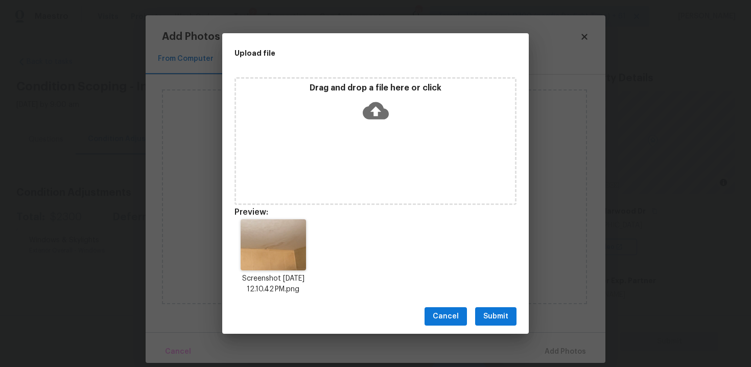
click at [500, 319] on span "Submit" at bounding box center [495, 316] width 25 height 13
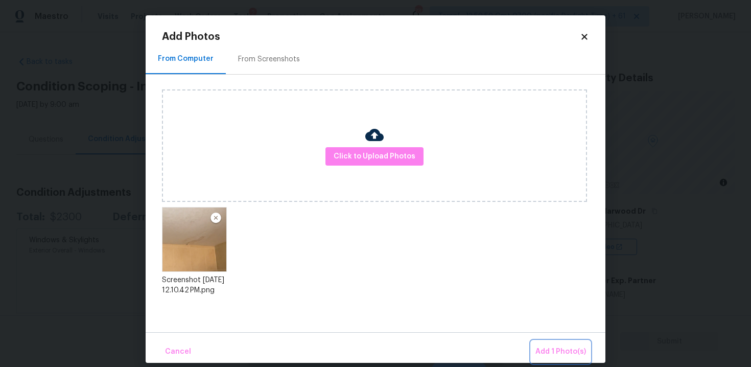
click at [546, 351] on span "Add 1 Photo(s)" at bounding box center [561, 351] width 51 height 13
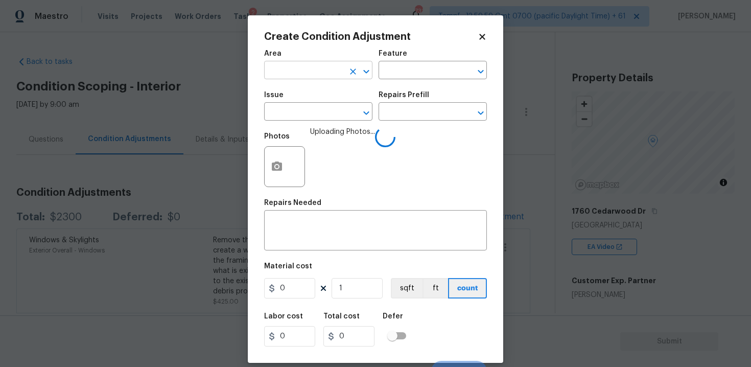
click at [298, 72] on input "text" at bounding box center [304, 71] width 80 height 16
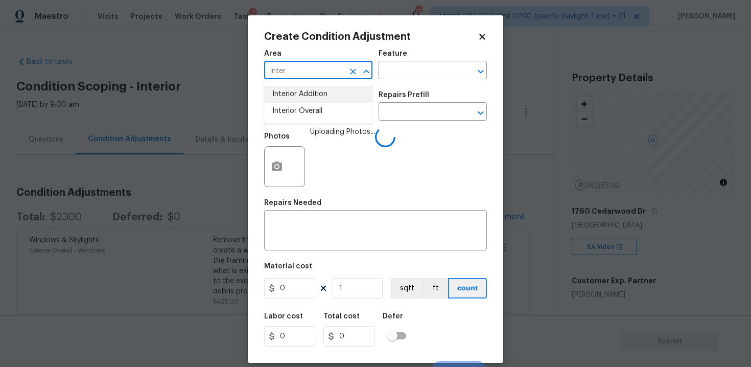
click at [309, 105] on li "Interior Overall" at bounding box center [318, 111] width 108 height 17
type input "Interior Overall"
click at [309, 105] on input "text" at bounding box center [304, 113] width 80 height 16
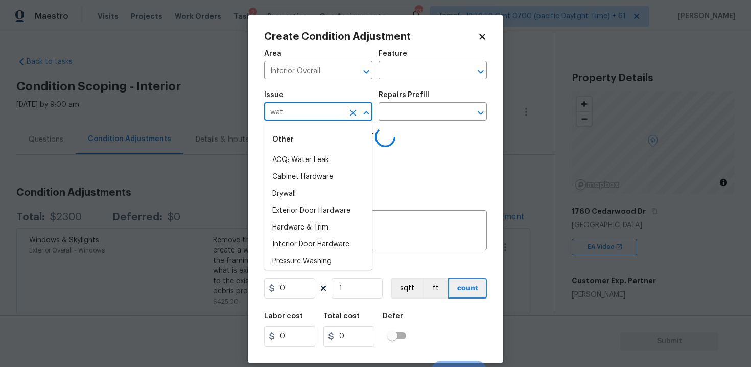
type input "wate"
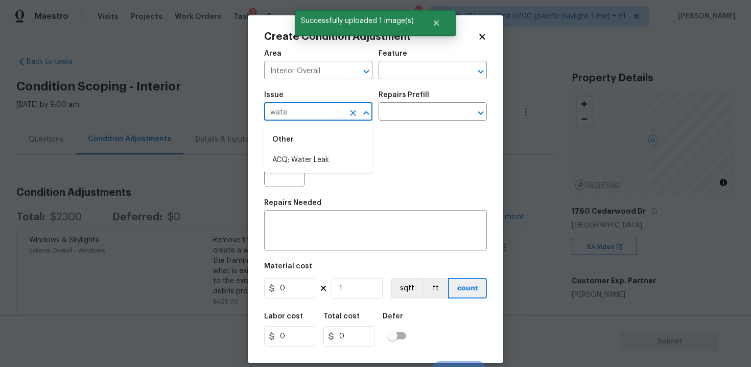
click at [306, 149] on div "Other" at bounding box center [318, 139] width 108 height 25
click at [310, 159] on li "ACQ: Water Leak" at bounding box center [318, 160] width 108 height 17
type input "ACQ: Water Leak"
click at [402, 109] on input "text" at bounding box center [419, 113] width 80 height 16
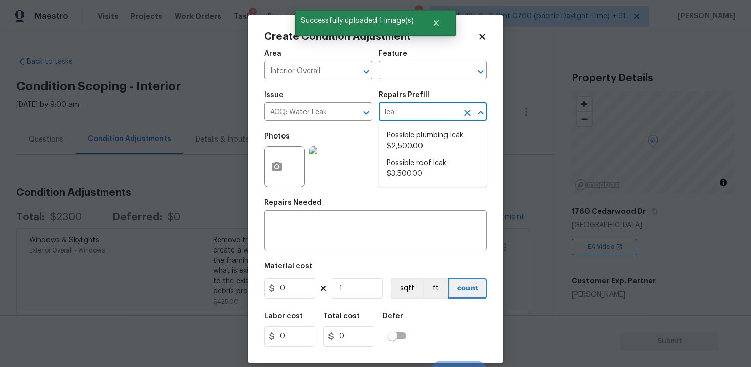
type input "leak"
click at [408, 145] on li "Possible plumbing leak $2,500.00" at bounding box center [433, 141] width 108 height 28
type input "Acquisition"
type textarea "Acquisition Scope: Possible plumbing leak"
type input "2500"
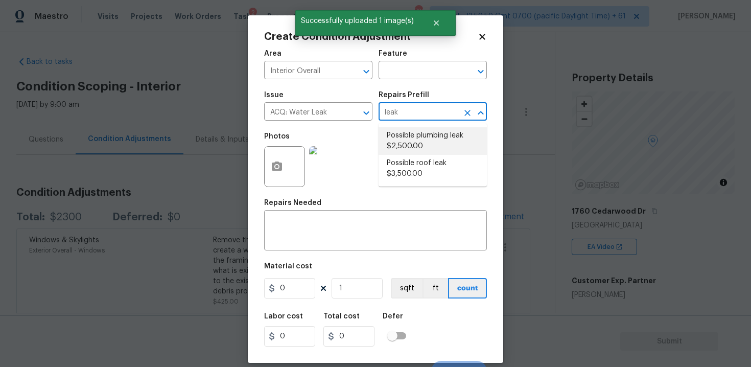
type input "2500"
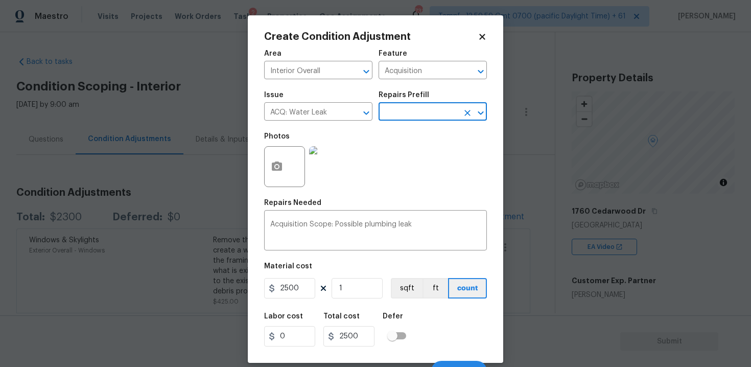
click at [401, 321] on div "Defer" at bounding box center [398, 319] width 30 height 13
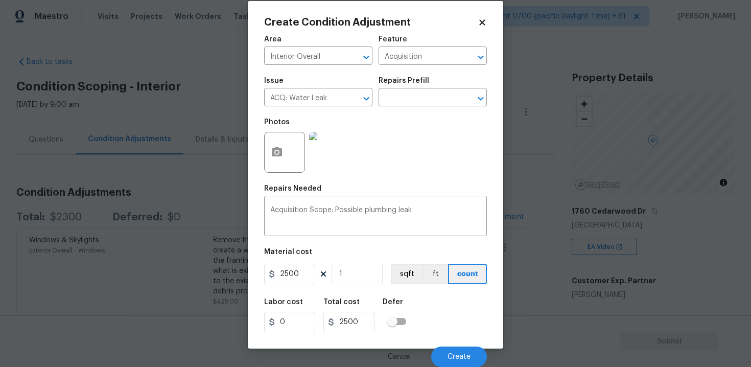
click at [444, 342] on div "Cancel Create" at bounding box center [375, 352] width 223 height 29
click at [445, 347] on button "Create" at bounding box center [459, 356] width 56 height 20
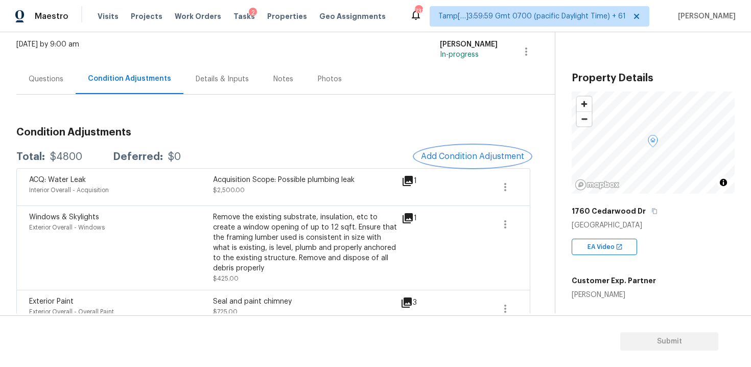
scroll to position [65, 0]
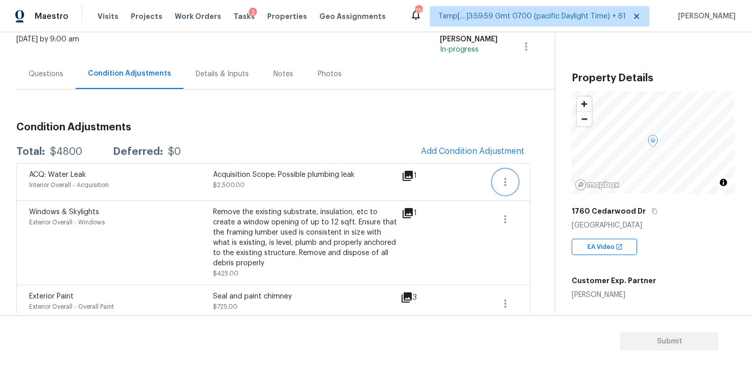
click at [500, 173] on button "button" at bounding box center [505, 182] width 25 height 25
click at [531, 176] on div "Edit" at bounding box center [564, 180] width 80 height 10
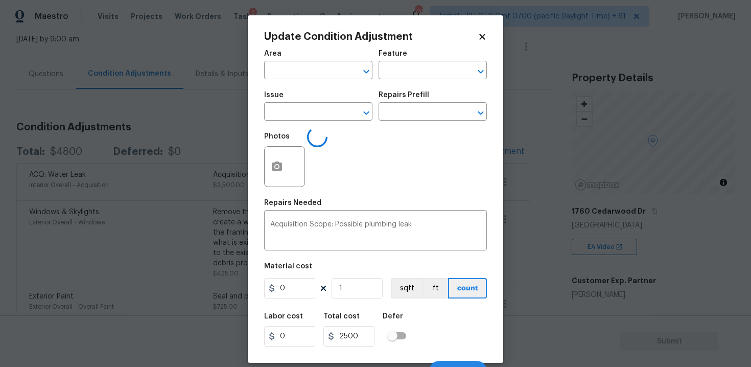
type input "Interior Overall"
type input "Acquisition"
type input "ACQ: Water Leak"
type input "2500"
click at [273, 168] on icon "button" at bounding box center [277, 165] width 10 height 9
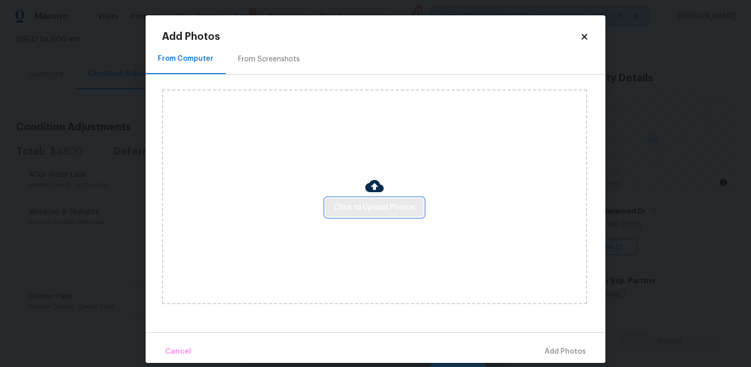
click at [370, 204] on span "Click to Upload Photos" at bounding box center [375, 207] width 82 height 13
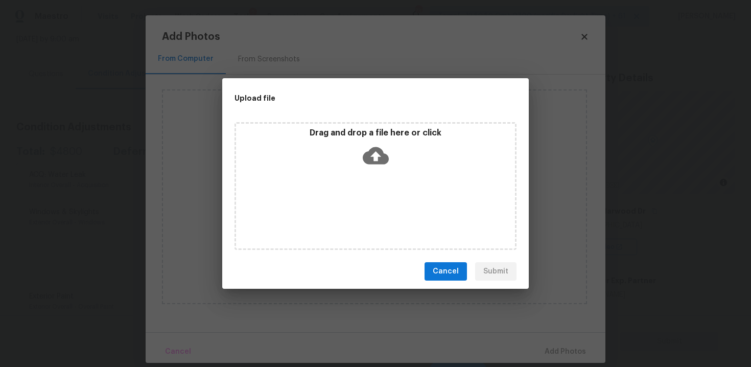
click at [375, 149] on icon at bounding box center [376, 155] width 26 height 17
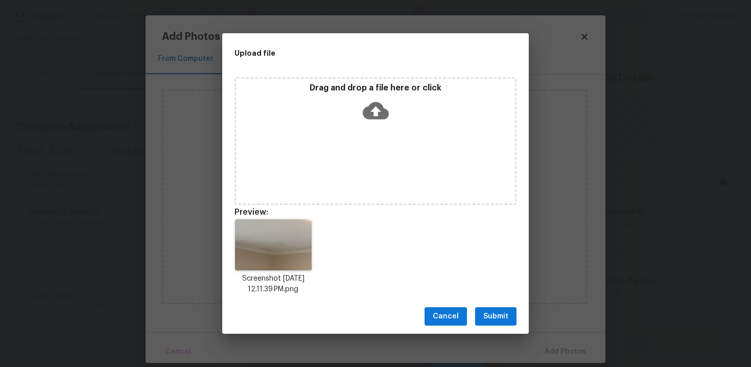
scroll to position [8, 0]
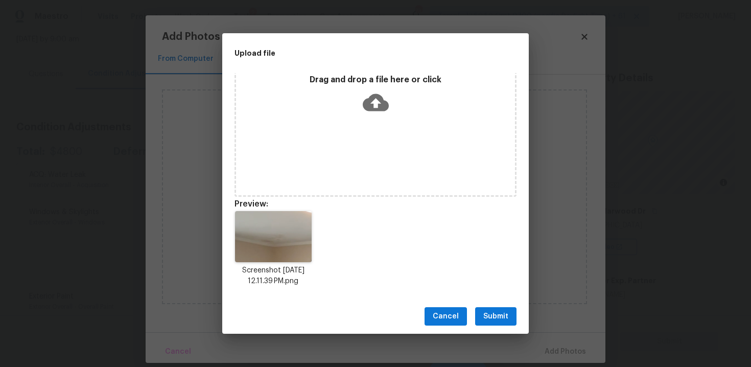
click at [501, 311] on span "Submit" at bounding box center [495, 316] width 25 height 13
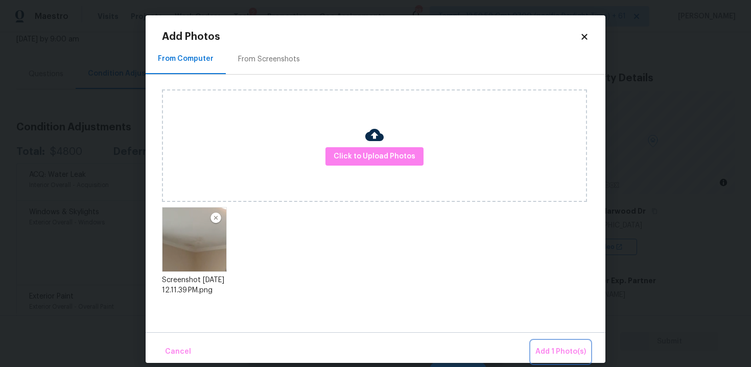
click at [542, 342] on button "Add 1 Photo(s)" at bounding box center [560, 352] width 59 height 22
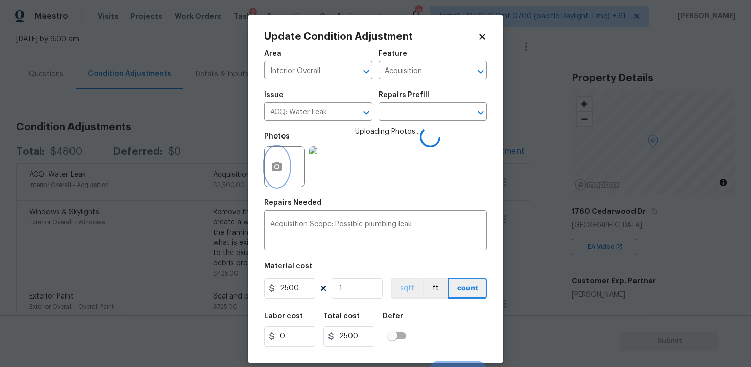
scroll to position [15, 0]
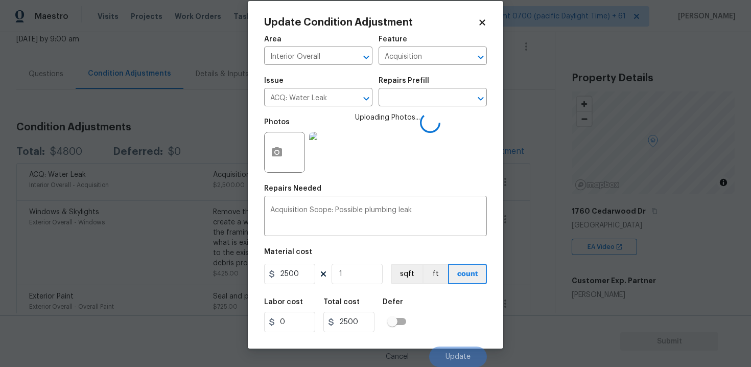
click at [444, 329] on div "Labor cost 0 Total cost 2500 Defer" at bounding box center [375, 315] width 223 height 46
click at [375, 254] on div "Material cost" at bounding box center [375, 254] width 223 height 13
click at [428, 320] on div "Labor cost 0 Total cost 2500 Defer" at bounding box center [375, 315] width 223 height 46
click at [447, 351] on button "Update" at bounding box center [458, 356] width 58 height 20
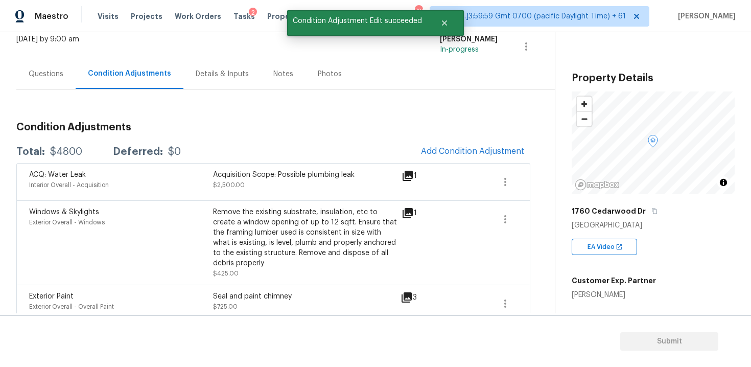
scroll to position [35, 0]
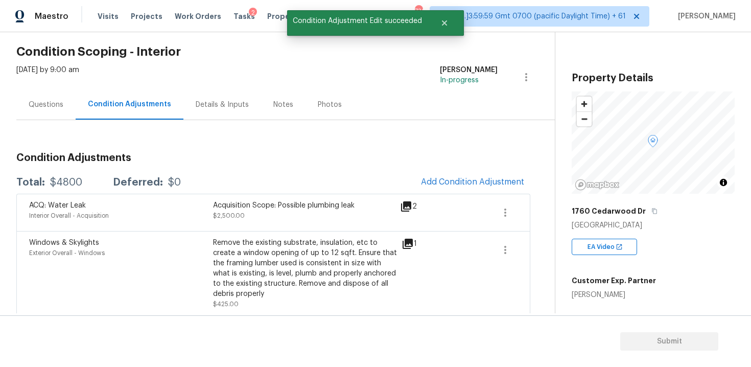
click at [429, 191] on span "Add Condition Adjustment" at bounding box center [472, 182] width 115 height 22
click at [443, 180] on span "Add Condition Adjustment" at bounding box center [472, 181] width 103 height 9
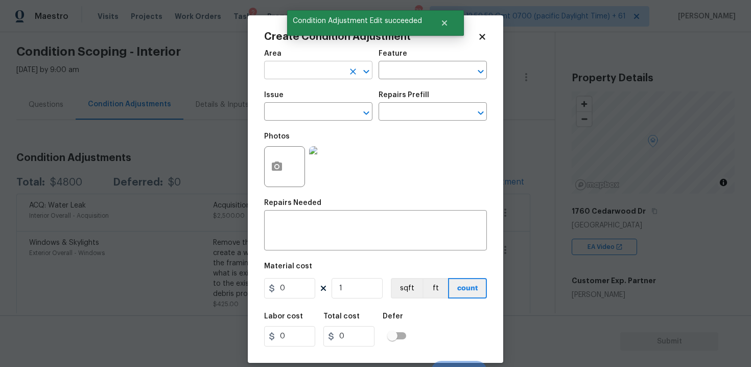
click at [318, 71] on input "text" at bounding box center [304, 71] width 80 height 16
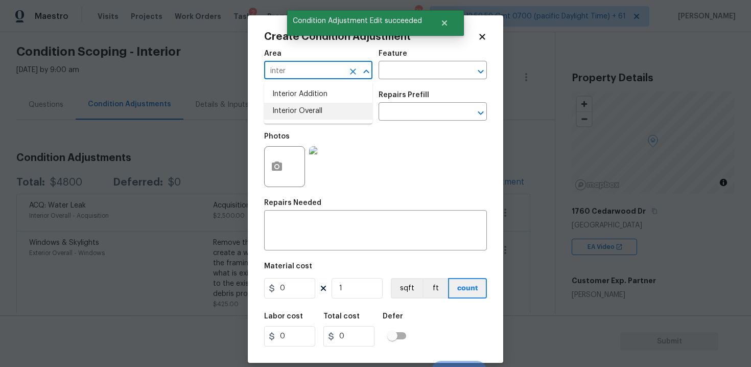
click at [317, 104] on li "Interior Overall" at bounding box center [318, 111] width 108 height 17
type input "Interior Overall"
click at [318, 107] on input "text" at bounding box center [304, 113] width 80 height 16
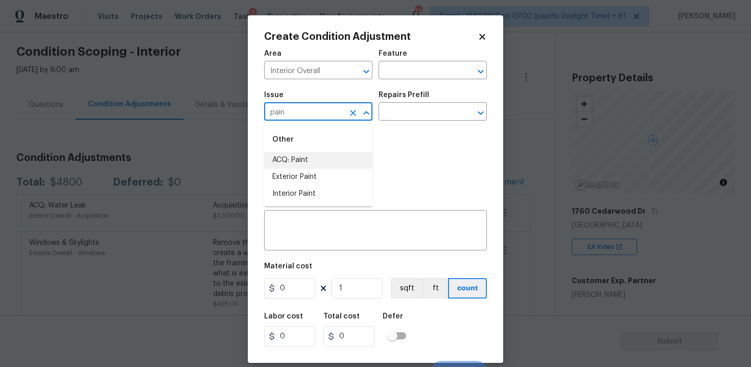
click at [319, 158] on li "ACQ: Paint" at bounding box center [318, 160] width 108 height 17
type input "ACQ: Paint"
click at [393, 118] on input "text" at bounding box center [419, 113] width 80 height 16
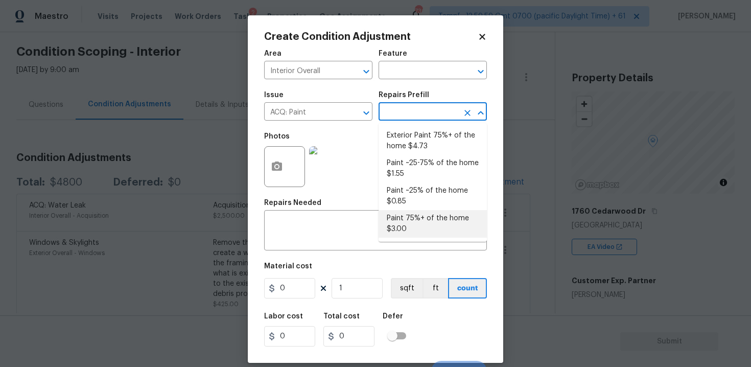
click at [417, 222] on li "Paint 75%+ of the home $3.00" at bounding box center [433, 224] width 108 height 28
type input "Acquisition"
type textarea "Acquisition Scope: 75%+ of the home will likely require interior paint"
type input "3"
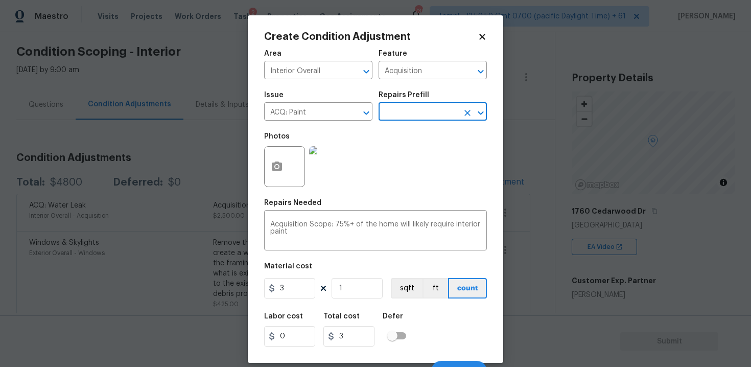
click at [410, 119] on input "text" at bounding box center [419, 113] width 80 height 16
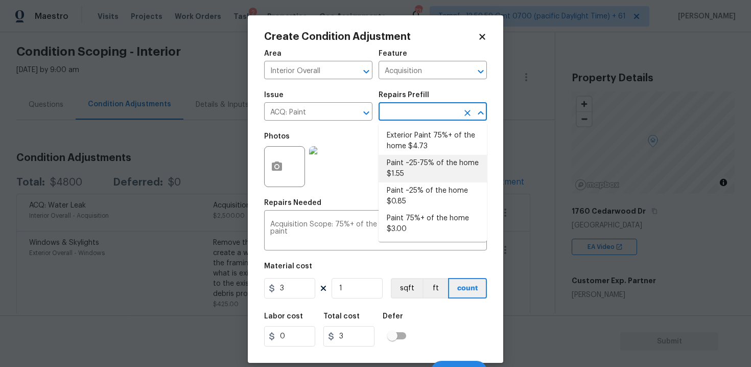
click at [413, 167] on li "Paint ~25-75% of the home $1.55" at bounding box center [433, 169] width 108 height 28
type textarea "Acquisition Scope: ~25 - 75% of the home needs interior paint"
type input "1.55"
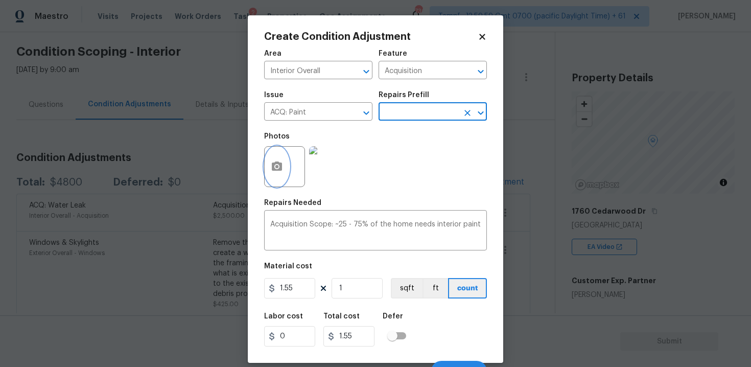
click at [286, 158] on button "button" at bounding box center [277, 167] width 25 height 40
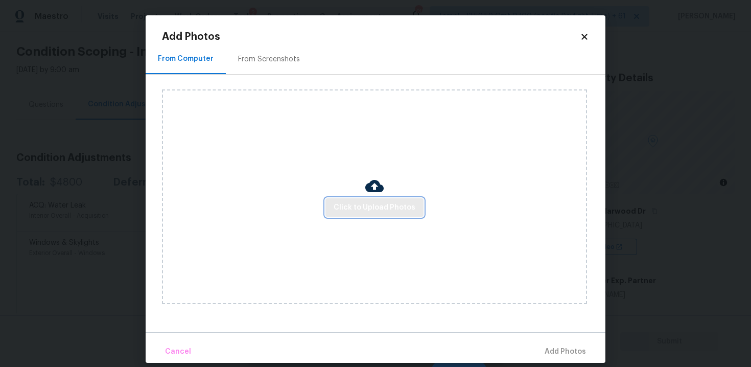
click at [370, 208] on span "Click to Upload Photos" at bounding box center [375, 207] width 82 height 13
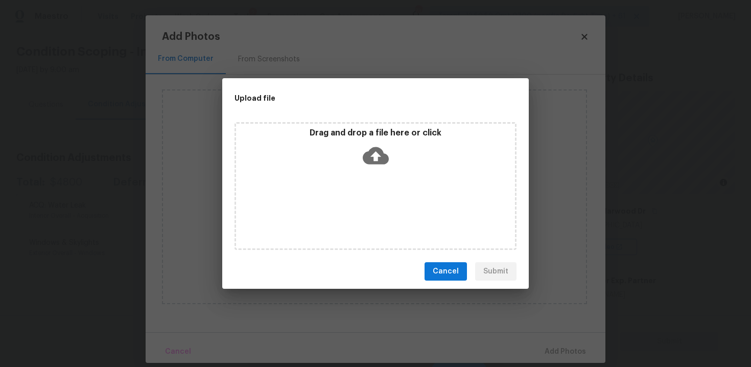
click at [372, 156] on icon at bounding box center [376, 156] width 26 height 26
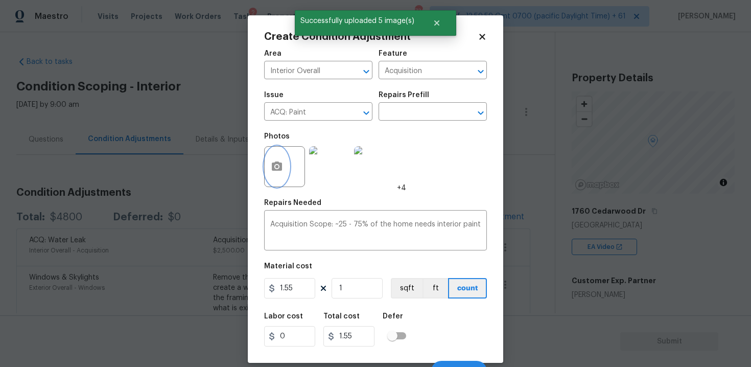
scroll to position [15, 0]
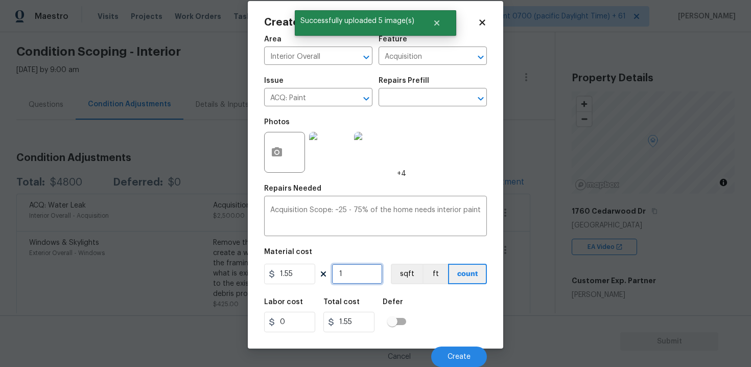
click at [358, 265] on input "1" at bounding box center [357, 274] width 51 height 20
click at [356, 264] on input "1" at bounding box center [357, 274] width 51 height 20
type input "0"
paste input "1536"
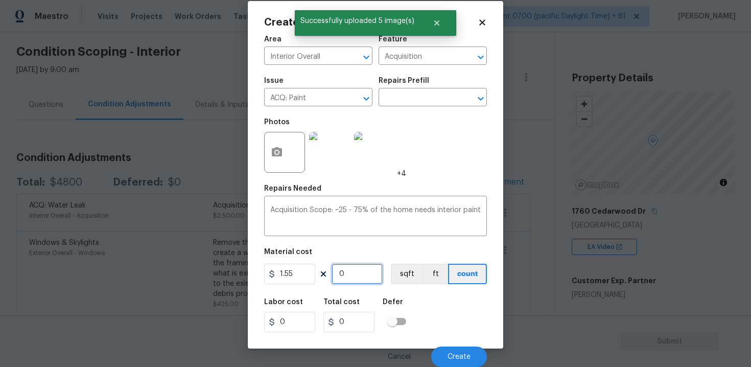
type input "1536"
type input "2380.8"
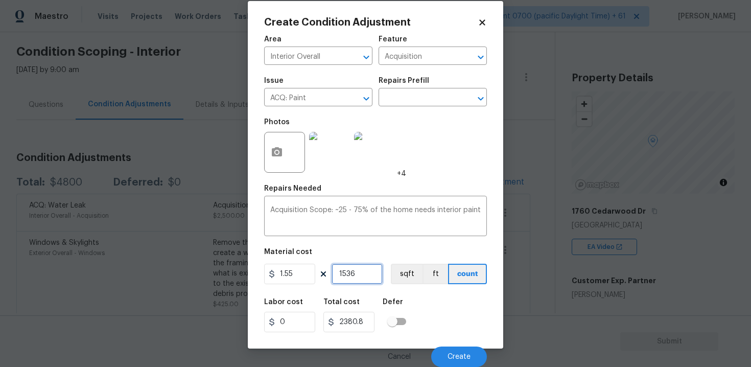
type input "1536"
click at [443, 292] on div "Area Interior Overall ​ Feature Acquisition ​ Issue ACQ: Paint ​ Repairs Prefil…" at bounding box center [375, 198] width 223 height 337
click at [459, 355] on span "Create" at bounding box center [459, 357] width 23 height 8
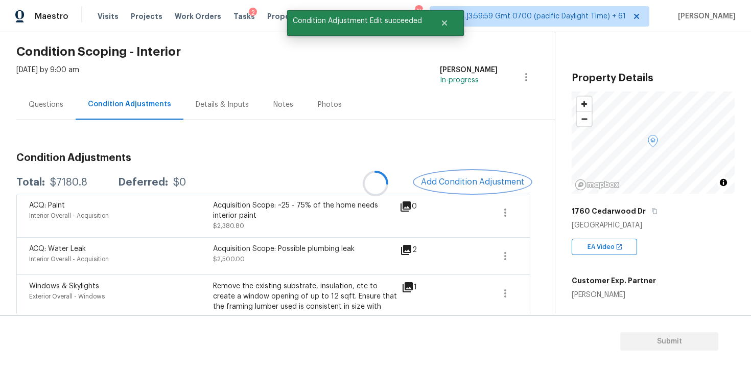
scroll to position [0, 0]
click at [521, 211] on div "ACQ: Paint Interior Overall - Acquisition Acquisition Scope: ~25 - 75% of the h…" at bounding box center [273, 215] width 514 height 43
click at [511, 210] on icon "button" at bounding box center [505, 212] width 12 height 12
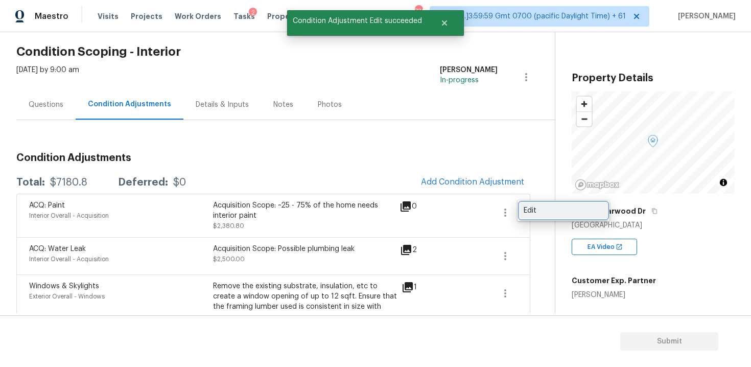
click at [556, 210] on div "Edit" at bounding box center [564, 210] width 80 height 10
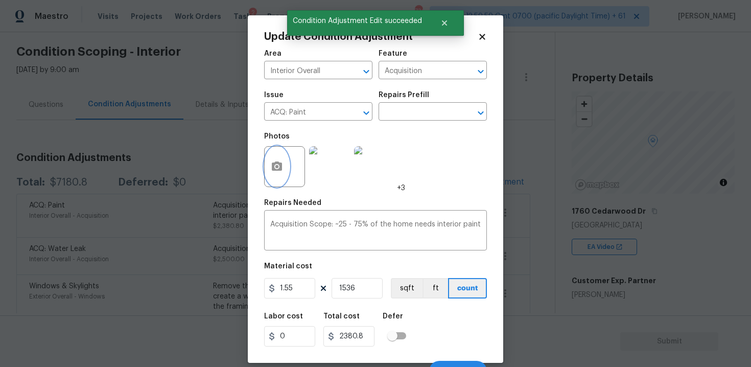
click at [283, 179] on button "button" at bounding box center [277, 167] width 25 height 40
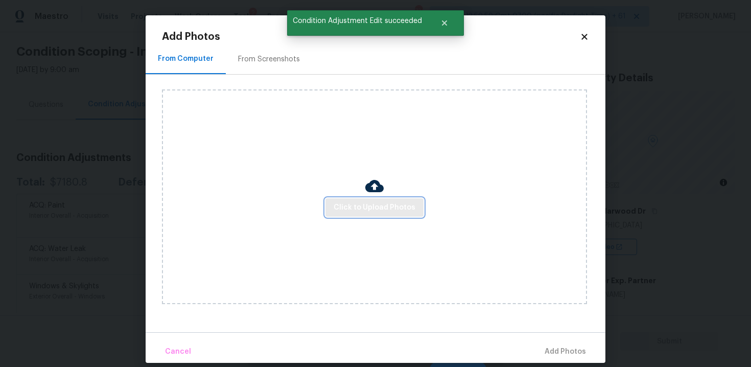
click at [389, 205] on span "Click to Upload Photos" at bounding box center [375, 207] width 82 height 13
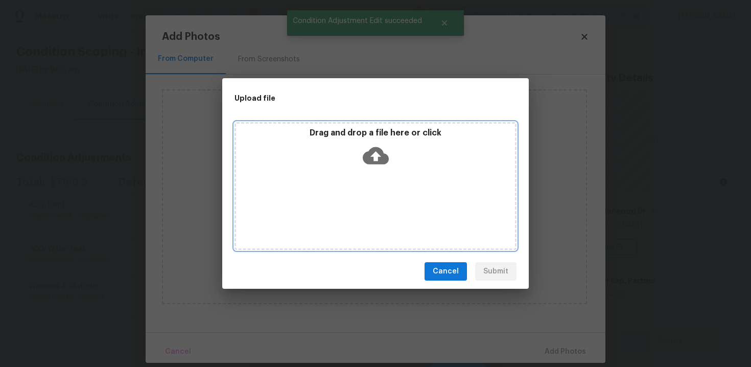
click at [376, 157] on icon at bounding box center [376, 156] width 26 height 26
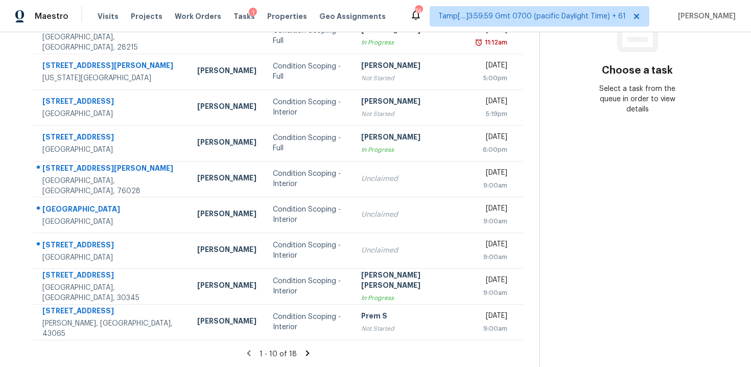
click at [303, 350] on icon at bounding box center [307, 353] width 9 height 9
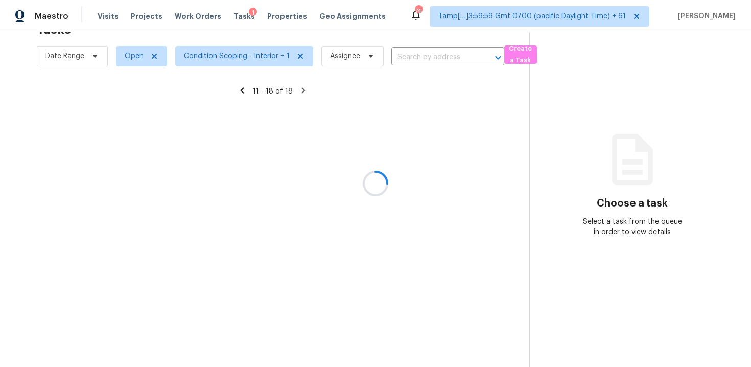
scroll to position [94, 0]
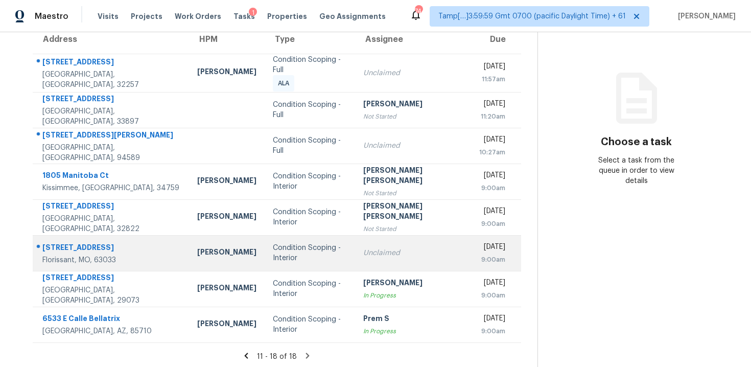
click at [355, 240] on td "Unclaimed" at bounding box center [413, 253] width 116 height 36
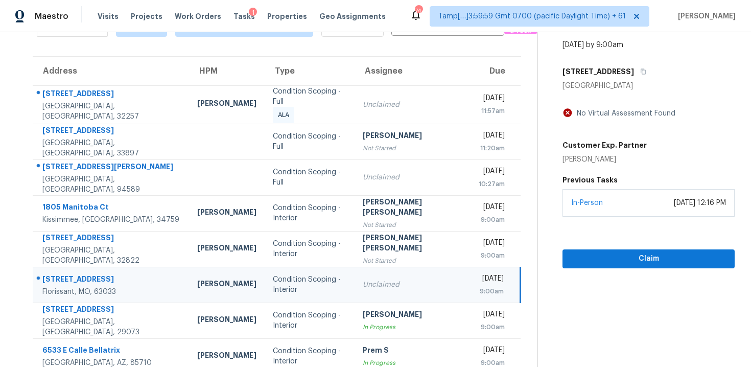
scroll to position [53, 0]
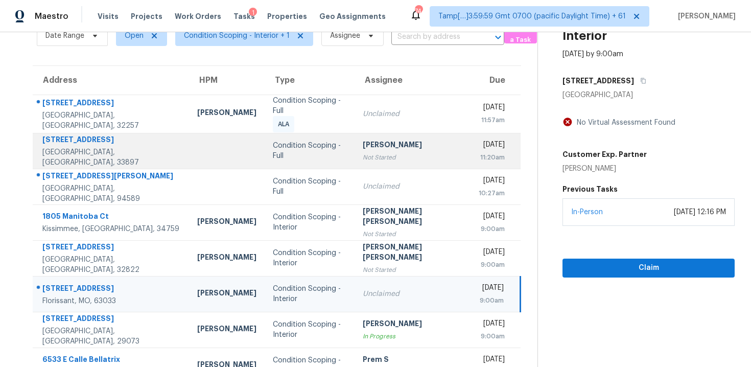
click at [381, 143] on div "[PERSON_NAME]" at bounding box center [413, 146] width 100 height 13
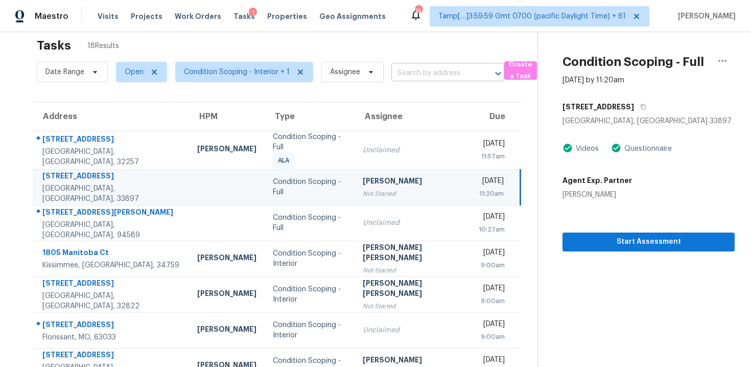
scroll to position [8, 0]
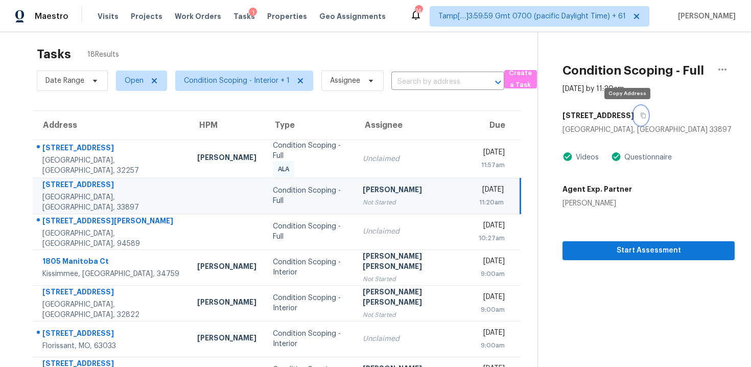
click at [634, 108] on button "button" at bounding box center [641, 115] width 14 height 18
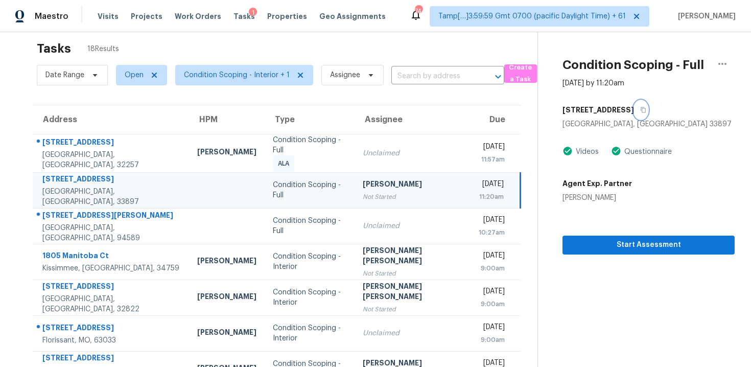
scroll to position [5, 0]
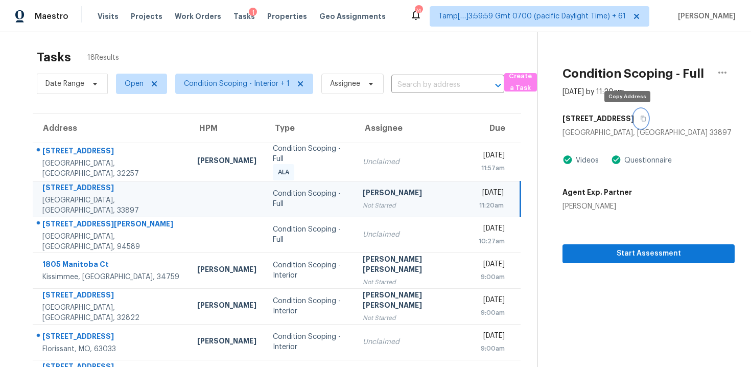
click at [634, 124] on button "button" at bounding box center [641, 118] width 14 height 18
click at [380, 79] on span "Assignee" at bounding box center [352, 84] width 62 height 20
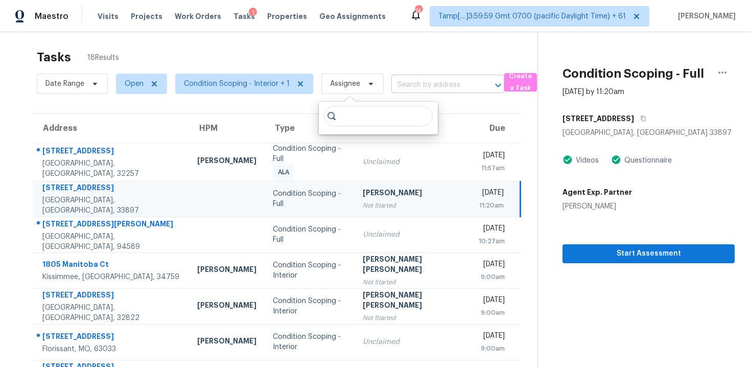
click at [397, 79] on input "text" at bounding box center [433, 85] width 84 height 16
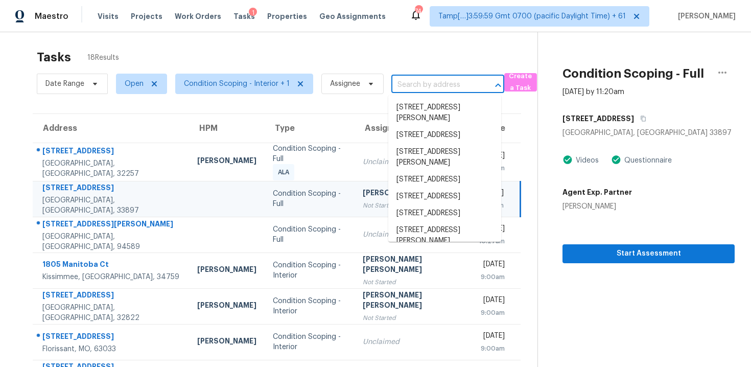
paste input "[STREET_ADDRESS][PERSON_NAME]"
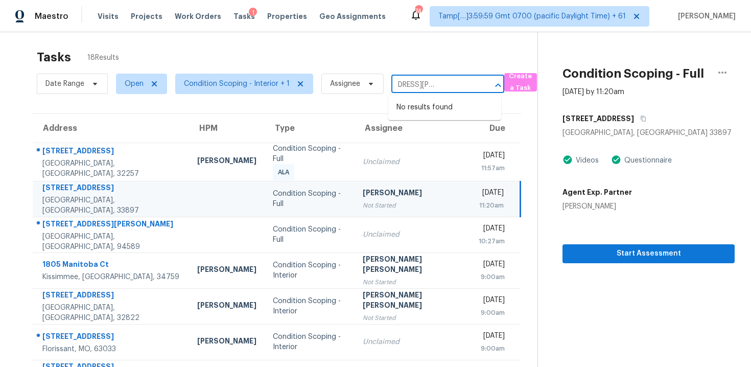
type input "[STREET_ADDRESS][PERSON_NAME]"
click at [264, 85] on span "Condition Scoping - Interior + 1" at bounding box center [237, 84] width 106 height 10
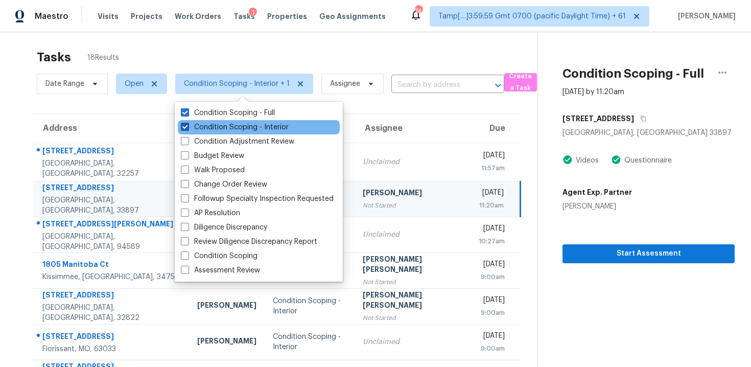
click at [273, 125] on label "Condition Scoping - Interior" at bounding box center [235, 127] width 108 height 10
click at [188, 125] on input "Condition Scoping - Interior" at bounding box center [184, 125] width 7 height 7
checkbox input "false"
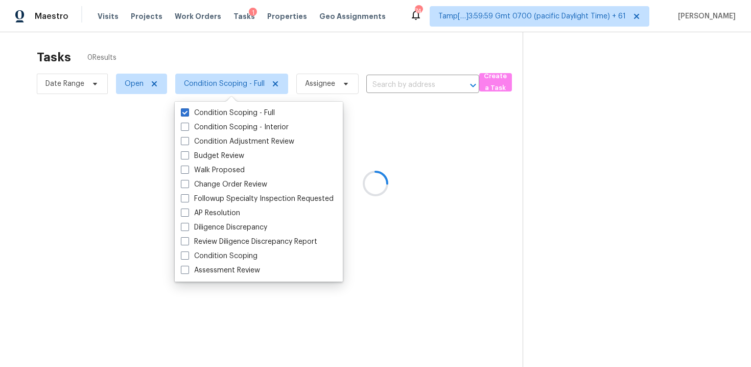
click at [286, 52] on div at bounding box center [375, 183] width 751 height 367
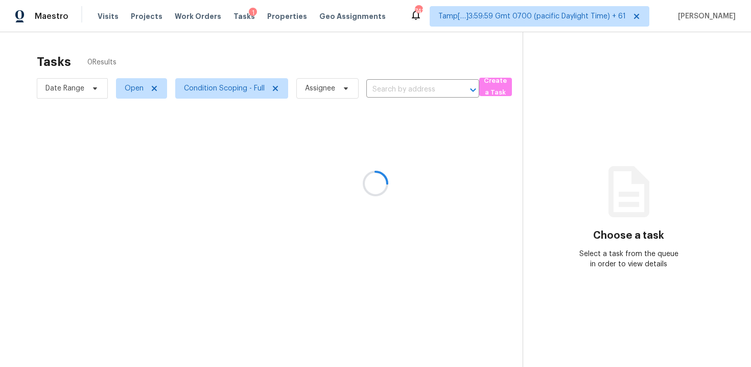
click at [313, 59] on div at bounding box center [375, 183] width 751 height 367
click at [331, 43] on div at bounding box center [375, 183] width 751 height 367
click at [387, 65] on div at bounding box center [375, 183] width 751 height 367
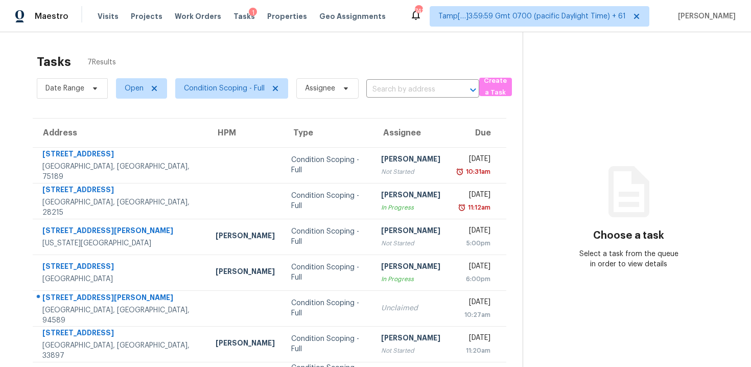
click at [401, 98] on div "Date Range Open Condition Scoping - Full Assignee ​" at bounding box center [258, 88] width 443 height 27
click at [399, 91] on input "text" at bounding box center [408, 90] width 84 height 16
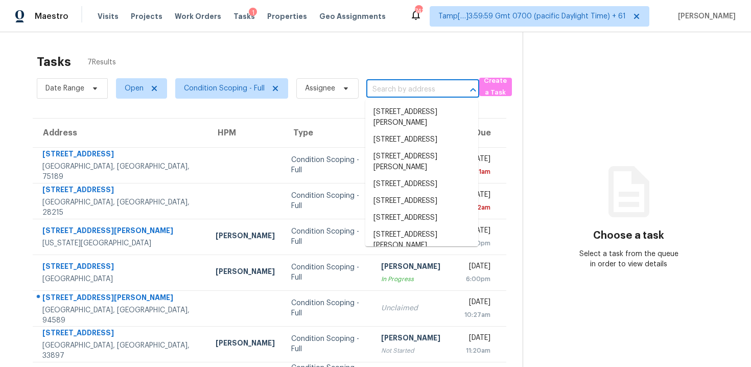
paste input "[STREET_ADDRESS][PERSON_NAME]"
type input "[STREET_ADDRESS][PERSON_NAME]"
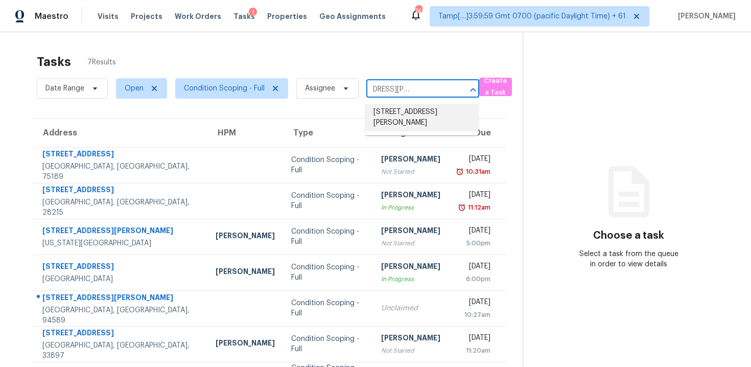
click at [416, 112] on li "[STREET_ADDRESS][PERSON_NAME]" at bounding box center [421, 118] width 113 height 28
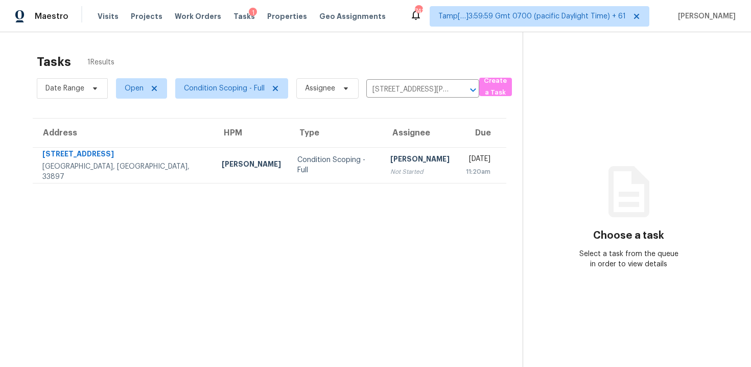
click at [397, 165] on td "[PERSON_NAME] Not Started" at bounding box center [420, 165] width 76 height 36
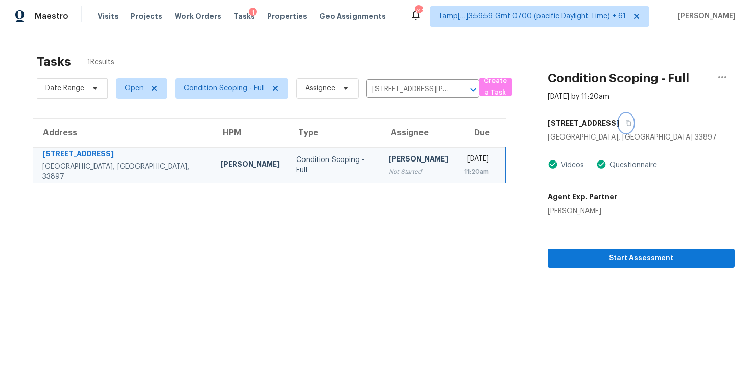
click at [619, 119] on button "button" at bounding box center [626, 123] width 14 height 18
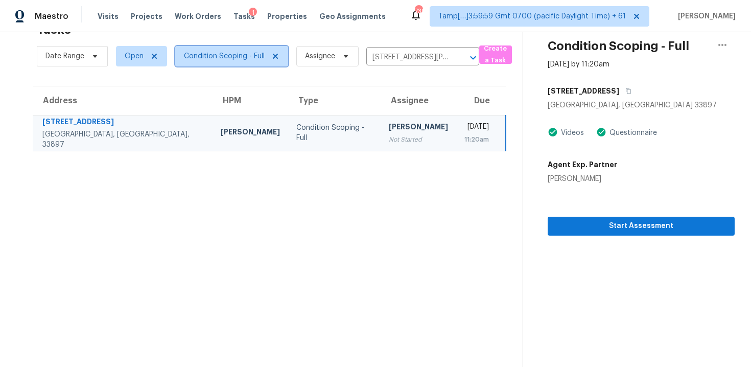
click at [254, 60] on span "Condition Scoping - Full" at bounding box center [224, 56] width 81 height 10
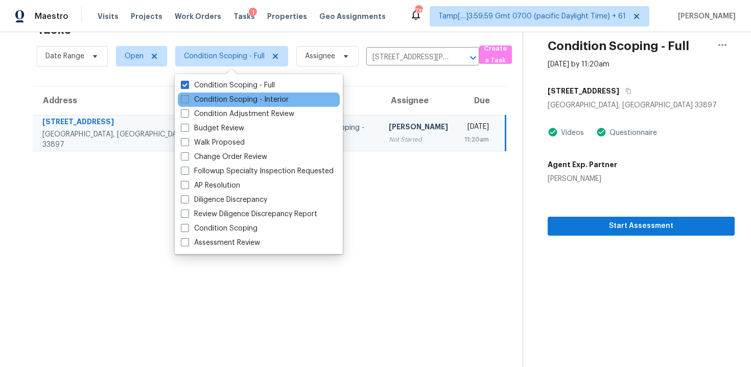
click at [259, 97] on label "Condition Scoping - Interior" at bounding box center [235, 100] width 108 height 10
click at [188, 97] on input "Condition Scoping - Interior" at bounding box center [184, 98] width 7 height 7
checkbox input "true"
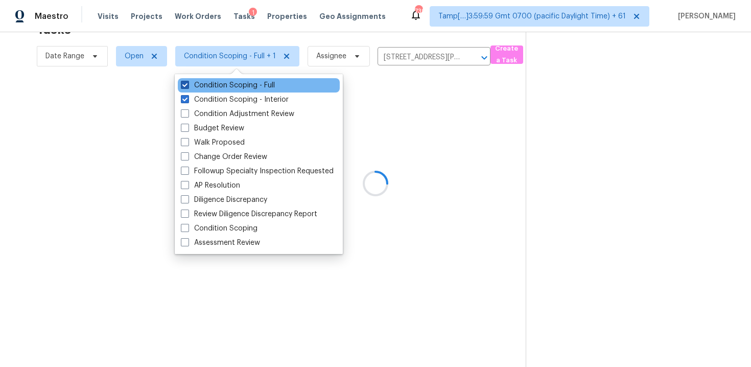
click at [257, 83] on label "Condition Scoping - Full" at bounding box center [228, 85] width 94 height 10
click at [188, 83] on input "Condition Scoping - Full" at bounding box center [184, 83] width 7 height 7
checkbox input "false"
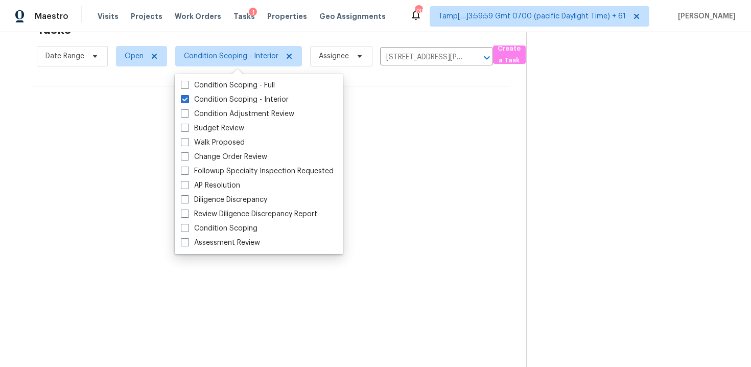
click at [245, 40] on div "Tasks 0 Results" at bounding box center [282, 29] width 490 height 27
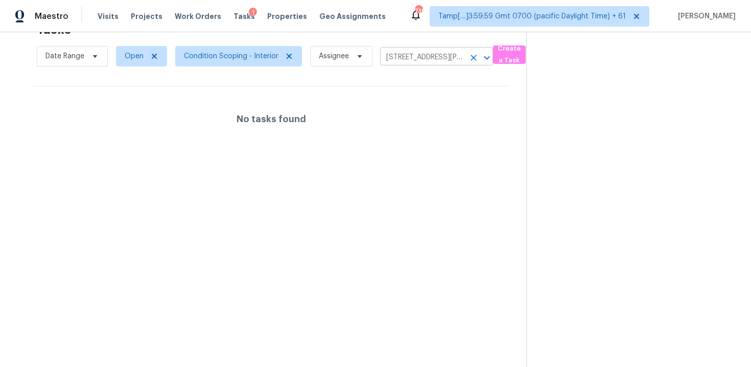
click at [474, 57] on icon "Clear" at bounding box center [474, 58] width 10 height 10
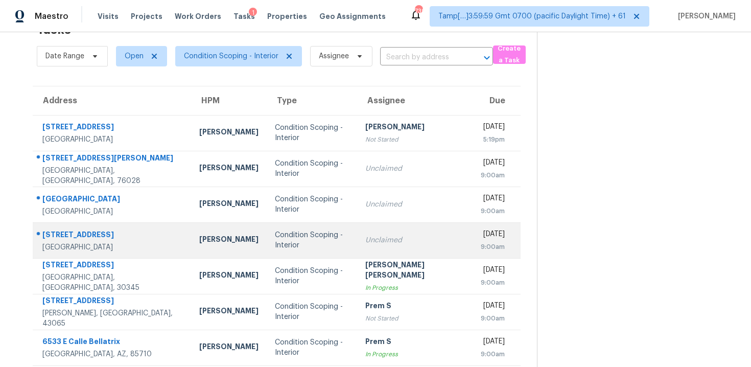
scroll to position [146, 0]
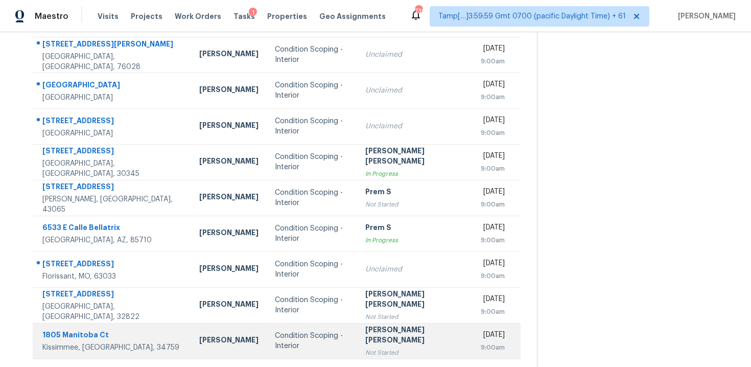
click at [322, 336] on div "Condition Scoping - Interior" at bounding box center [312, 341] width 74 height 20
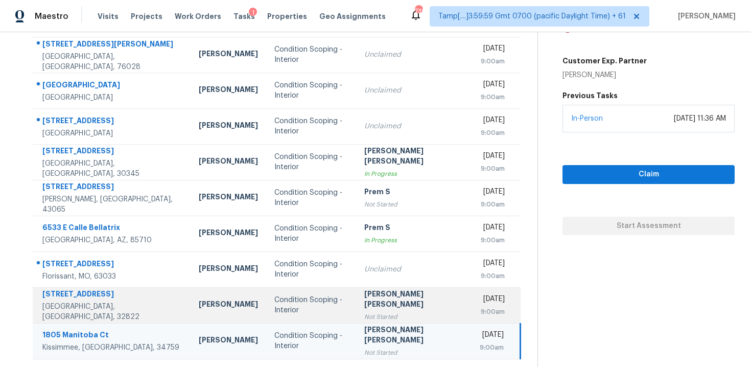
click at [332, 290] on td "Condition Scoping - Interior" at bounding box center [311, 305] width 90 height 36
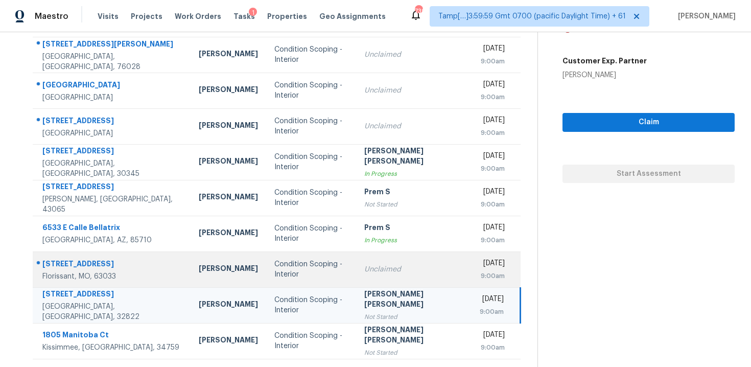
click at [334, 282] on td "Condition Scoping - Interior" at bounding box center [311, 269] width 90 height 36
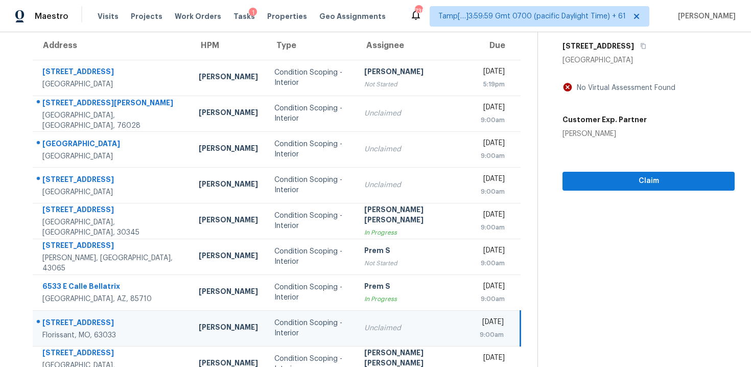
scroll to position [86, 0]
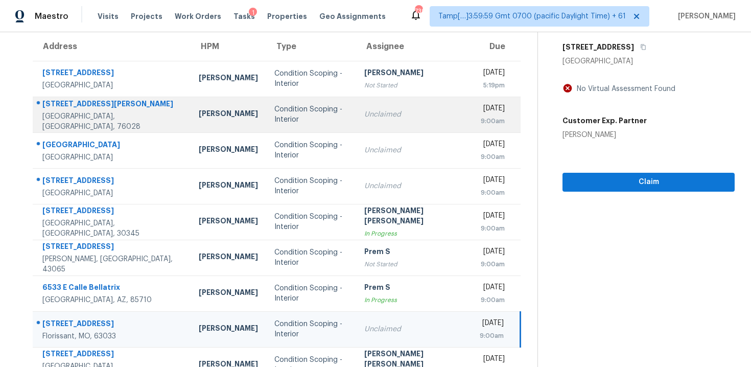
click at [345, 130] on td "Condition Scoping - Interior" at bounding box center [311, 115] width 90 height 36
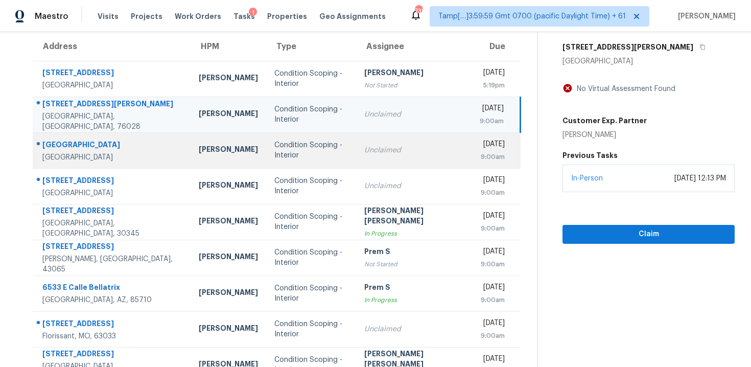
click at [372, 167] on td "Unclaimed" at bounding box center [413, 150] width 115 height 36
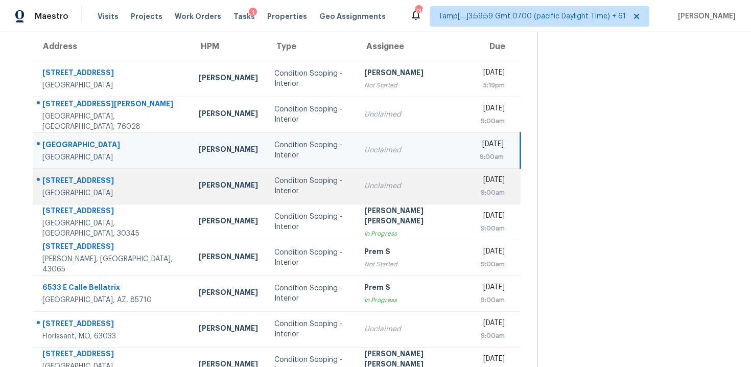
click at [369, 194] on td "Unclaimed" at bounding box center [413, 186] width 115 height 36
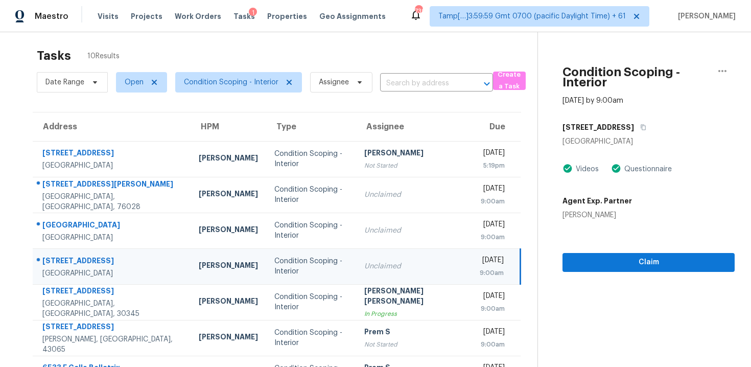
scroll to position [0, 0]
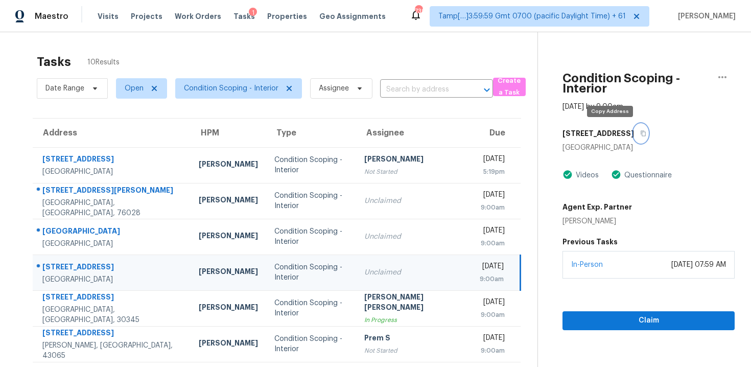
click at [640, 130] on icon "button" at bounding box center [643, 133] width 6 height 6
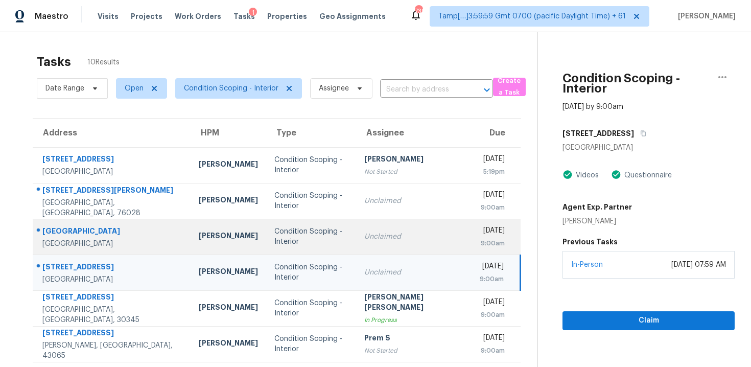
click at [302, 243] on div "Condition Scoping - Interior" at bounding box center [311, 236] width 74 height 20
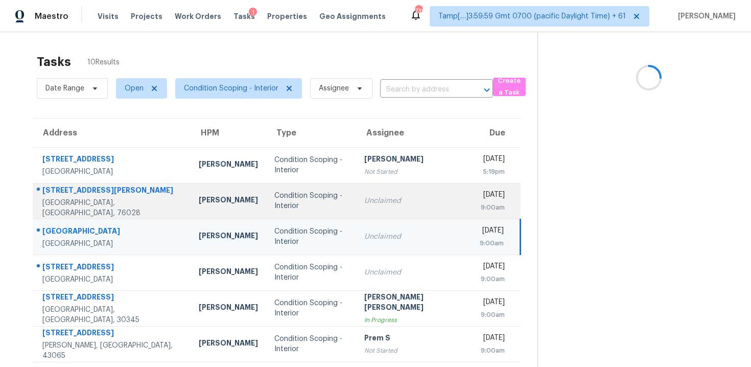
click at [344, 194] on td "Condition Scoping - Interior" at bounding box center [311, 201] width 90 height 36
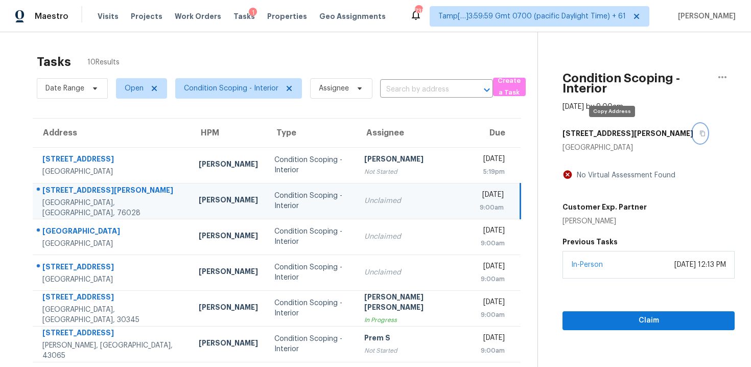
click at [693, 129] on button "button" at bounding box center [700, 133] width 14 height 18
click at [373, 196] on div "Unclaimed" at bounding box center [413, 201] width 99 height 10
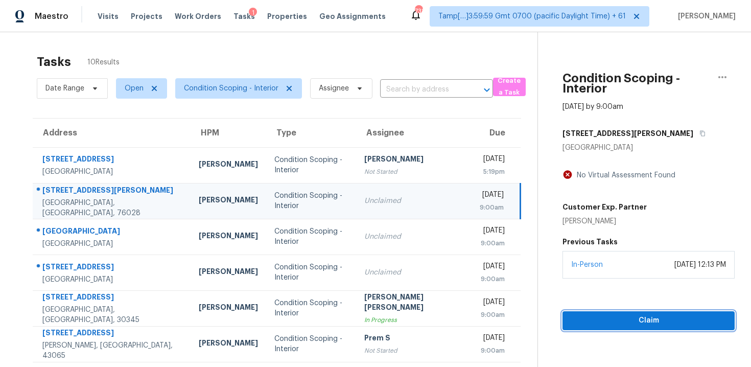
click at [599, 321] on span "Claim" at bounding box center [649, 320] width 156 height 13
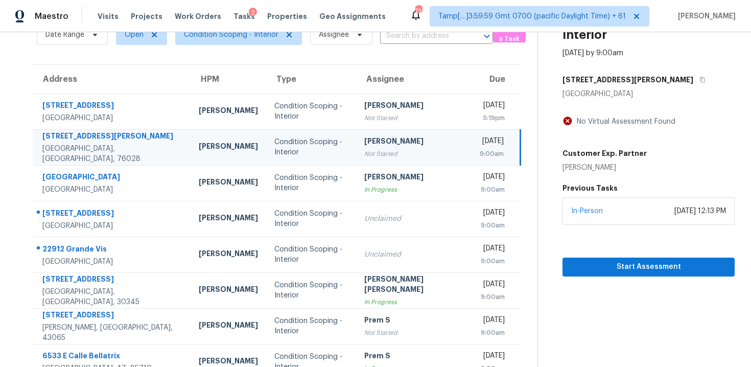
scroll to position [54, 0]
click at [400, 235] on td "Unclaimed" at bounding box center [413, 218] width 115 height 36
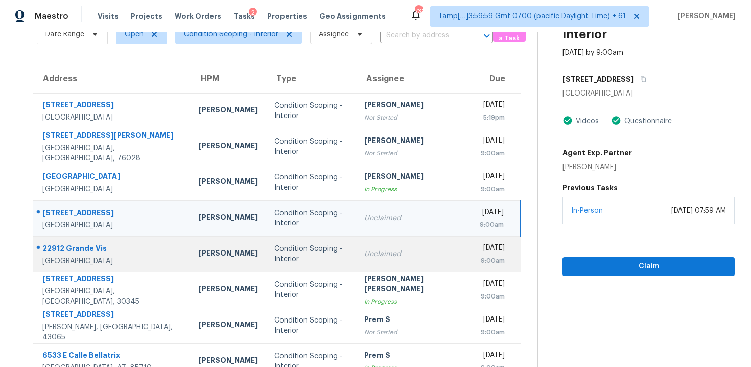
click at [398, 267] on td "Unclaimed" at bounding box center [413, 254] width 115 height 36
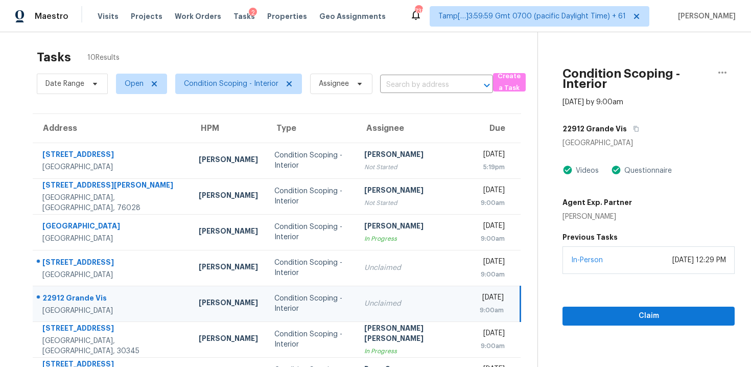
scroll to position [0, 0]
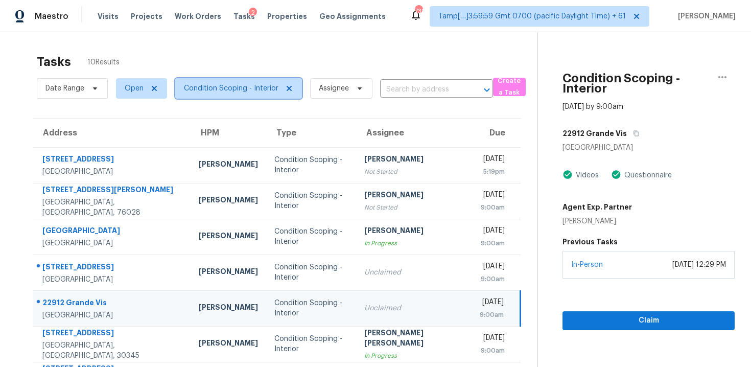
click at [194, 95] on span "Condition Scoping - Interior" at bounding box center [238, 88] width 127 height 20
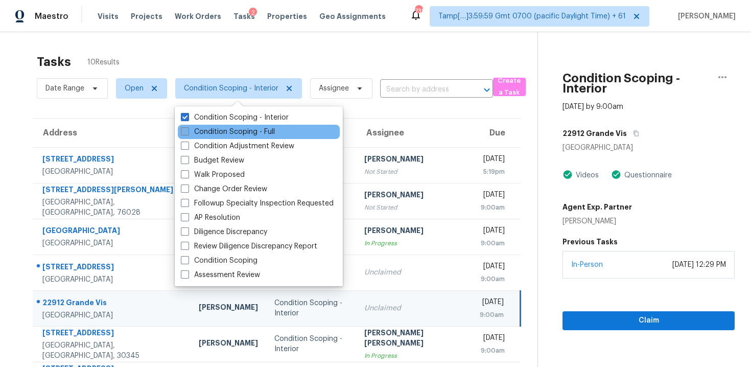
click at [203, 127] on label "Condition Scoping - Full" at bounding box center [228, 132] width 94 height 10
click at [188, 127] on input "Condition Scoping - Full" at bounding box center [184, 130] width 7 height 7
checkbox input "true"
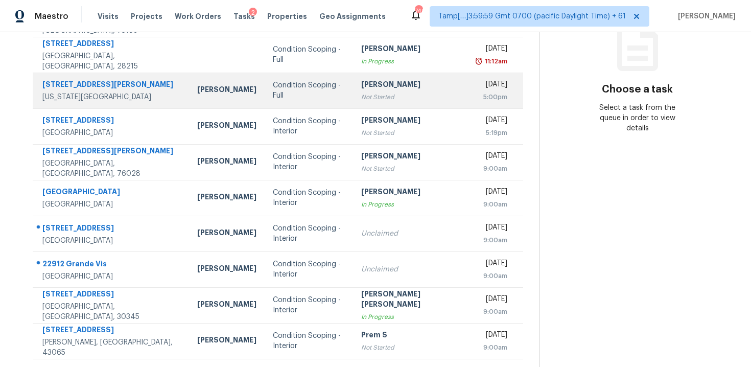
scroll to position [165, 0]
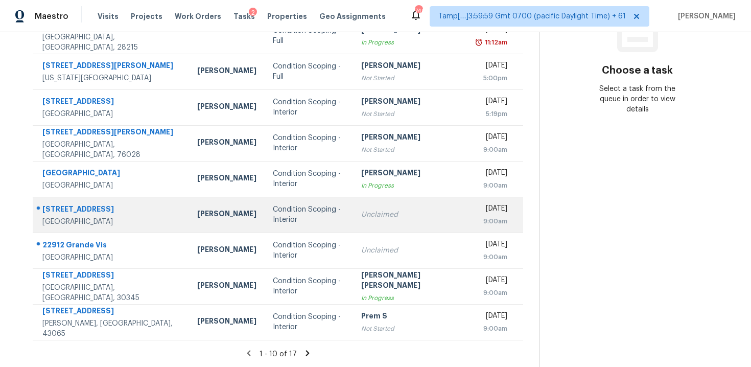
click at [336, 222] on div "Condition Scoping - Interior" at bounding box center [309, 214] width 73 height 20
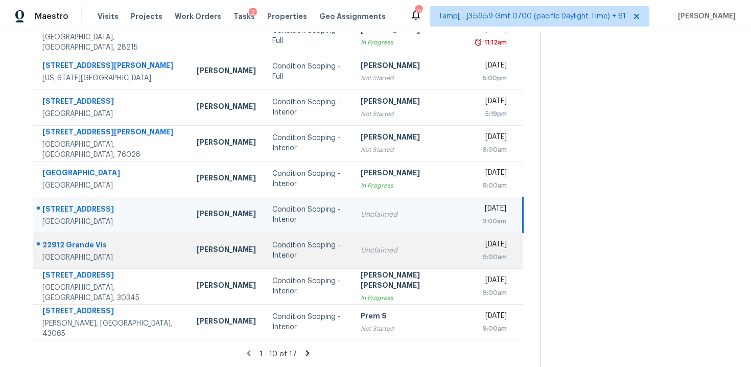
click at [337, 247] on div "Condition Scoping - Interior" at bounding box center [308, 250] width 72 height 20
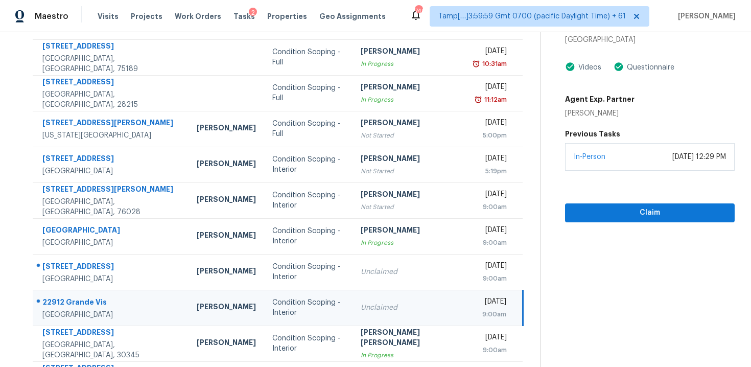
scroll to position [57, 0]
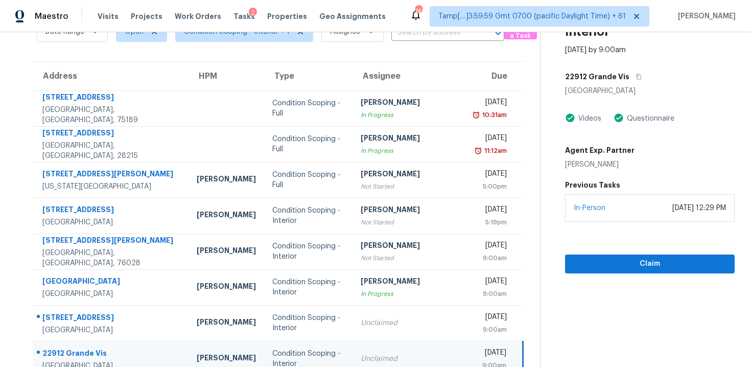
click at [627, 71] on div "22912 Grande Vis" at bounding box center [650, 76] width 170 height 18
click at [636, 77] on icon "button" at bounding box center [639, 77] width 6 height 6
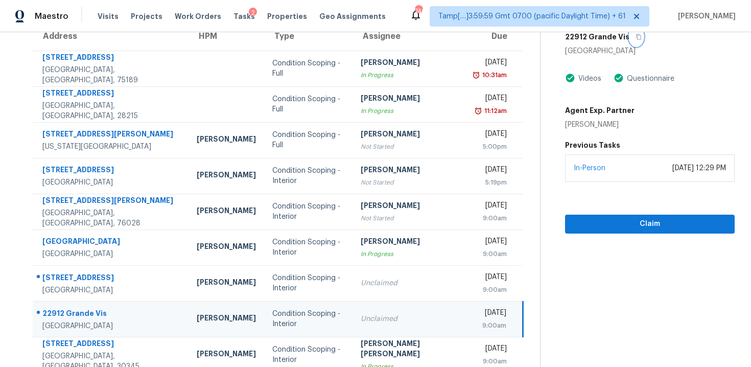
scroll to position [91, 0]
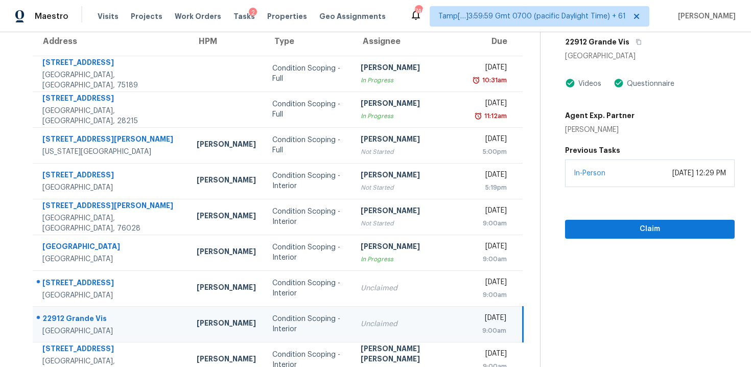
click at [596, 219] on div "Claim" at bounding box center [650, 213] width 170 height 52
click at [596, 228] on span "Claim" at bounding box center [649, 229] width 153 height 13
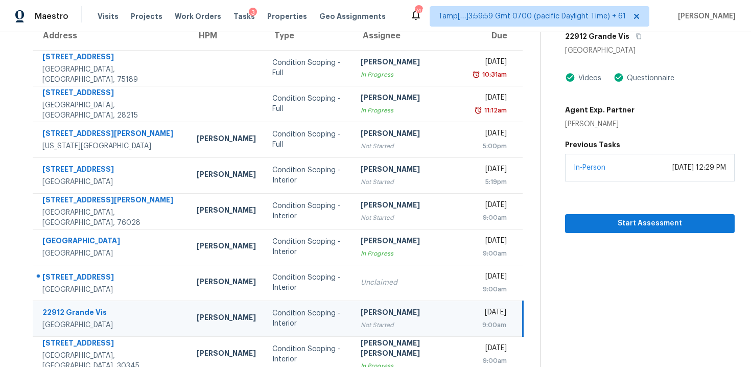
scroll to position [82, 0]
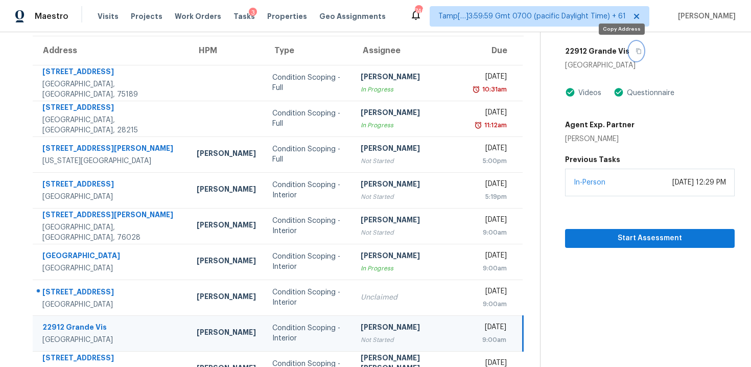
click at [630, 57] on button "button" at bounding box center [637, 51] width 14 height 18
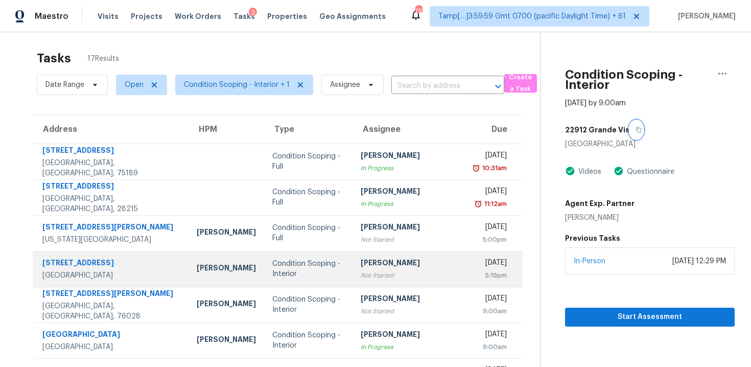
scroll to position [100, 0]
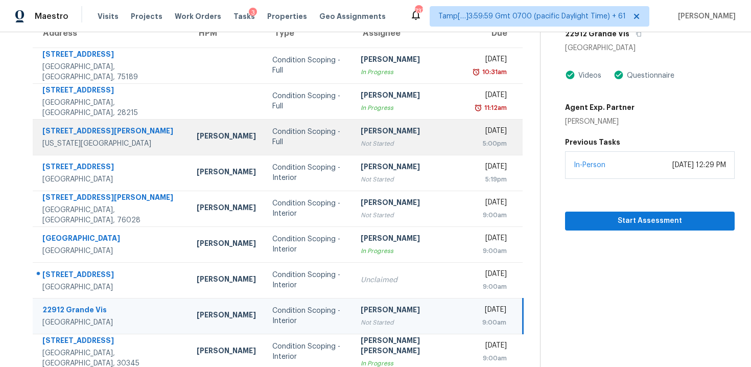
click at [312, 144] on td "Condition Scoping - Full" at bounding box center [308, 137] width 88 height 36
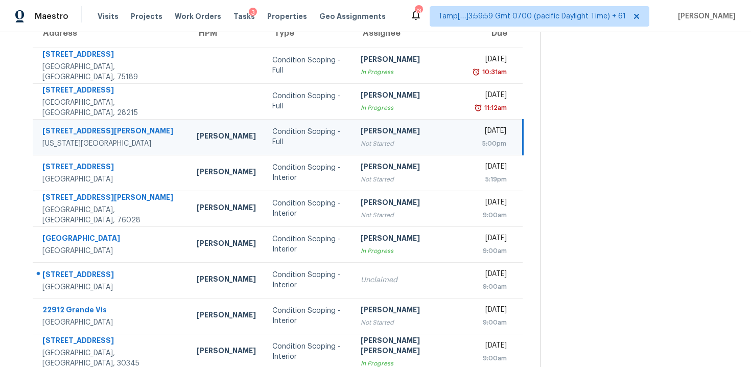
scroll to position [40, 0]
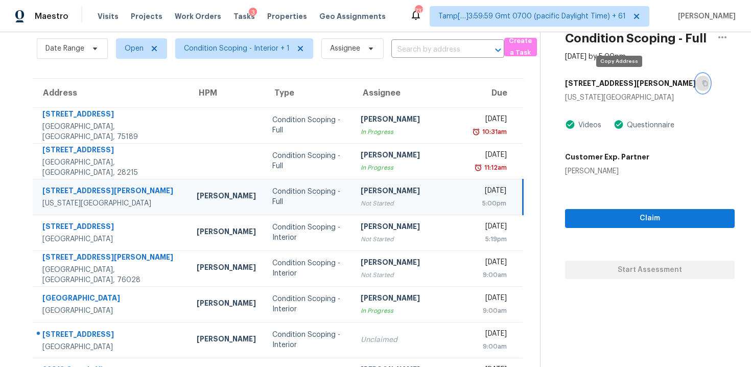
click at [696, 83] on button "button" at bounding box center [703, 83] width 14 height 18
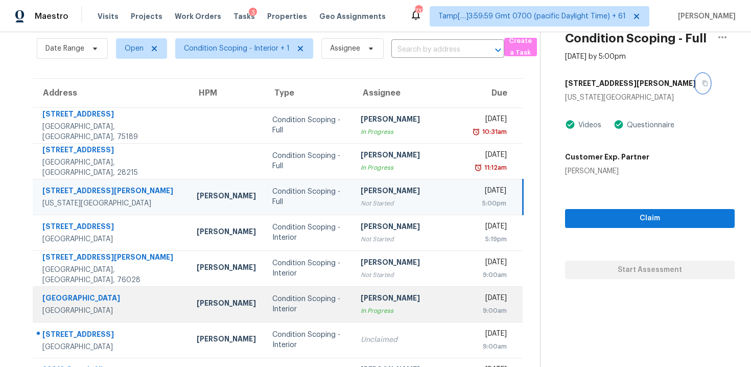
scroll to position [0, 0]
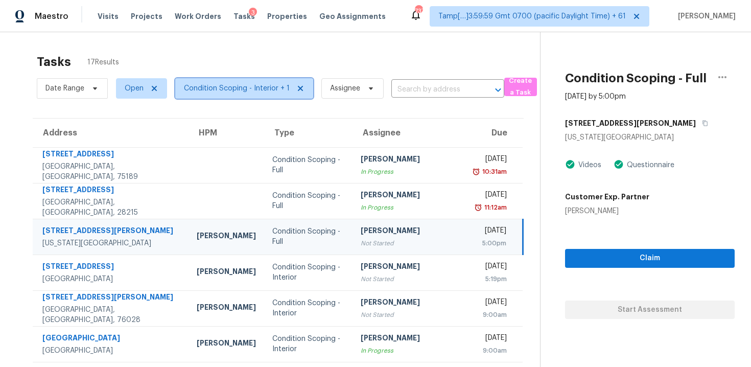
click at [221, 81] on span "Condition Scoping - Interior + 1" at bounding box center [244, 88] width 138 height 20
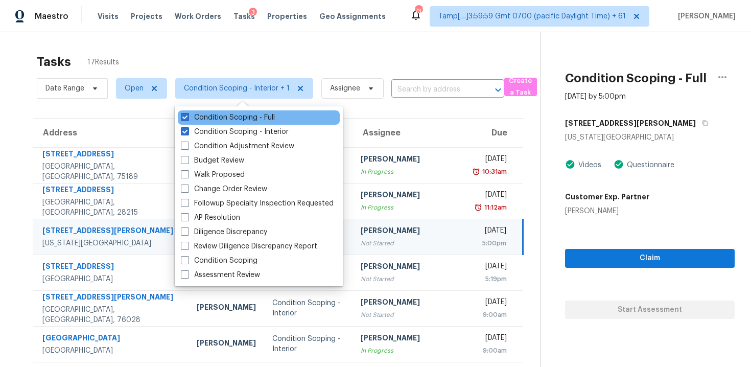
click at [235, 123] on div "Condition Scoping - Full" at bounding box center [259, 117] width 162 height 14
click at [236, 115] on label "Condition Scoping - Full" at bounding box center [228, 117] width 94 height 10
click at [188, 115] on input "Condition Scoping - Full" at bounding box center [184, 115] width 7 height 7
checkbox input "false"
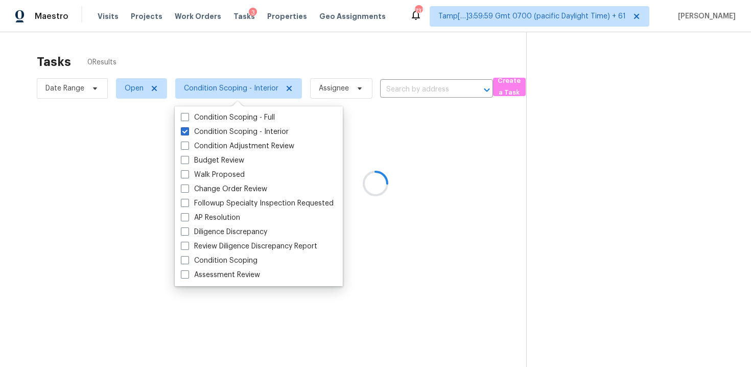
click at [243, 66] on div at bounding box center [375, 183] width 751 height 367
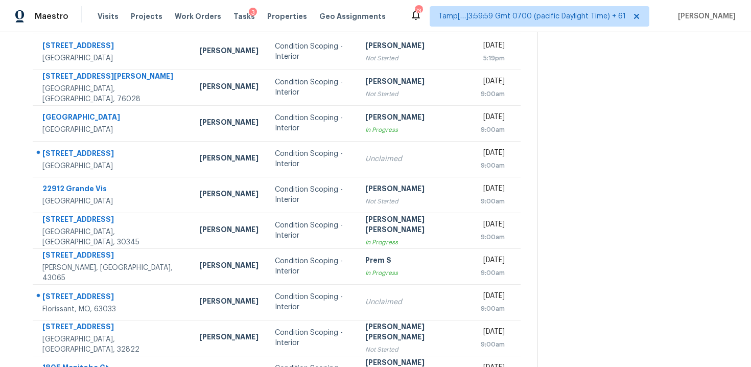
scroll to position [146, 0]
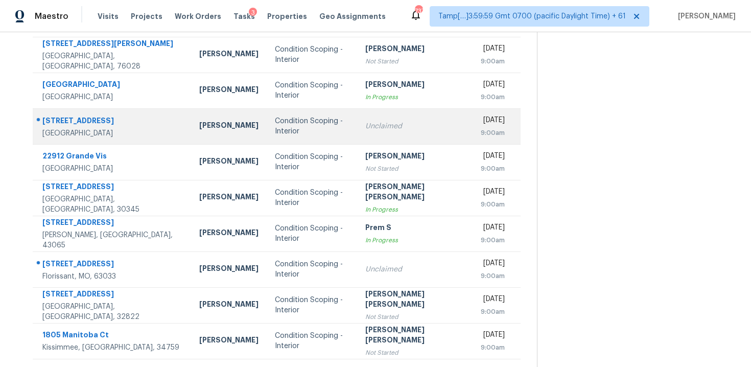
click at [290, 134] on div "Condition Scoping - Interior" at bounding box center [312, 126] width 74 height 20
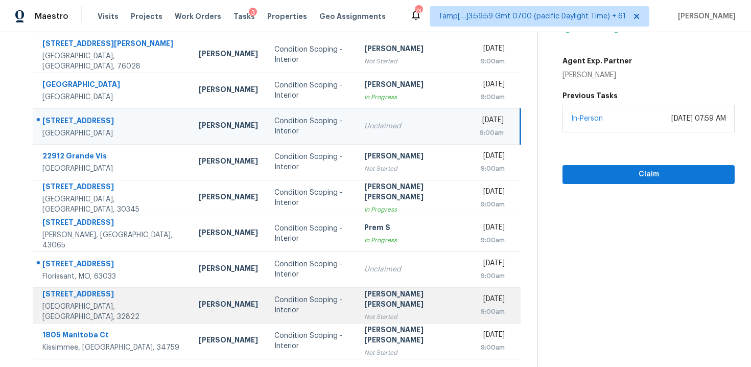
click at [322, 313] on div "Condition Scoping - Interior" at bounding box center [311, 305] width 74 height 20
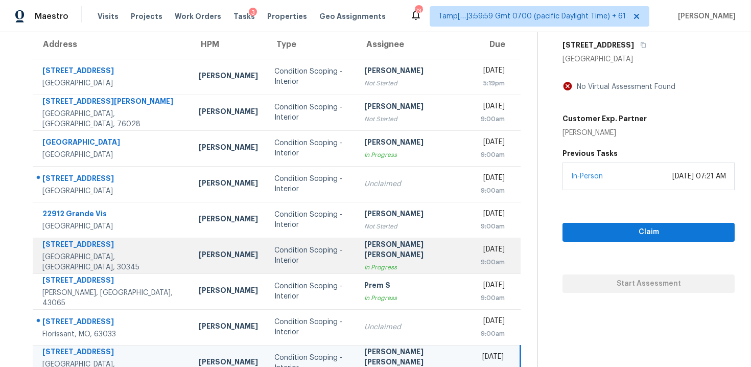
scroll to position [86, 0]
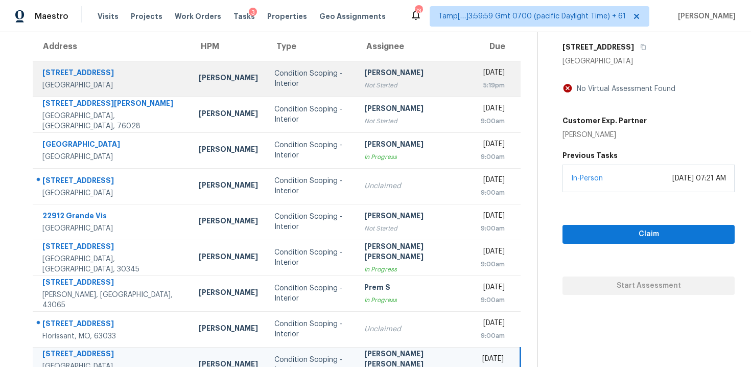
click at [313, 70] on div "Condition Scoping - Interior" at bounding box center [311, 78] width 74 height 20
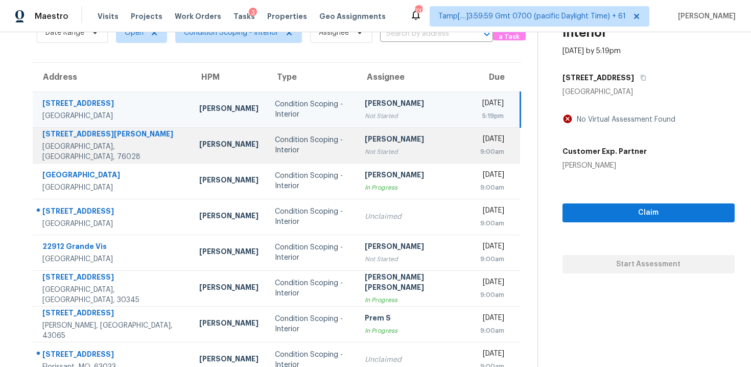
scroll to position [53, 0]
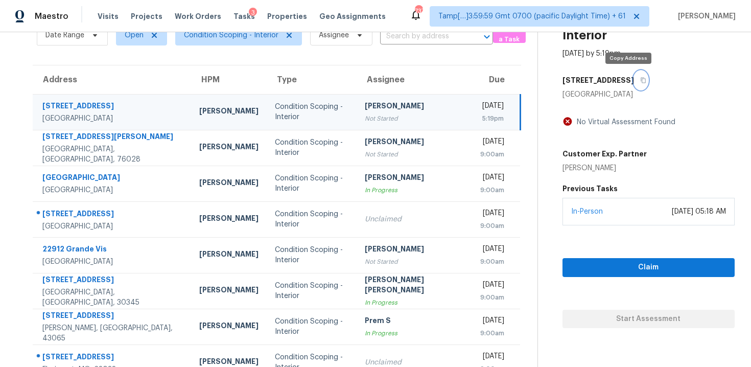
click at [634, 81] on button "button" at bounding box center [641, 80] width 14 height 18
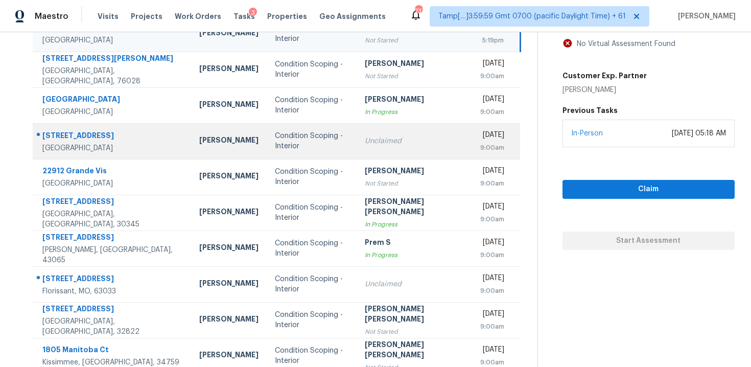
scroll to position [133, 0]
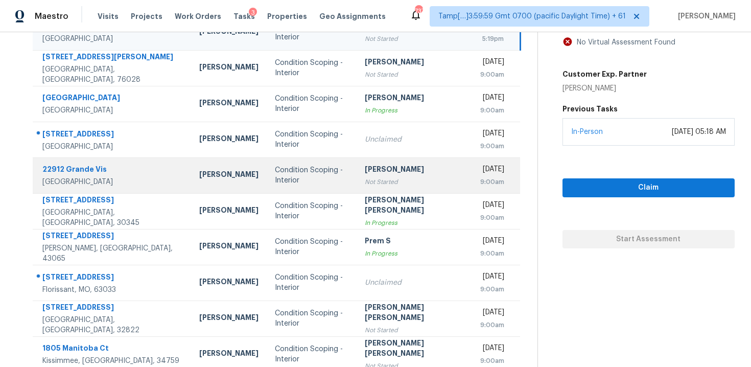
click at [336, 161] on td "Condition Scoping - Interior" at bounding box center [312, 175] width 90 height 36
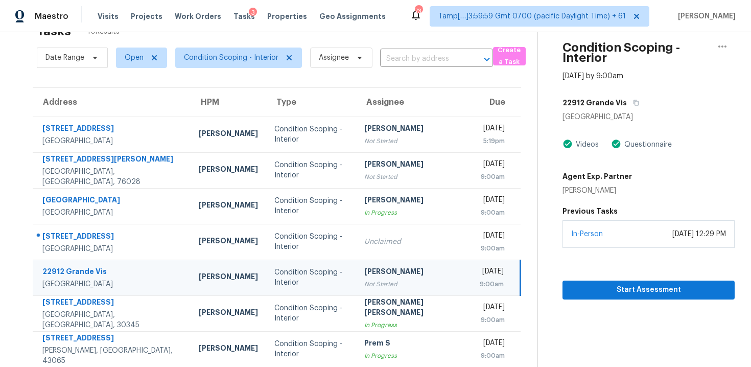
scroll to position [24, 0]
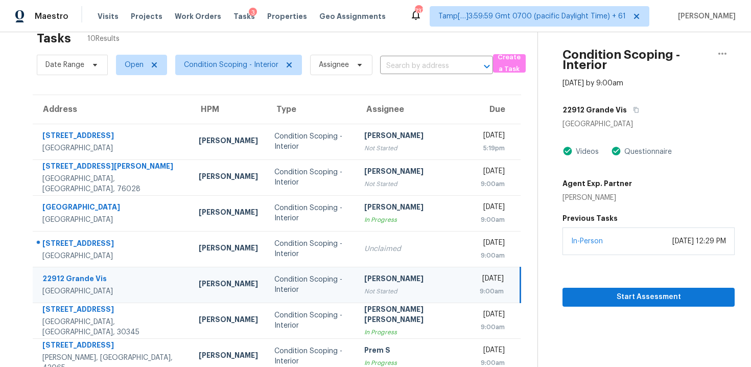
click at [619, 124] on div "[GEOGRAPHIC_DATA]" at bounding box center [649, 124] width 172 height 10
click at [627, 113] on button "button" at bounding box center [634, 110] width 14 height 18
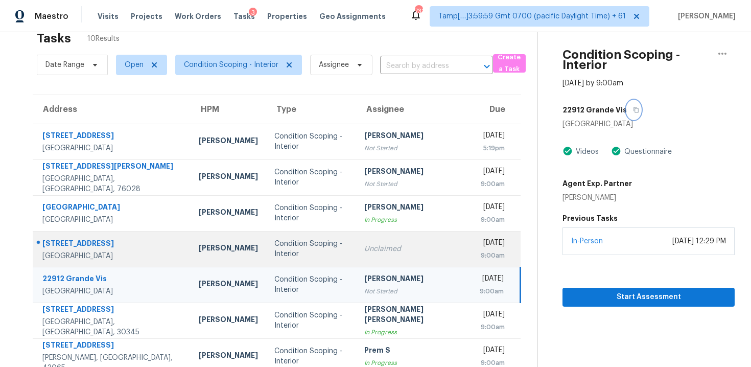
scroll to position [96, 0]
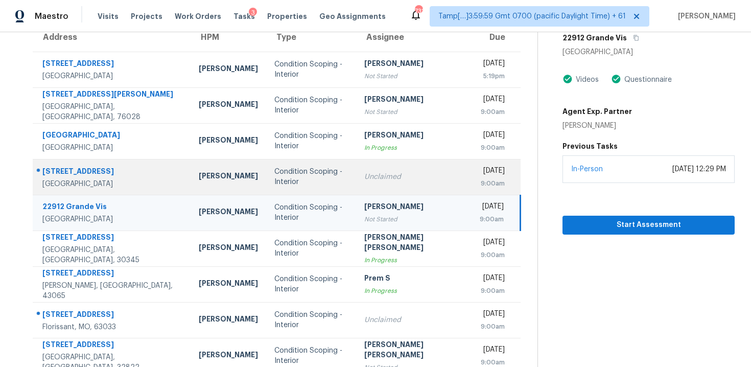
click at [381, 192] on td "Unclaimed" at bounding box center [413, 177] width 115 height 36
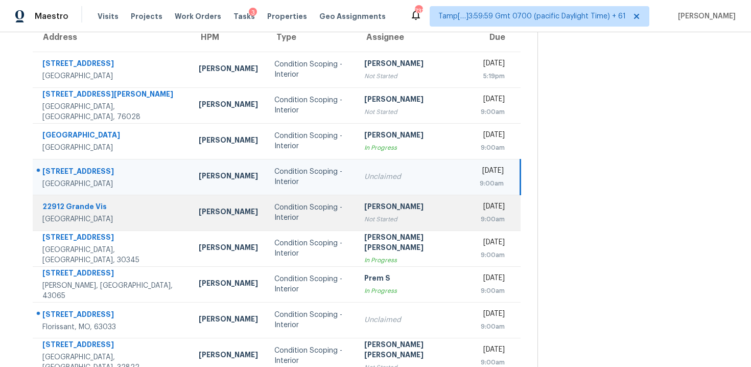
click at [385, 211] on div "[PERSON_NAME]" at bounding box center [413, 207] width 99 height 13
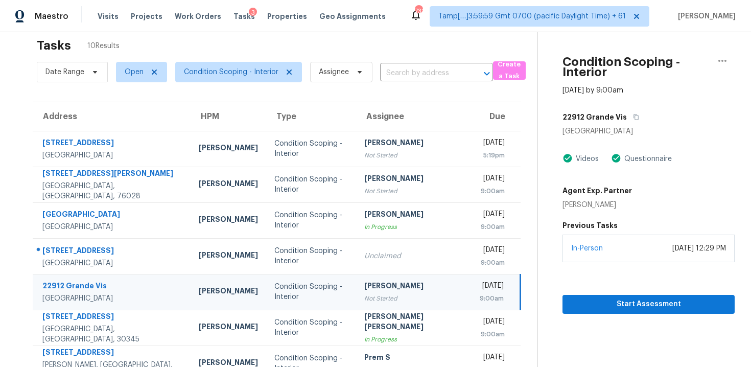
scroll to position [13, 0]
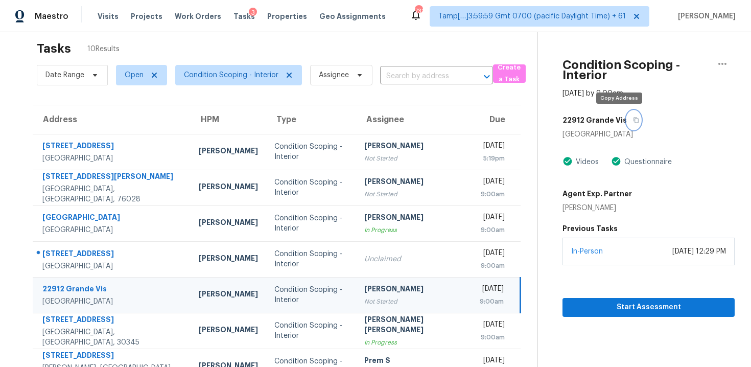
click at [627, 117] on button "button" at bounding box center [634, 120] width 14 height 18
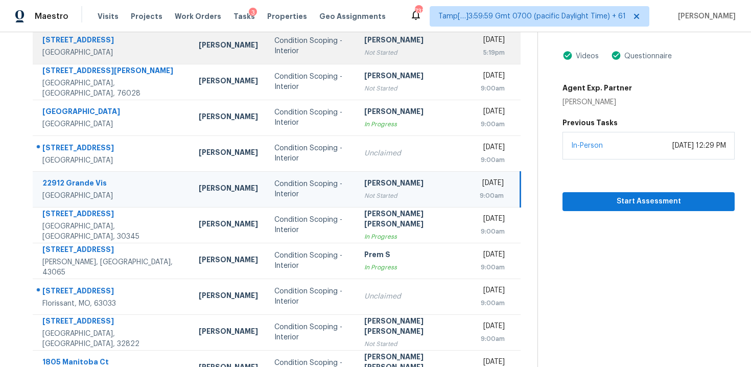
scroll to position [137, 0]
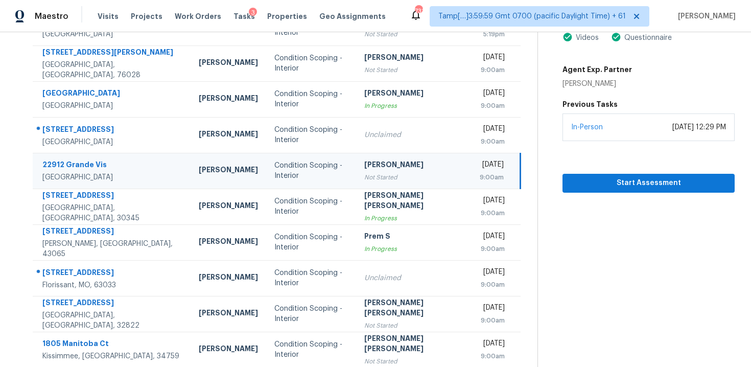
click at [380, 179] on div "Not Started" at bounding box center [413, 177] width 99 height 10
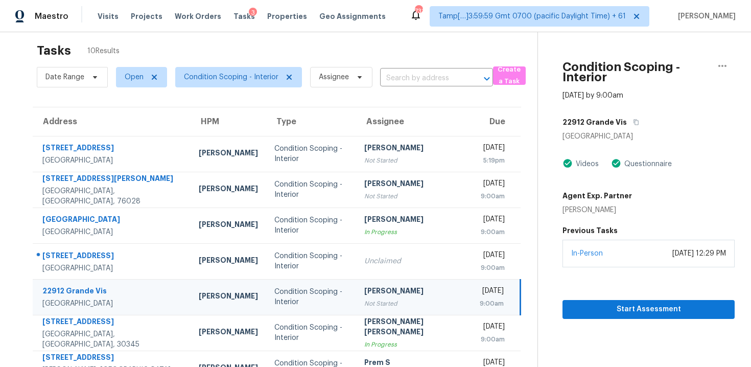
scroll to position [0, 0]
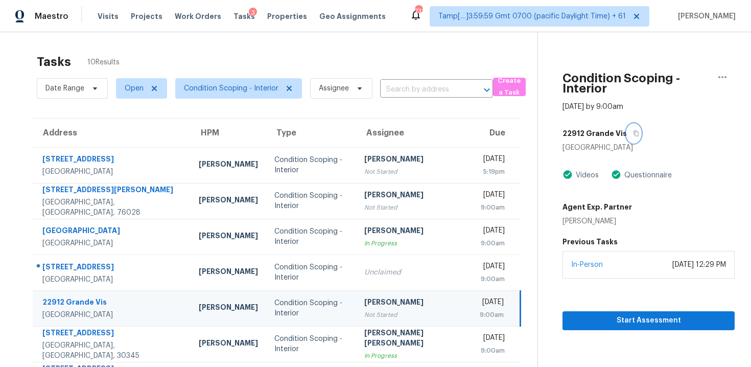
click at [627, 129] on button "button" at bounding box center [634, 133] width 14 height 18
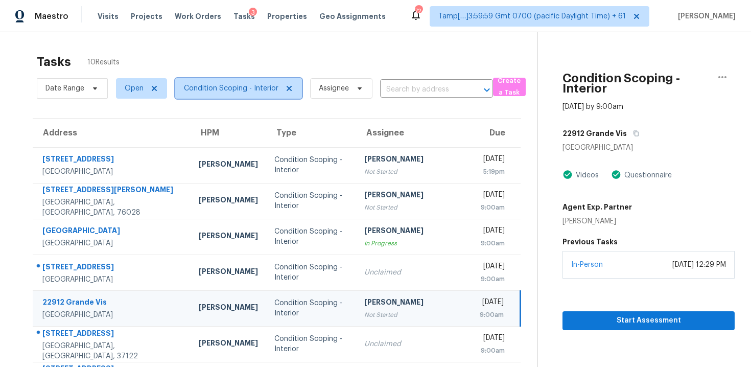
click at [270, 86] on span "Condition Scoping - Interior" at bounding box center [231, 88] width 95 height 10
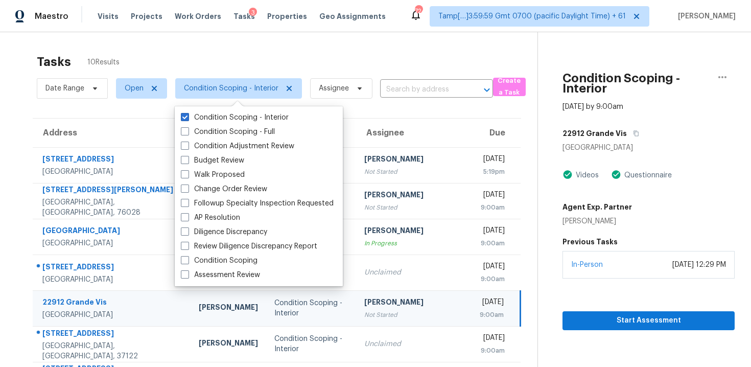
click at [269, 40] on div "Tasks 10 Results Date Range Open Condition Scoping - Interior Assignee ​ Create…" at bounding box center [375, 272] width 751 height 481
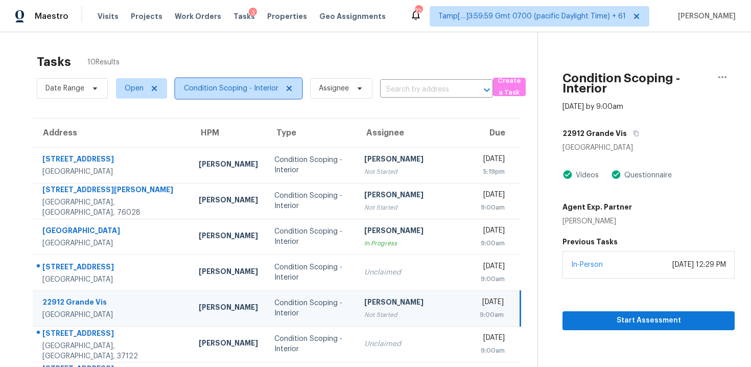
click at [270, 92] on span "Condition Scoping - Interior" at bounding box center [231, 88] width 95 height 10
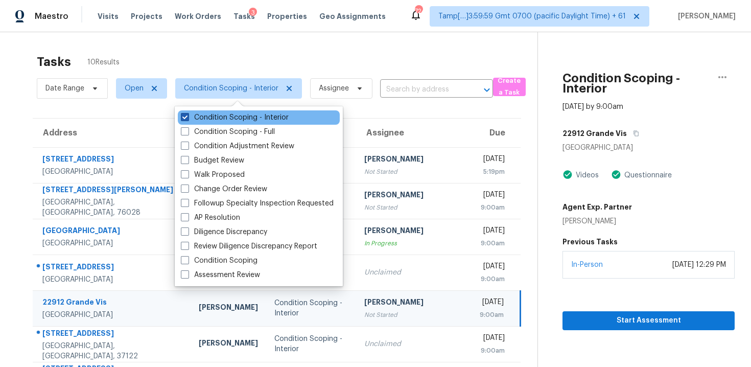
click at [270, 115] on label "Condition Scoping - Interior" at bounding box center [235, 117] width 108 height 10
click at [188, 115] on input "Condition Scoping - Interior" at bounding box center [184, 115] width 7 height 7
checkbox input "false"
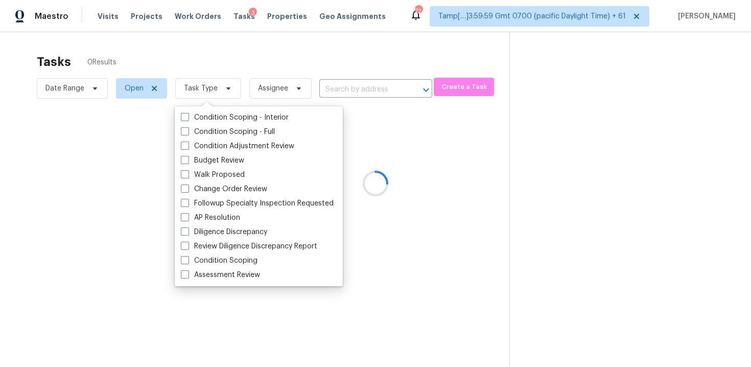
click at [271, 67] on div at bounding box center [375, 183] width 751 height 367
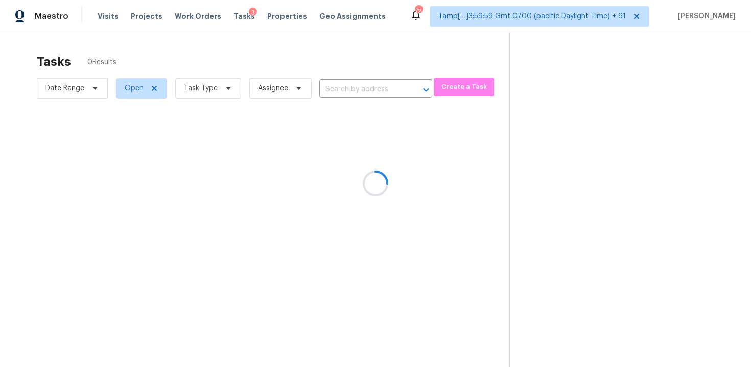
click at [271, 67] on div at bounding box center [375, 183] width 751 height 367
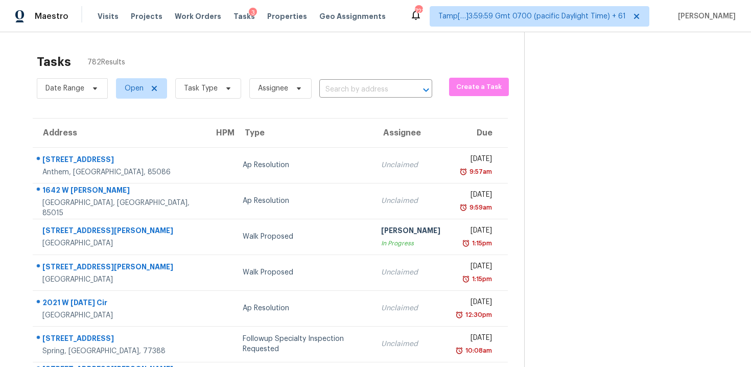
click at [237, 52] on div "Tasks 782 Results" at bounding box center [281, 62] width 488 height 27
click at [227, 82] on span "Task Type" at bounding box center [208, 88] width 66 height 20
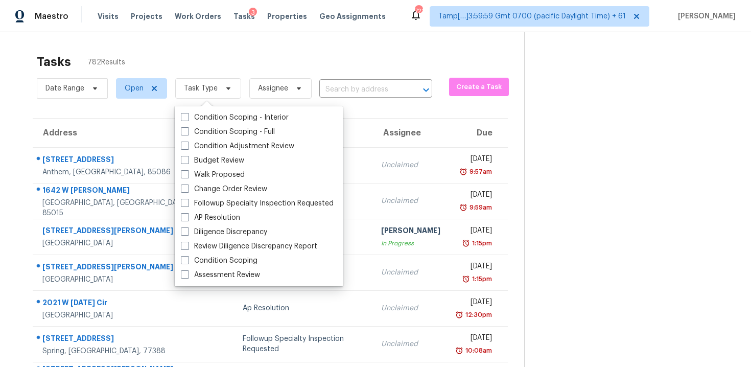
click at [233, 55] on div "Tasks 782 Results" at bounding box center [281, 62] width 488 height 27
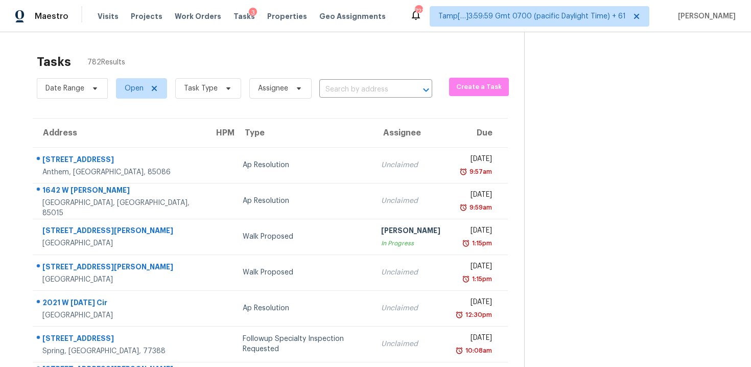
scroll to position [1, 0]
click at [234, 16] on span "Tasks" at bounding box center [244, 16] width 21 height 7
click at [239, 48] on div "Tasks 782 Results" at bounding box center [281, 61] width 488 height 27
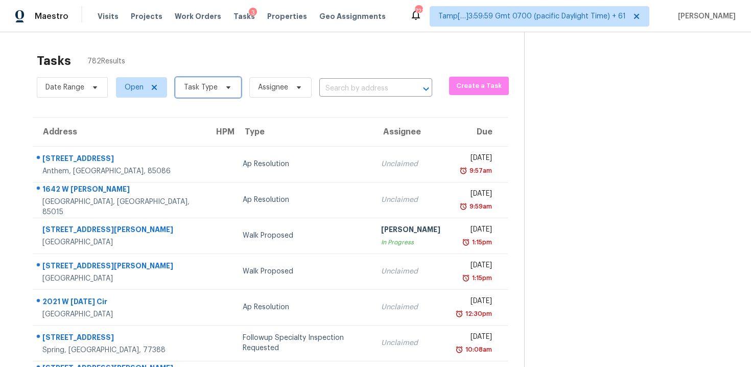
click at [218, 89] on span "Task Type" at bounding box center [208, 87] width 66 height 20
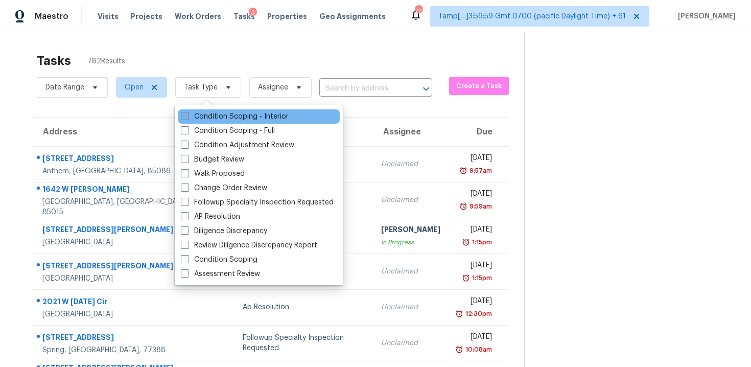
click at [250, 112] on label "Condition Scoping - Interior" at bounding box center [235, 116] width 108 height 10
click at [188, 112] on input "Condition Scoping - Interior" at bounding box center [184, 114] width 7 height 7
checkbox input "true"
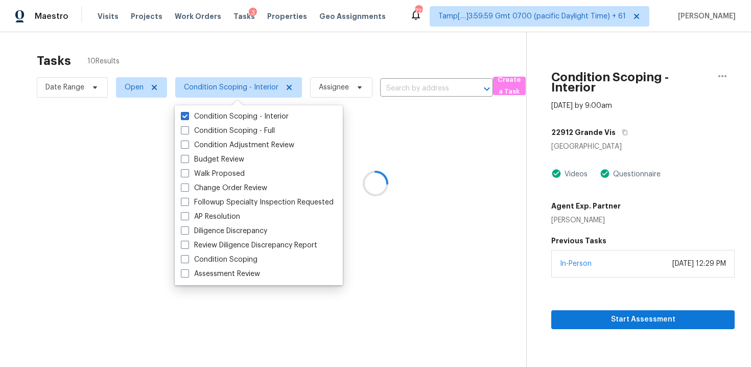
click at [303, 49] on div at bounding box center [375, 183] width 751 height 367
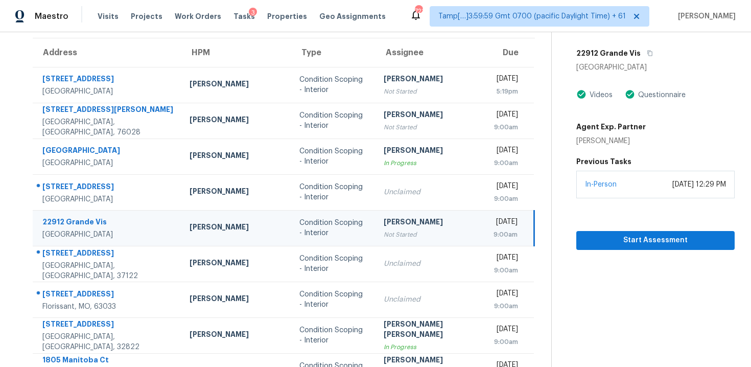
scroll to position [77, 0]
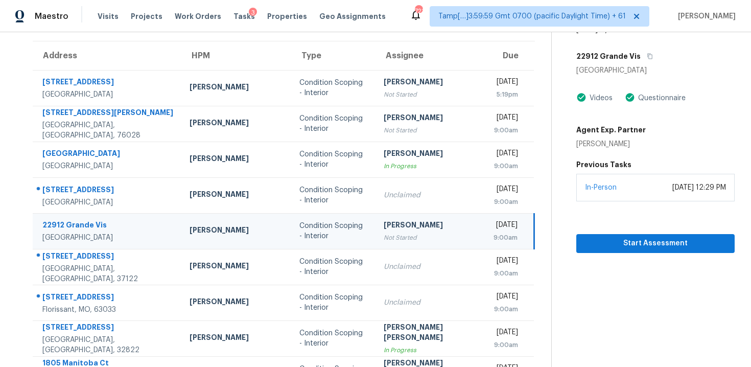
click at [408, 220] on div "[PERSON_NAME]" at bounding box center [431, 226] width 94 height 13
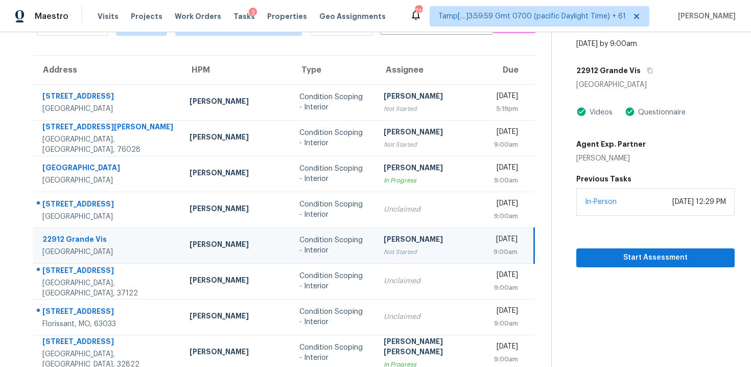
scroll to position [60, 0]
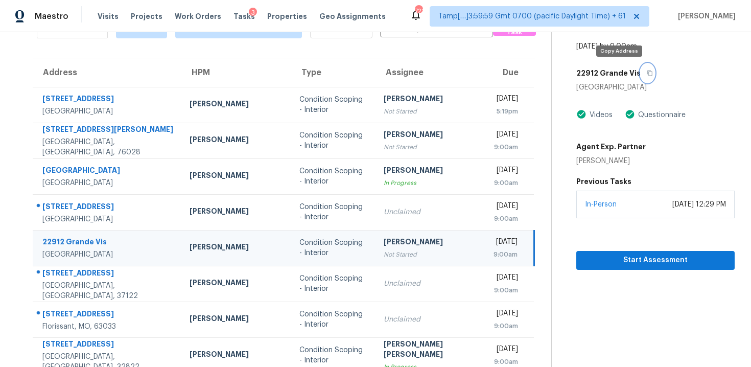
click at [641, 77] on button "button" at bounding box center [648, 73] width 14 height 18
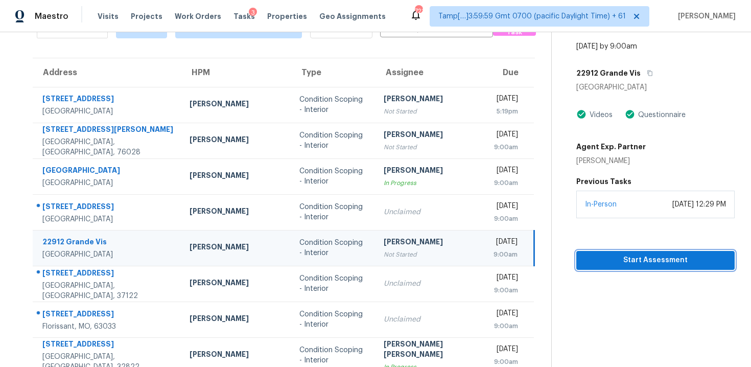
click at [585, 264] on span "Start Assessment" at bounding box center [656, 260] width 142 height 13
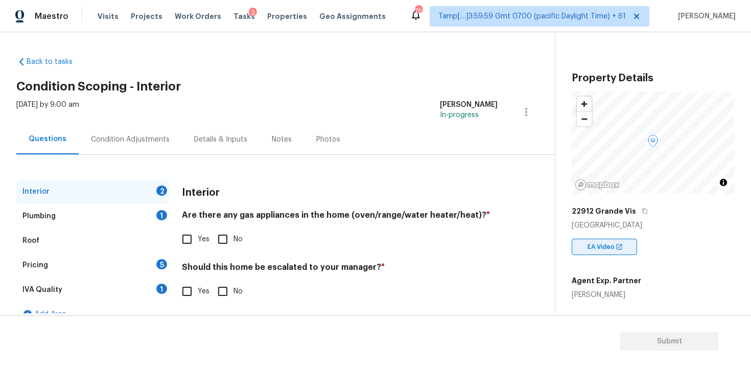
scroll to position [96, 0]
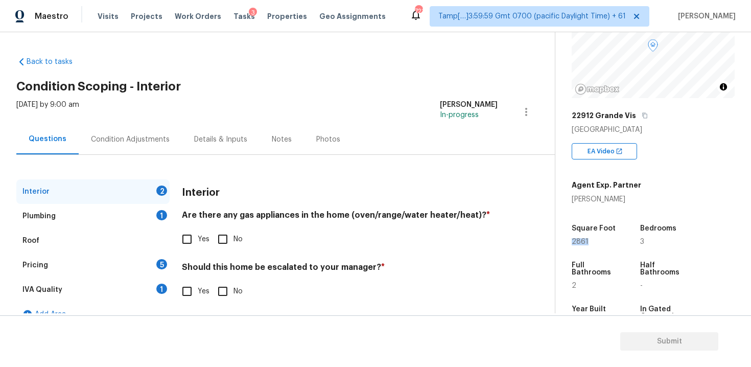
drag, startPoint x: 572, startPoint y: 243, endPoint x: 589, endPoint y: 244, distance: 17.4
click at [589, 244] on div "Property Details © Mapbox © OpenStreetMap Improve this map 22912 Grande Vis San…" at bounding box center [644, 223] width 179 height 573
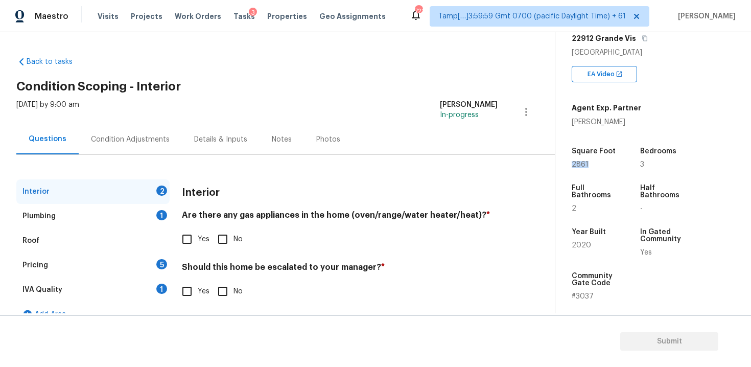
scroll to position [216, 0]
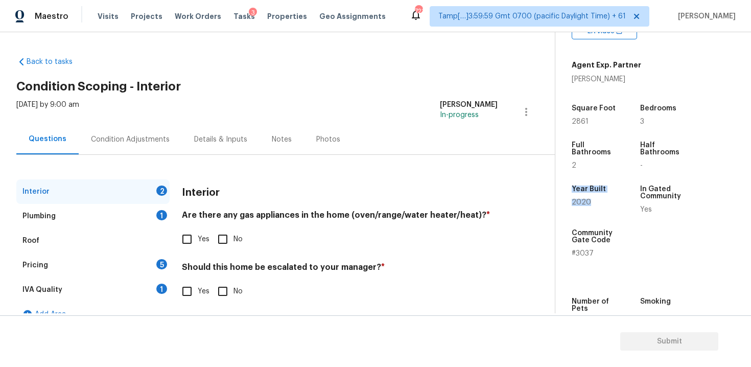
drag, startPoint x: 571, startPoint y: 190, endPoint x: 592, endPoint y: 202, distance: 24.1
click at [592, 202] on div "Property Details © Mapbox © OpenStreetMap Improve this map 22912 Grande Vis San…" at bounding box center [644, 103] width 179 height 573
click at [592, 202] on div "2020" at bounding box center [596, 202] width 49 height 7
drag, startPoint x: 572, startPoint y: 107, endPoint x: 594, endPoint y: 125, distance: 27.6
click at [594, 125] on div "Square Foot 2861" at bounding box center [604, 115] width 65 height 37
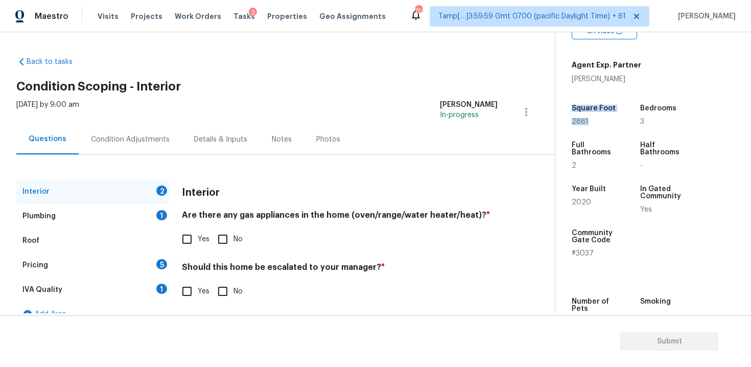
click at [643, 128] on div "Bedrooms 3" at bounding box center [672, 115] width 65 height 37
click at [588, 172] on div "Full Bathrooms 2" at bounding box center [604, 155] width 65 height 44
drag, startPoint x: 572, startPoint y: 122, endPoint x: 599, endPoint y: 122, distance: 27.1
click at [599, 122] on div "2861" at bounding box center [596, 121] width 49 height 7
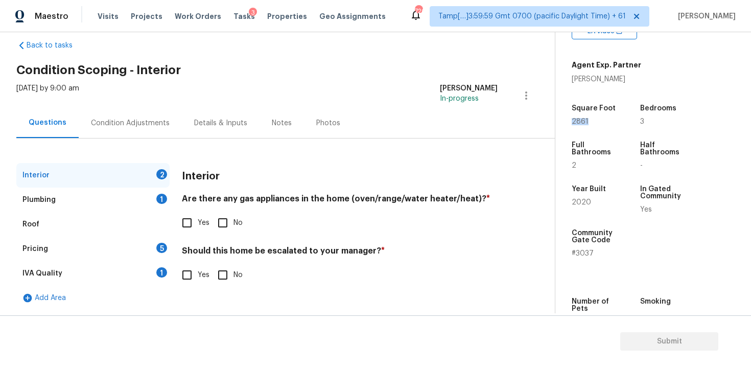
click at [278, 207] on h4 "Are there any gas appliances in the home (oven/range/water heater/heat)? *" at bounding box center [340, 201] width 316 height 14
click at [194, 95] on div "Thu, Sep 25 2025 by 9:00 am Vigneshwaran B In-progress" at bounding box center [285, 95] width 539 height 25
click at [147, 130] on div "Condition Adjustments" at bounding box center [130, 123] width 103 height 30
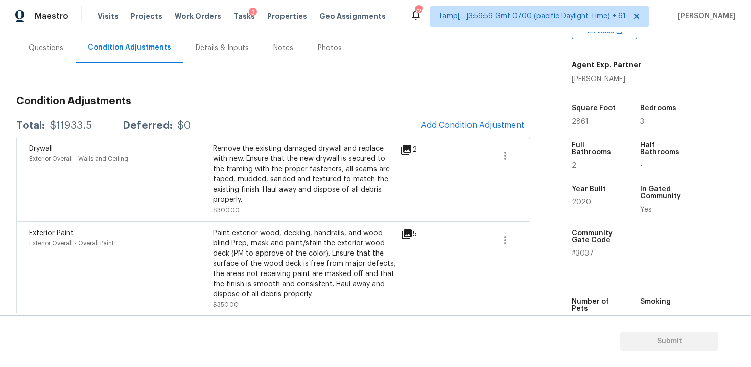
scroll to position [90, 0]
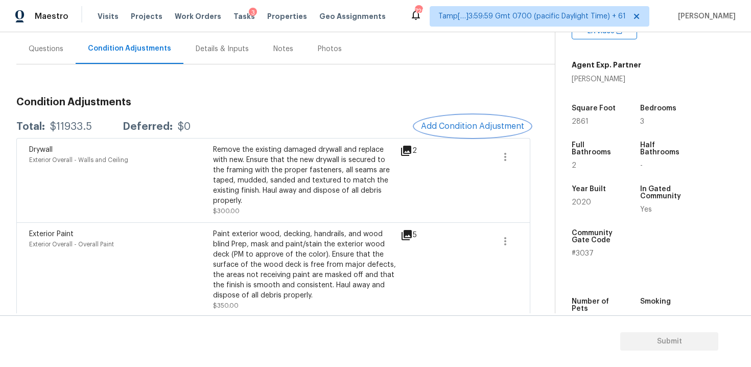
click at [459, 122] on span "Add Condition Adjustment" at bounding box center [472, 126] width 103 height 9
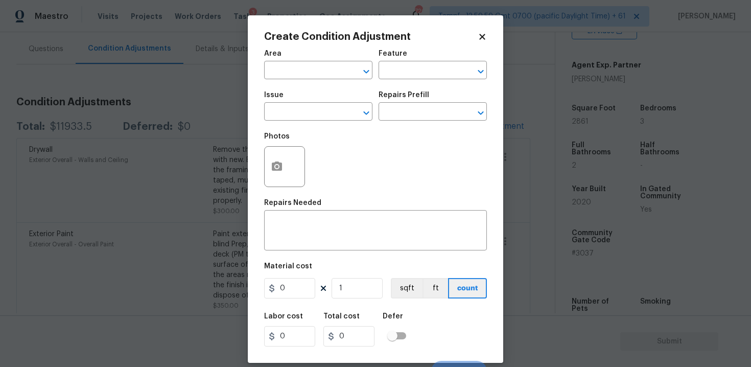
click at [476, 35] on h2 "Create Condition Adjustment" at bounding box center [371, 37] width 214 height 10
click at [485, 37] on icon at bounding box center [482, 36] width 9 height 9
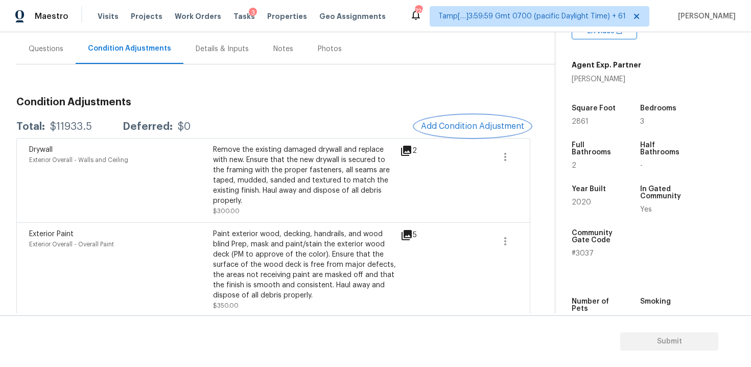
click at [485, 128] on span "Add Condition Adjustment" at bounding box center [472, 126] width 103 height 9
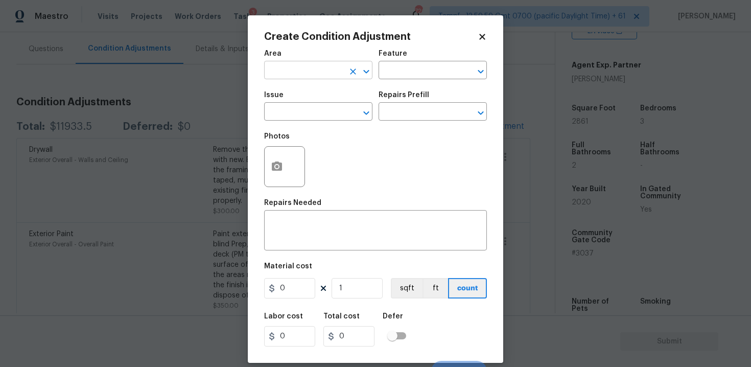
click at [279, 73] on input "text" at bounding box center [304, 71] width 80 height 16
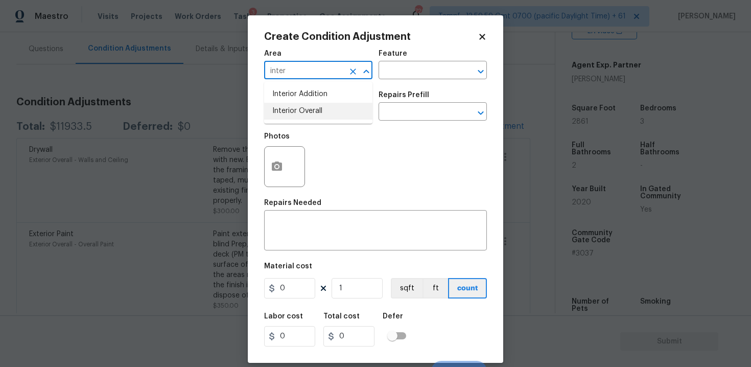
click at [286, 107] on li "Interior Overall" at bounding box center [318, 111] width 108 height 17
type input "Interior Overall"
click at [286, 107] on input "text" at bounding box center [304, 113] width 80 height 16
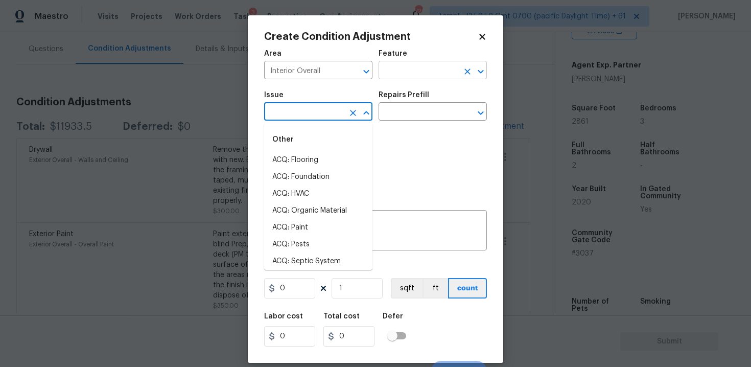
click at [415, 71] on input "text" at bounding box center [419, 71] width 80 height 16
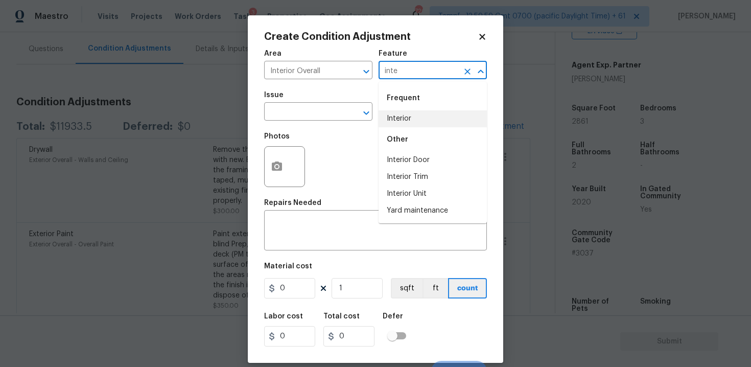
click at [422, 117] on li "Interior" at bounding box center [433, 118] width 108 height 17
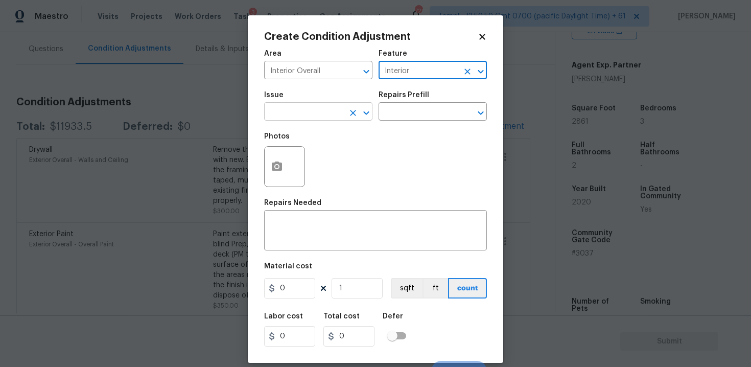
type input "Interior"
click at [296, 119] on input "text" at bounding box center [304, 113] width 80 height 16
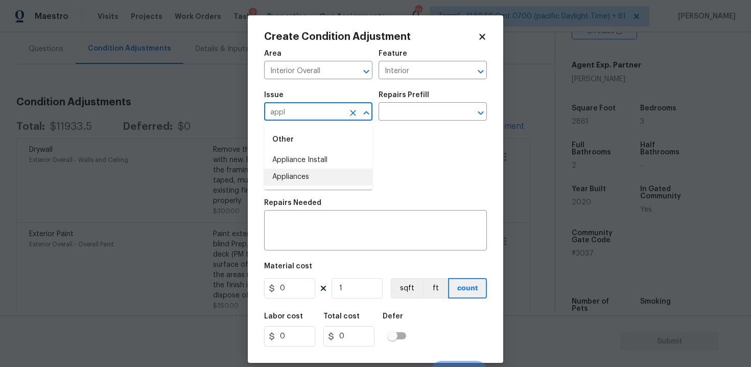
click at [317, 175] on li "Appliances" at bounding box center [318, 177] width 108 height 17
type input "Appliances"
click at [405, 109] on input "text" at bounding box center [419, 113] width 80 height 16
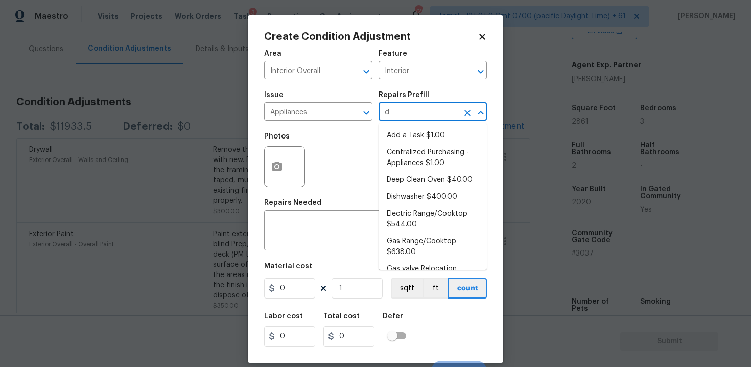
type input "di"
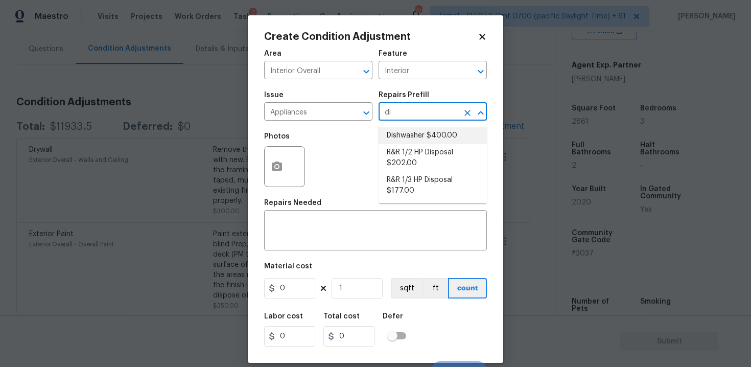
click at [423, 142] on li "Dishwasher $400.00" at bounding box center [433, 135] width 108 height 17
type input "Appliances"
type textarea "Remove the existing dishwasher and prep the area for a new unit. Install a new …"
type input "400"
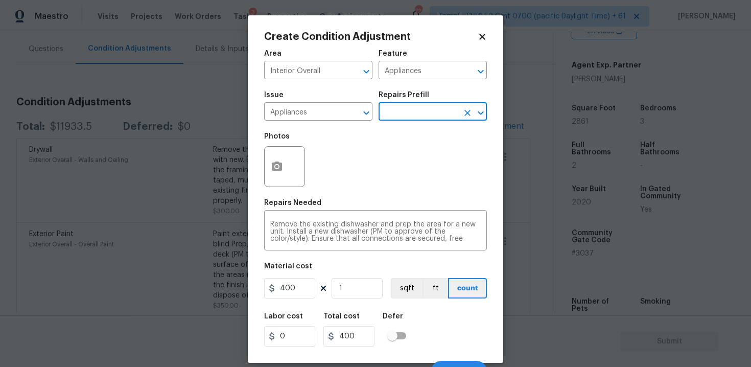
scroll to position [15, 0]
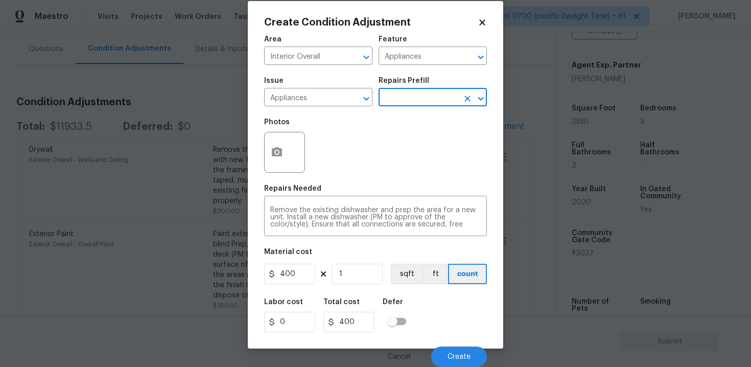
click at [411, 294] on div "Labor cost 0 Total cost 400 Defer" at bounding box center [375, 315] width 223 height 46
click at [471, 355] on button "Create" at bounding box center [459, 356] width 56 height 20
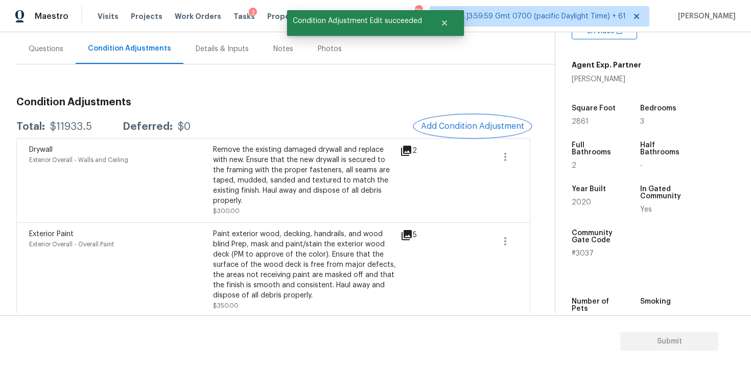
scroll to position [0, 0]
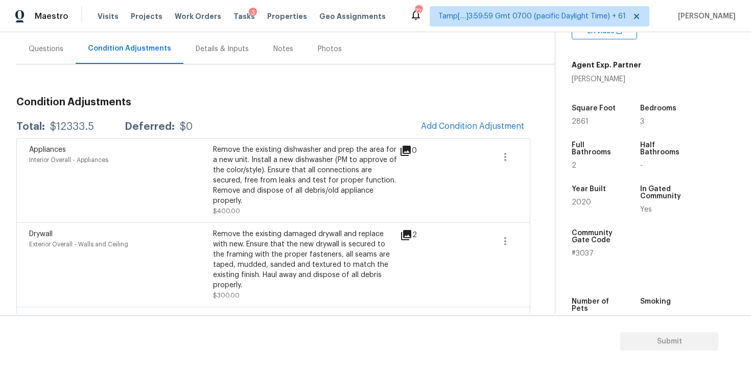
click at [51, 57] on div "Questions" at bounding box center [45, 49] width 59 height 30
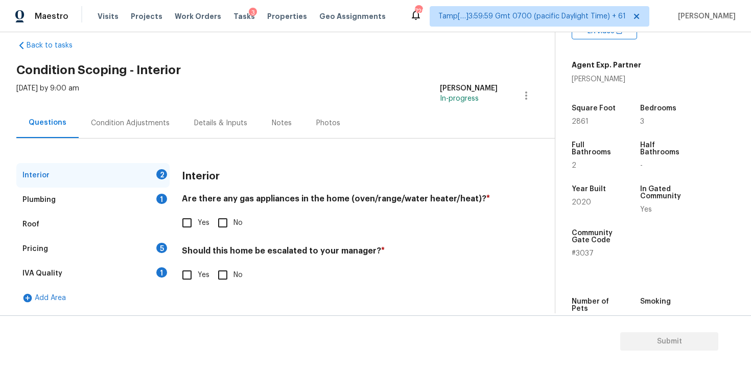
scroll to position [16, 0]
click at [91, 241] on div "Pricing 5" at bounding box center [92, 249] width 153 height 25
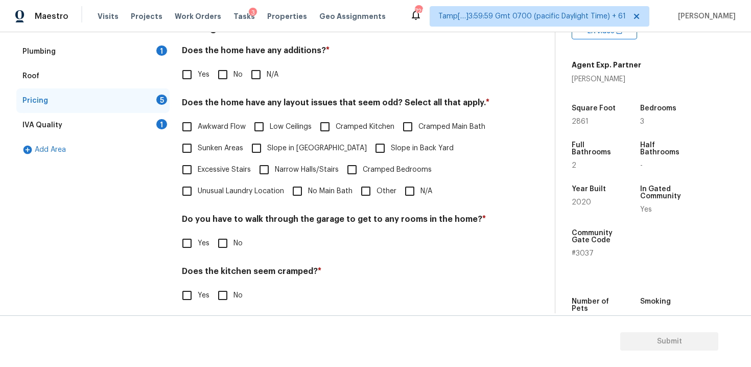
scroll to position [166, 0]
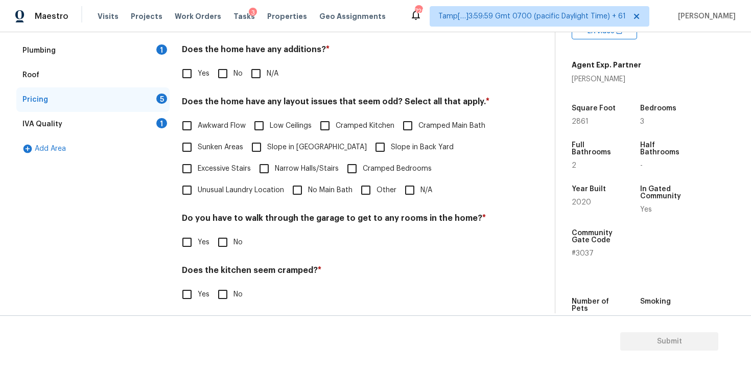
click at [256, 146] on input "Slope in Front Yard" at bounding box center [256, 146] width 21 height 21
checkbox input "true"
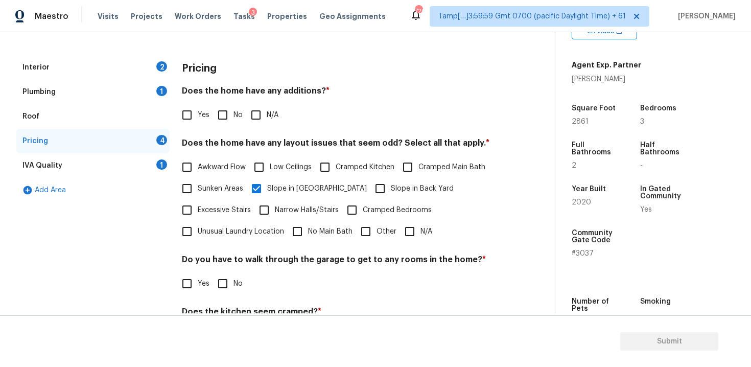
click at [111, 66] on div "Interior 2" at bounding box center [92, 67] width 153 height 25
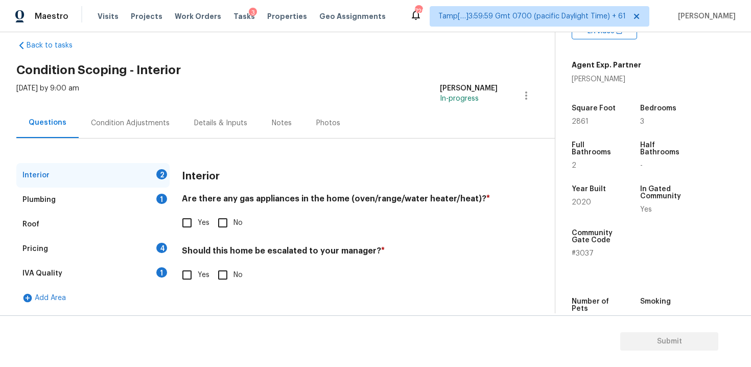
scroll to position [16, 0]
click at [201, 267] on label "Yes" at bounding box center [192, 274] width 33 height 21
click at [198, 267] on input "Yes" at bounding box center [186, 274] width 21 height 21
checkbox input "true"
click at [225, 302] on input "text" at bounding box center [340, 301] width 316 height 24
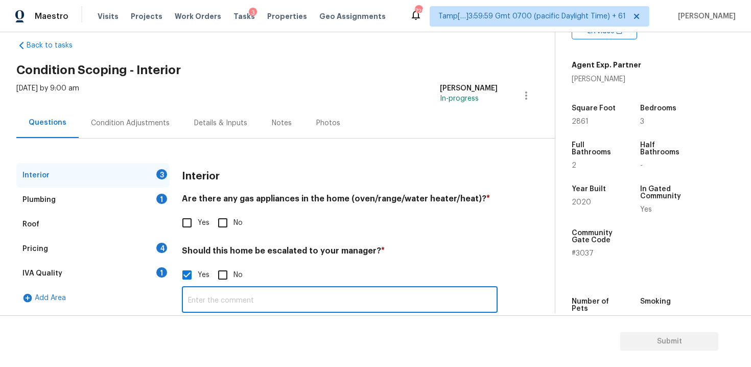
scroll to position [101, 0]
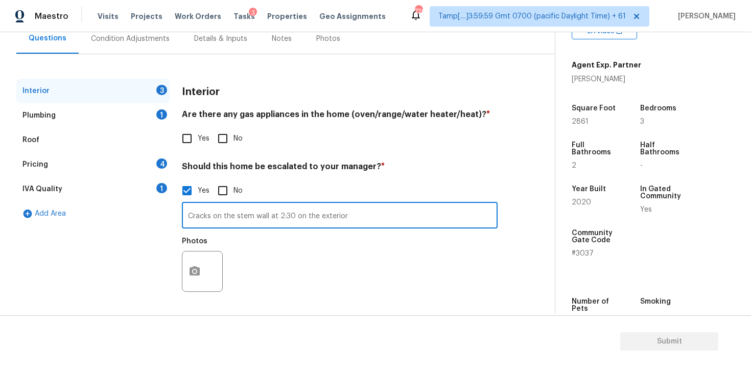
type input "Cracks on the stem wall at 2:30 on the exterior"
click at [187, 269] on button "button" at bounding box center [194, 271] width 25 height 40
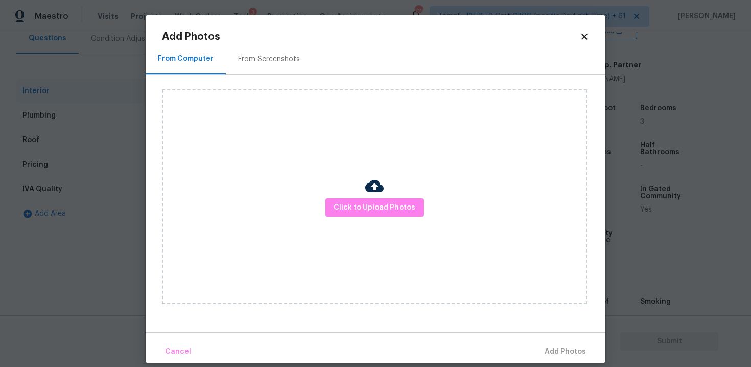
click at [396, 218] on div "Click to Upload Photos" at bounding box center [374, 196] width 425 height 215
click at [394, 214] on button "Click to Upload Photos" at bounding box center [375, 207] width 98 height 19
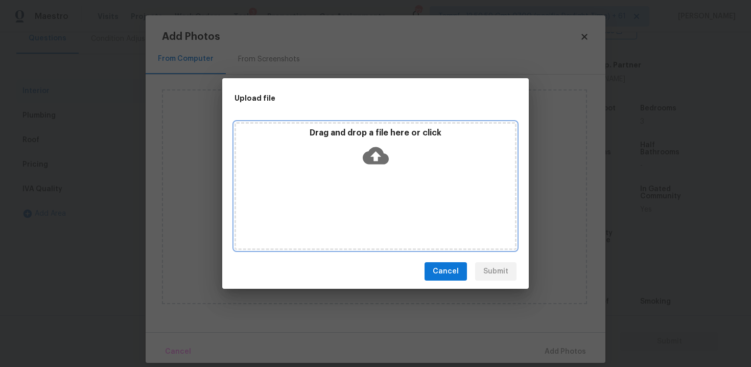
click at [366, 163] on icon at bounding box center [376, 155] width 26 height 17
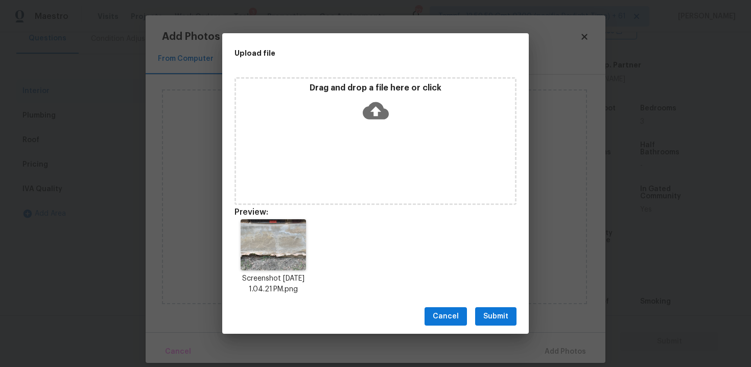
click at [502, 315] on span "Submit" at bounding box center [495, 316] width 25 height 13
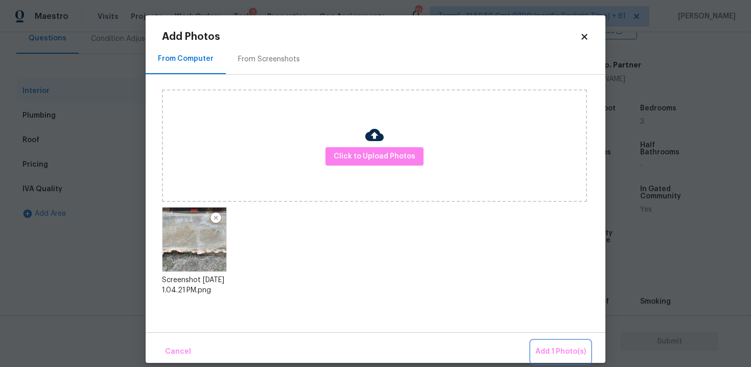
click at [569, 350] on span "Add 1 Photo(s)" at bounding box center [561, 351] width 51 height 13
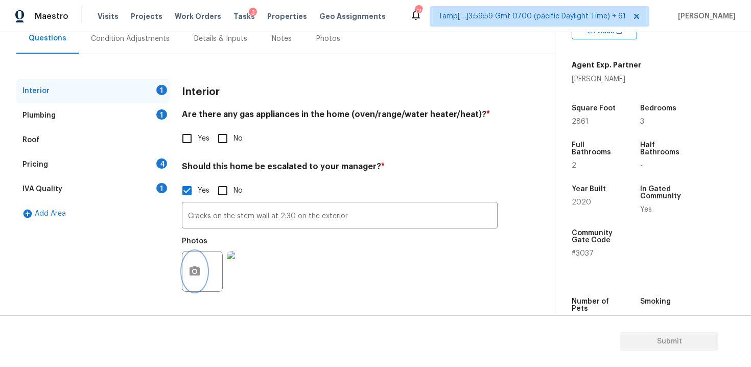
click at [186, 277] on button "button" at bounding box center [194, 271] width 25 height 40
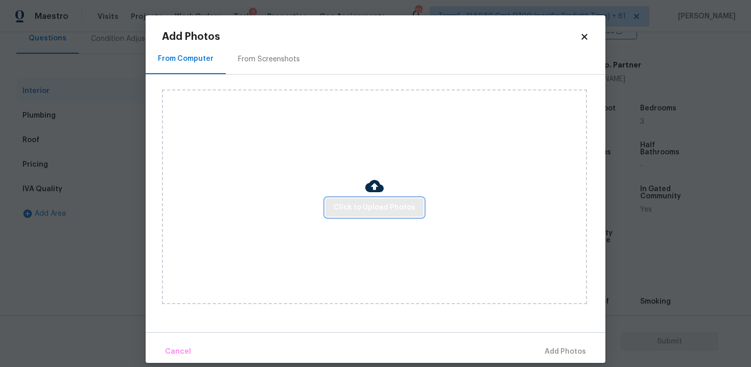
click at [353, 216] on button "Click to Upload Photos" at bounding box center [375, 207] width 98 height 19
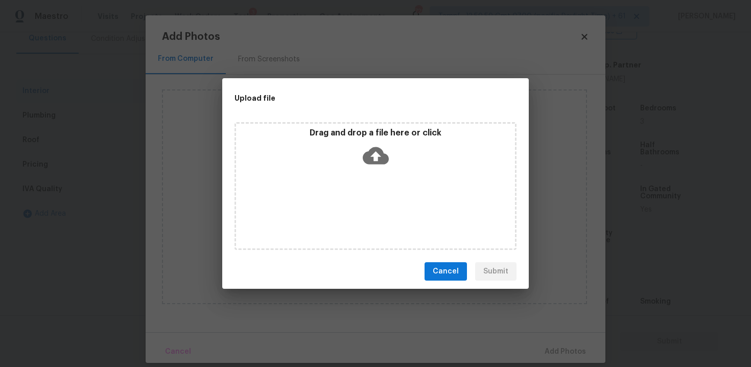
click at [366, 143] on icon at bounding box center [376, 156] width 26 height 26
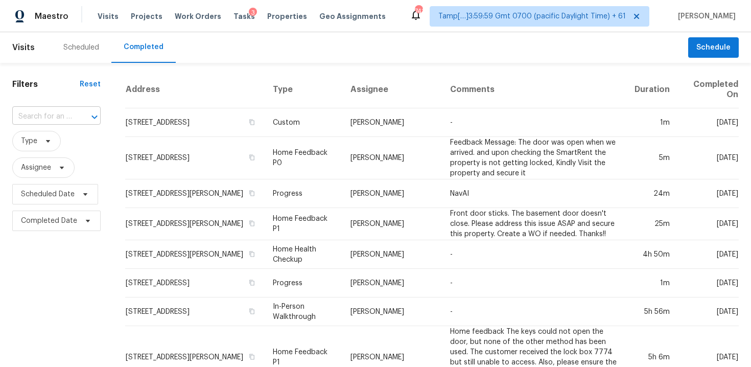
click at [79, 110] on div at bounding box center [87, 117] width 27 height 14
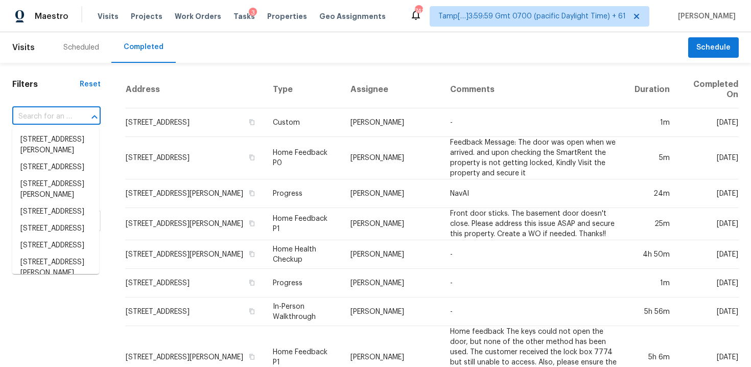
paste input "[STREET_ADDRESS]"
type input "[STREET_ADDRESS]"
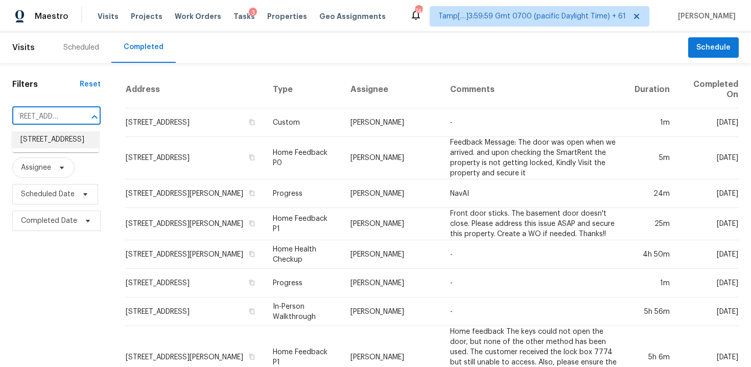
click at [84, 137] on li "[STREET_ADDRESS]" at bounding box center [55, 139] width 87 height 17
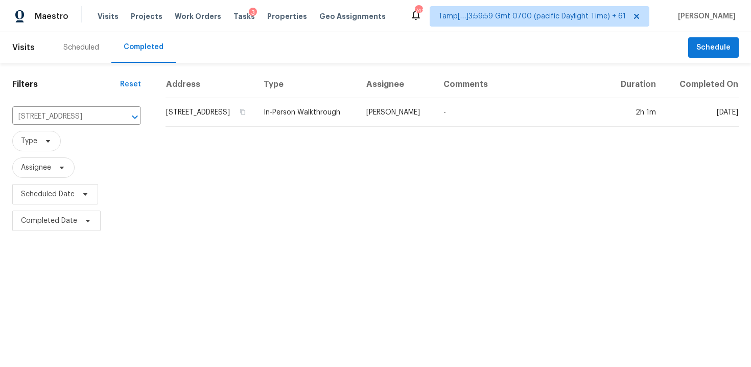
click at [199, 115] on td "[STREET_ADDRESS]" at bounding box center [211, 112] width 90 height 29
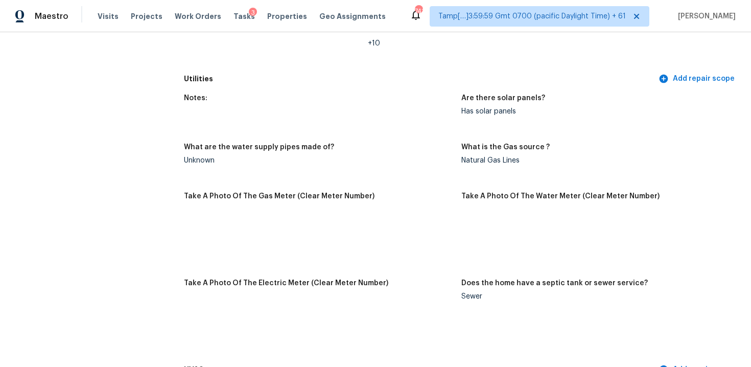
scroll to position [681, 0]
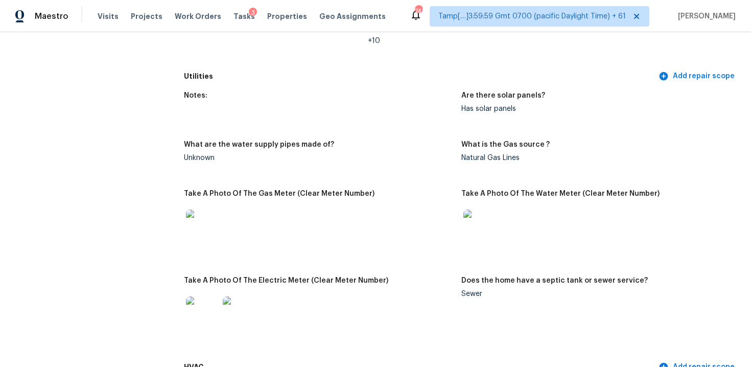
click at [208, 302] on img at bounding box center [202, 312] width 33 height 33
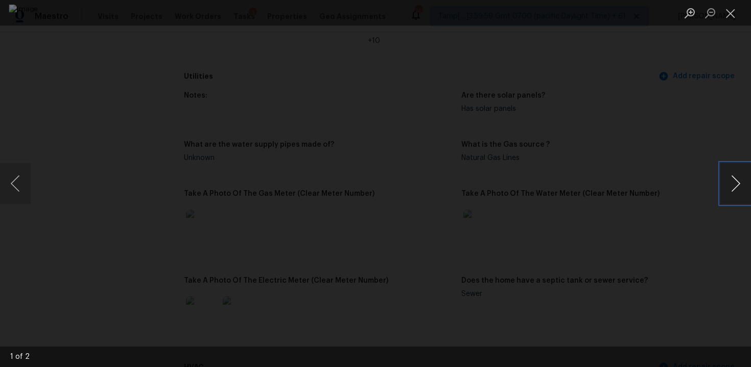
click at [738, 184] on button "Next image" at bounding box center [736, 183] width 31 height 41
click at [711, 103] on div "Lightbox" at bounding box center [375, 183] width 751 height 367
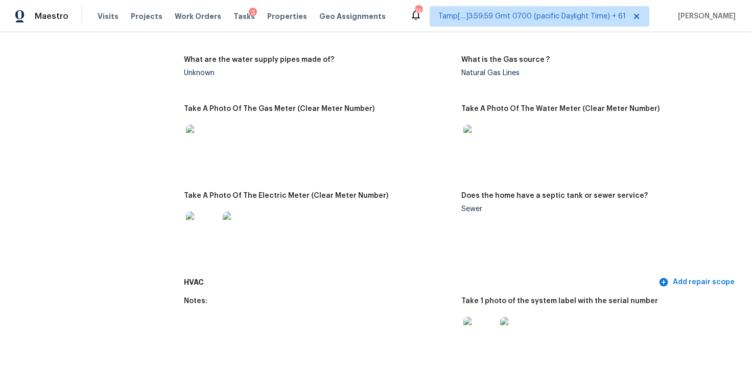
scroll to position [767, 0]
drag, startPoint x: 462, startPoint y: 209, endPoint x: 492, endPoint y: 208, distance: 29.1
click at [492, 209] on div "Sewer" at bounding box center [595, 208] width 269 height 7
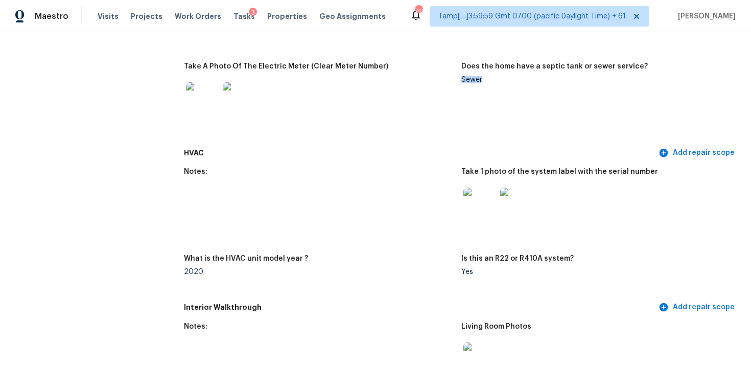
scroll to position [896, 0]
click at [352, 176] on div "Notes:" at bounding box center [318, 174] width 269 height 13
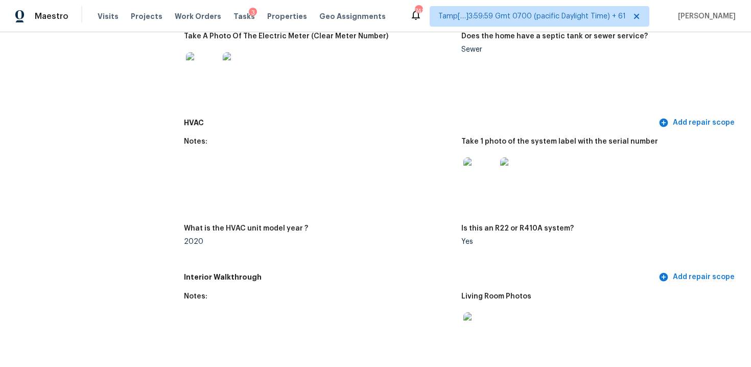
scroll to position [925, 0]
click at [490, 170] on img at bounding box center [480, 174] width 33 height 33
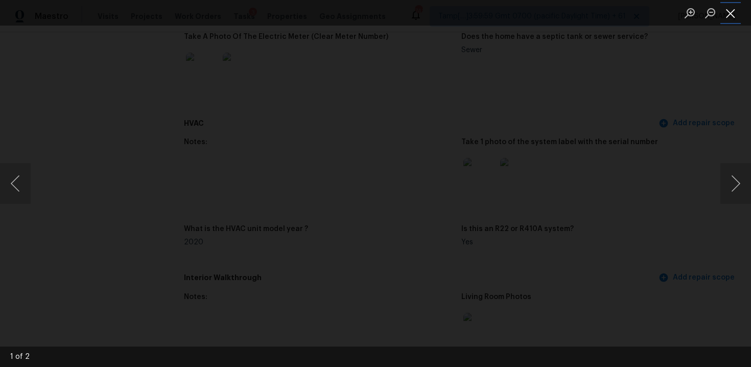
click at [726, 15] on button "Close lightbox" at bounding box center [731, 13] width 20 height 18
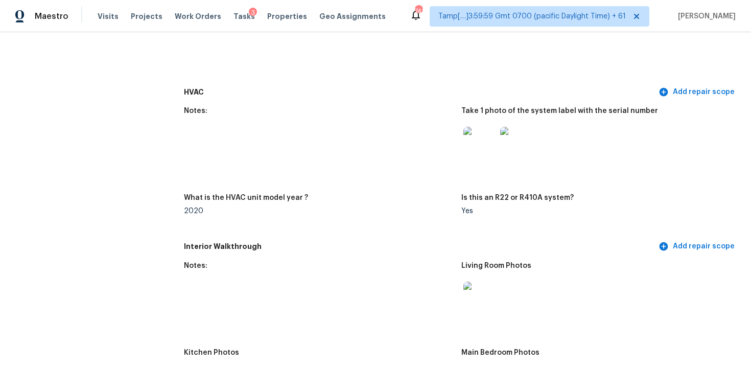
scroll to position [960, 0]
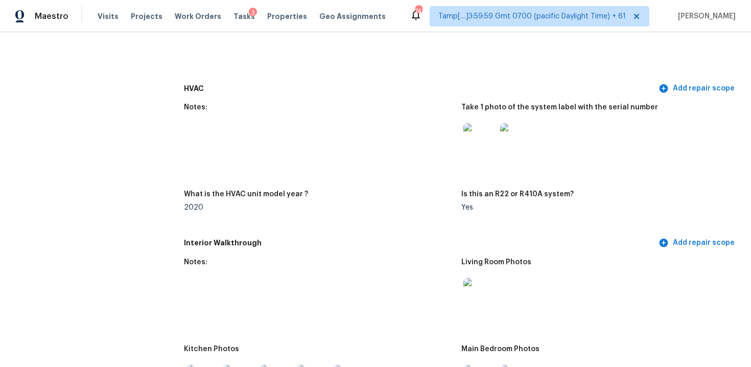
click at [520, 127] on img at bounding box center [516, 139] width 33 height 33
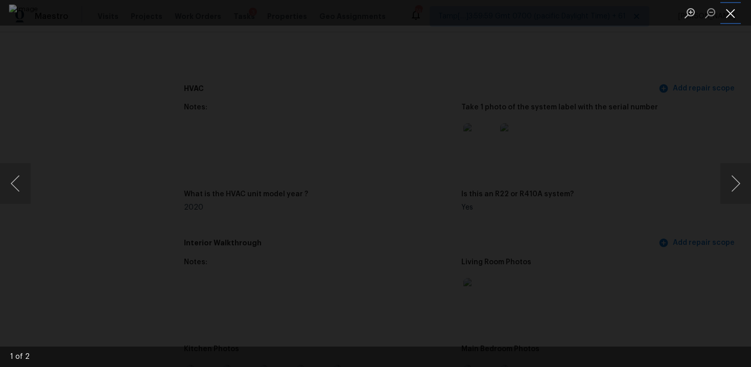
click at [729, 14] on button "Close lightbox" at bounding box center [731, 13] width 20 height 18
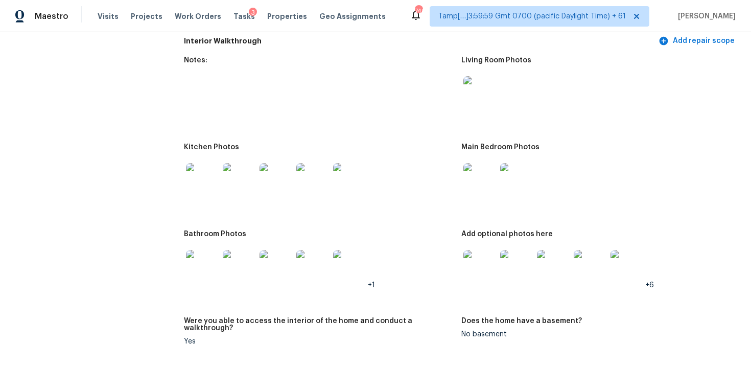
scroll to position [1163, 0]
click at [488, 71] on div at bounding box center [479, 91] width 37 height 45
click at [484, 84] on img at bounding box center [480, 91] width 33 height 33
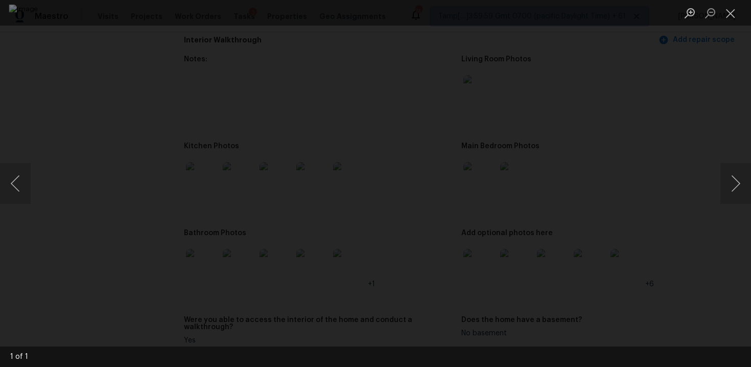
click at [665, 89] on div "Lightbox" at bounding box center [375, 183] width 751 height 367
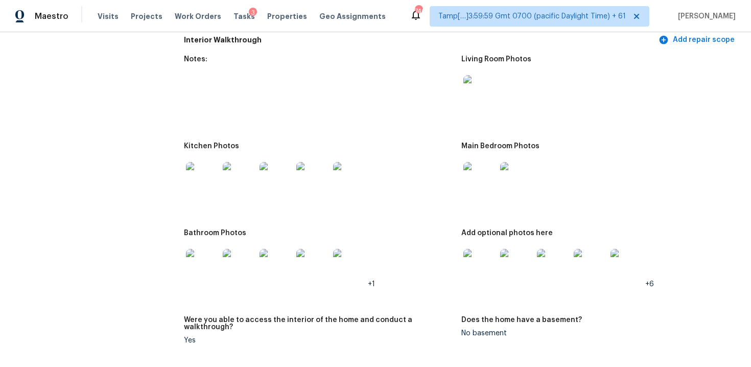
click at [479, 102] on img at bounding box center [480, 91] width 33 height 33
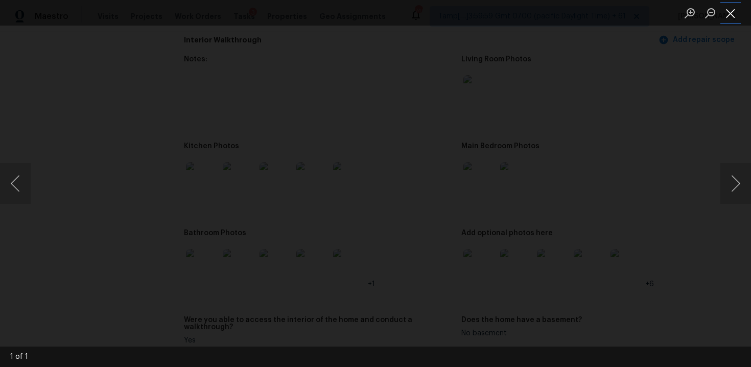
click at [734, 13] on button "Close lightbox" at bounding box center [731, 13] width 20 height 18
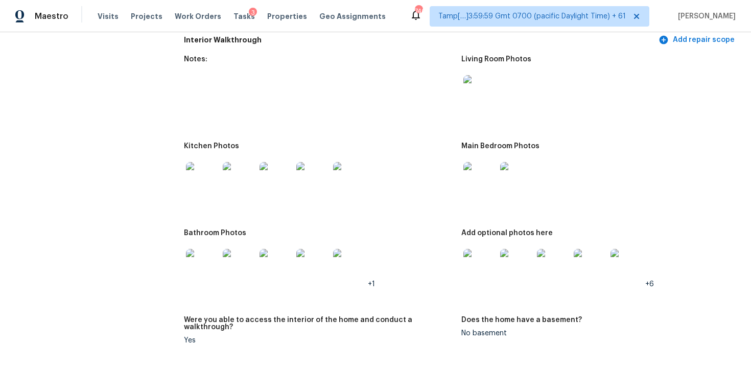
scroll to position [1230, 0]
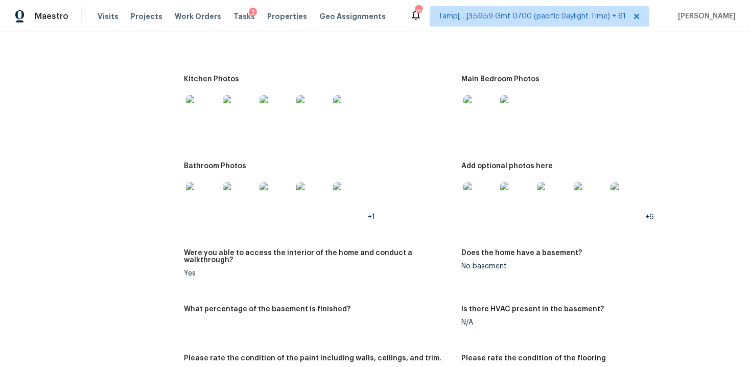
click at [198, 114] on img at bounding box center [202, 111] width 33 height 33
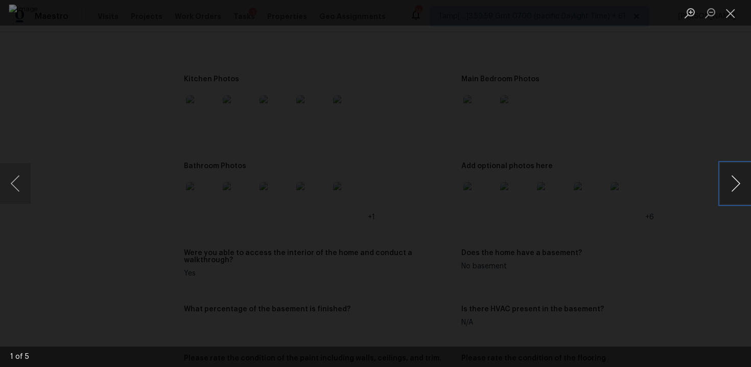
click at [732, 185] on button "Next image" at bounding box center [736, 183] width 31 height 41
click at [740, 185] on button "Next image" at bounding box center [736, 183] width 31 height 41
click at [728, 177] on button "Next image" at bounding box center [736, 183] width 31 height 41
click at [652, 132] on div "Lightbox" at bounding box center [375, 183] width 751 height 367
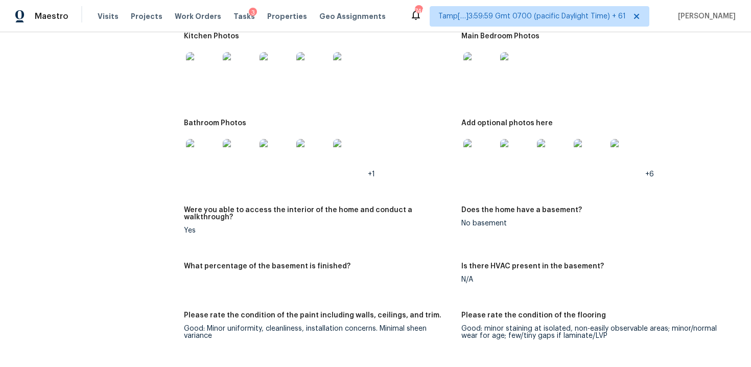
scroll to position [1221, 0]
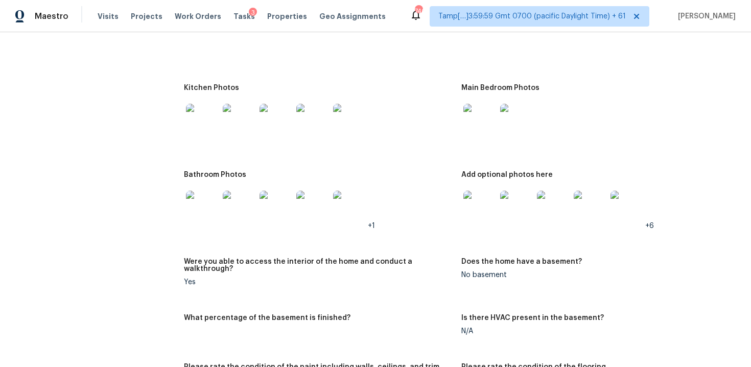
click at [483, 202] on img at bounding box center [480, 207] width 33 height 33
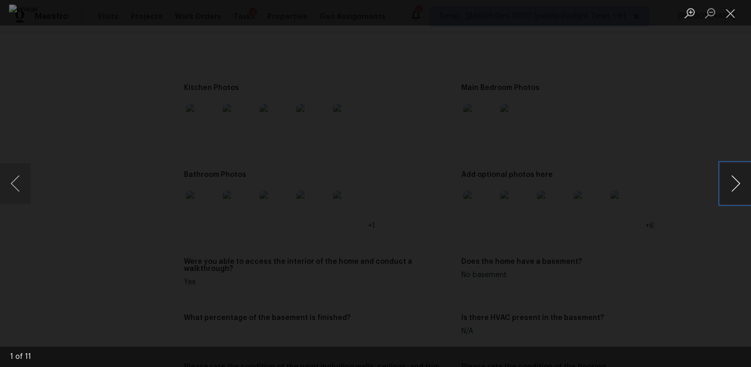
click at [732, 188] on button "Next image" at bounding box center [736, 183] width 31 height 41
click at [670, 247] on div "Lightbox" at bounding box center [375, 183] width 751 height 367
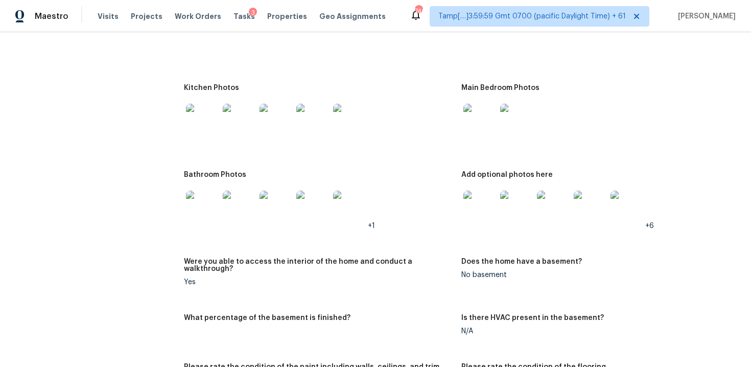
click at [542, 208] on img at bounding box center [553, 207] width 33 height 33
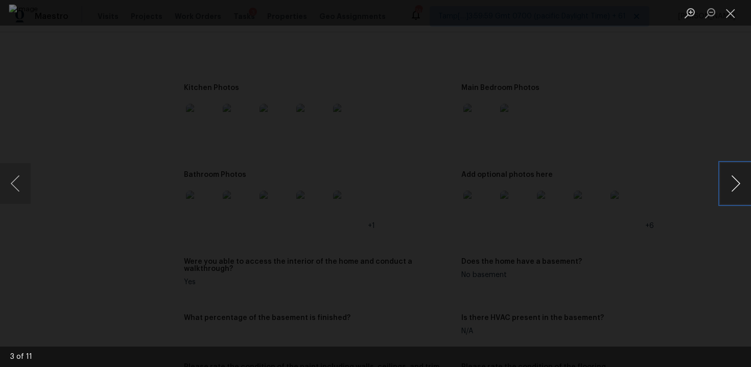
click at [734, 173] on button "Next image" at bounding box center [736, 183] width 31 height 41
click at [656, 251] on div "Lightbox" at bounding box center [375, 183] width 751 height 367
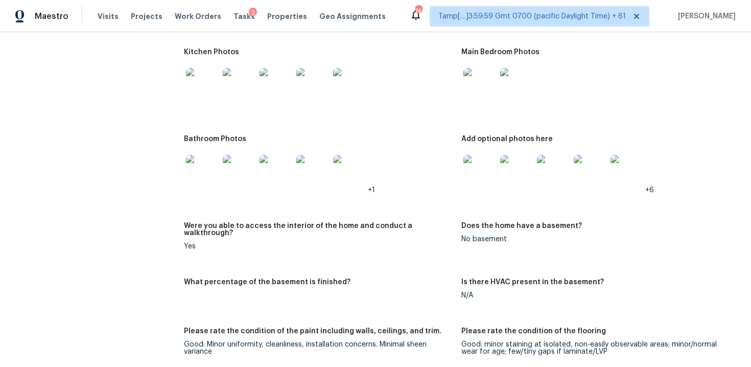
scroll to position [1257, 0]
click at [558, 169] on img at bounding box center [553, 170] width 33 height 33
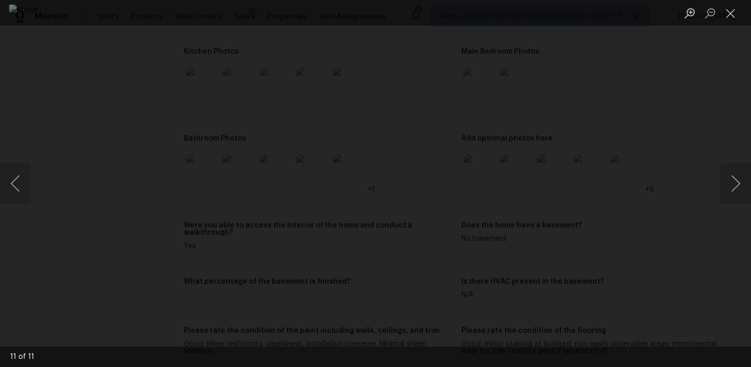
click at [675, 214] on div "Lightbox" at bounding box center [375, 183] width 751 height 367
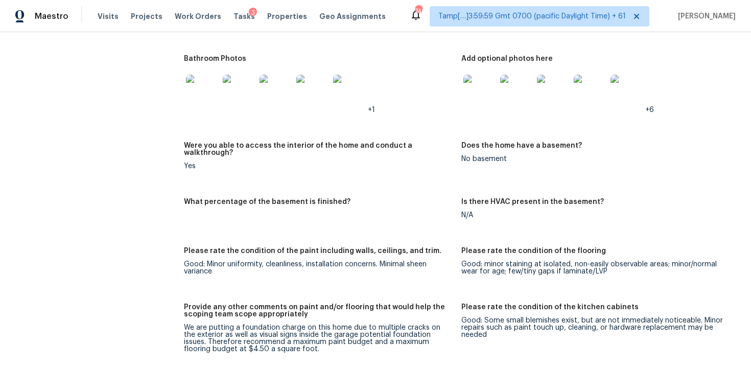
scroll to position [1382, 0]
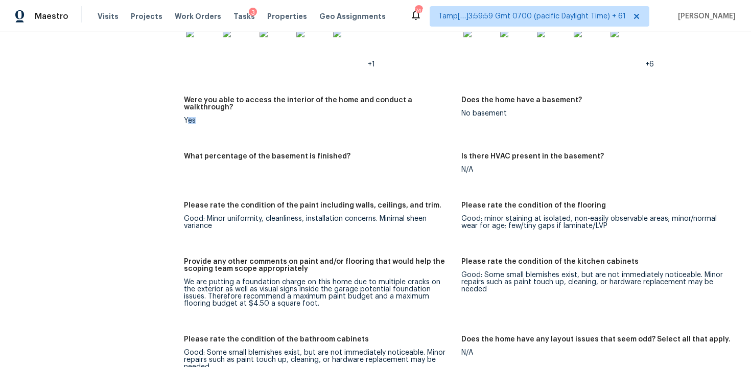
drag, startPoint x: 186, startPoint y: 115, endPoint x: 201, endPoint y: 114, distance: 15.9
click at [201, 117] on div "Yes" at bounding box center [318, 120] width 269 height 7
click at [284, 127] on figure "Were you able to access the interior of the home and conduct a walkthrough? Yes" at bounding box center [322, 119] width 277 height 44
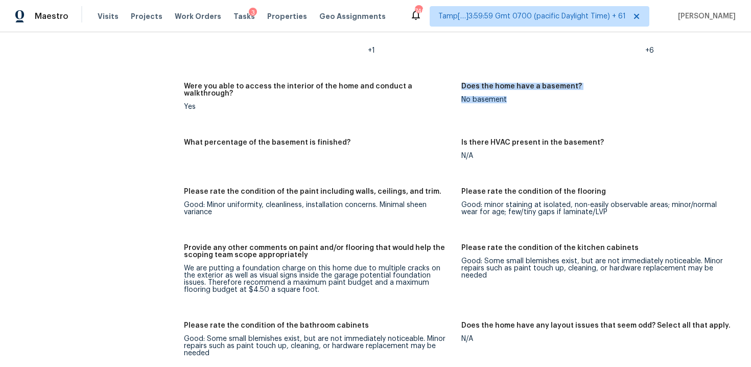
drag, startPoint x: 459, startPoint y: 100, endPoint x: 516, endPoint y: 99, distance: 56.2
click at [516, 99] on div "No basement" at bounding box center [595, 99] width 269 height 7
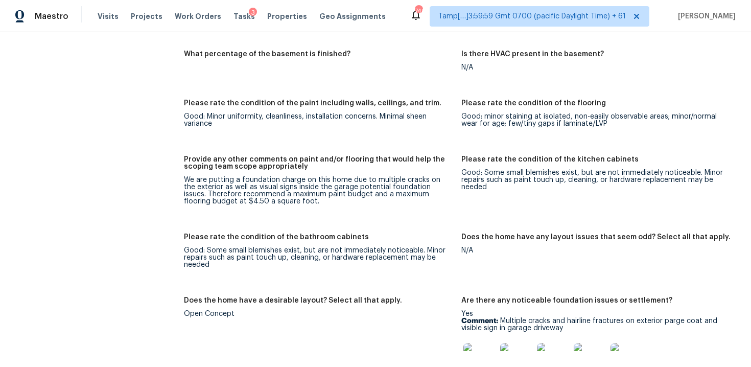
scroll to position [1490, 0]
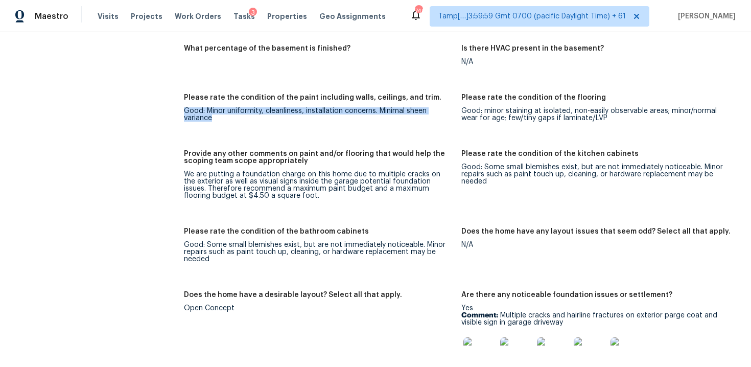
drag, startPoint x: 184, startPoint y: 102, endPoint x: 224, endPoint y: 114, distance: 42.2
click at [224, 114] on figure "Please rate the condition of the paint including walls, ceilings, and trim. Goo…" at bounding box center [322, 116] width 277 height 44
click at [378, 115] on figure "Please rate the condition of the paint including walls, ceilings, and trim. Goo…" at bounding box center [322, 116] width 277 height 44
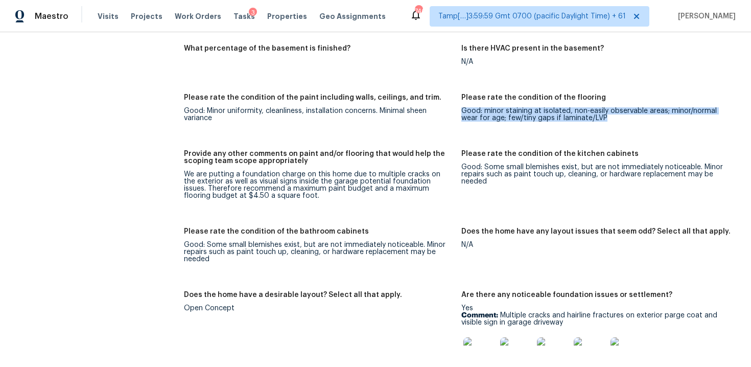
drag, startPoint x: 462, startPoint y: 105, endPoint x: 608, endPoint y: 113, distance: 145.4
click at [608, 113] on div "Good: minor staining at isolated, non-easily observable areas; minor/normal wea…" at bounding box center [595, 114] width 269 height 14
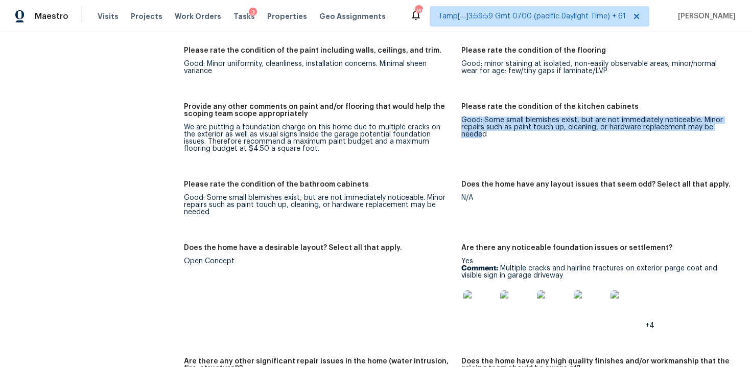
drag, startPoint x: 463, startPoint y: 113, endPoint x: 484, endPoint y: 128, distance: 25.7
click at [484, 128] on div "Good: Some small blemishes exist, but are not immediately noticeable. Minor rep…" at bounding box center [595, 127] width 269 height 21
click at [531, 126] on div "Good: Some small blemishes exist, but are not immediately noticeable. Minor rep…" at bounding box center [595, 127] width 269 height 21
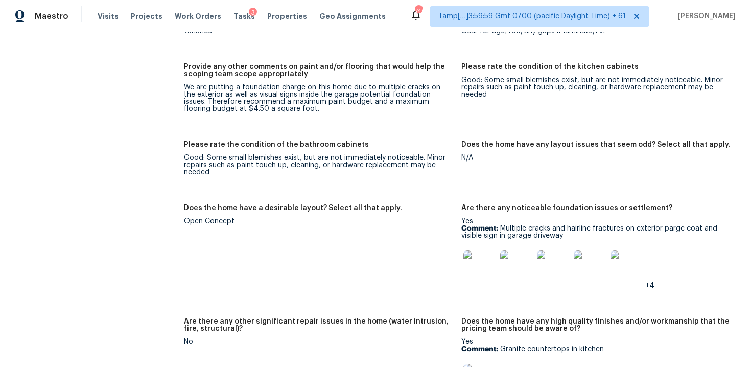
scroll to position [1578, 0]
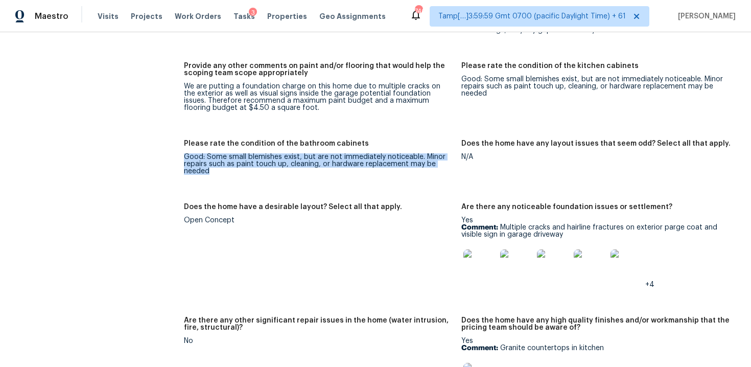
drag, startPoint x: 186, startPoint y: 151, endPoint x: 239, endPoint y: 164, distance: 54.7
click at [239, 164] on div "Good: Some small blemishes exist, but are not immediately noticeable. Minor rep…" at bounding box center [318, 163] width 269 height 21
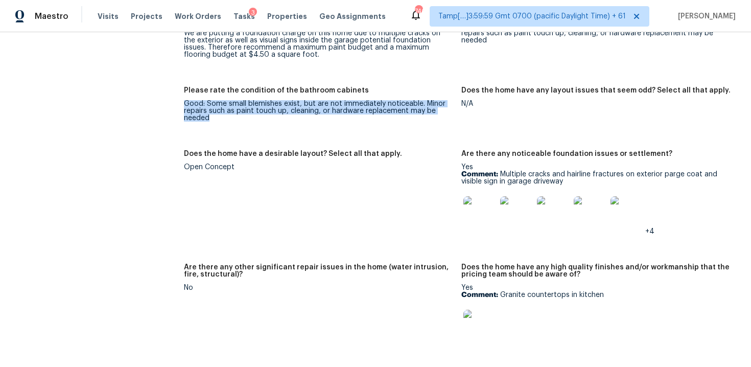
scroll to position [1632, 0]
click at [636, 89] on div "Does the home have any layout issues that seem odd? Select all that apply." at bounding box center [595, 92] width 269 height 13
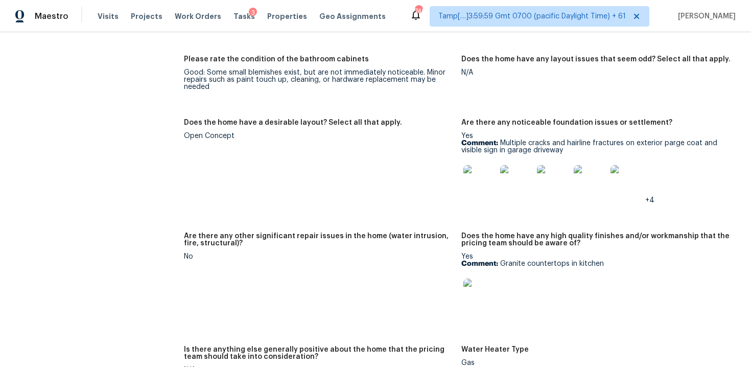
scroll to position [1669, 0]
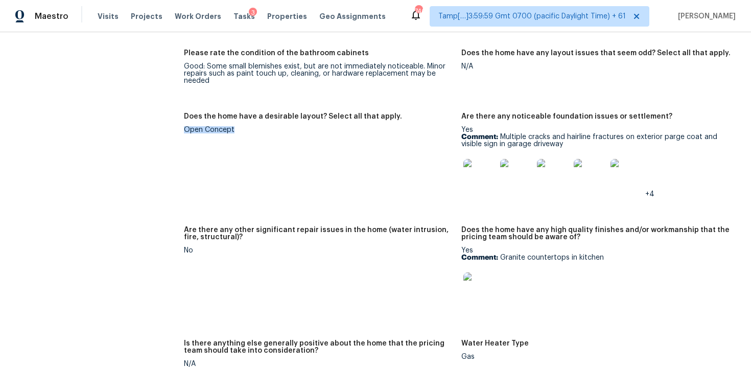
drag, startPoint x: 186, startPoint y: 123, endPoint x: 245, endPoint y: 125, distance: 58.8
click at [245, 126] on figure "Does the home have a desirable layout? Select all that apply. Open Concept" at bounding box center [322, 163] width 277 height 101
click at [284, 126] on div "Open Concept" at bounding box center [318, 129] width 269 height 7
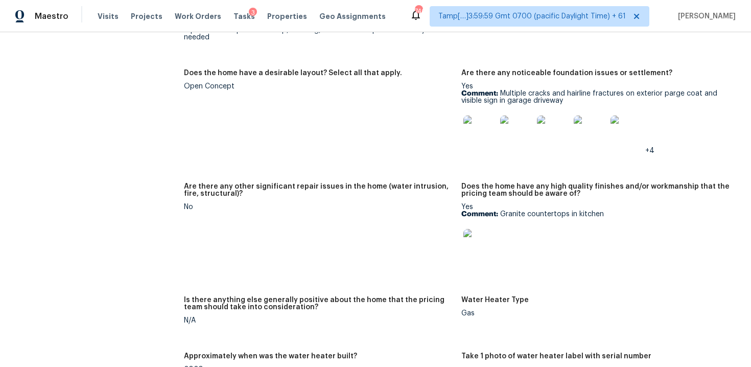
scroll to position [1692, 0]
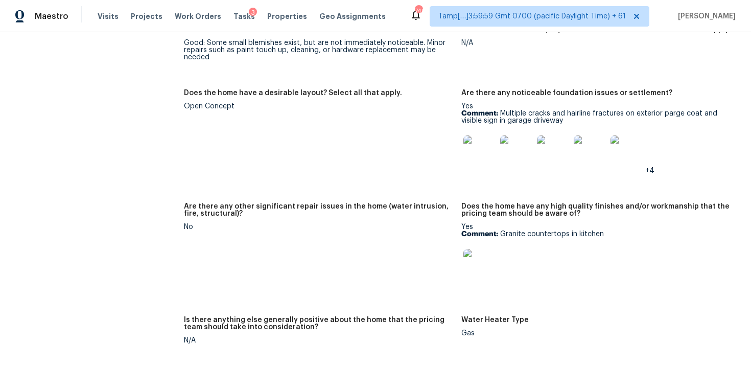
click at [493, 148] on img at bounding box center [480, 151] width 33 height 33
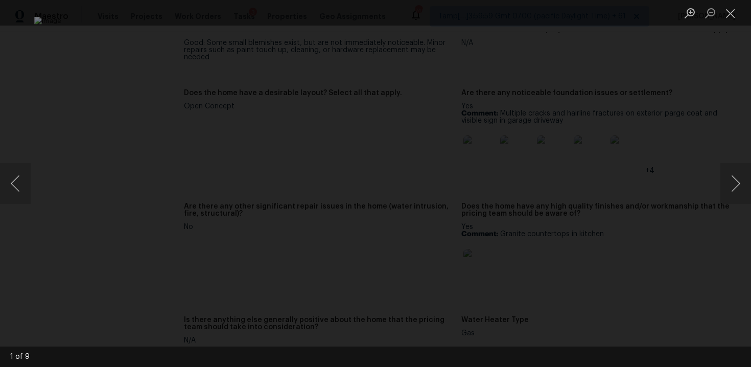
click at [679, 104] on div "Lightbox" at bounding box center [375, 183] width 751 height 367
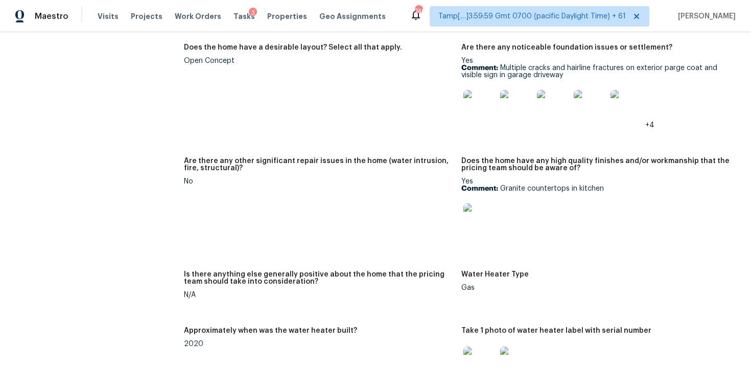
scroll to position [1780, 0]
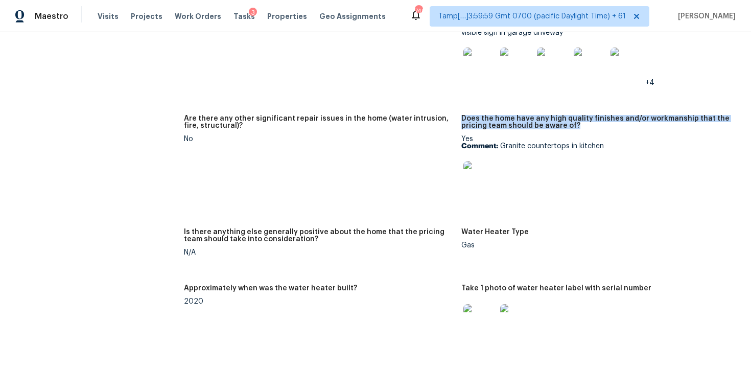
drag, startPoint x: 462, startPoint y: 112, endPoint x: 576, endPoint y: 118, distance: 114.6
click at [576, 118] on h5 "Does the home have any high quality finishes and/or workmanship that the pricin…" at bounding box center [595, 122] width 269 height 14
click at [628, 143] on p "Comment: Granite countertops in kitchen" at bounding box center [595, 146] width 269 height 7
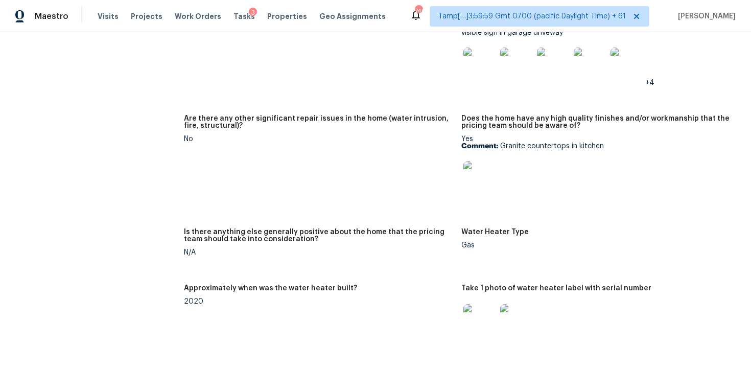
click at [494, 165] on img at bounding box center [480, 177] width 33 height 33
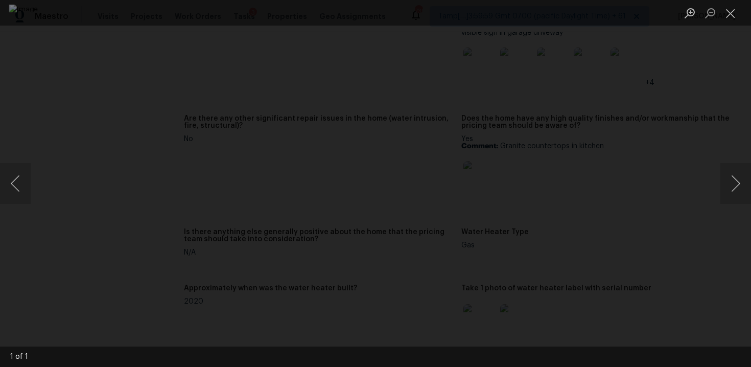
click at [673, 130] on div "Lightbox" at bounding box center [375, 183] width 751 height 367
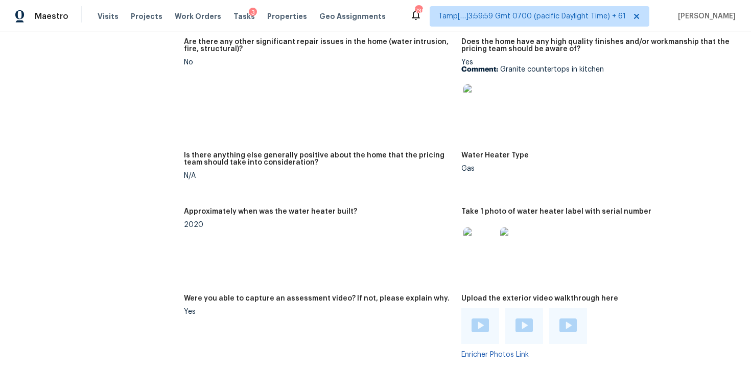
scroll to position [1853, 0]
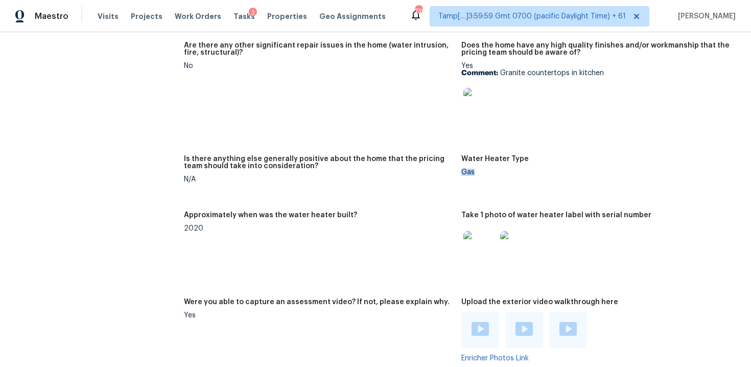
drag, startPoint x: 463, startPoint y: 165, endPoint x: 478, endPoint y: 165, distance: 14.8
click at [478, 169] on div "Gas" at bounding box center [595, 172] width 269 height 7
drag, startPoint x: 183, startPoint y: 221, endPoint x: 216, endPoint y: 221, distance: 32.2
click at [216, 225] on div "2020" at bounding box center [318, 228] width 269 height 7
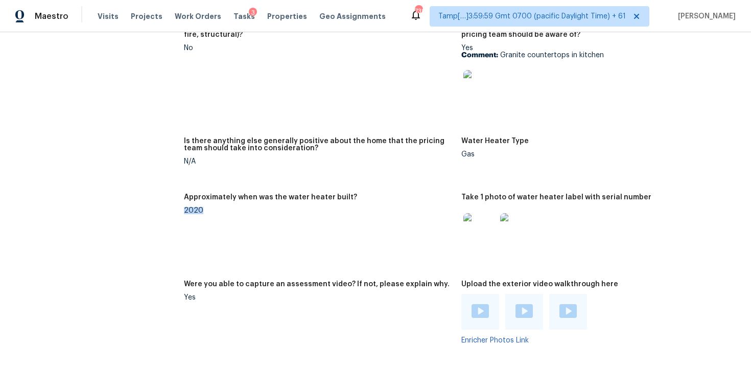
scroll to position [1876, 0]
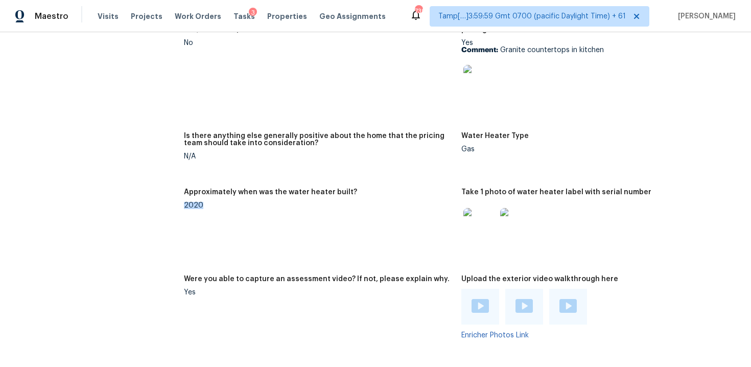
click at [480, 213] on img at bounding box center [480, 224] width 33 height 33
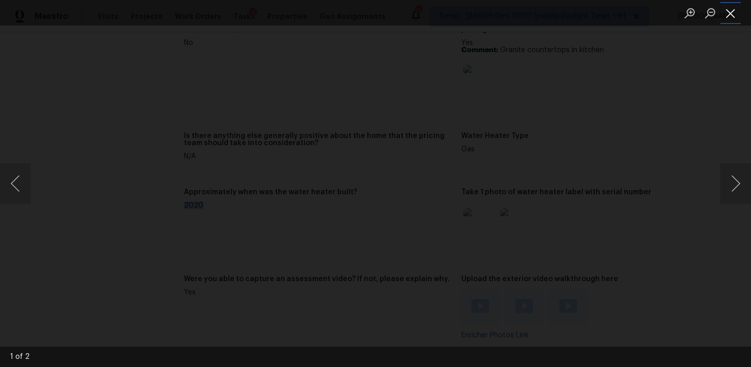
click at [738, 8] on button "Close lightbox" at bounding box center [731, 13] width 20 height 18
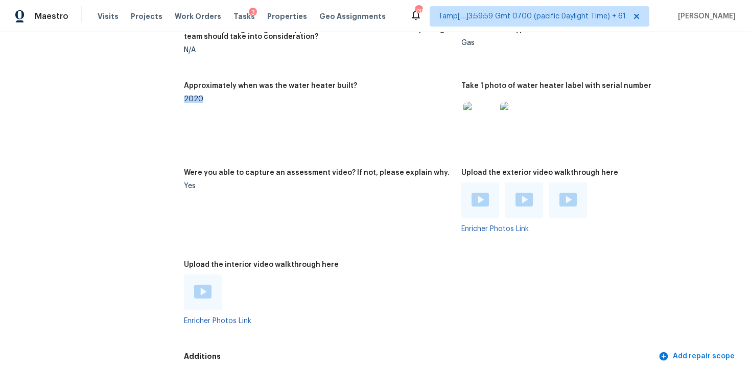
scroll to position [2020, 0]
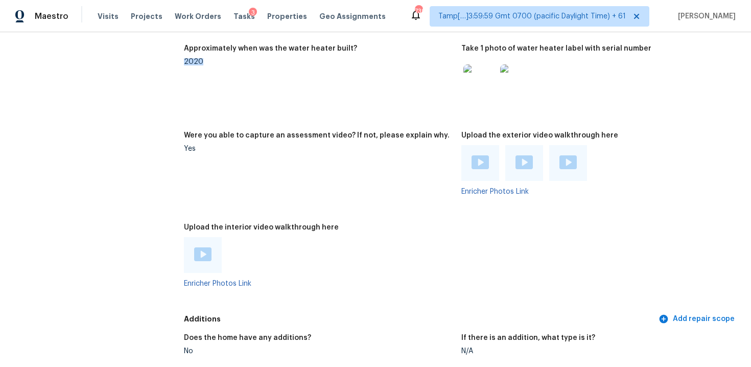
click at [207, 247] on img at bounding box center [202, 254] width 17 height 14
click at [482, 155] on img at bounding box center [480, 162] width 17 height 14
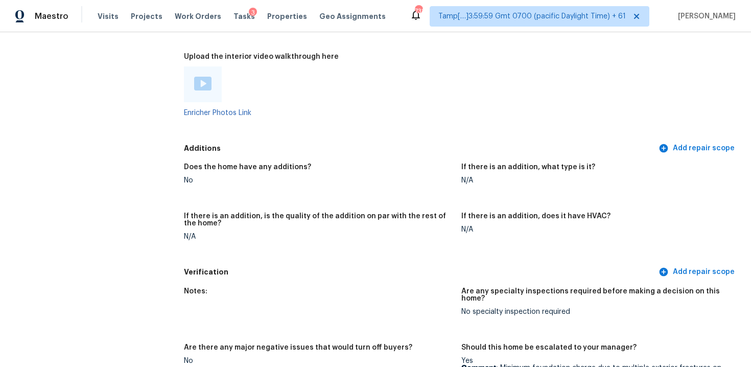
scroll to position [2195, 0]
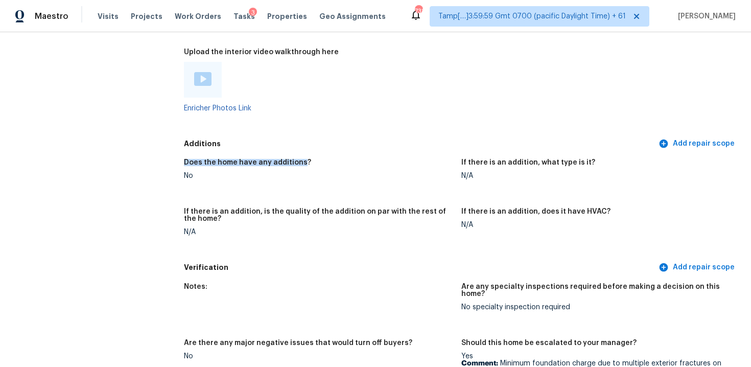
drag, startPoint x: 183, startPoint y: 155, endPoint x: 300, endPoint y: 157, distance: 116.5
click at [300, 159] on h5 "Does the home have any additions?" at bounding box center [247, 162] width 127 height 7
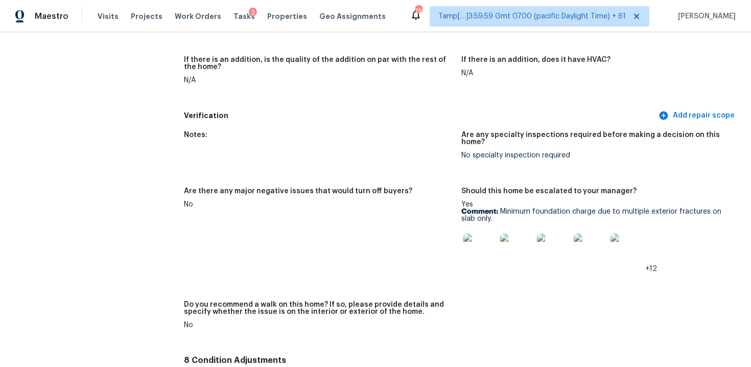
scroll to position [2350, 0]
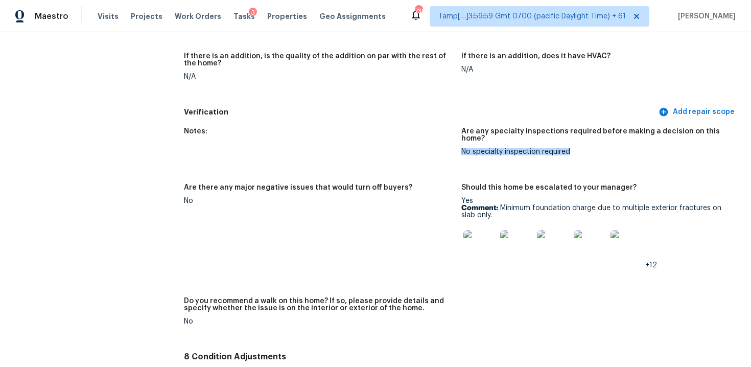
drag, startPoint x: 462, startPoint y: 138, endPoint x: 572, endPoint y: 134, distance: 109.9
click at [572, 148] on div "No specialty inspection required" at bounding box center [595, 151] width 269 height 7
drag, startPoint x: 465, startPoint y: 138, endPoint x: 580, endPoint y: 138, distance: 115.5
click at [580, 148] on div "No specialty inspection required" at bounding box center [595, 151] width 269 height 7
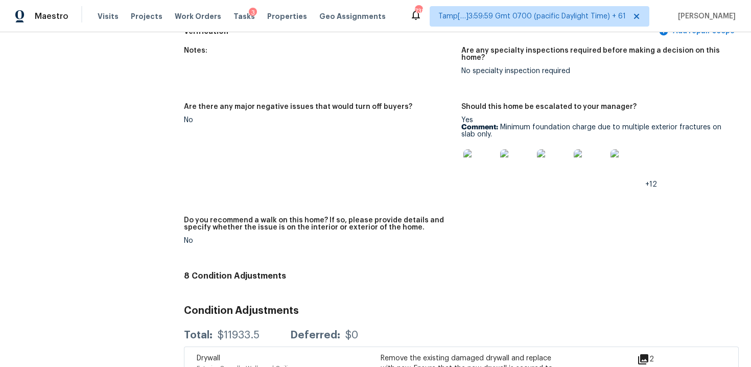
scroll to position [2461, 0]
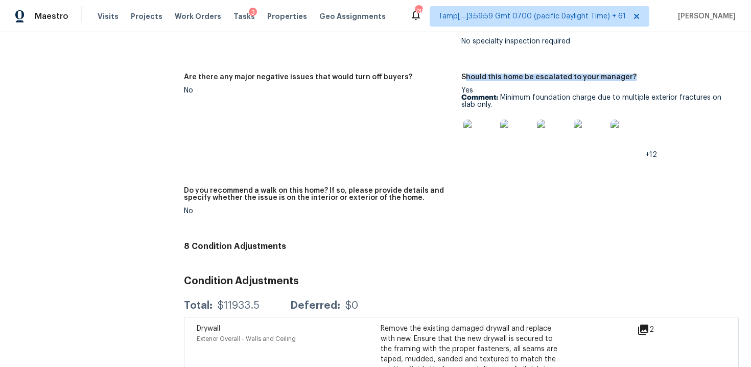
drag, startPoint x: 465, startPoint y: 65, endPoint x: 629, endPoint y: 60, distance: 164.1
click at [629, 74] on div "Should this home be escalated to your manager?" at bounding box center [595, 80] width 269 height 13
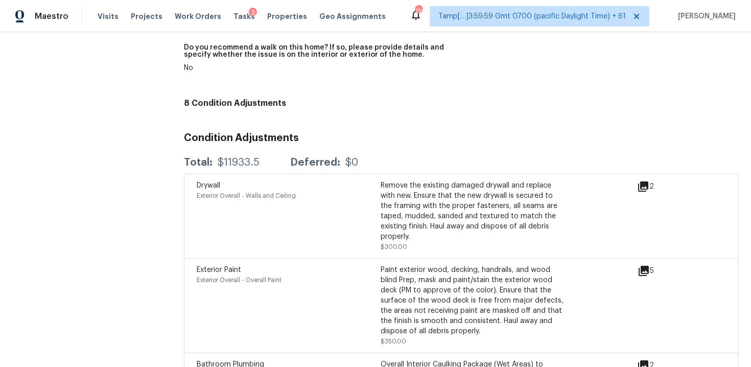
scroll to position [2603, 0]
click at [642, 182] on icon at bounding box center [643, 187] width 10 height 10
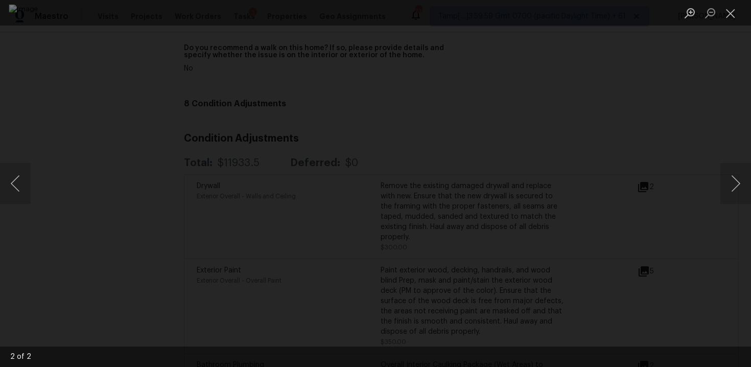
click at [644, 77] on div "Lightbox" at bounding box center [375, 183] width 751 height 367
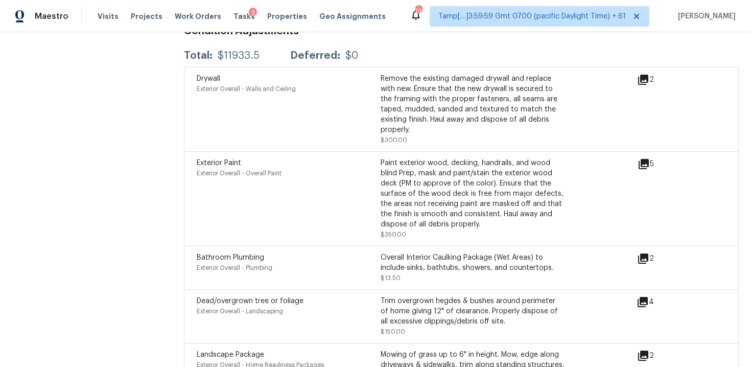
scroll to position [2712, 0]
click at [650, 157] on div "5" at bounding box center [662, 163] width 49 height 12
click at [645, 158] on icon at bounding box center [644, 163] width 10 height 10
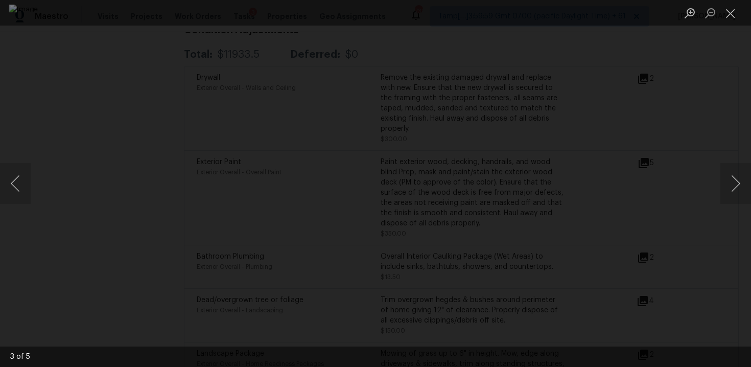
click at [692, 118] on div "Lightbox" at bounding box center [375, 183] width 751 height 367
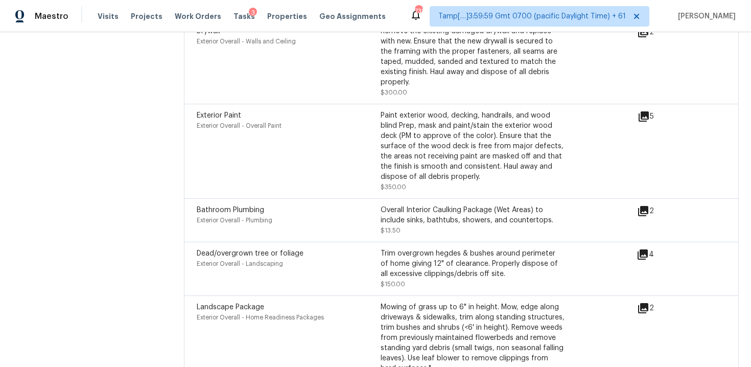
scroll to position [2763, 0]
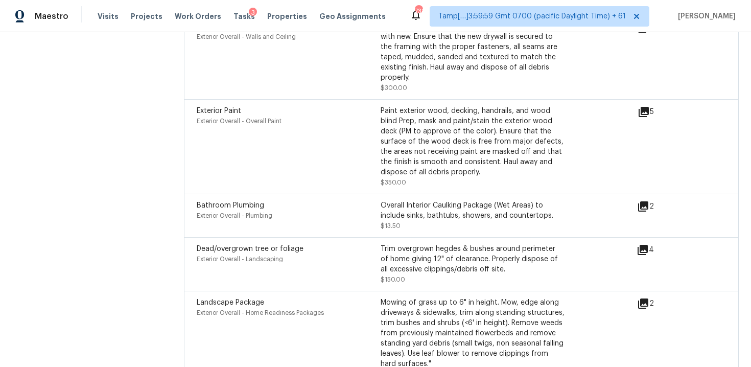
click at [641, 201] on icon at bounding box center [643, 206] width 10 height 10
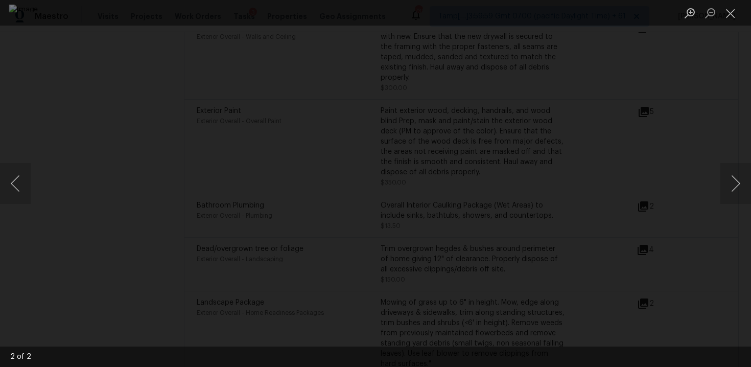
click at [651, 154] on div "Lightbox" at bounding box center [375, 183] width 751 height 367
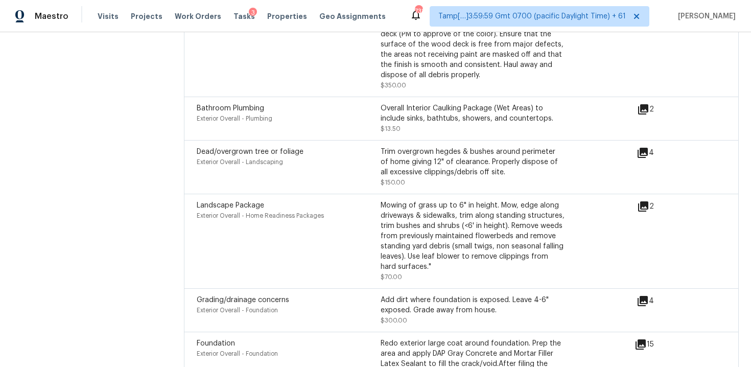
scroll to position [2862, 0]
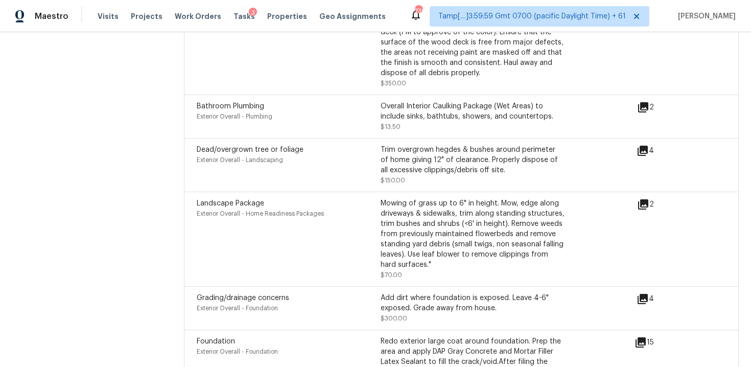
click at [641, 146] on icon at bounding box center [643, 151] width 10 height 10
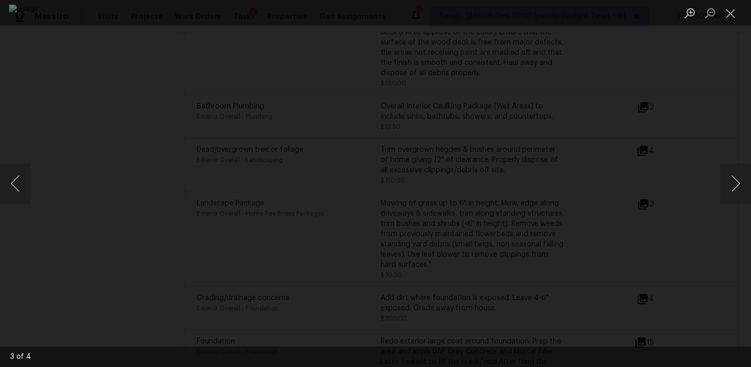
click at [674, 123] on div "Lightbox" at bounding box center [375, 183] width 751 height 367
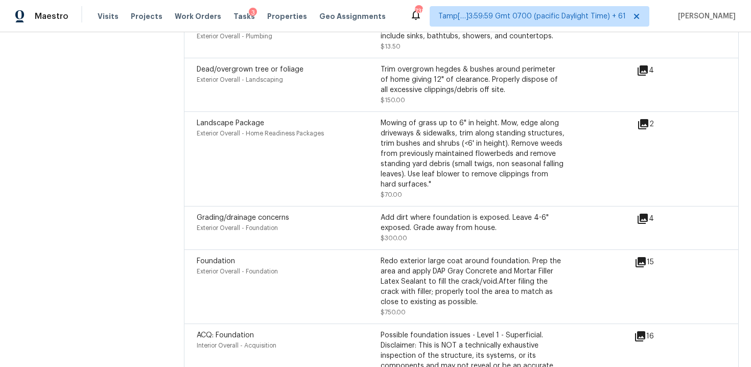
scroll to position [2939, 0]
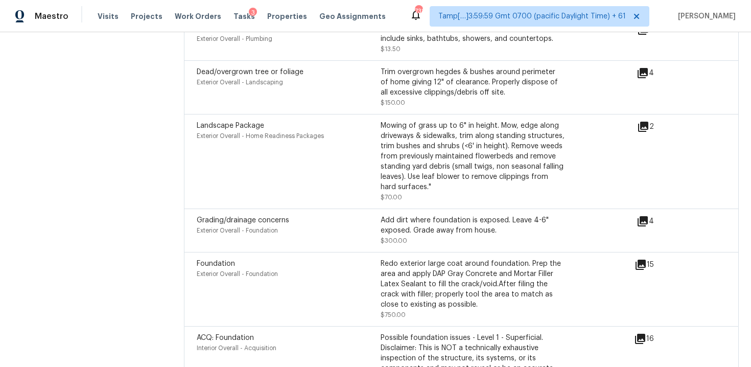
drag, startPoint x: 383, startPoint y: 102, endPoint x: 405, endPoint y: 128, distance: 33.8
click at [398, 121] on div "Mowing of grass up to 6" in height. Mow, edge along driveways & sidewalks, trim…" at bounding box center [473, 157] width 184 height 72
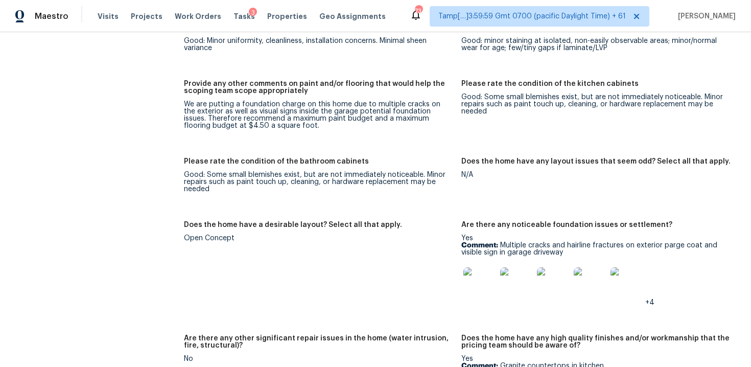
scroll to position [1559, 0]
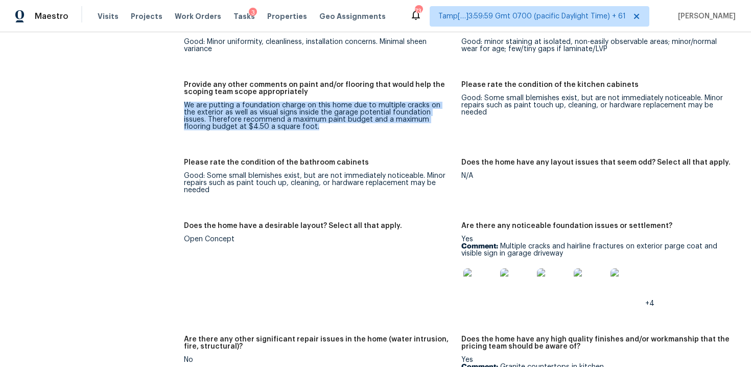
drag, startPoint x: 184, startPoint y: 101, endPoint x: 313, endPoint y: 122, distance: 130.5
click at [313, 122] on div "We are putting a foundation charge on this home due to multiple cracks on the e…" at bounding box center [318, 116] width 269 height 29
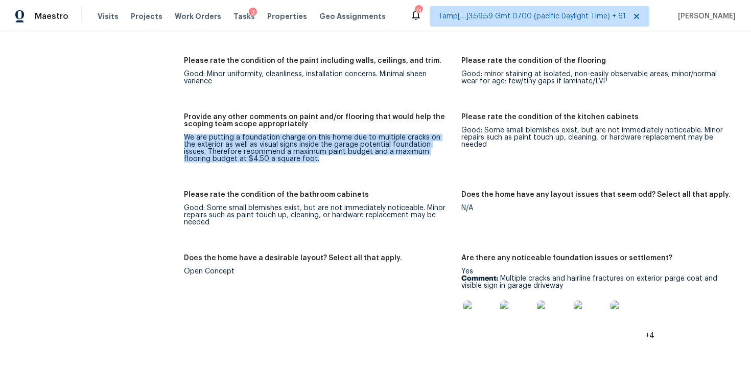
scroll to position [1522, 0]
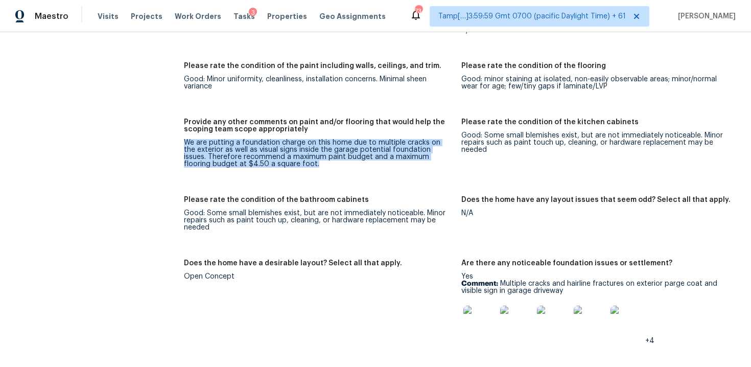
click at [237, 153] on div "We are putting a foundation charge on this home due to multiple cracks on the e…" at bounding box center [318, 153] width 269 height 29
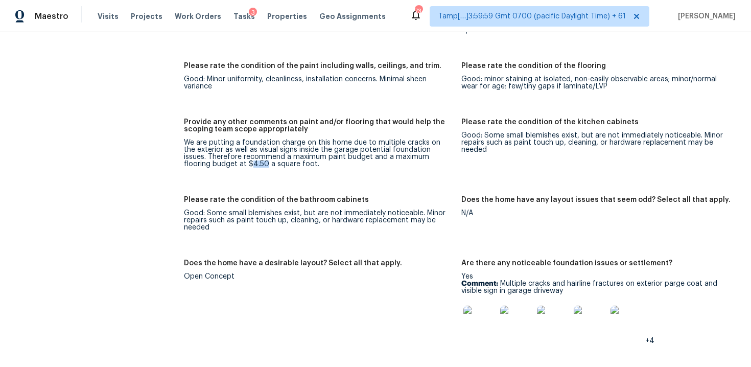
drag, startPoint x: 222, startPoint y: 156, endPoint x: 236, endPoint y: 158, distance: 13.4
click at [236, 158] on div "We are putting a foundation charge on this home due to multiple cracks on the e…" at bounding box center [318, 153] width 269 height 29
click at [278, 159] on div "We are putting a foundation charge on this home due to multiple cracks on the e…" at bounding box center [318, 153] width 269 height 29
drag, startPoint x: 267, startPoint y: 148, endPoint x: 335, endPoint y: 148, distance: 67.5
click at [335, 148] on div "We are putting a foundation charge on this home due to multiple cracks on the e…" at bounding box center [318, 153] width 269 height 29
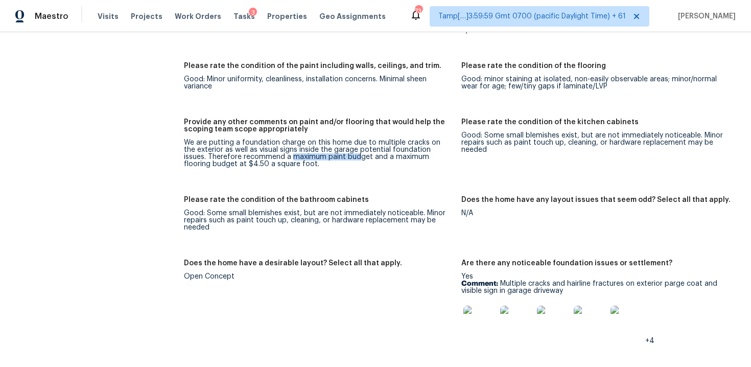
click at [335, 148] on div "We are putting a foundation charge on this home due to multiple cracks on the e…" at bounding box center [318, 153] width 269 height 29
drag, startPoint x: 219, startPoint y: 157, endPoint x: 235, endPoint y: 156, distance: 16.4
click at [236, 157] on div "We are putting a foundation charge on this home due to multiple cracks on the e…" at bounding box center [318, 153] width 269 height 29
click at [235, 156] on div "We are putting a foundation charge on this home due to multiple cracks on the e…" at bounding box center [318, 153] width 269 height 29
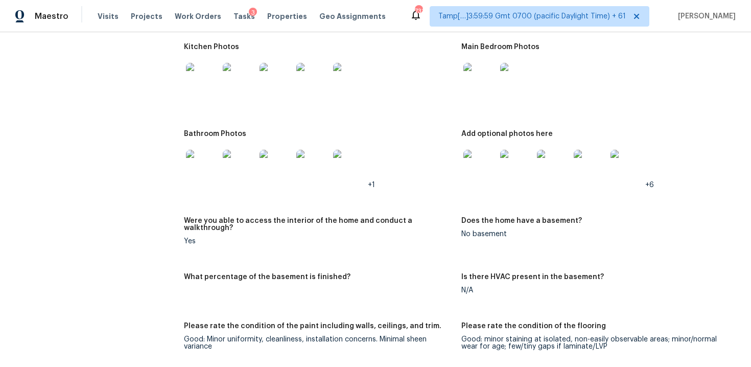
scroll to position [1236, 0]
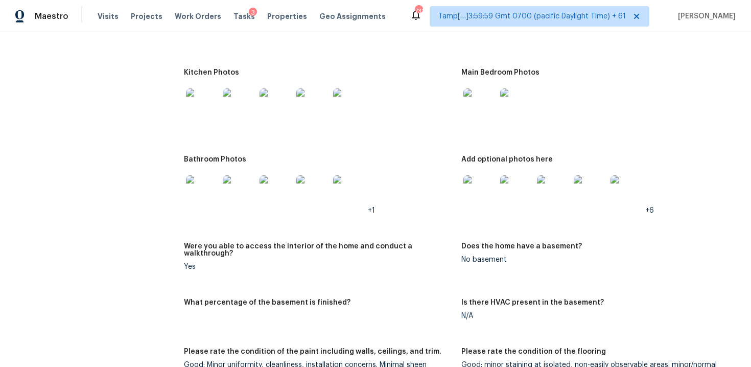
click at [471, 112] on img at bounding box center [480, 104] width 33 height 33
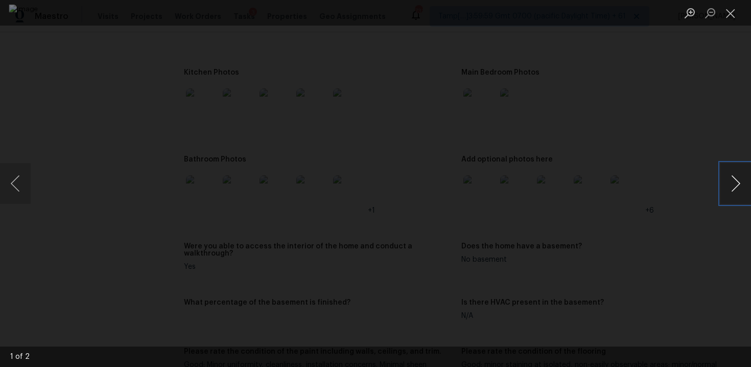
click at [725, 178] on button "Next image" at bounding box center [736, 183] width 31 height 41
click at [651, 183] on div "Lightbox" at bounding box center [375, 183] width 751 height 367
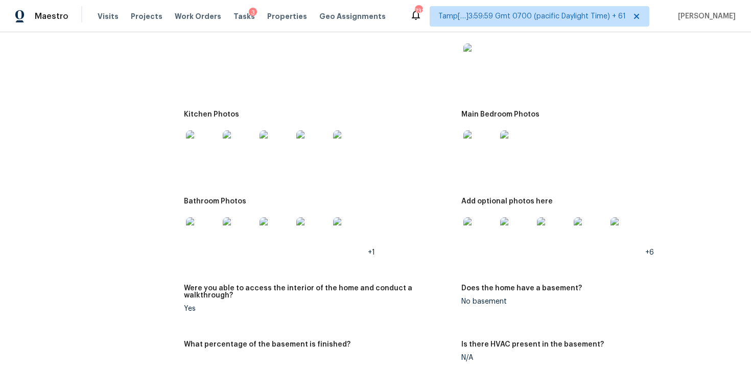
scroll to position [1200, 0]
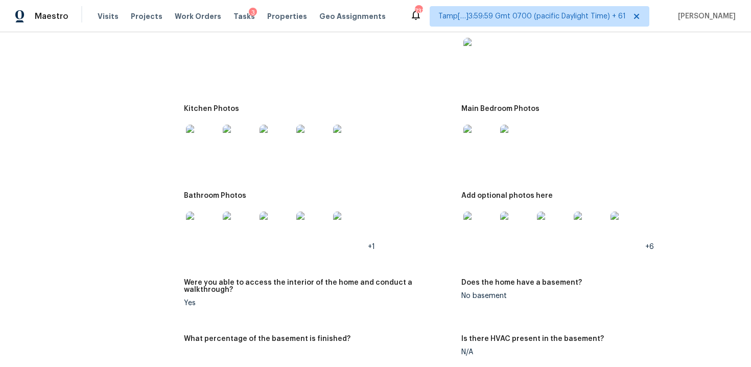
click at [484, 142] on img at bounding box center [480, 141] width 33 height 33
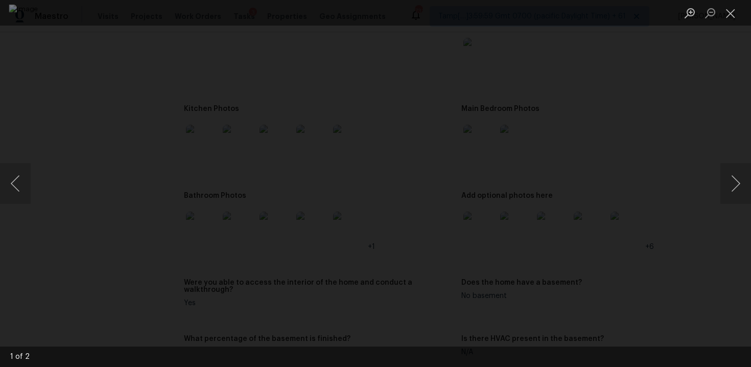
click at [674, 180] on div "Lightbox" at bounding box center [375, 183] width 751 height 367
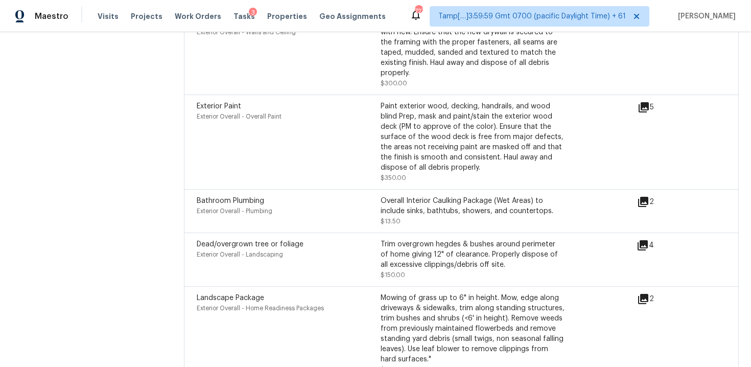
scroll to position [3027, 0]
